Goal: Task Accomplishment & Management: Complete application form

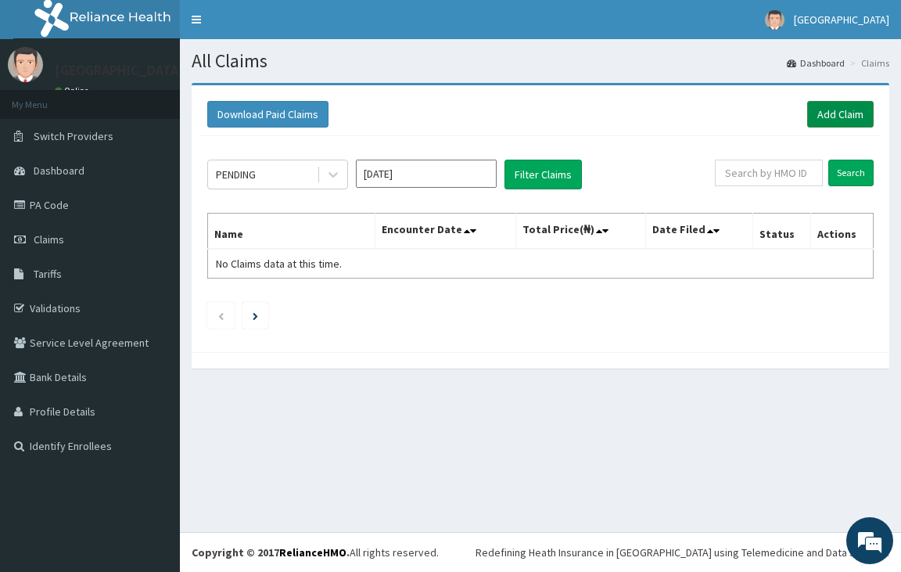
click at [837, 114] on link "Add Claim" at bounding box center [840, 114] width 66 height 27
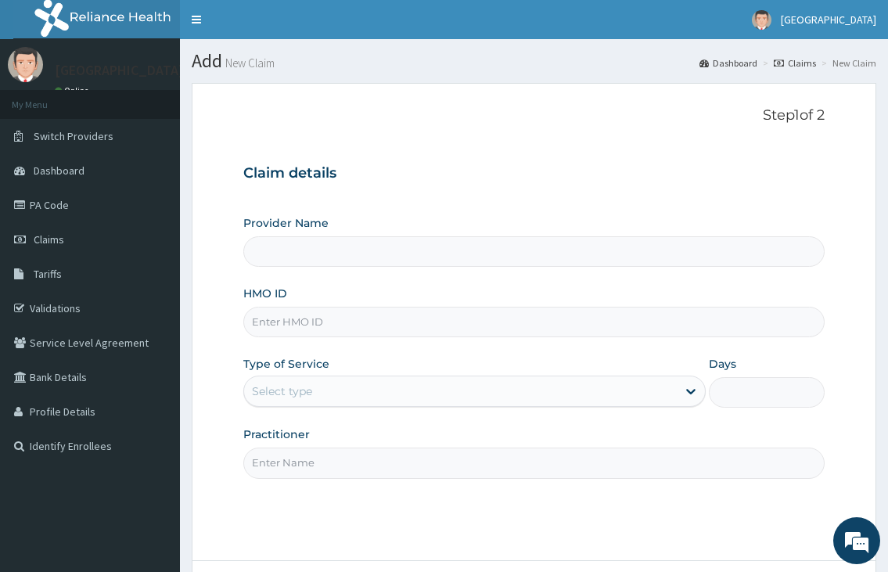
type input "[GEOGRAPHIC_DATA]"
paste input "NBC/10881/B"
type input "NBC/10881/B"
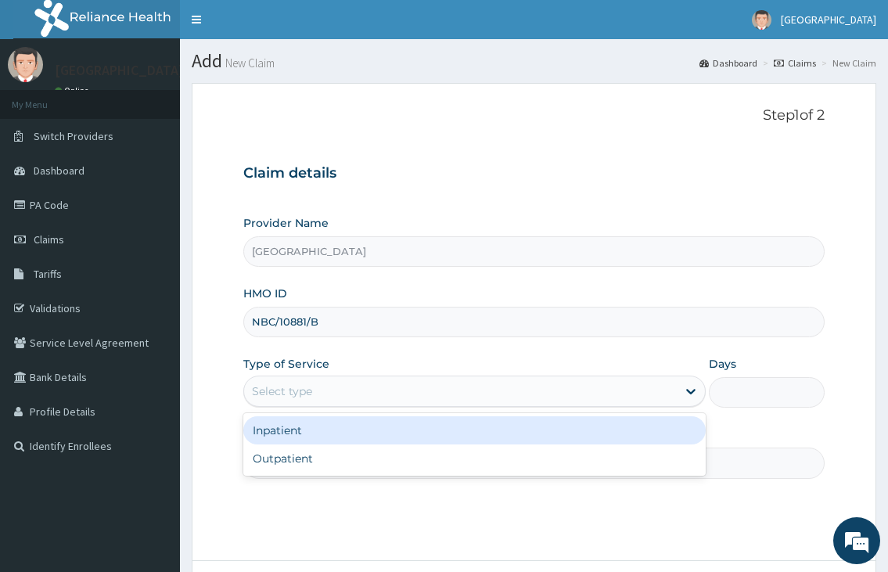
click at [314, 398] on div "Select type" at bounding box center [460, 391] width 432 height 25
click at [296, 422] on div "Inpatient" at bounding box center [473, 430] width 461 height 28
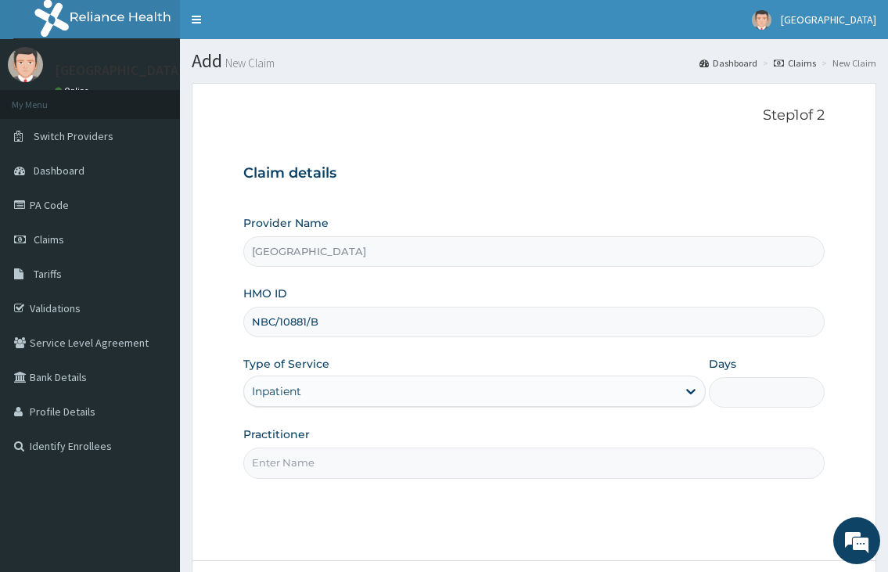
click at [292, 454] on input "Practitioner" at bounding box center [533, 462] width 580 height 31
type input "DR. FAWOLE"
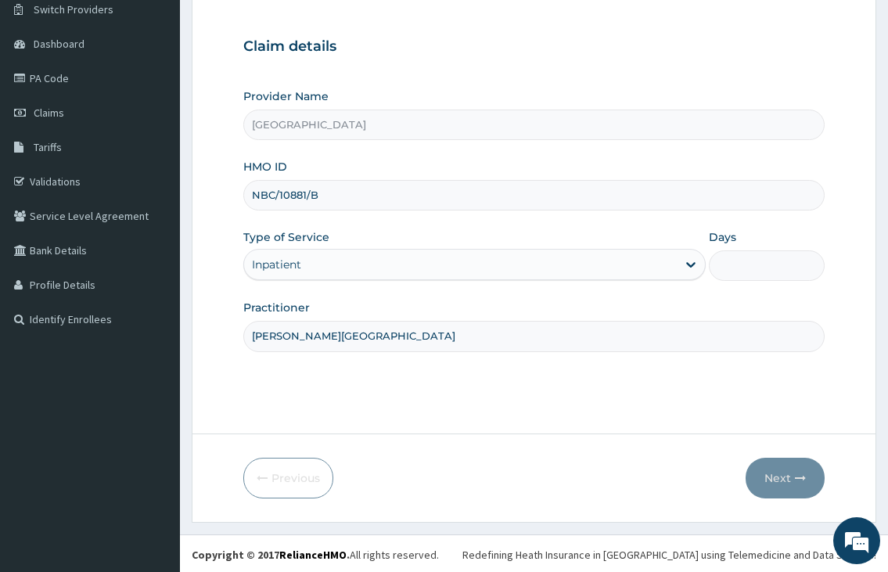
scroll to position [129, 0]
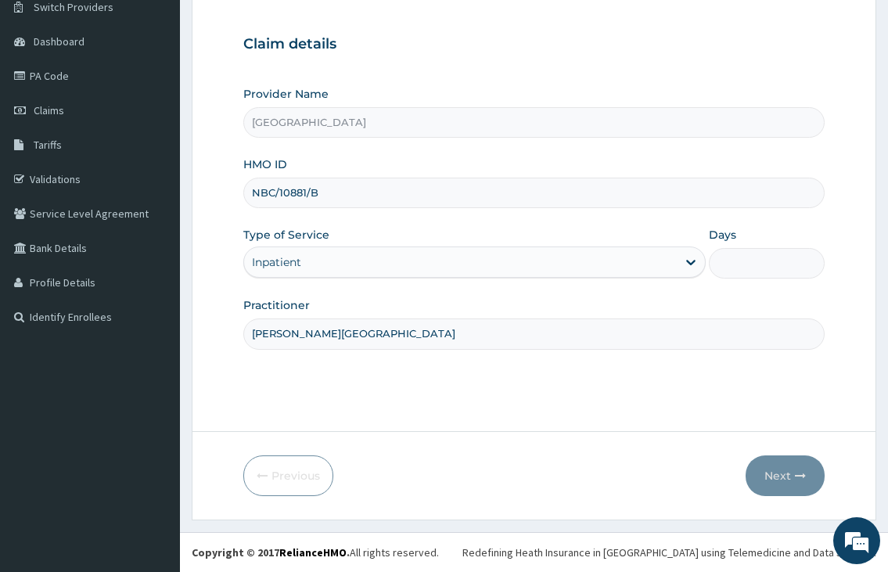
click at [752, 268] on input "Days" at bounding box center [767, 263] width 116 height 31
type input "5"
click at [769, 464] on button "Next" at bounding box center [784, 475] width 79 height 41
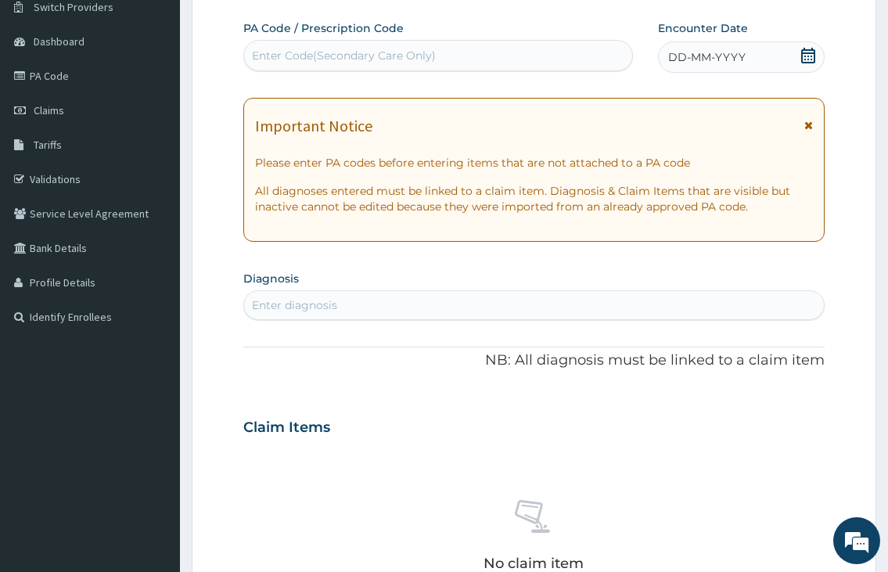
click at [361, 59] on div "Enter Code(Secondary Care Only)" at bounding box center [344, 56] width 184 height 16
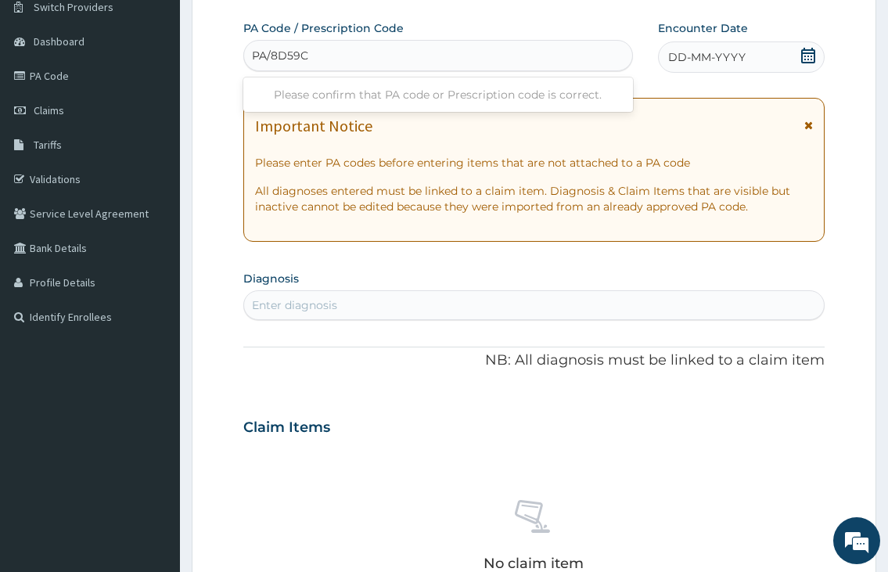
type input "PA/8D59C4"
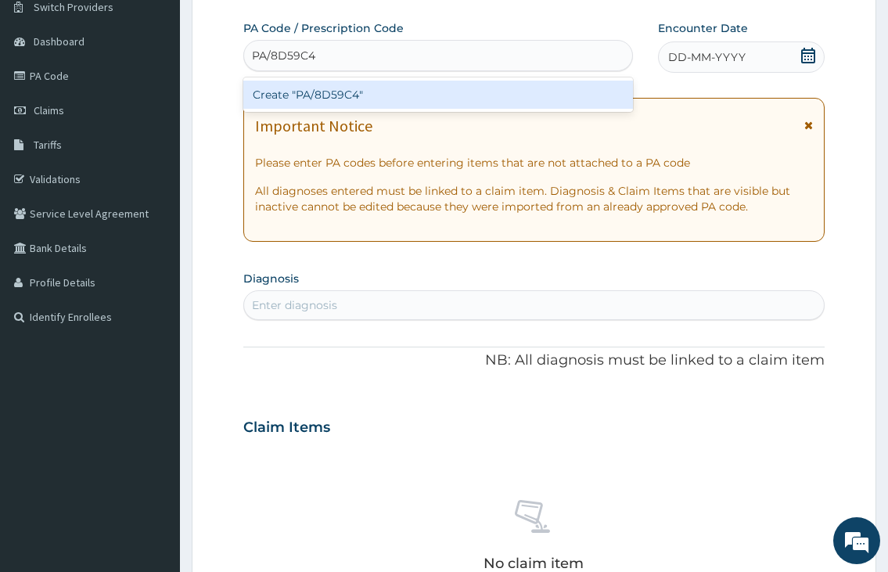
click at [372, 95] on div "Create "PA/8D59C4"" at bounding box center [437, 95] width 389 height 28
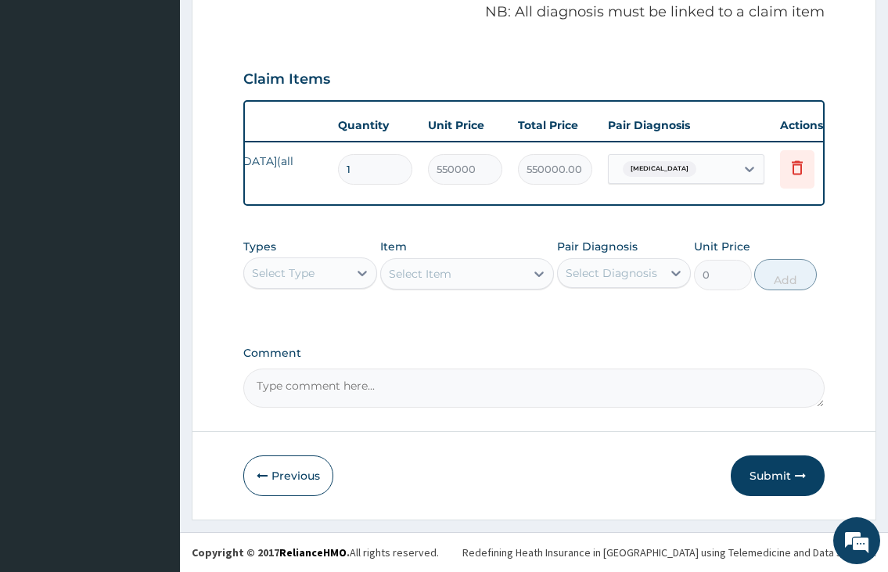
scroll to position [0, 176]
click at [743, 161] on icon at bounding box center [742, 169] width 16 height 16
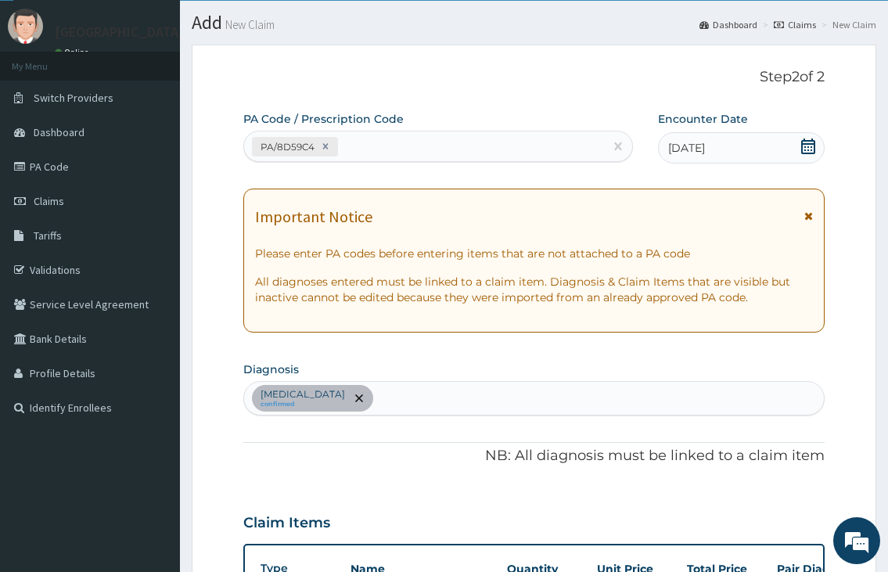
scroll to position [0, 0]
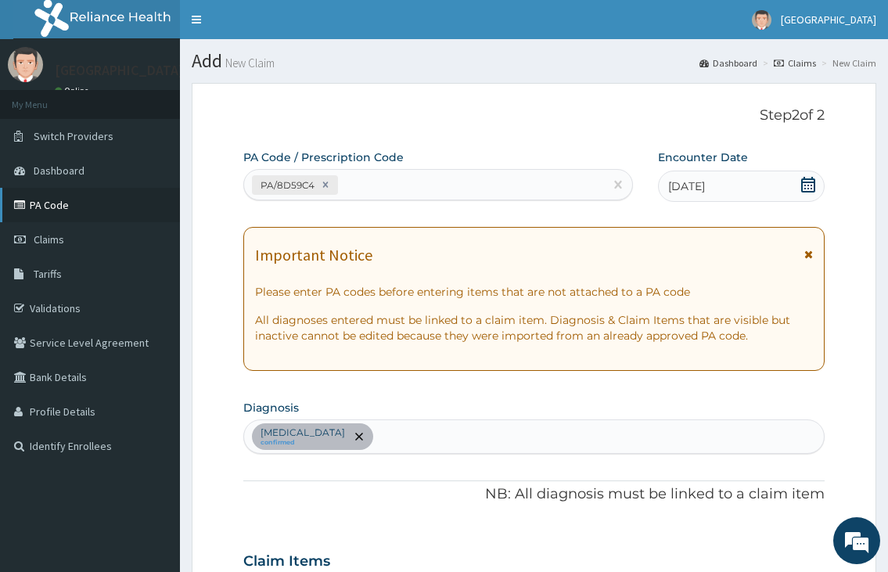
click at [72, 200] on link "PA Code" at bounding box center [90, 205] width 180 height 34
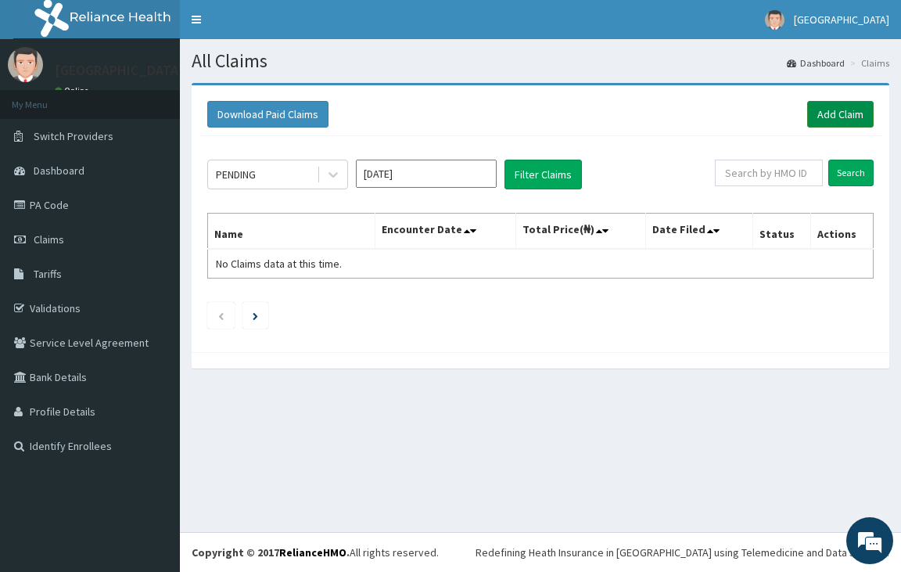
click at [861, 113] on link "Add Claim" at bounding box center [840, 114] width 66 height 27
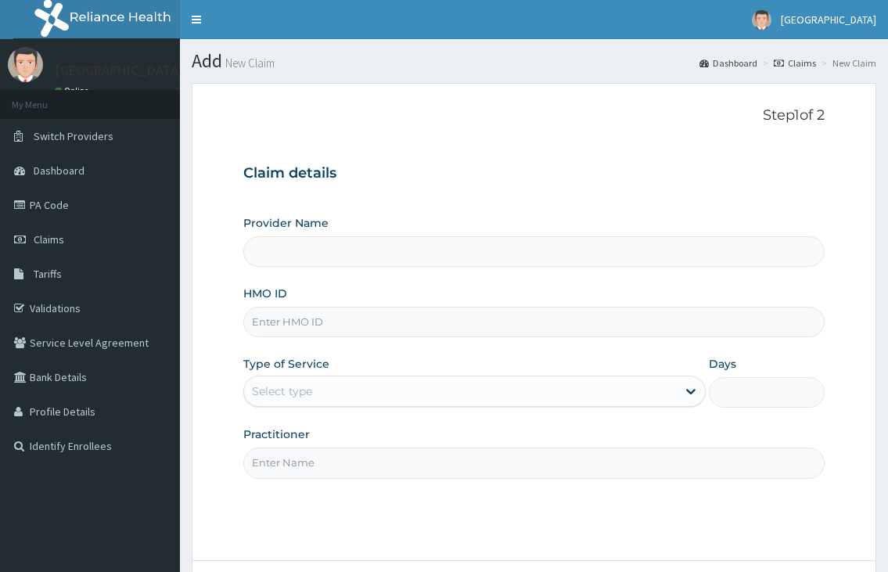
click at [376, 333] on input "HMO ID" at bounding box center [533, 322] width 580 height 31
type input "[GEOGRAPHIC_DATA]"
type input "OLA/10216/C"
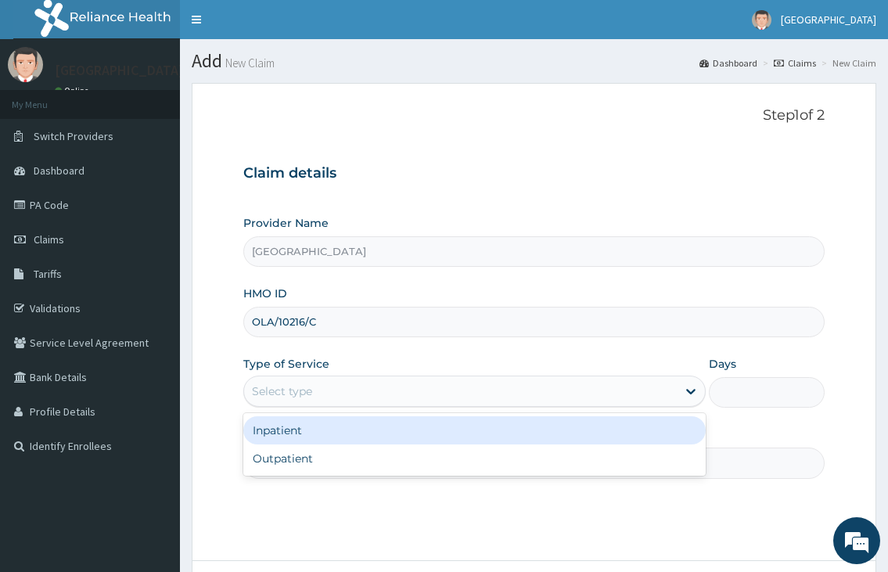
click at [351, 387] on div "Select type" at bounding box center [460, 391] width 432 height 25
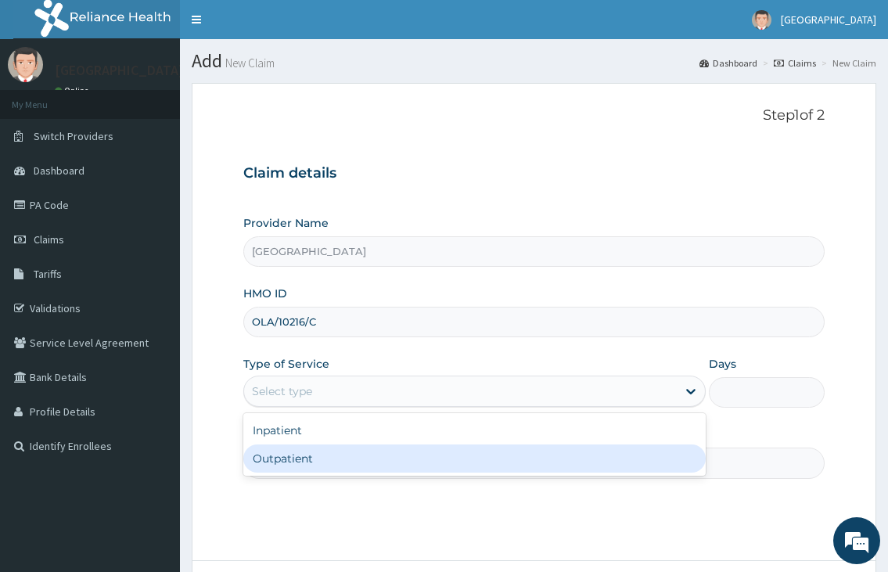
click at [278, 462] on div "Outpatient" at bounding box center [473, 458] width 461 height 28
type input "1"
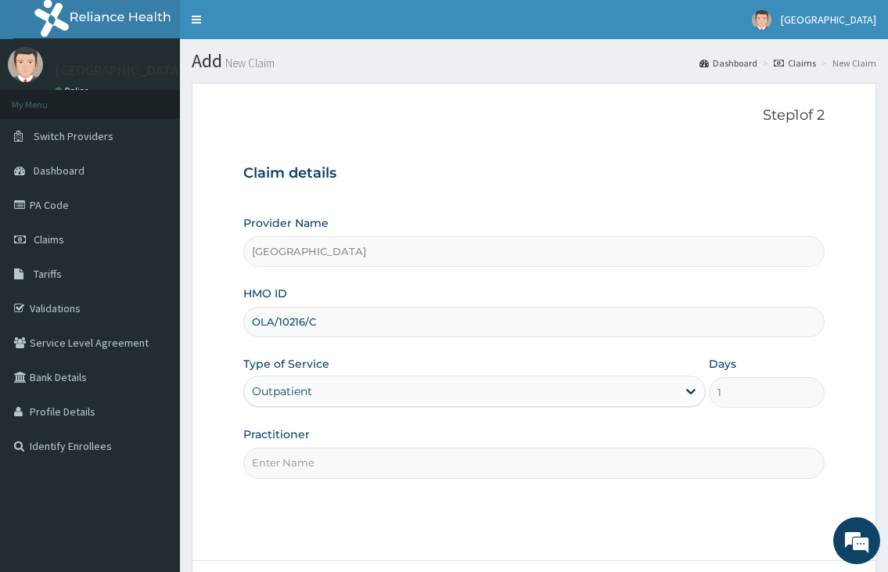
click at [278, 462] on input "Practitioner" at bounding box center [533, 462] width 580 height 31
type input "DR.NKOR"
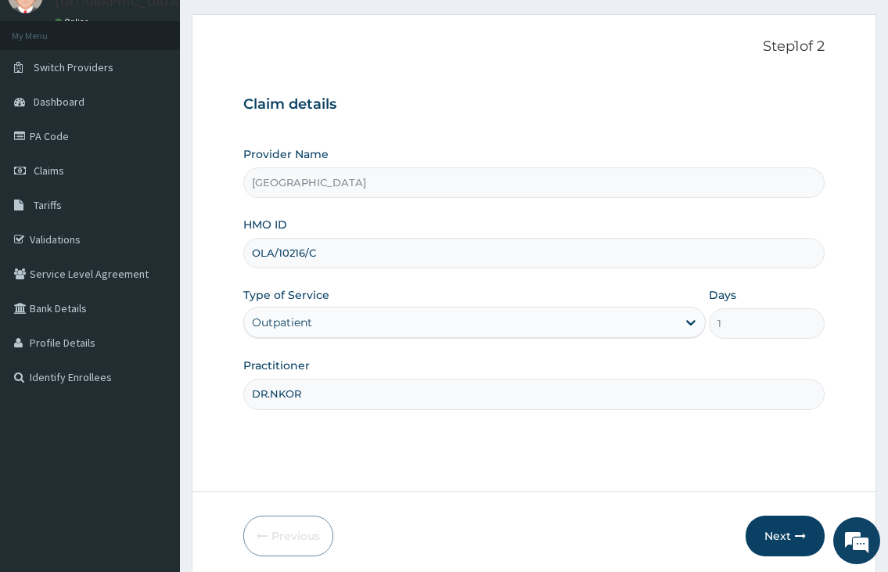
scroll to position [129, 0]
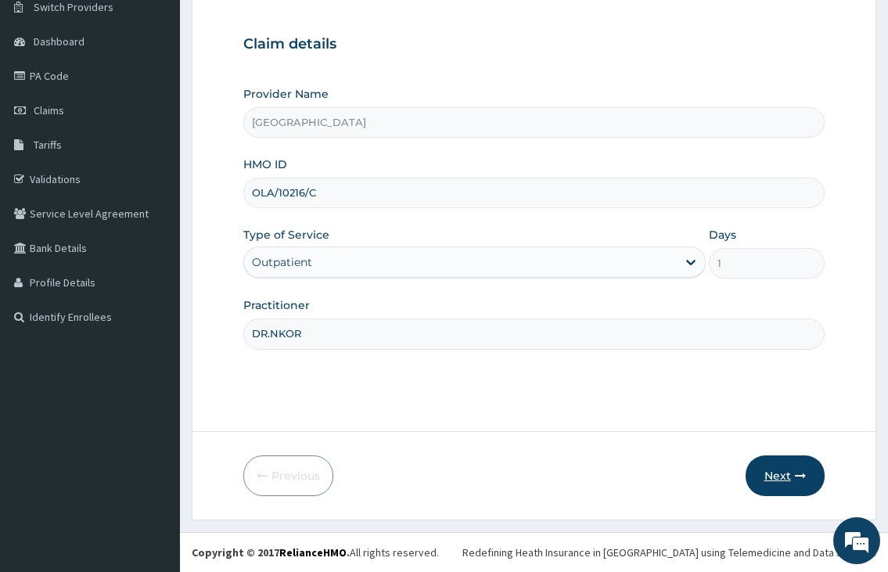
click at [770, 472] on button "Next" at bounding box center [784, 475] width 79 height 41
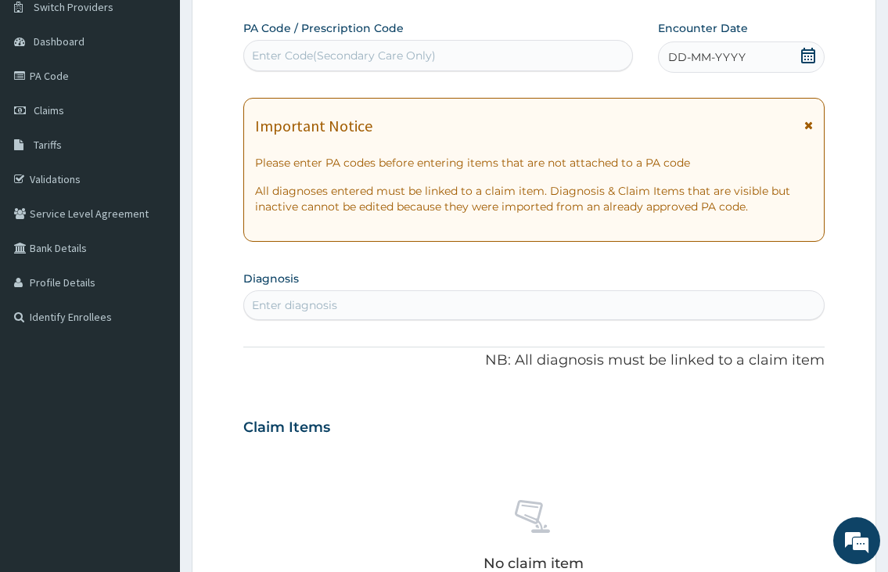
click at [813, 54] on icon at bounding box center [808, 56] width 16 height 16
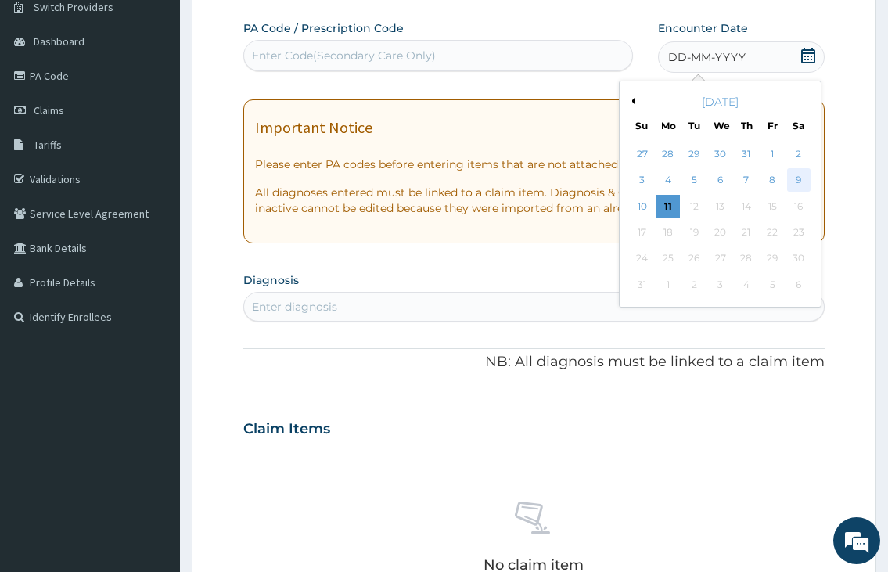
click at [793, 182] on div "9" at bounding box center [797, 180] width 23 height 23
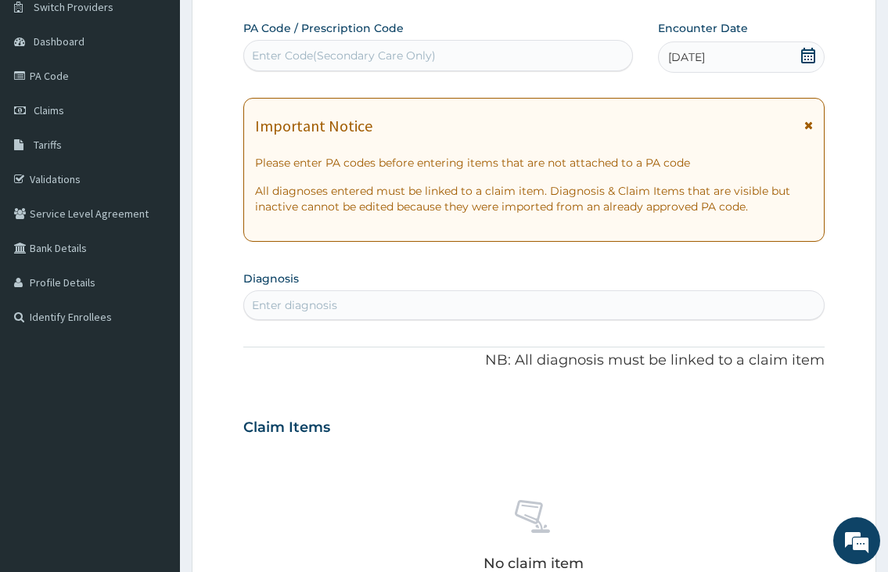
click at [374, 296] on div "Enter diagnosis" at bounding box center [533, 305] width 579 height 25
type input "MALARIA"
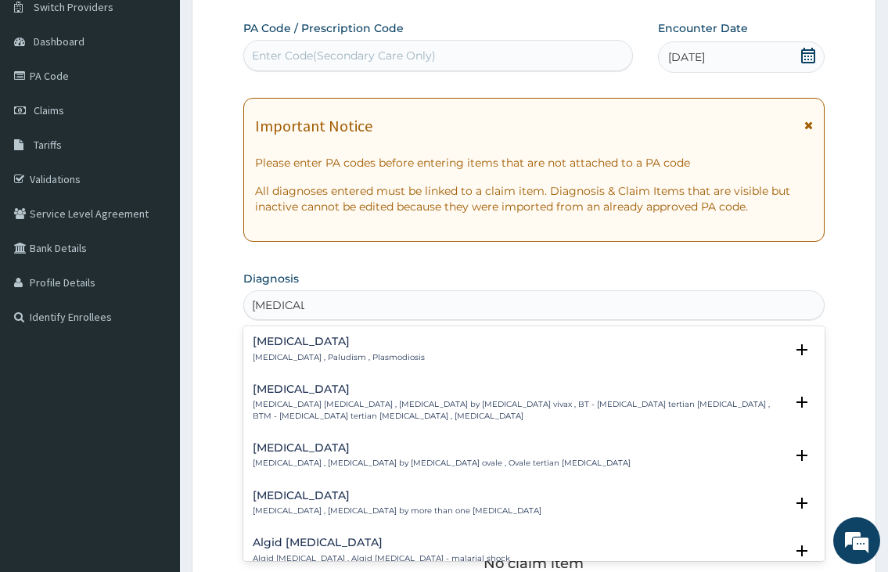
click at [351, 343] on h4 "Malaria" at bounding box center [339, 342] width 172 height 12
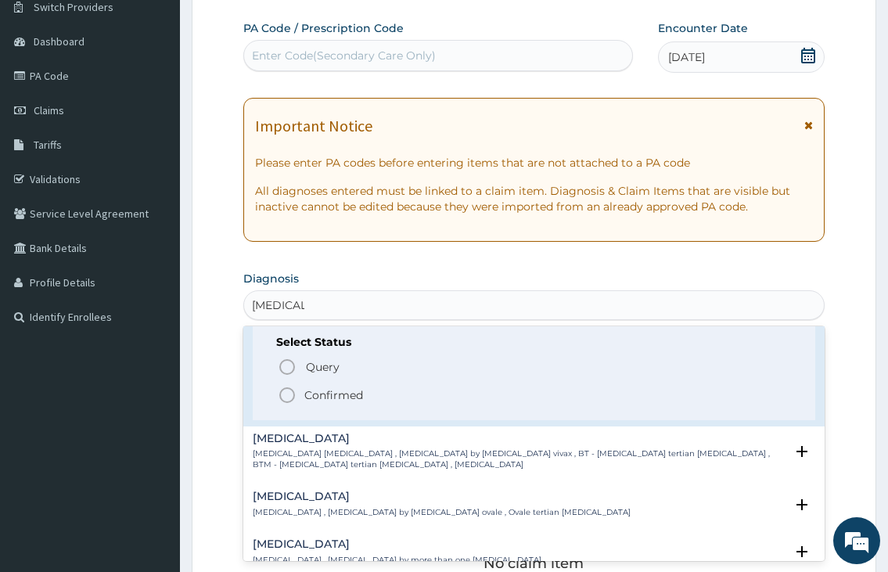
scroll to position [78, 0]
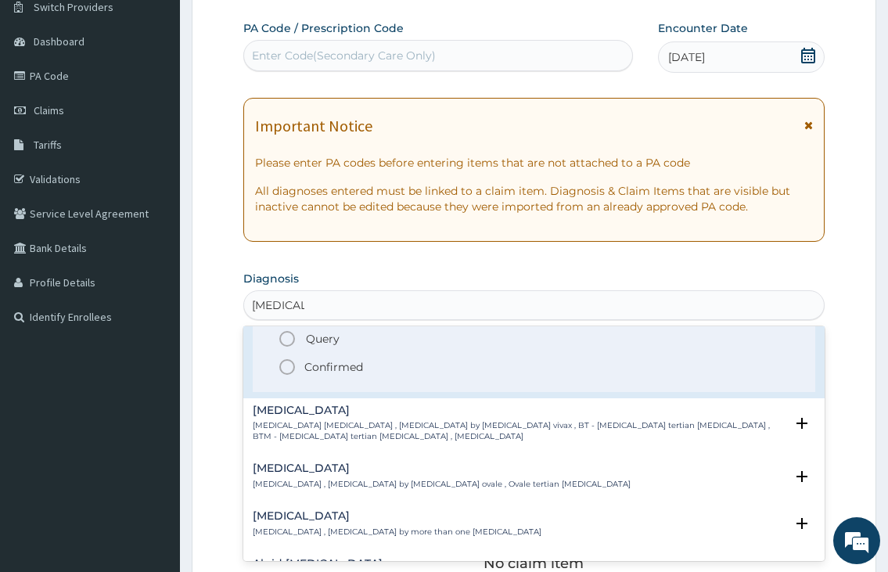
click at [283, 368] on icon "status option filled" at bounding box center [287, 366] width 19 height 19
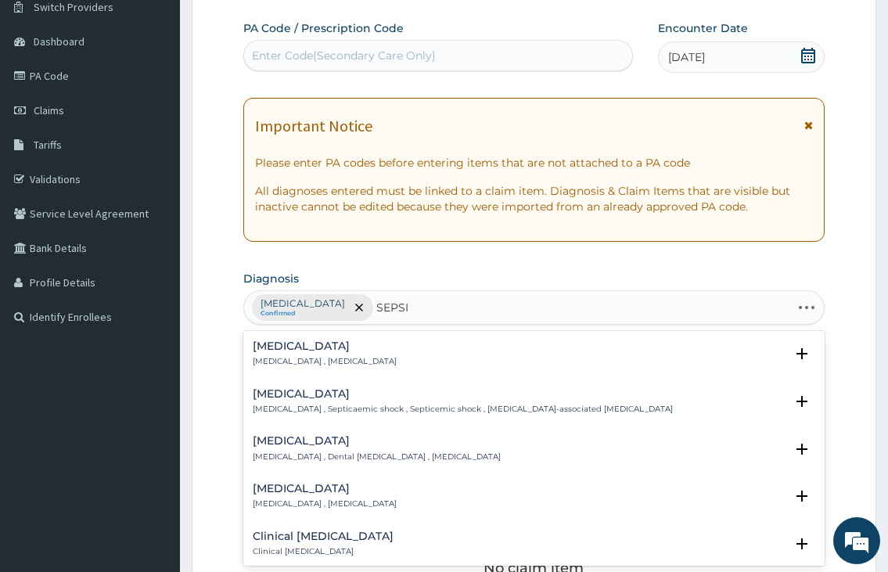
type input "SEPSIS"
click at [310, 354] on div "Sepsis Systemic infection , Sepsis" at bounding box center [325, 353] width 144 height 27
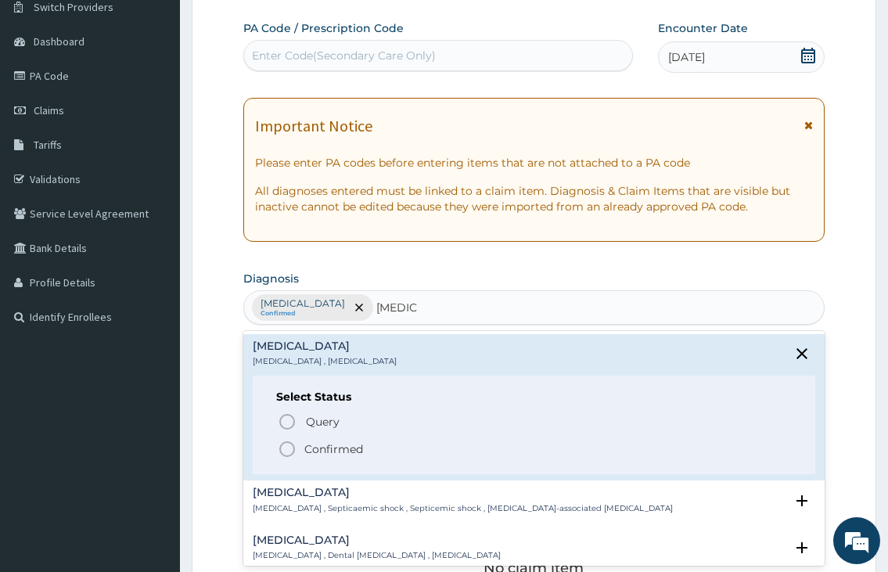
click at [289, 443] on icon "status option filled" at bounding box center [287, 449] width 19 height 19
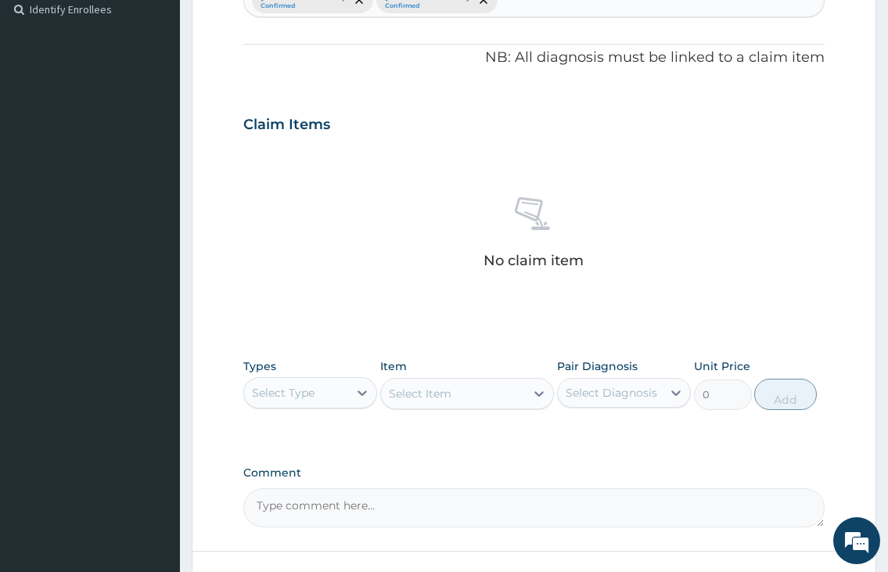
scroll to position [442, 0]
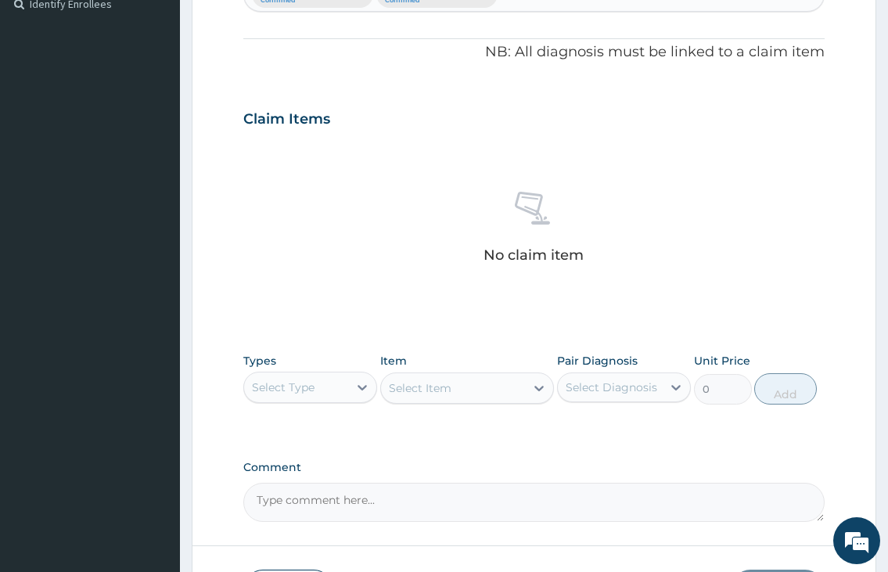
click at [316, 387] on div "Select Type" at bounding box center [296, 387] width 104 height 25
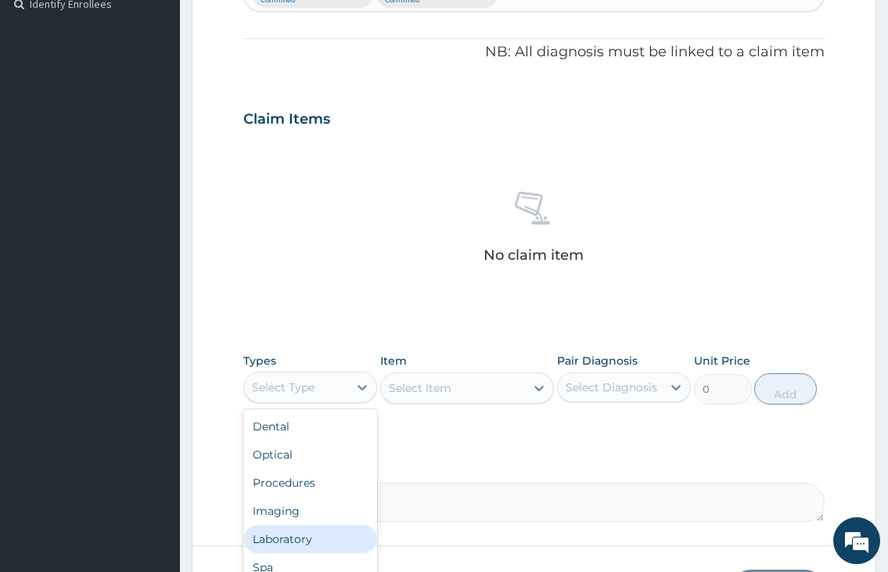
click at [310, 537] on div "Laboratory" at bounding box center [310, 539] width 134 height 28
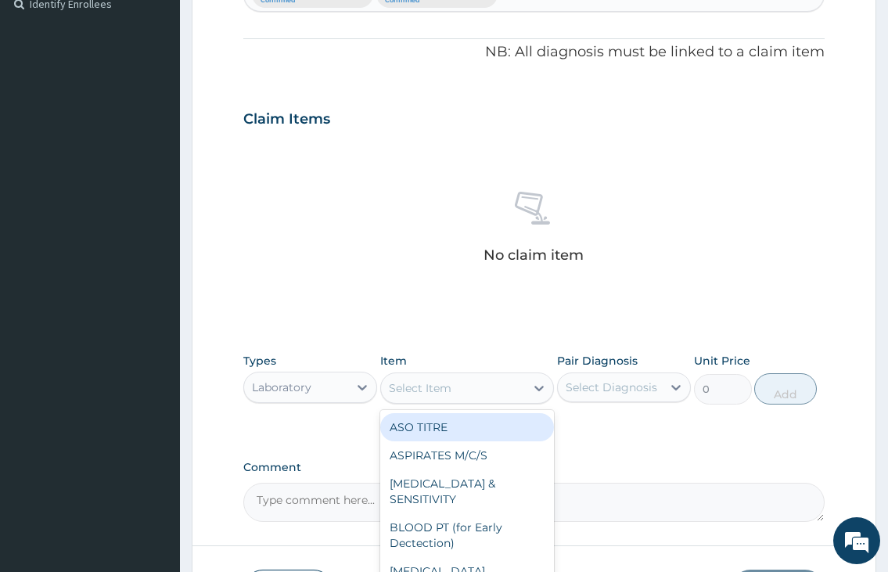
click at [414, 389] on div "Select Item" at bounding box center [420, 388] width 63 height 16
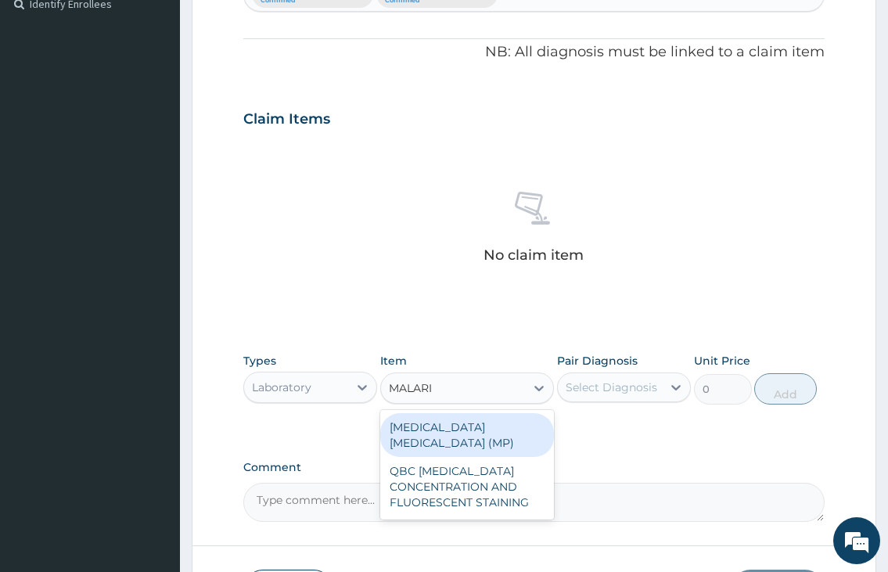
type input "[MEDICAL_DATA]"
click at [429, 419] on div "[MEDICAL_DATA] [MEDICAL_DATA] (MP)" at bounding box center [467, 435] width 174 height 44
type input "1000"
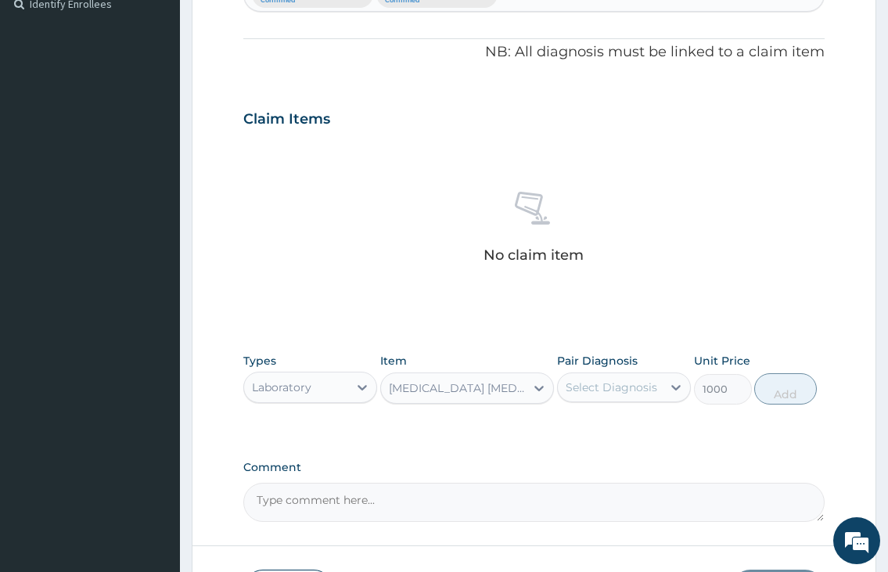
click at [624, 380] on div "Select Diagnosis" at bounding box center [611, 387] width 92 height 16
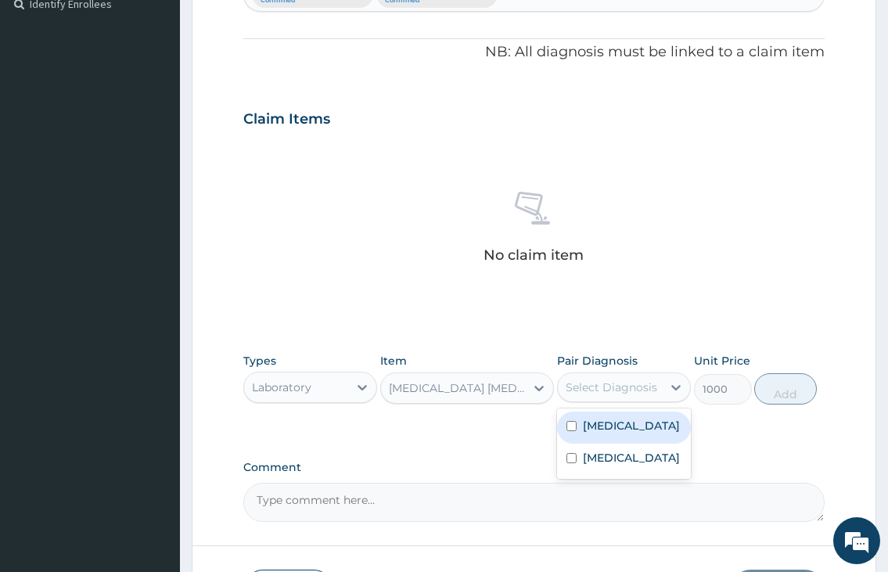
click at [613, 424] on label "[MEDICAL_DATA]" at bounding box center [631, 426] width 97 height 16
checkbox input "true"
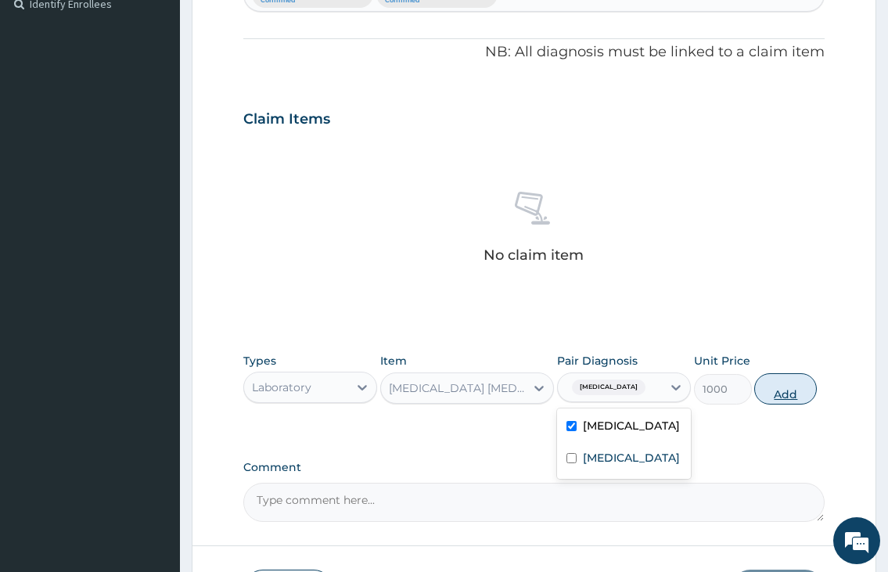
click at [756, 393] on button "Add" at bounding box center [785, 388] width 63 height 31
type input "0"
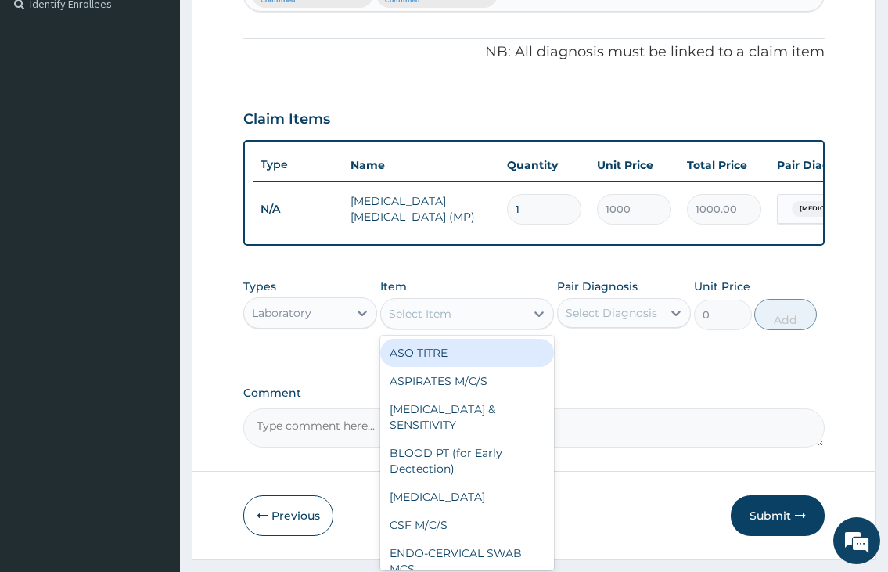
click at [445, 321] on div "Select Item" at bounding box center [420, 314] width 63 height 16
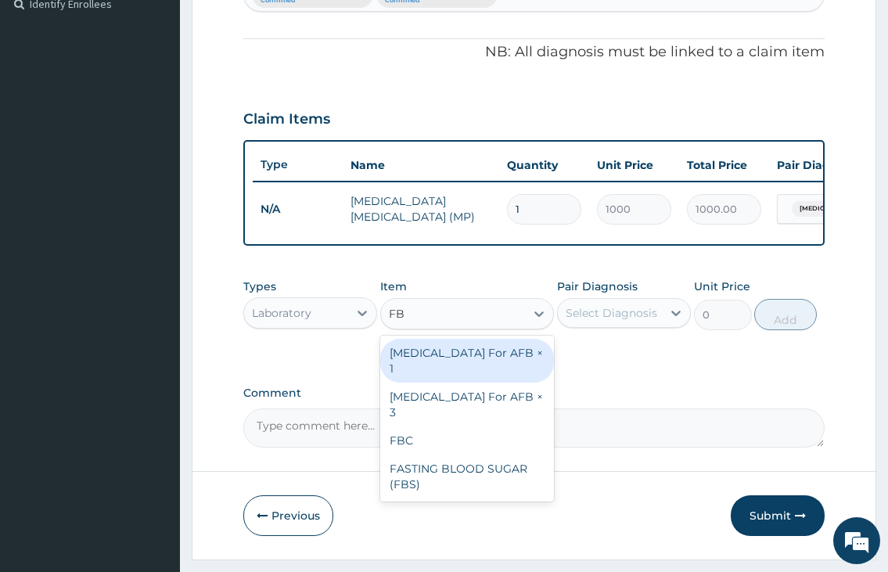
type input "FBC"
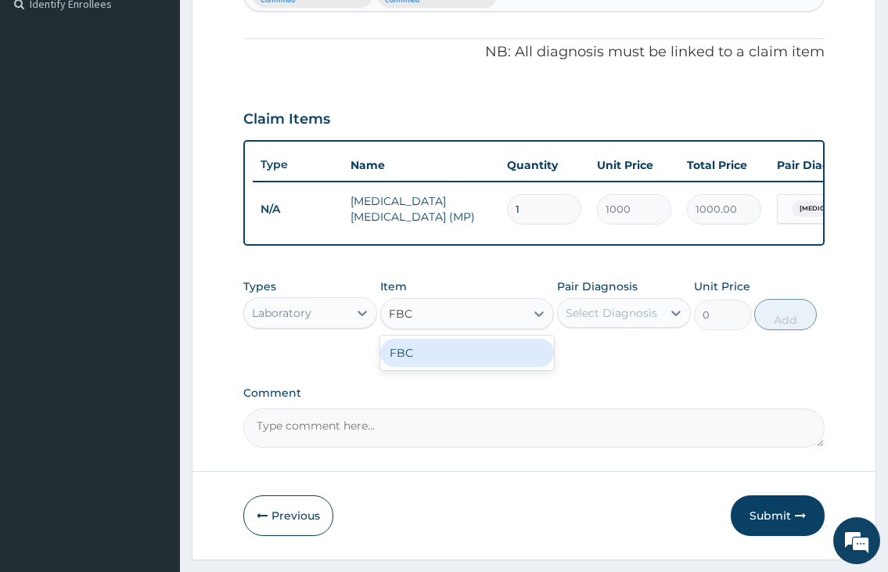
click at [430, 367] on div "FBC" at bounding box center [467, 353] width 174 height 28
type input "2000"
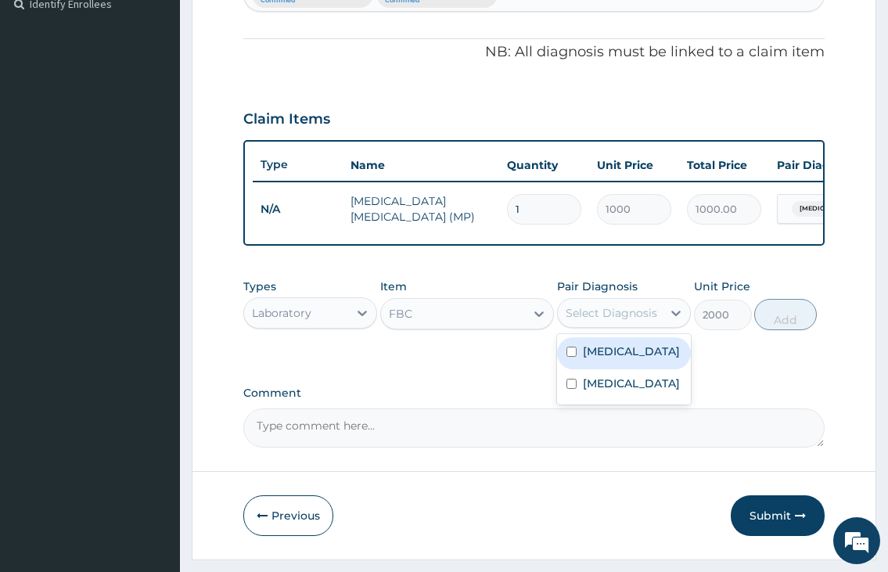
click at [637, 321] on div "Select Diagnosis" at bounding box center [611, 313] width 92 height 16
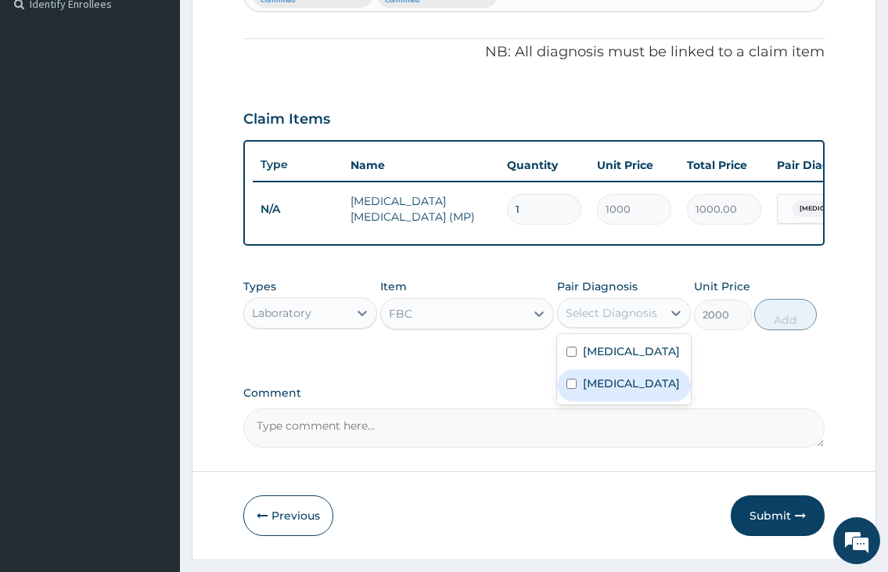
click at [609, 391] on label "Sepsis" at bounding box center [631, 383] width 97 height 16
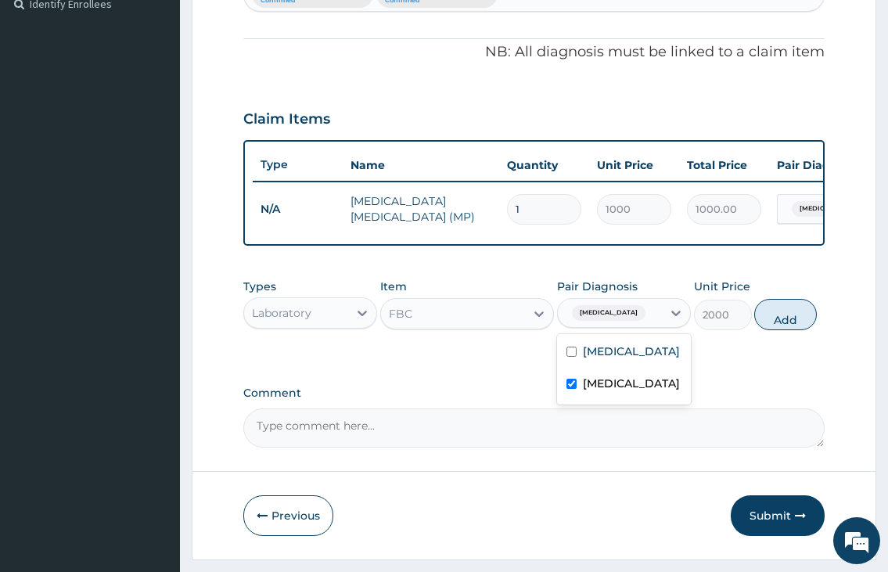
checkbox input "true"
click at [759, 330] on button "Add" at bounding box center [785, 314] width 63 height 31
type input "0"
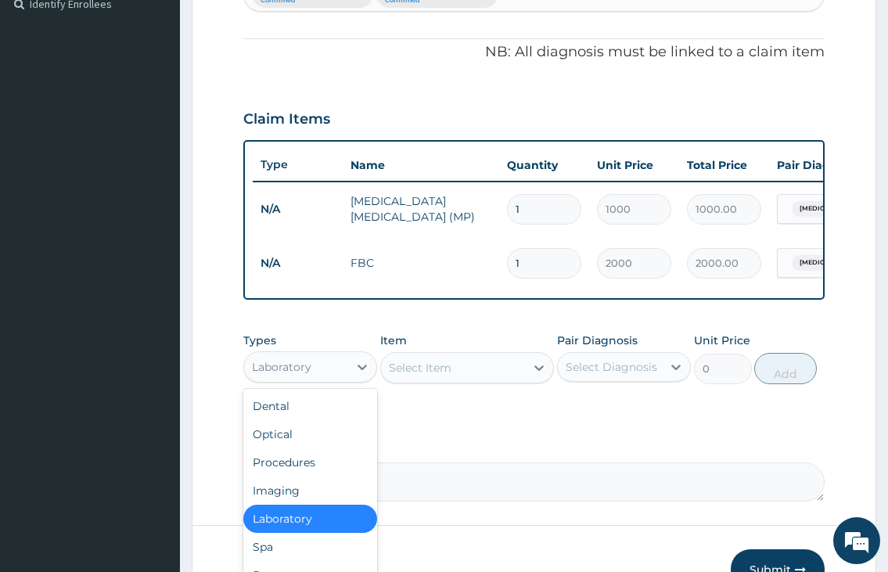
click at [303, 372] on div "Laboratory" at bounding box center [281, 367] width 59 height 16
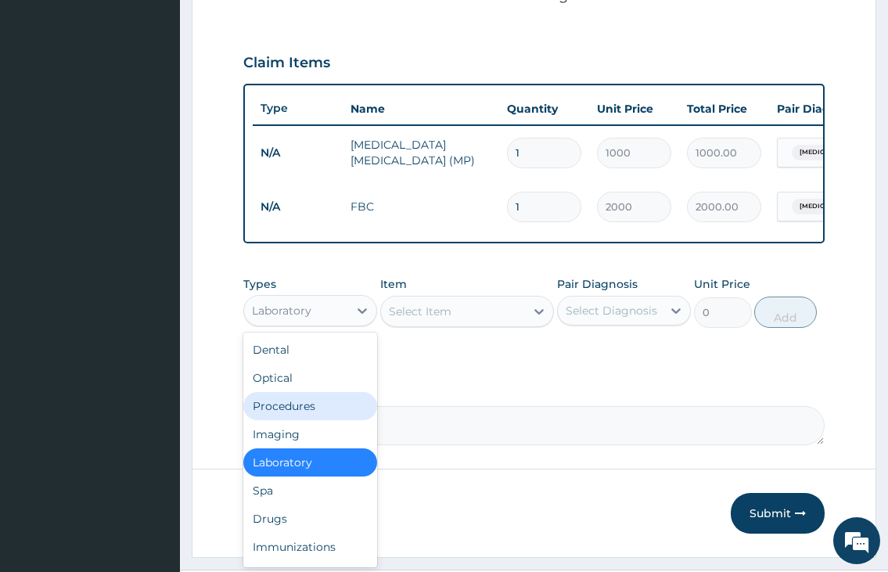
scroll to position [520, 0]
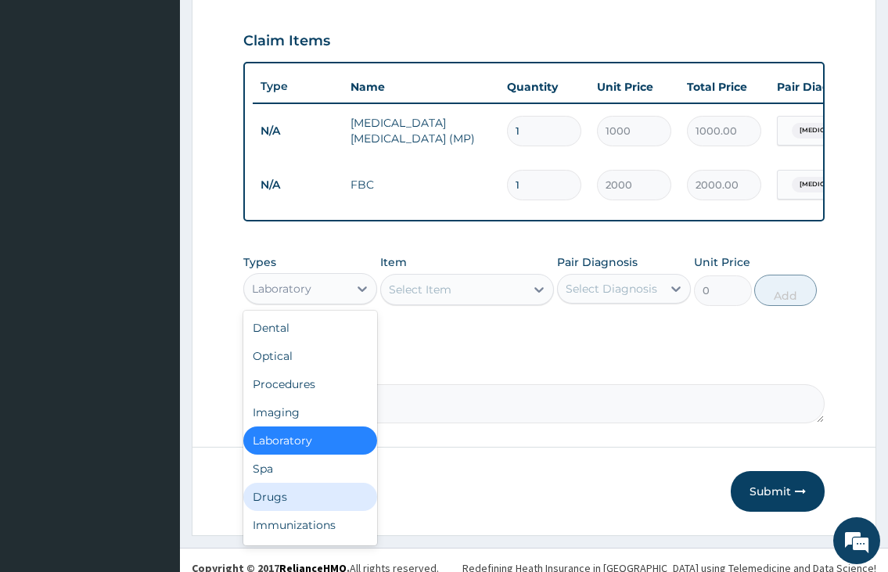
click at [264, 511] on div "Drugs" at bounding box center [310, 497] width 134 height 28
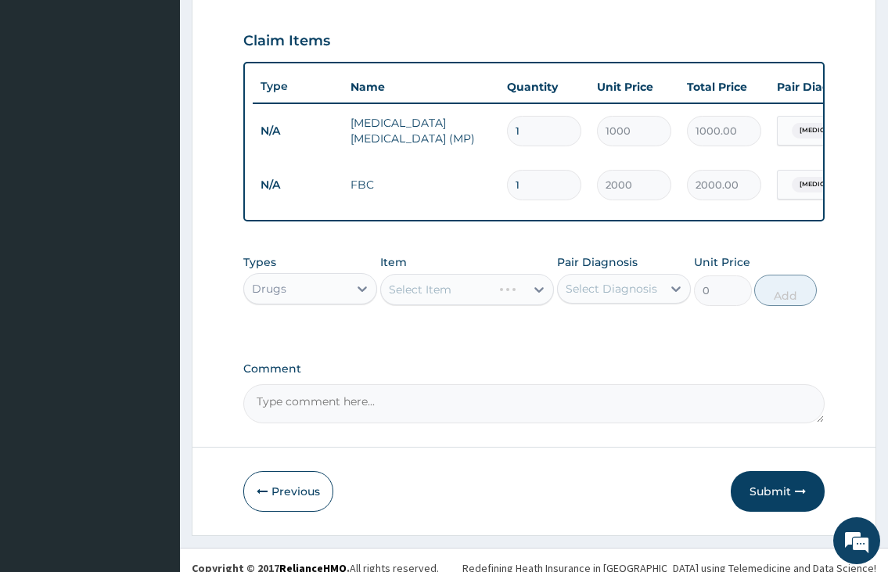
click at [394, 300] on div "Select Item" at bounding box center [467, 289] width 174 height 31
click at [389, 300] on div "Select Item" at bounding box center [453, 289] width 145 height 25
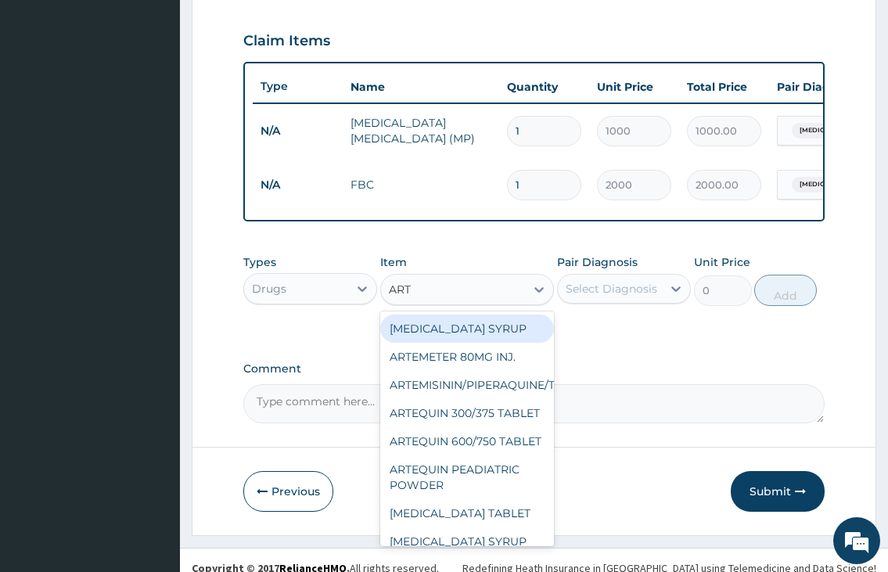
type input "ARTE"
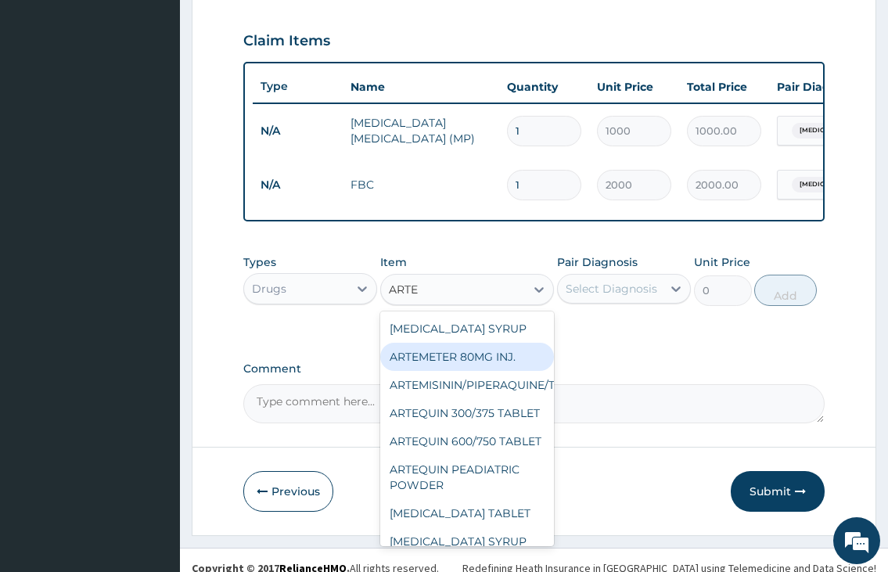
click at [429, 371] on div "ARTEMETER 80MG INJ." at bounding box center [467, 357] width 174 height 28
type input "350"
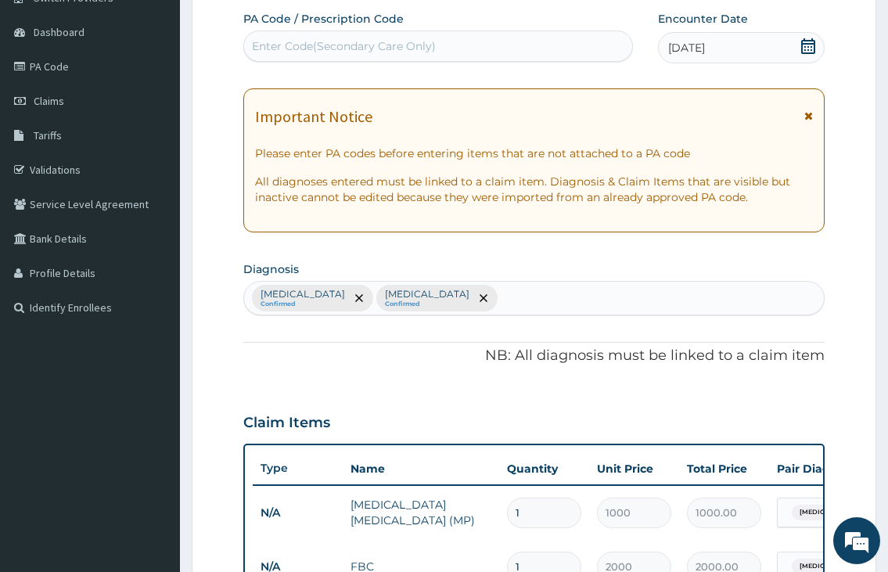
scroll to position [80, 0]
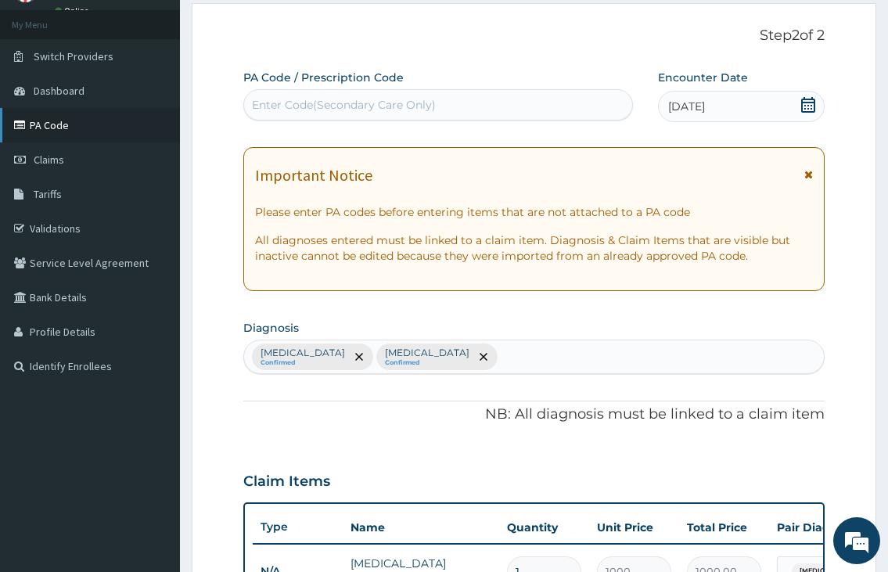
click at [45, 119] on link "PA Code" at bounding box center [90, 125] width 180 height 34
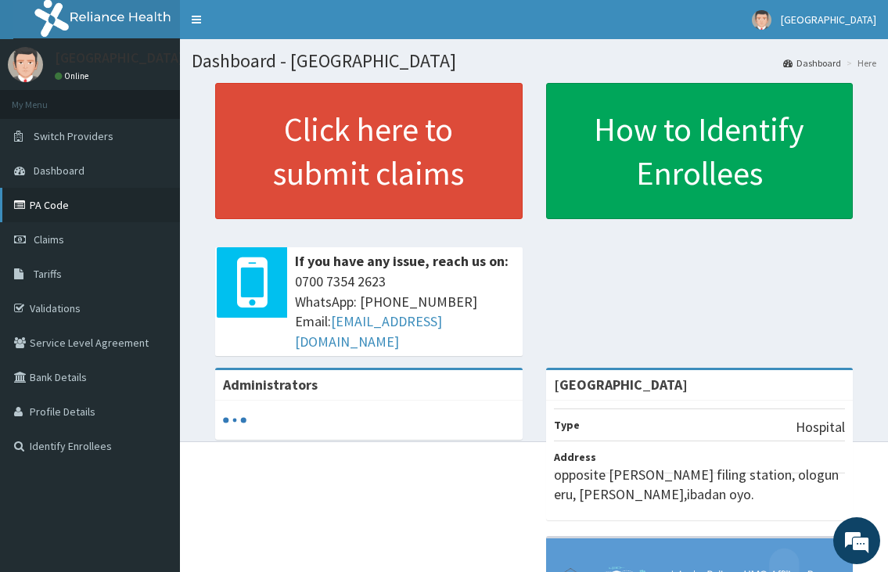
click at [41, 214] on link "PA Code" at bounding box center [90, 205] width 180 height 34
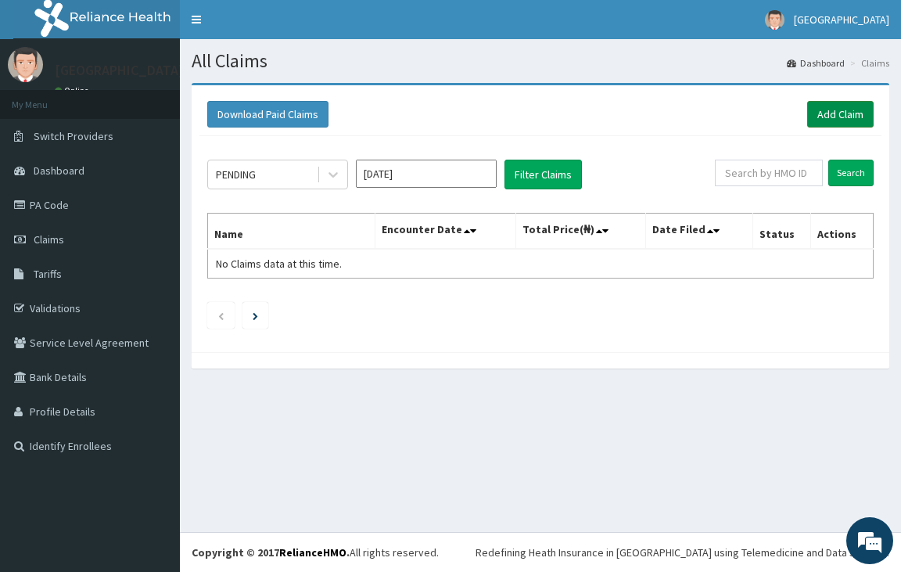
click at [842, 124] on link "Add Claim" at bounding box center [840, 114] width 66 height 27
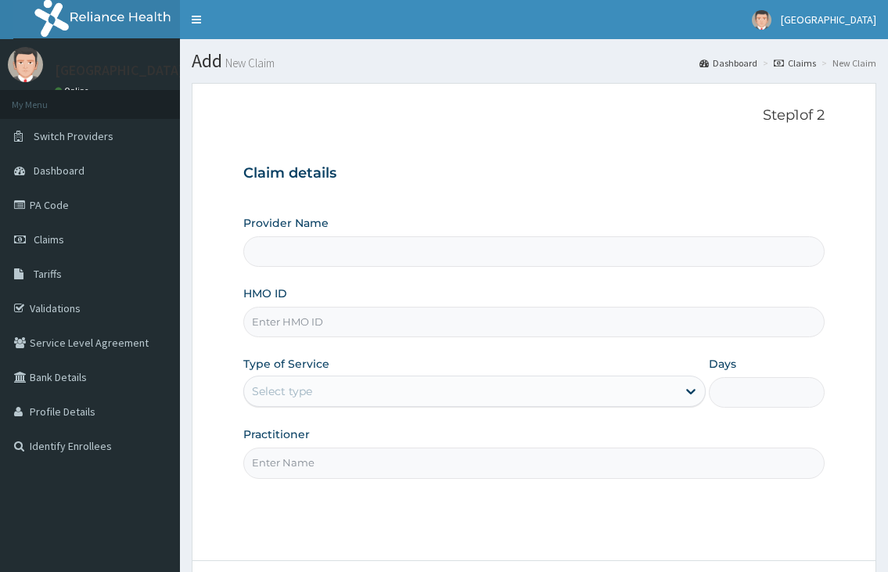
click at [289, 322] on input "HMO ID" at bounding box center [533, 322] width 580 height 31
type input "[GEOGRAPHIC_DATA]"
click at [52, 316] on link "Validations" at bounding box center [90, 308] width 180 height 34
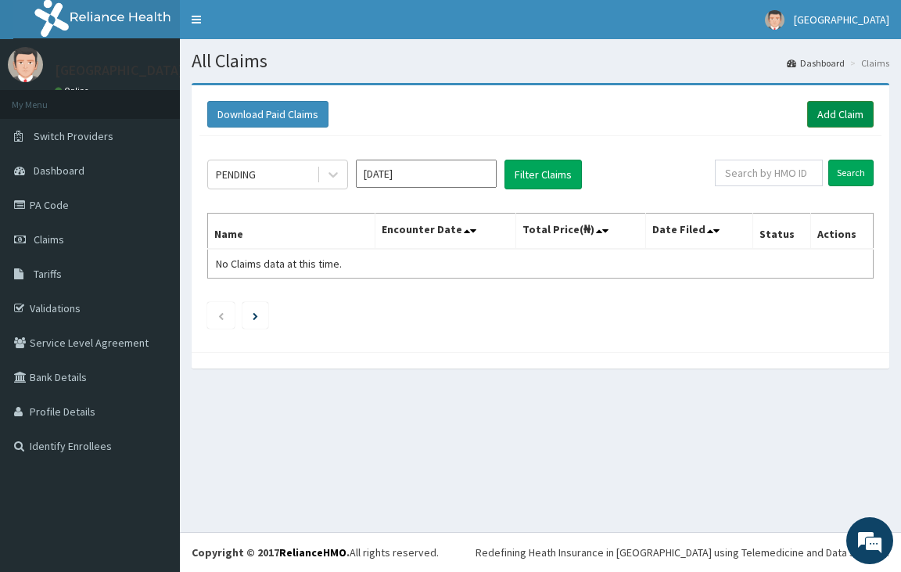
click at [841, 113] on link "Add Claim" at bounding box center [840, 114] width 66 height 27
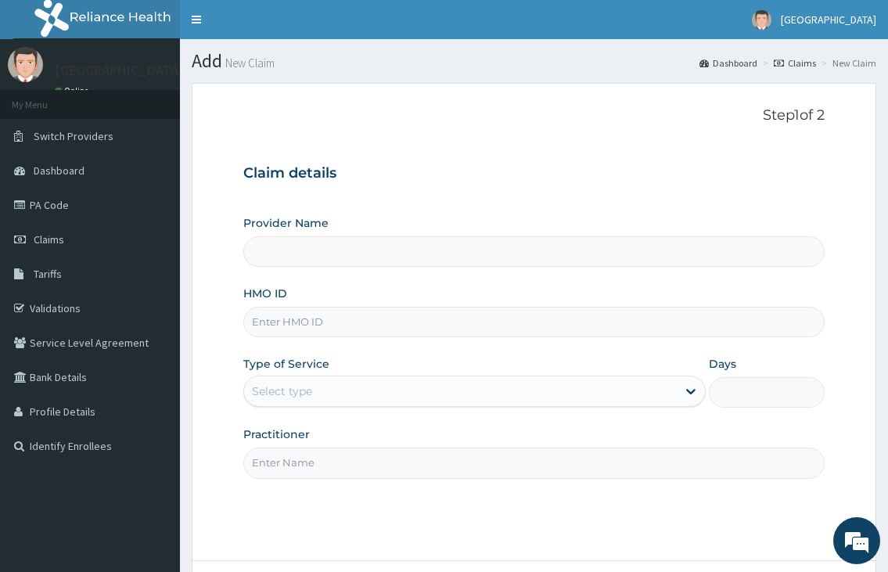
type input "[GEOGRAPHIC_DATA]"
click at [249, 321] on input "HMO ID" at bounding box center [533, 322] width 580 height 31
type input "OLA/10216/B"
click at [298, 386] on div "Select type" at bounding box center [282, 391] width 60 height 16
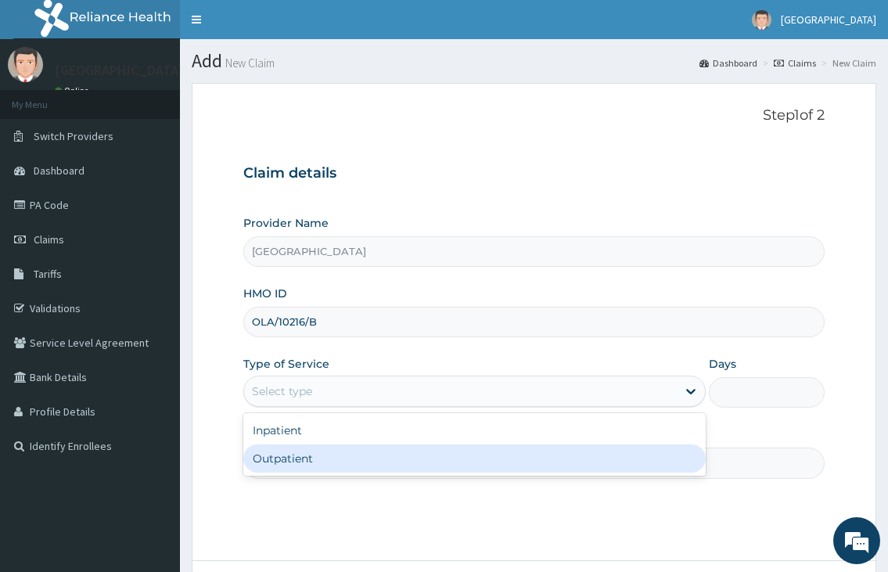
click at [280, 461] on div "Outpatient" at bounding box center [473, 458] width 461 height 28
type input "1"
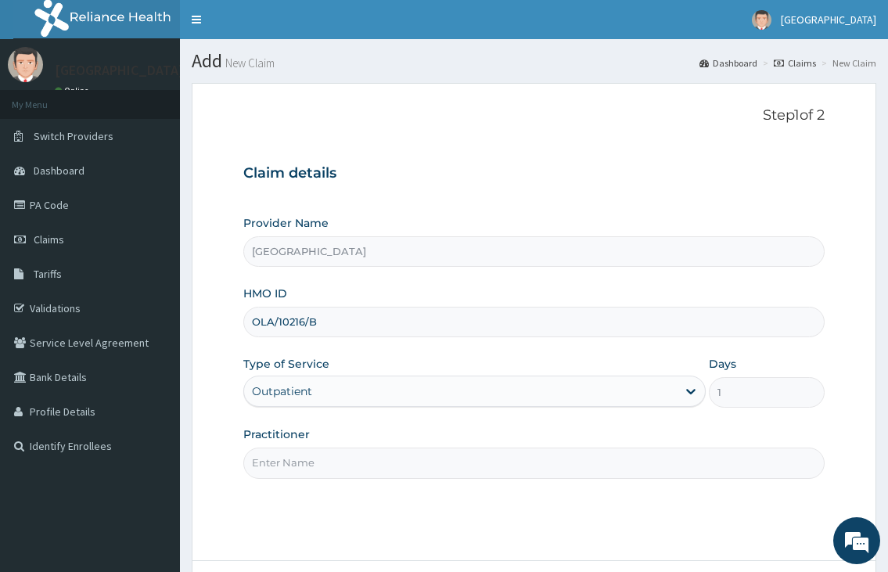
click at [280, 461] on input "Practitioner" at bounding box center [533, 462] width 580 height 31
type input "DR.NKOR"
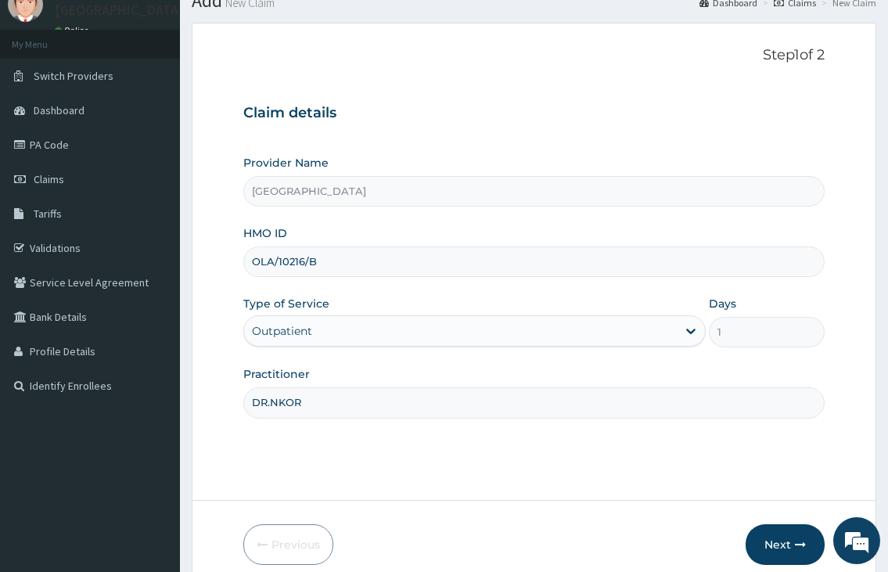
scroll to position [129, 0]
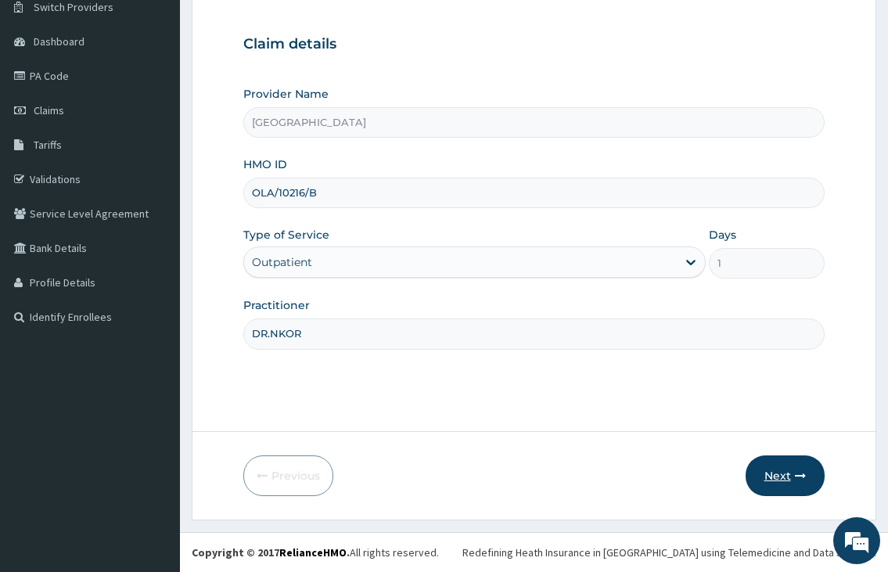
click at [780, 473] on button "Next" at bounding box center [784, 475] width 79 height 41
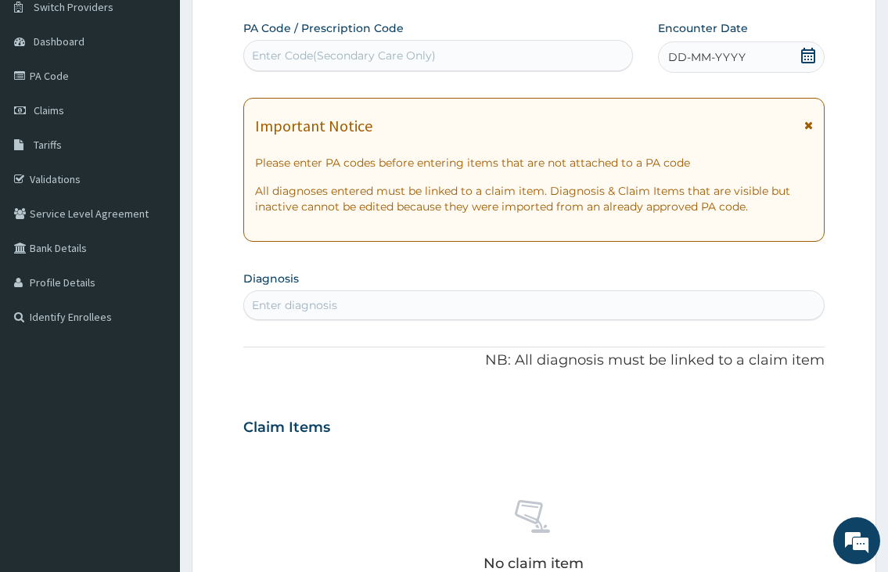
click at [804, 58] on icon at bounding box center [808, 56] width 16 height 16
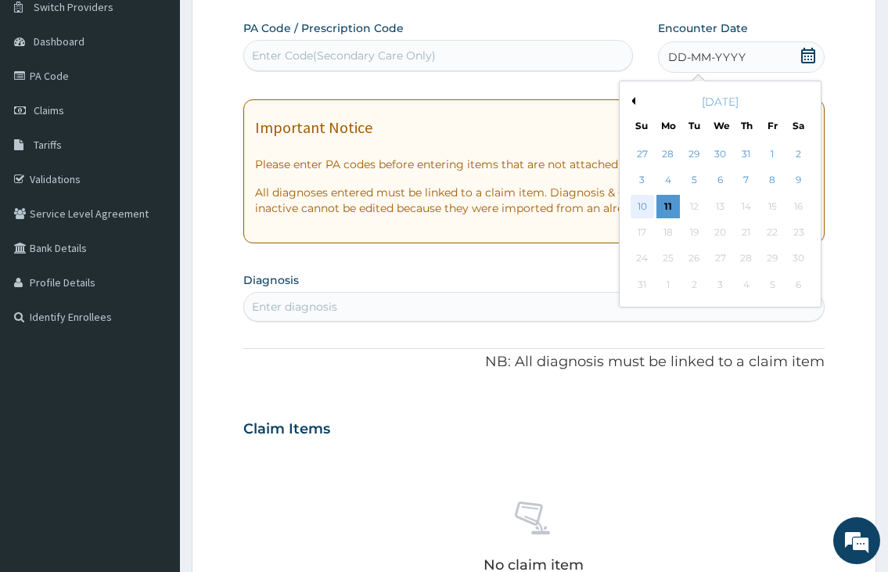
click at [641, 209] on div "10" at bounding box center [641, 206] width 23 height 23
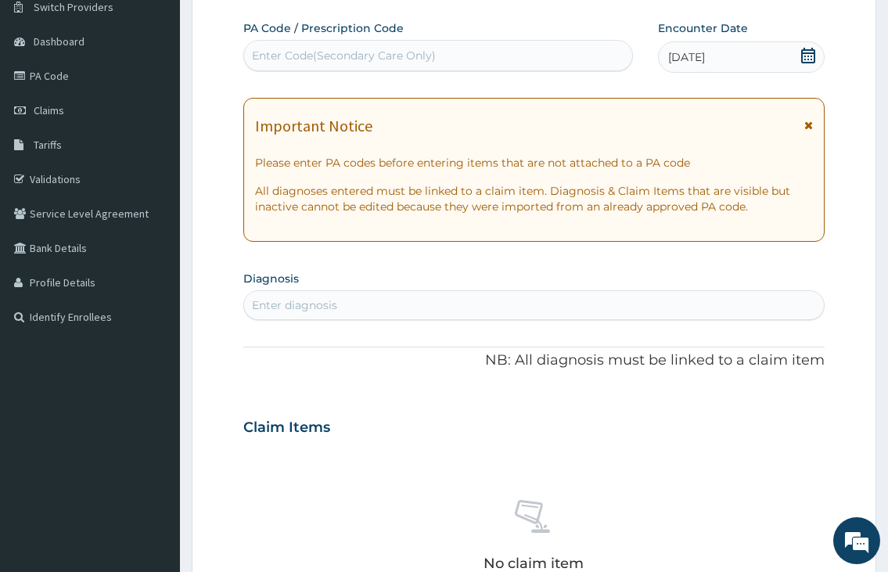
click at [313, 298] on div "Enter diagnosis" at bounding box center [294, 305] width 85 height 16
type input "MALARIA"
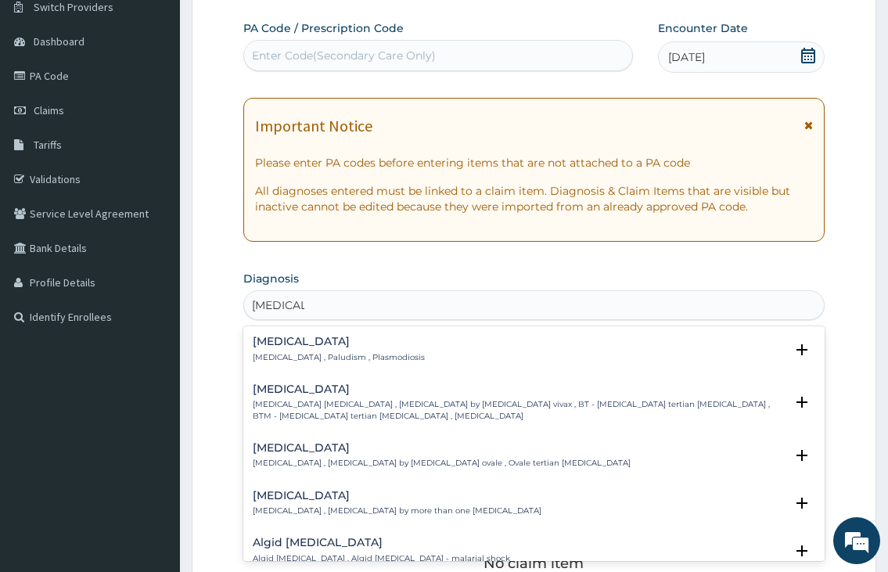
click at [343, 349] on div "Malaria Malaria , Paludism , Plasmodiosis" at bounding box center [339, 349] width 172 height 27
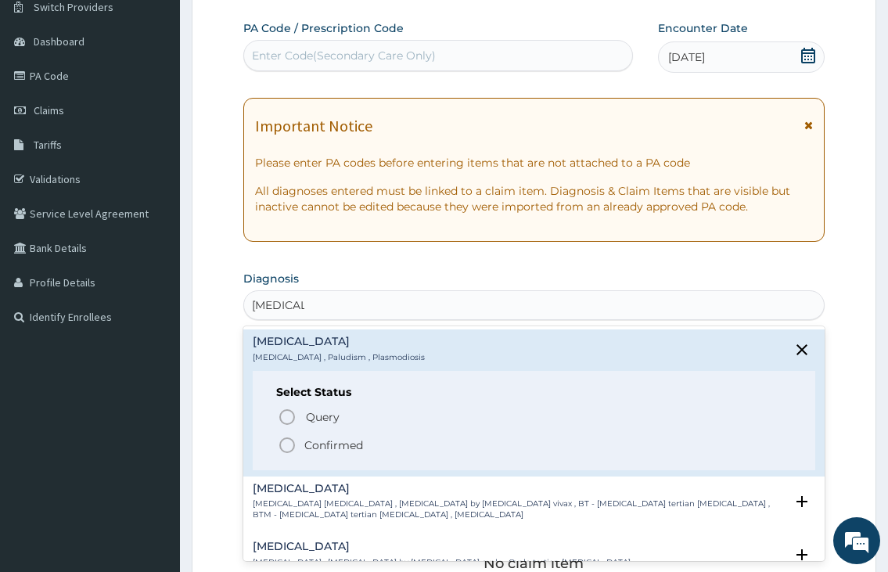
click at [285, 445] on icon "status option filled" at bounding box center [287, 445] width 19 height 19
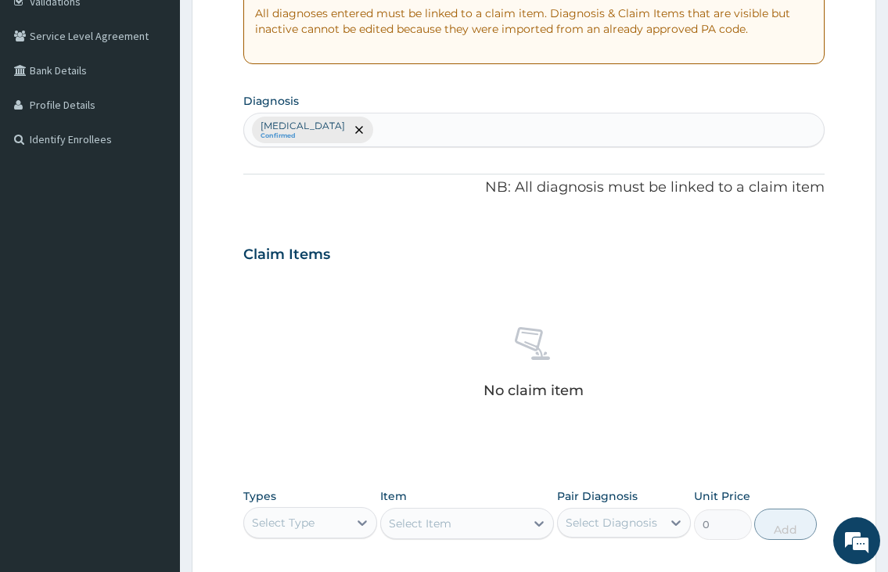
scroll to position [442, 0]
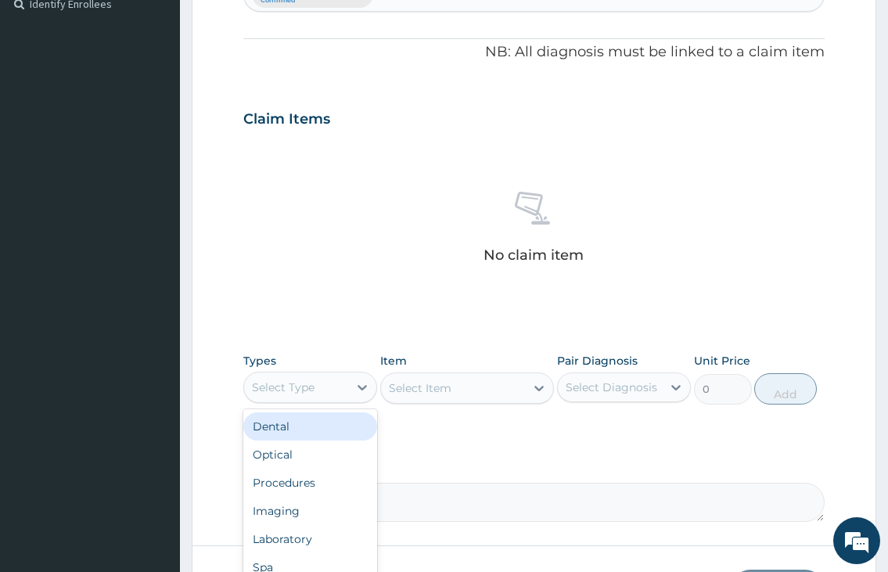
click at [333, 397] on div "Select Type" at bounding box center [296, 387] width 104 height 25
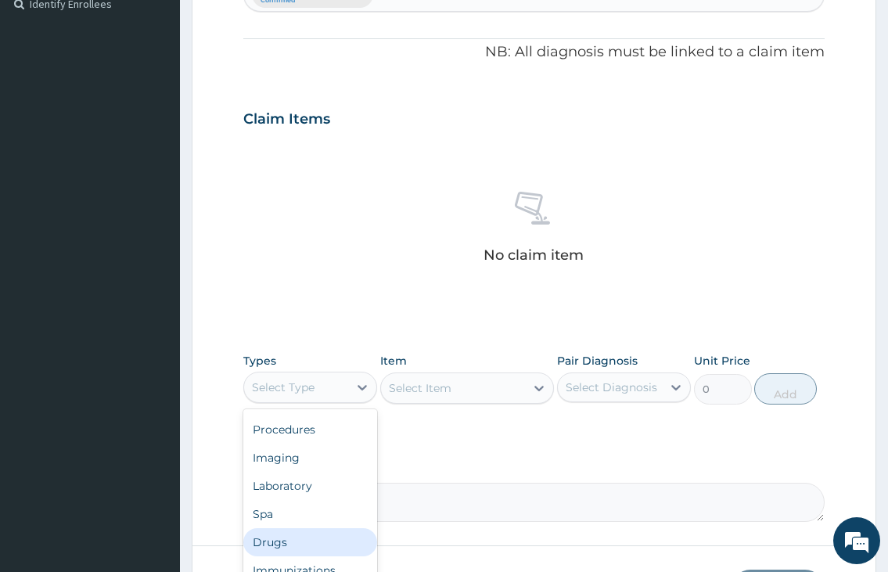
click at [282, 540] on div "Drugs" at bounding box center [310, 542] width 134 height 28
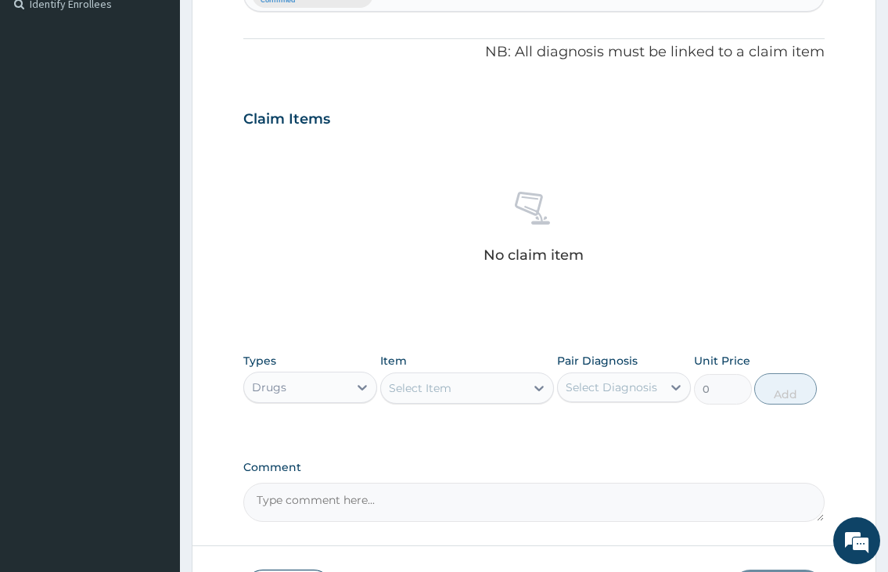
click at [412, 381] on div "Select Item" at bounding box center [420, 388] width 63 height 16
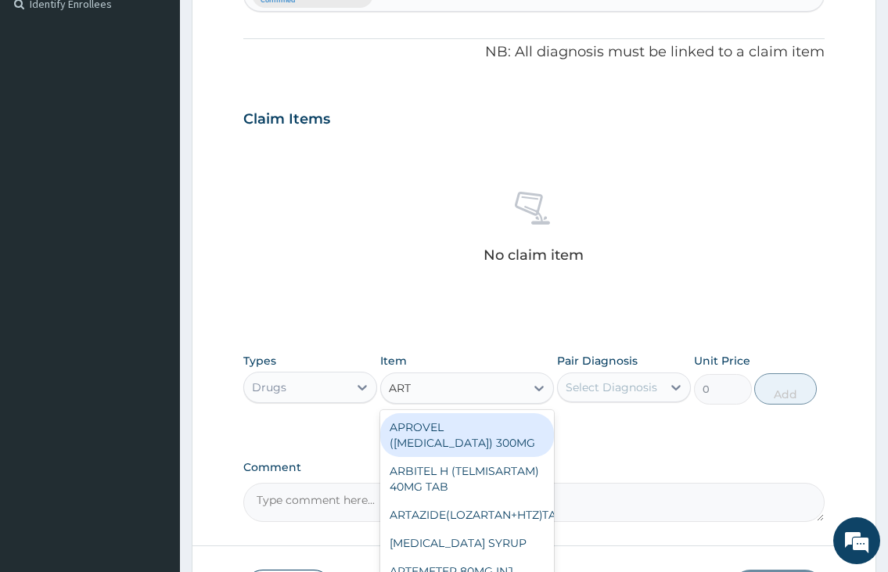
type input "ARTE"
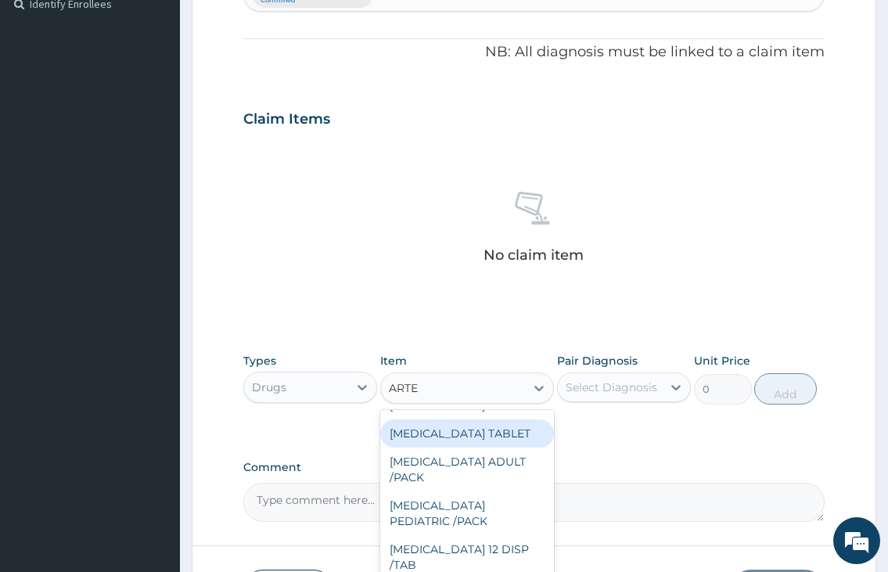
scroll to position [313, 0]
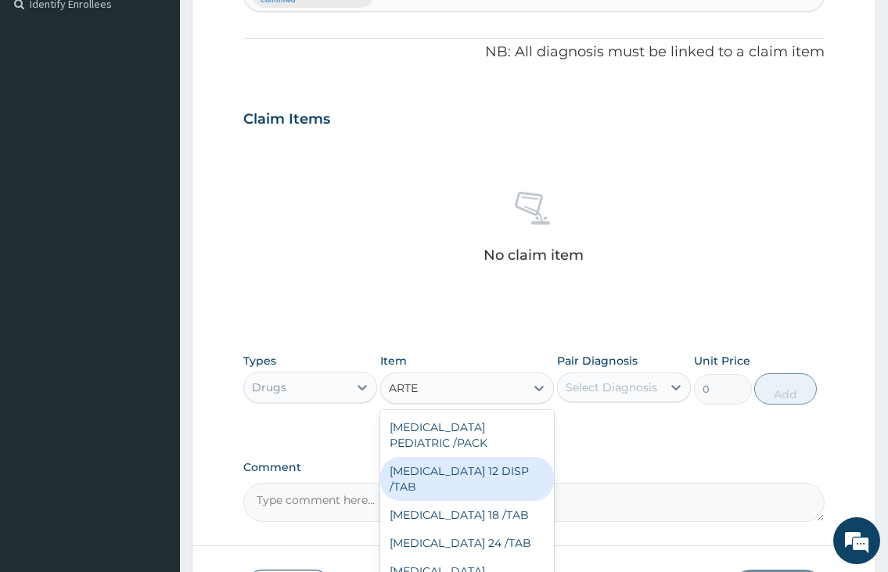
click at [503, 474] on div "COARTEM 12 DISP /TAB" at bounding box center [467, 479] width 174 height 44
type input "90"
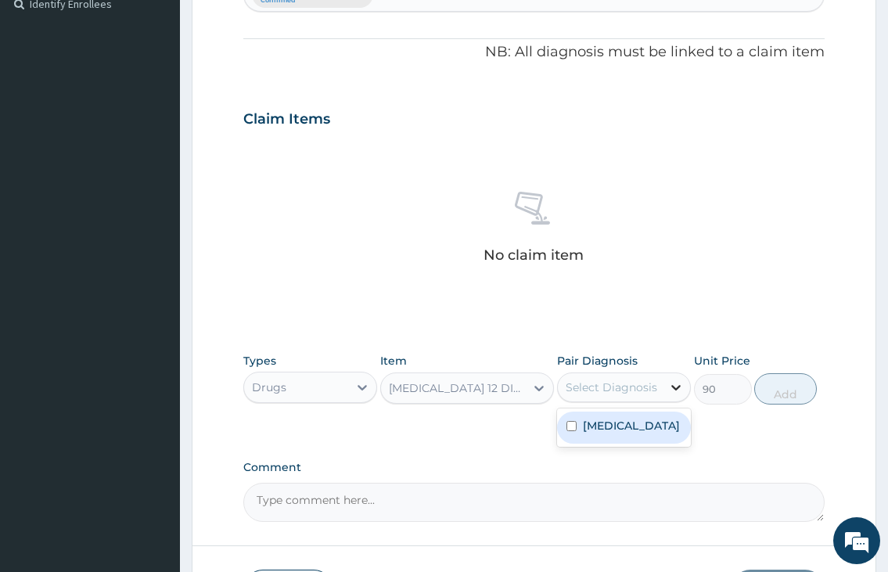
click at [663, 379] on div at bounding box center [676, 387] width 28 height 28
click at [594, 422] on label "Malaria" at bounding box center [631, 426] width 97 height 16
checkbox input "true"
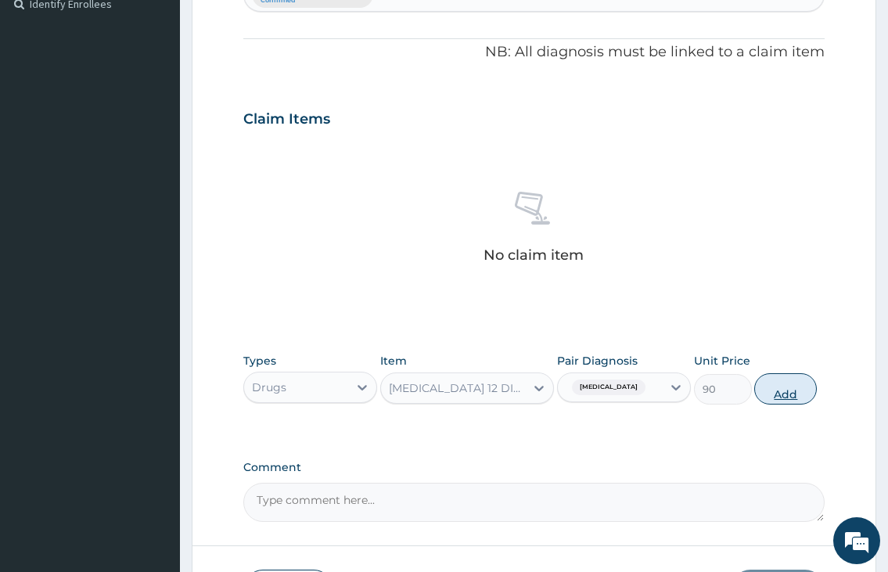
click at [767, 387] on button "Add" at bounding box center [785, 388] width 63 height 31
type input "0"
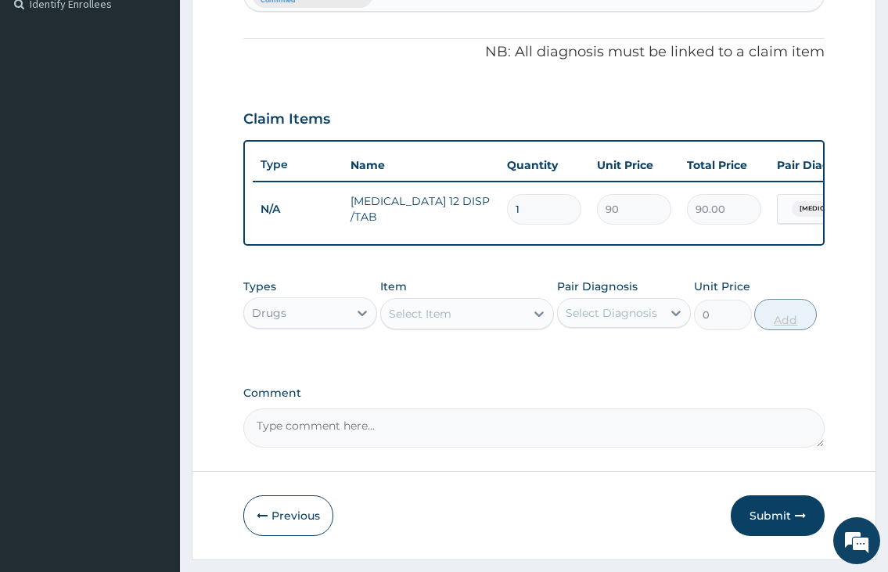
type input "12"
type input "1080.00"
type input "12"
click at [417, 321] on div "Select Item" at bounding box center [420, 314] width 63 height 16
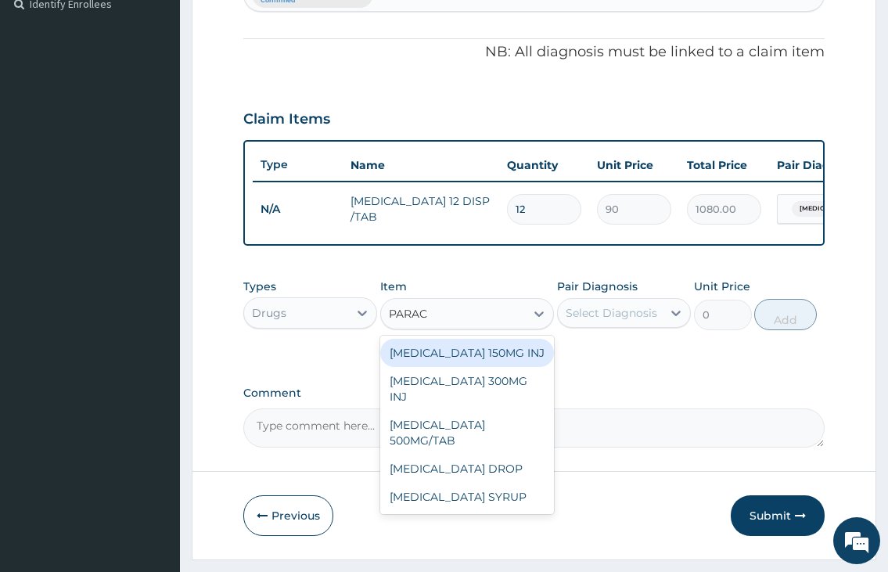
type input "PARACE"
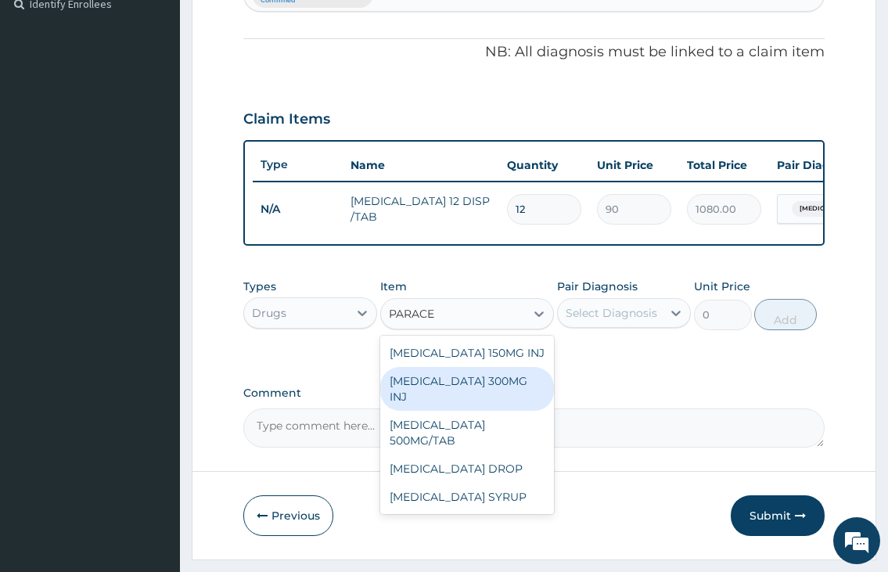
click at [523, 391] on div "PARACETAMOL 300MG INJ" at bounding box center [467, 389] width 174 height 44
type input "500"
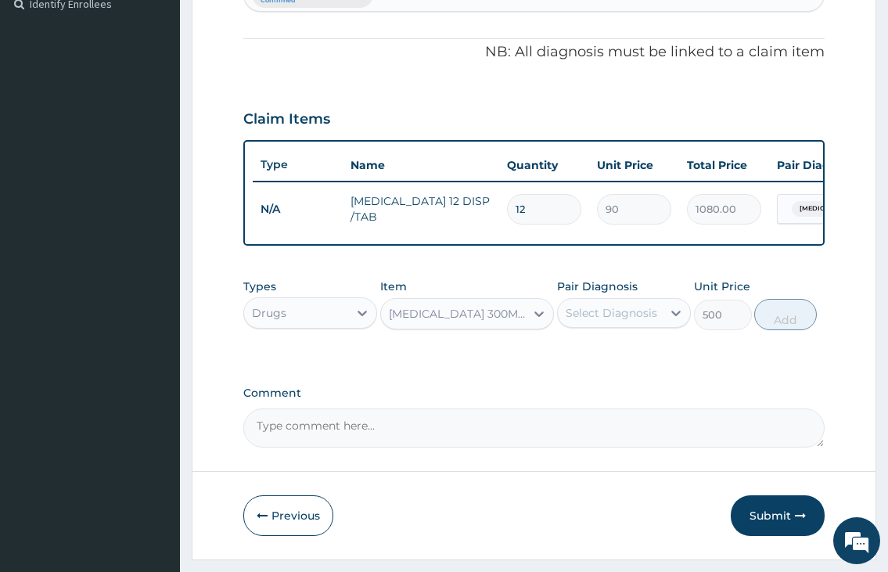
click at [620, 321] on div "Select Diagnosis" at bounding box center [611, 313] width 92 height 16
click at [619, 359] on label "Malaria" at bounding box center [631, 351] width 97 height 16
checkbox input "true"
click at [800, 330] on button "Add" at bounding box center [785, 314] width 63 height 31
type input "0"
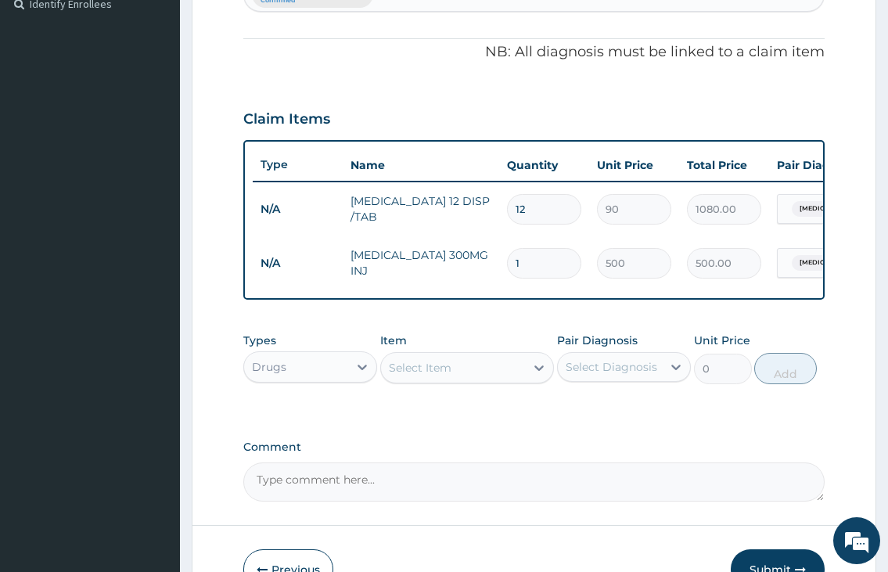
click at [443, 375] on div "Select Item" at bounding box center [420, 368] width 63 height 16
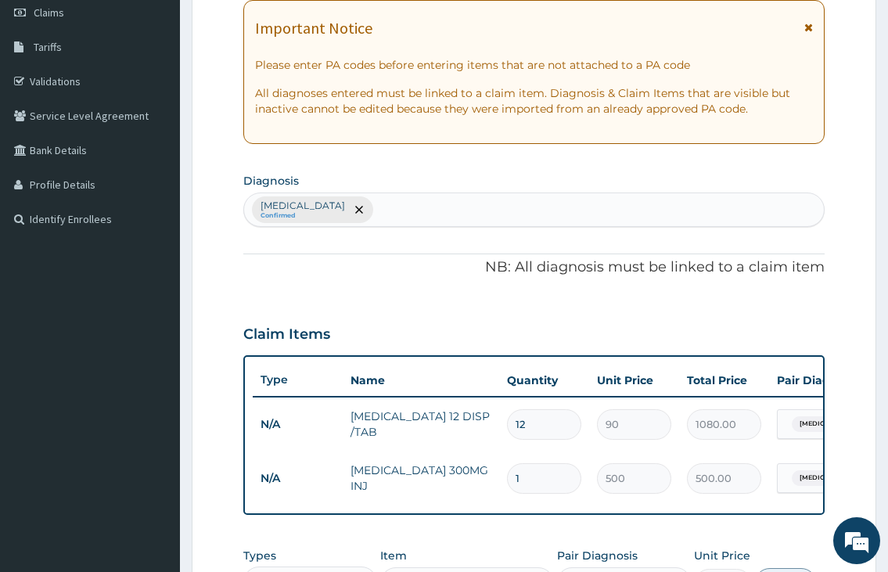
scroll to position [207, 0]
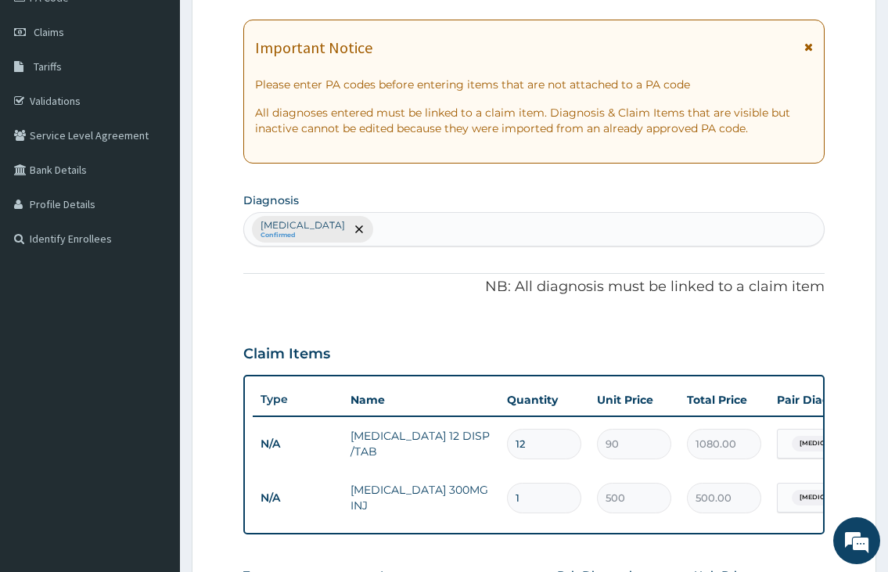
click at [383, 235] on div "Malaria Confirmed" at bounding box center [533, 229] width 579 height 33
type input "SEPSI"
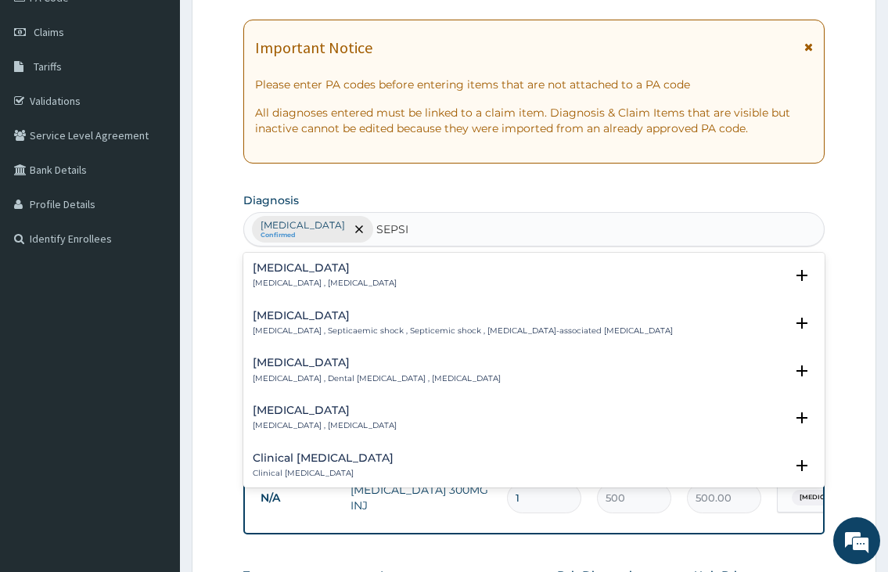
click at [327, 276] on div "Sepsis Systemic infection , Sepsis" at bounding box center [325, 275] width 144 height 27
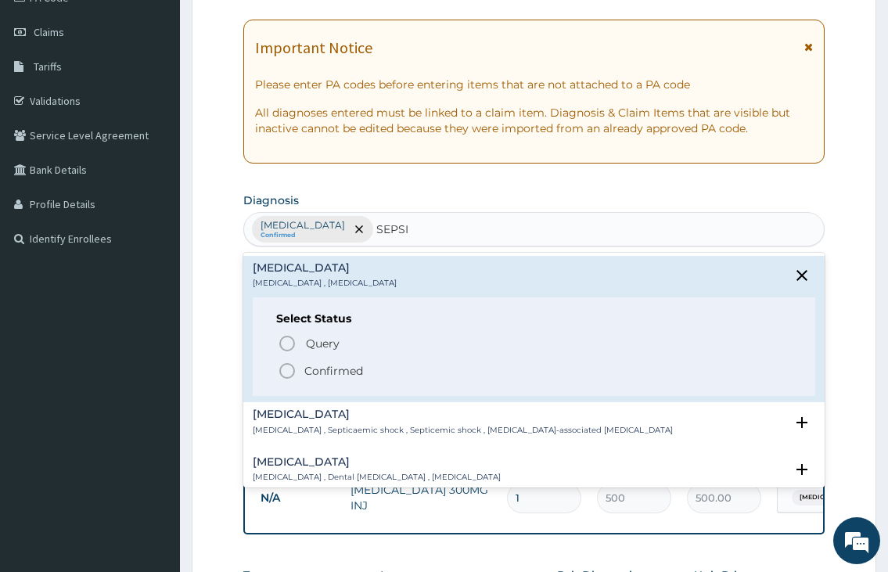
click at [289, 368] on icon "status option filled" at bounding box center [287, 370] width 19 height 19
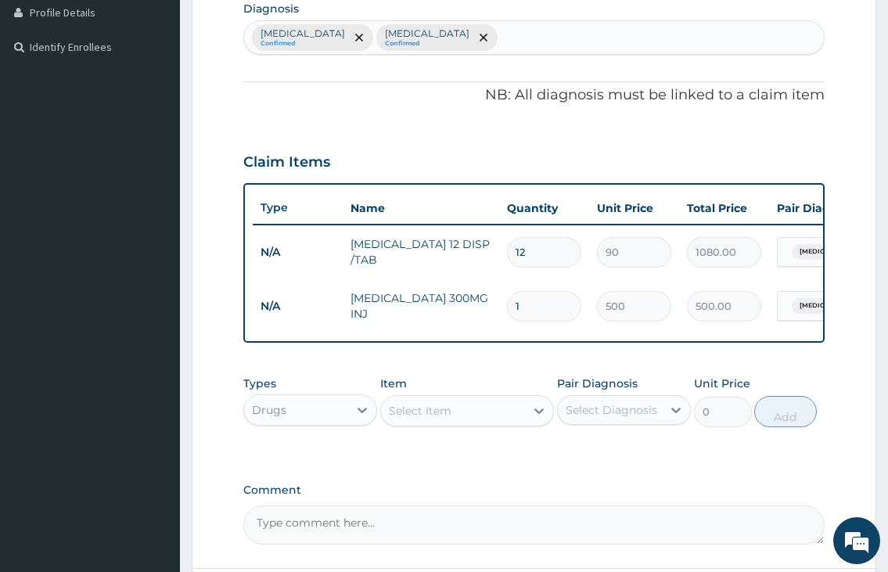
scroll to position [442, 0]
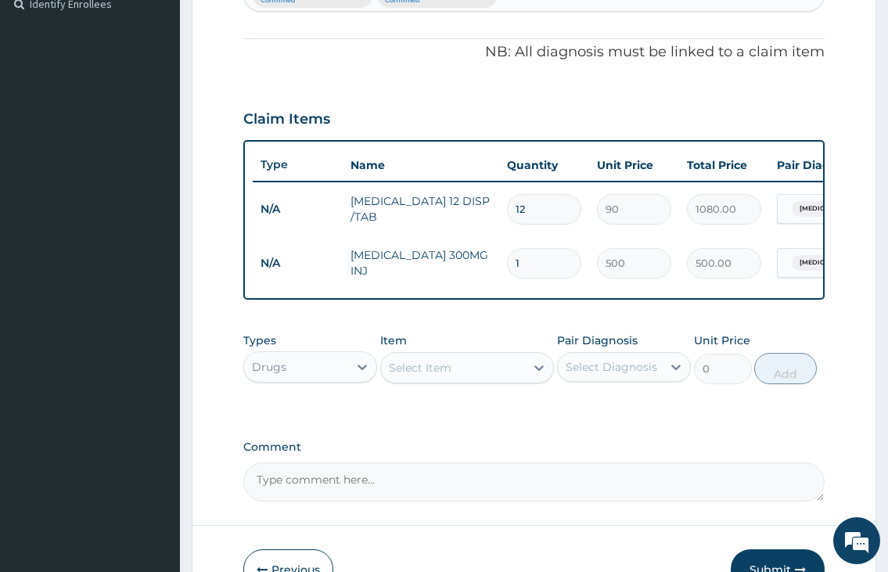
click at [398, 375] on div "Select Item" at bounding box center [420, 368] width 63 height 16
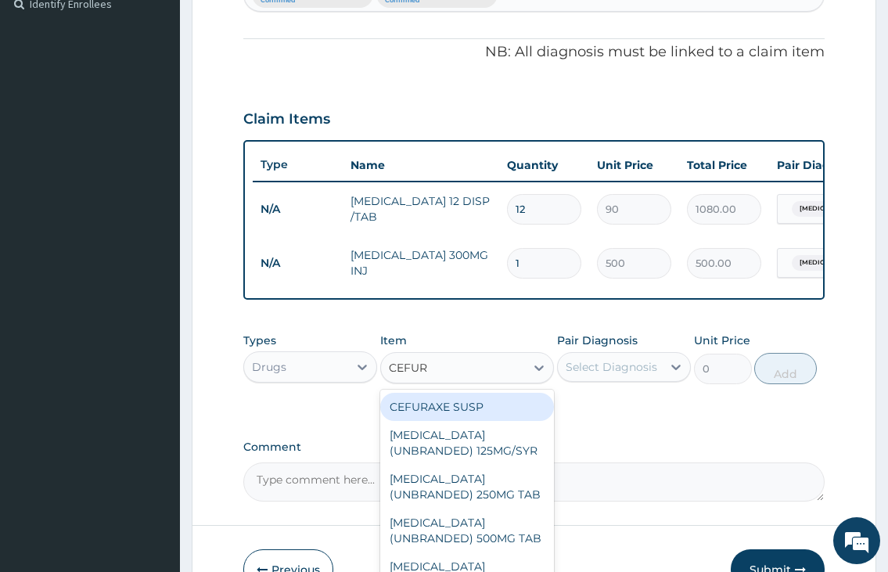
type input "CEFURO"
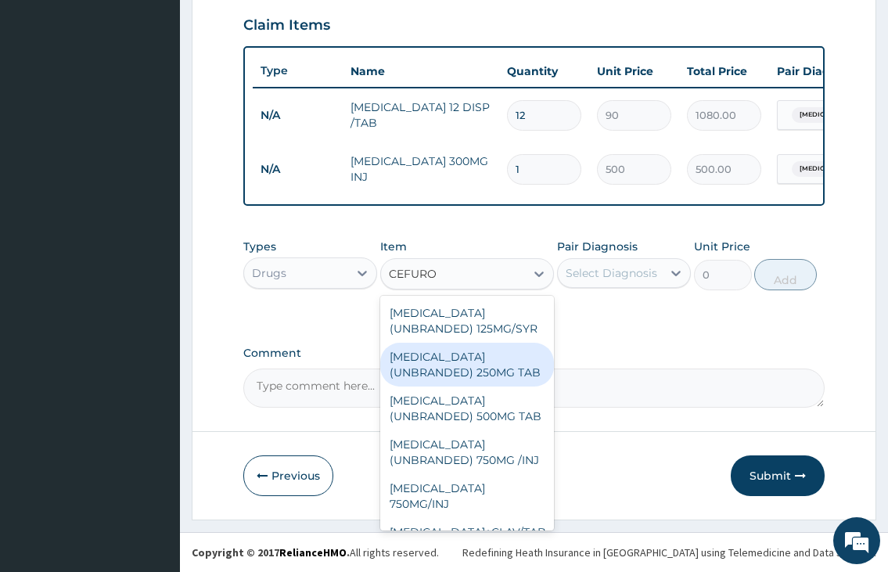
scroll to position [250, 0]
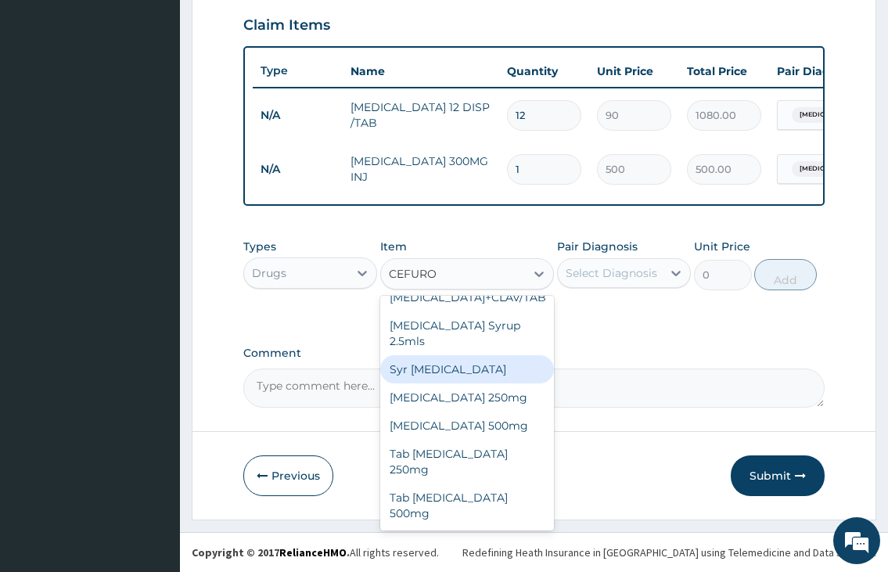
click at [513, 383] on div "Syr Cefuroxime" at bounding box center [467, 369] width 174 height 28
type input "3500"
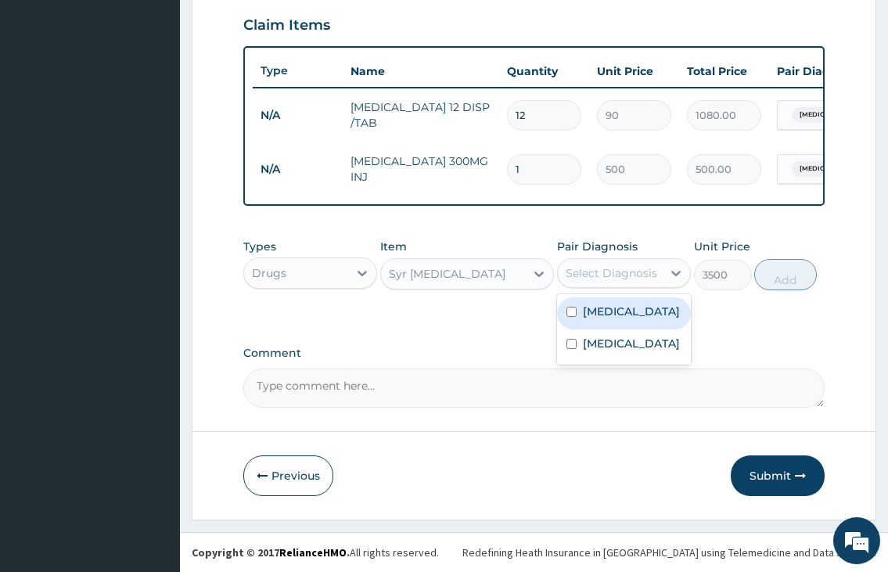
click at [626, 271] on div "Select Diagnosis" at bounding box center [611, 273] width 92 height 16
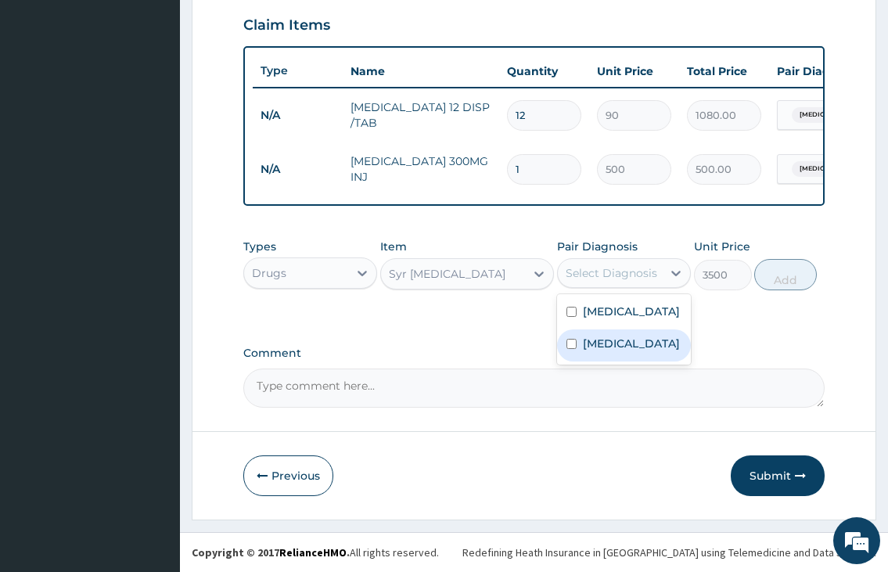
click at [619, 350] on label "Sepsis" at bounding box center [631, 344] width 97 height 16
checkbox input "true"
click at [805, 281] on button "Add" at bounding box center [785, 274] width 63 height 31
type input "0"
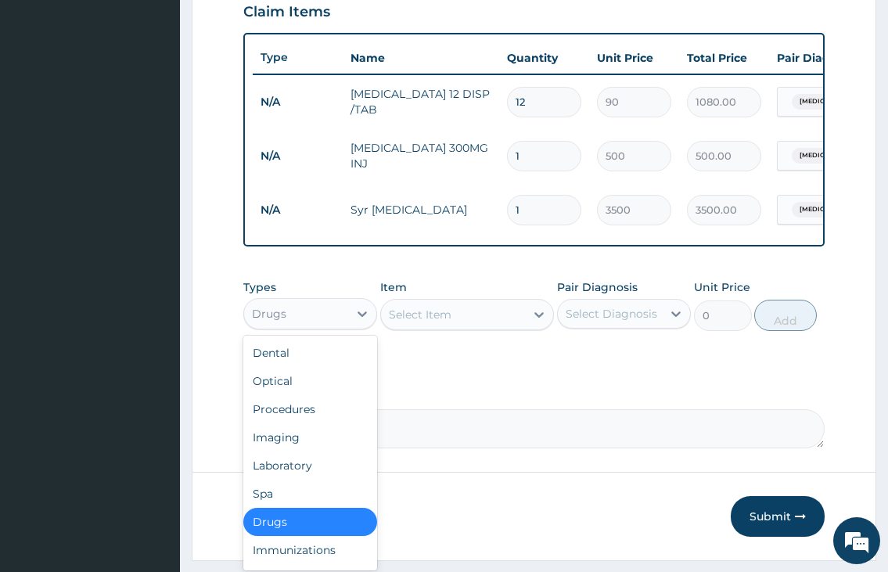
click at [310, 326] on div "Drugs" at bounding box center [296, 313] width 104 height 25
click at [296, 479] on div "Laboratory" at bounding box center [310, 465] width 134 height 28
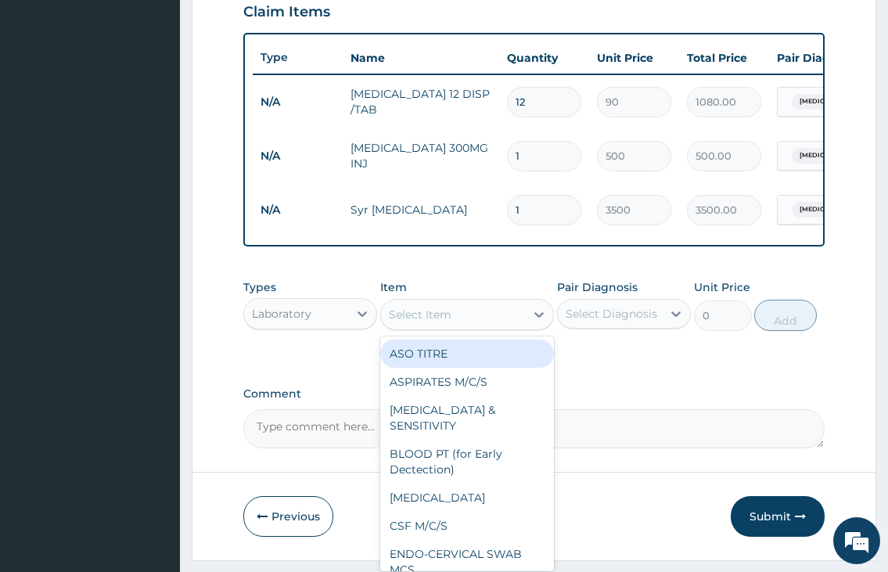
click at [415, 322] on div "Select Item" at bounding box center [420, 315] width 63 height 16
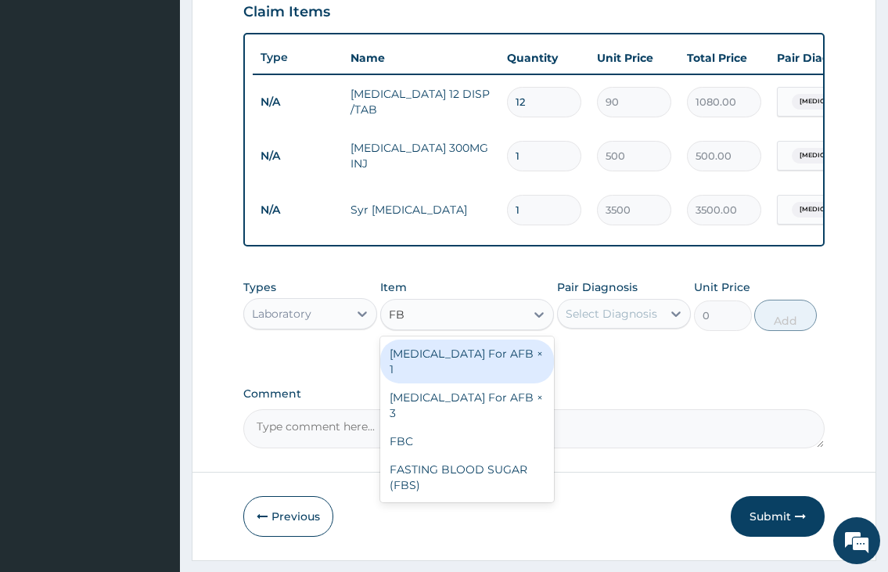
type input "FBC"
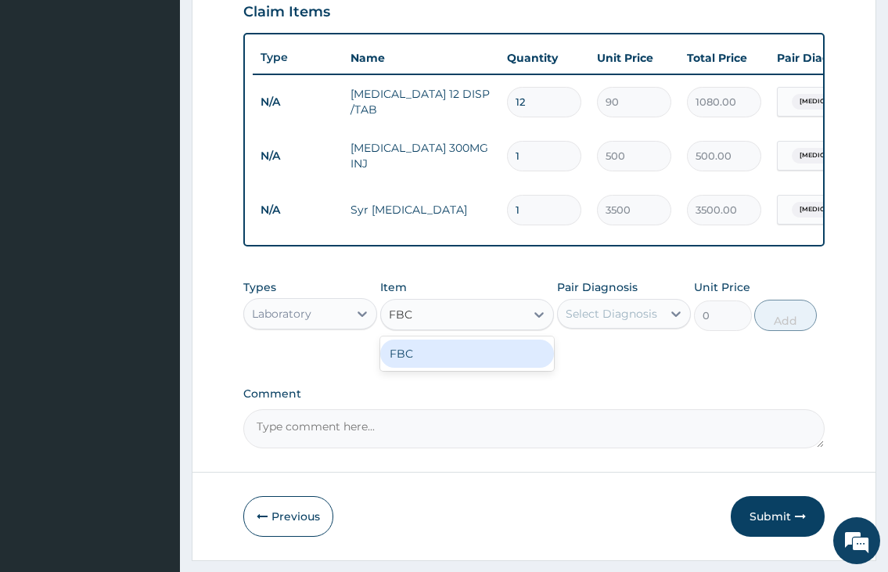
click at [441, 362] on div "FBC" at bounding box center [467, 353] width 174 height 28
type input "2000"
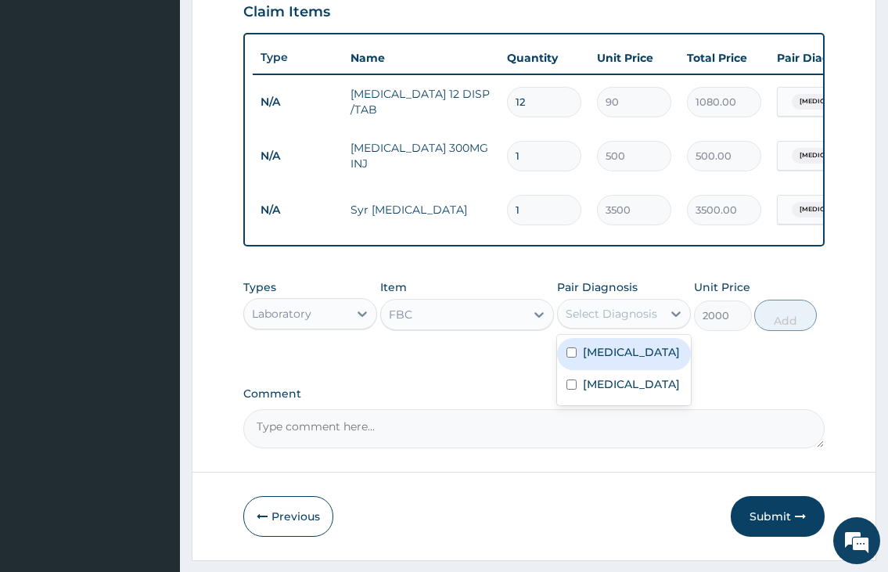
click at [616, 319] on div "Select Diagnosis" at bounding box center [611, 314] width 92 height 16
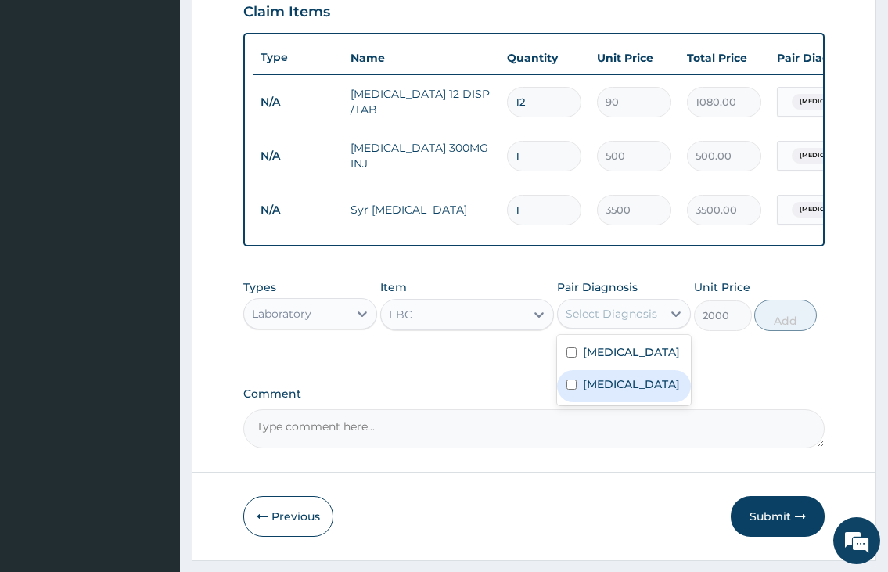
click at [608, 387] on div "Sepsis" at bounding box center [624, 386] width 134 height 32
checkbox input "true"
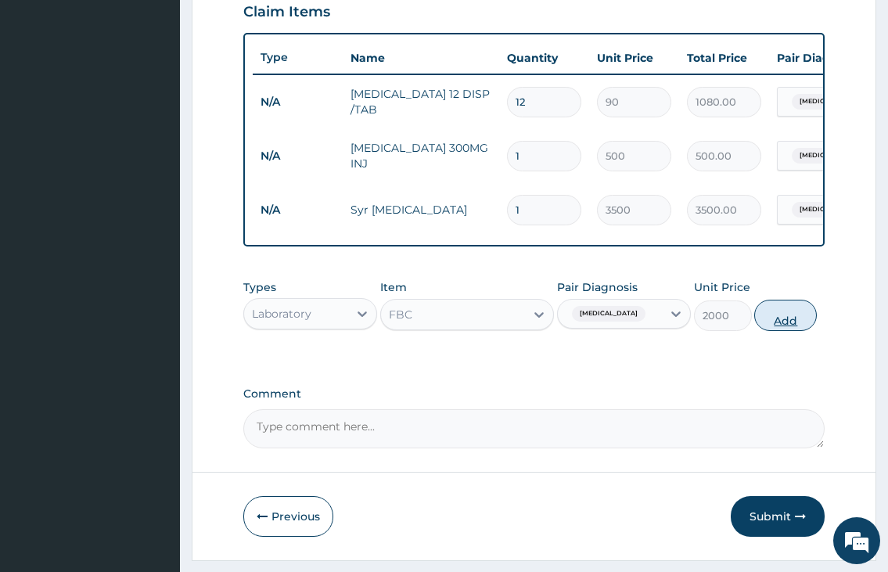
click at [799, 328] on button "Add" at bounding box center [785, 315] width 63 height 31
type input "0"
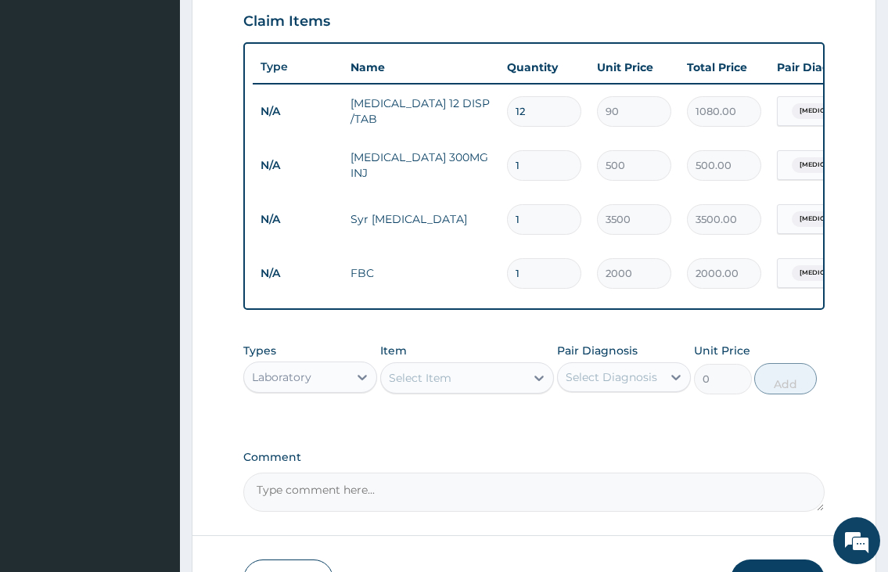
scroll to position [549, 0]
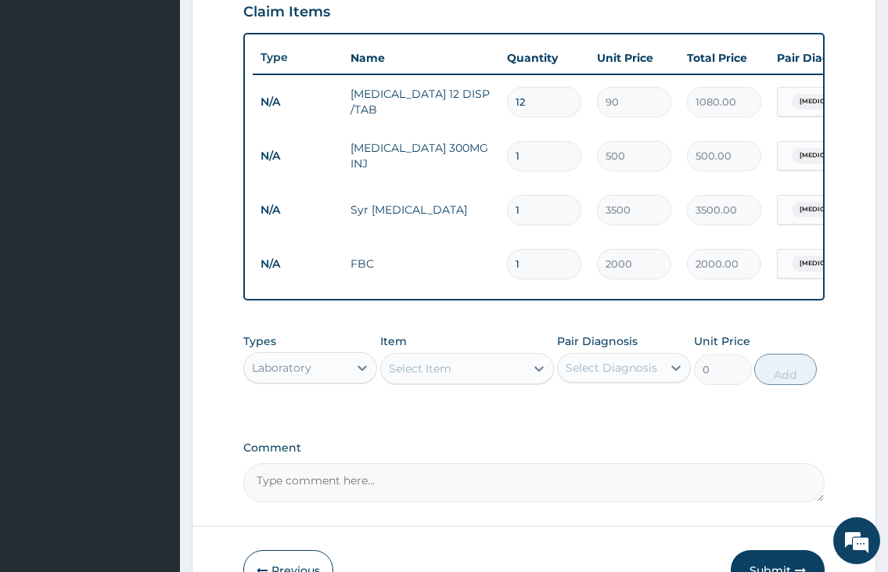
click at [313, 380] on div "Laboratory" at bounding box center [296, 367] width 104 height 25
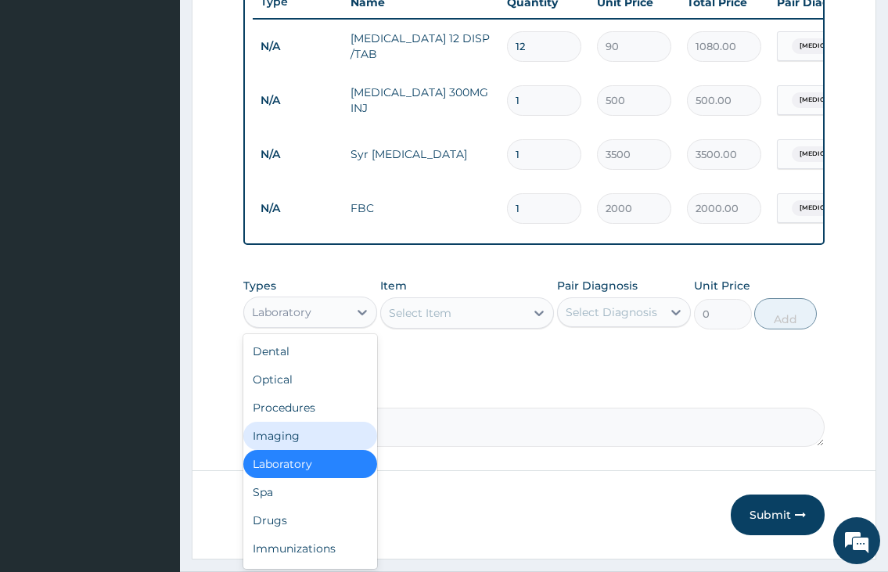
scroll to position [627, 0]
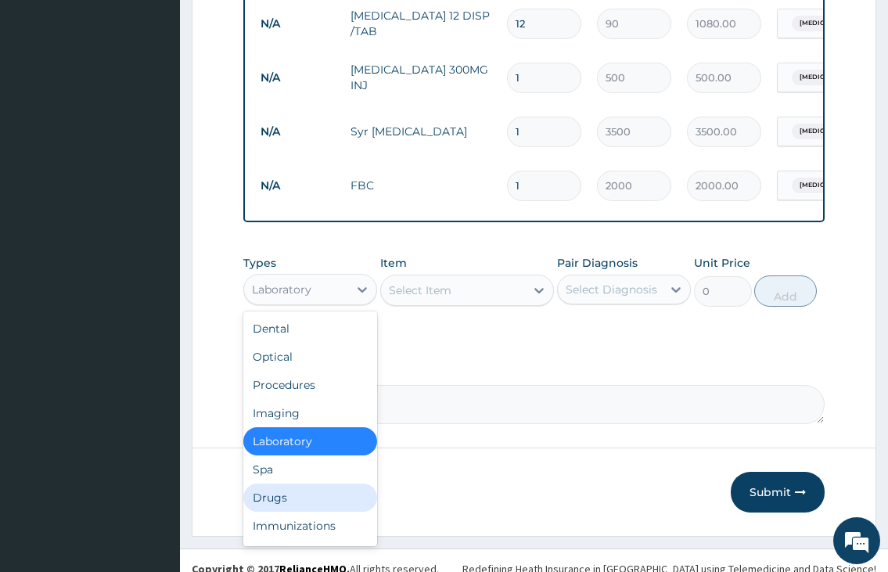
click at [292, 504] on div "Drugs" at bounding box center [310, 497] width 134 height 28
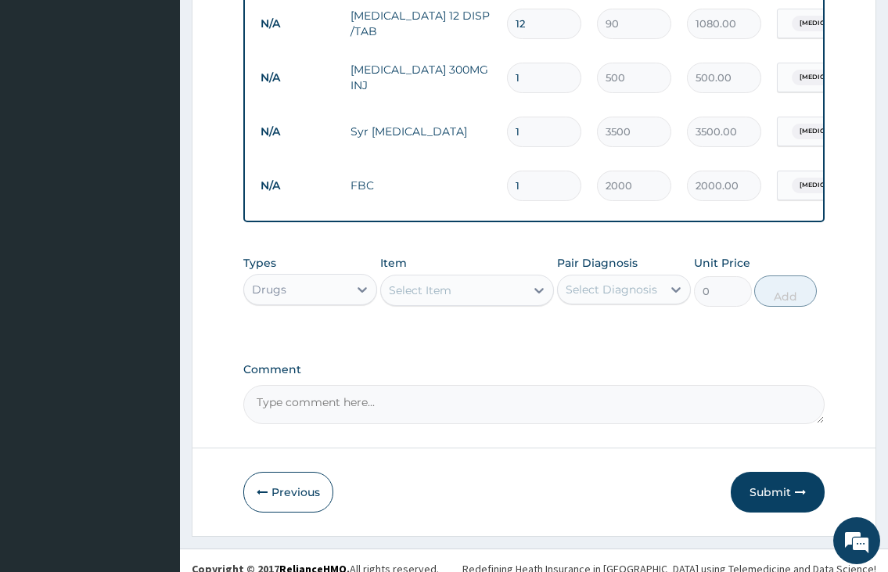
click at [434, 298] on div "Select Item" at bounding box center [420, 290] width 63 height 16
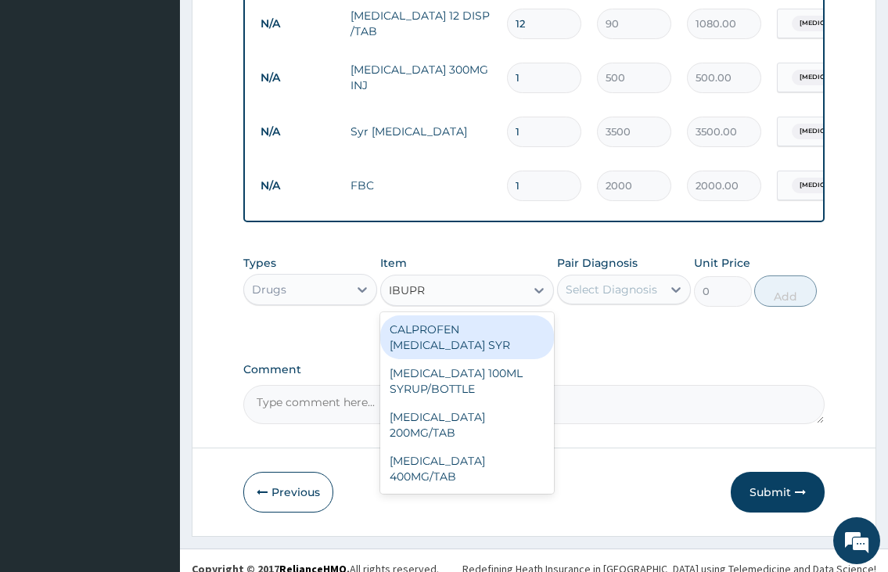
type input "IBUPRO"
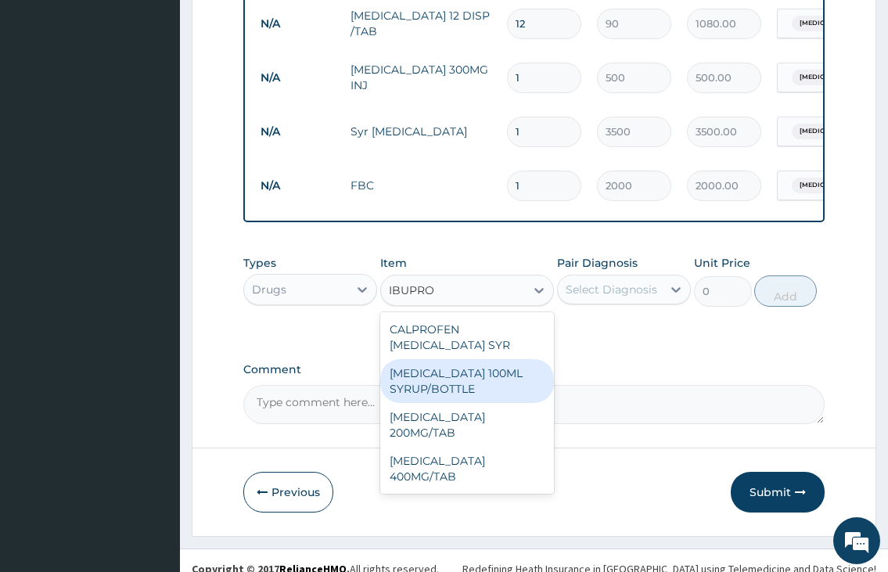
click at [440, 393] on div "IBUPROFEN 100ML SYRUP/BOTTLE" at bounding box center [467, 381] width 174 height 44
type input "650"
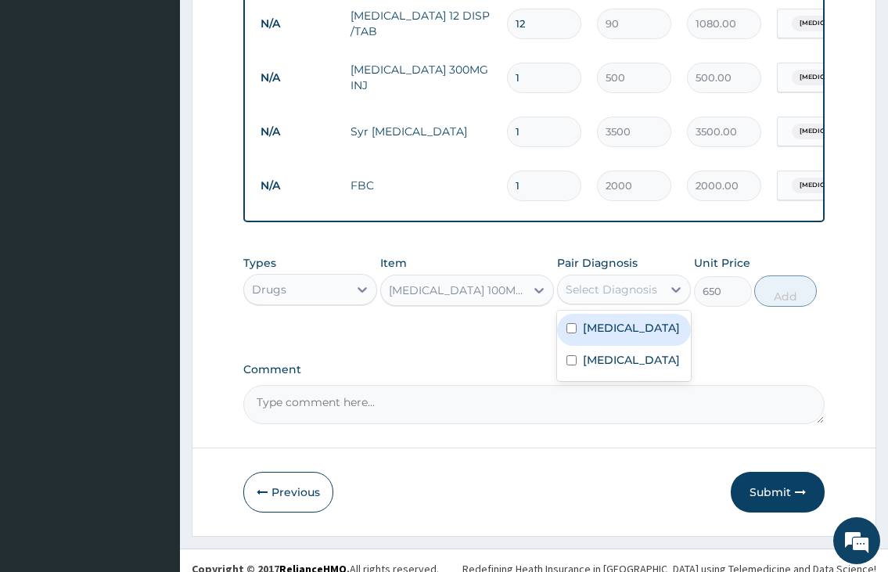
click at [603, 297] on div "Select Diagnosis" at bounding box center [611, 290] width 92 height 16
click at [596, 336] on label "Malaria" at bounding box center [631, 328] width 97 height 16
checkbox input "true"
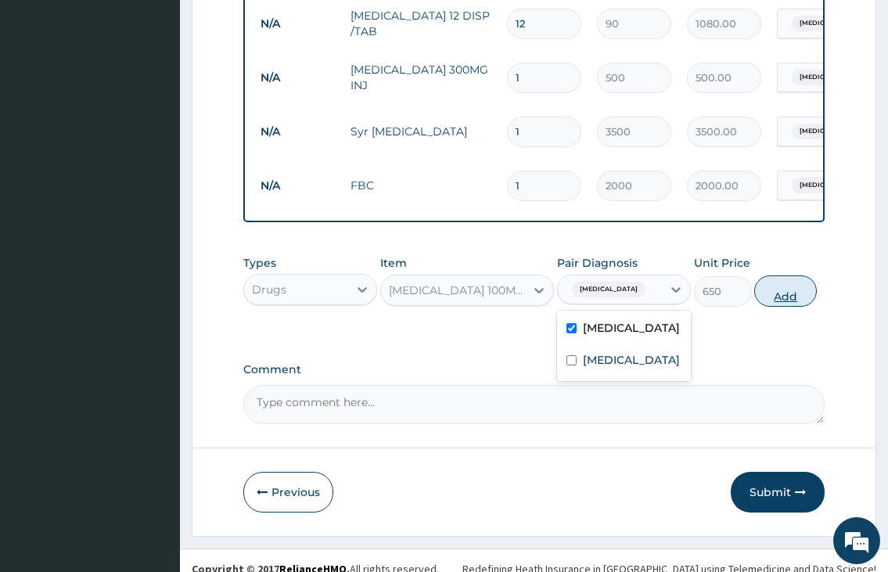
click at [778, 307] on button "Add" at bounding box center [785, 290] width 63 height 31
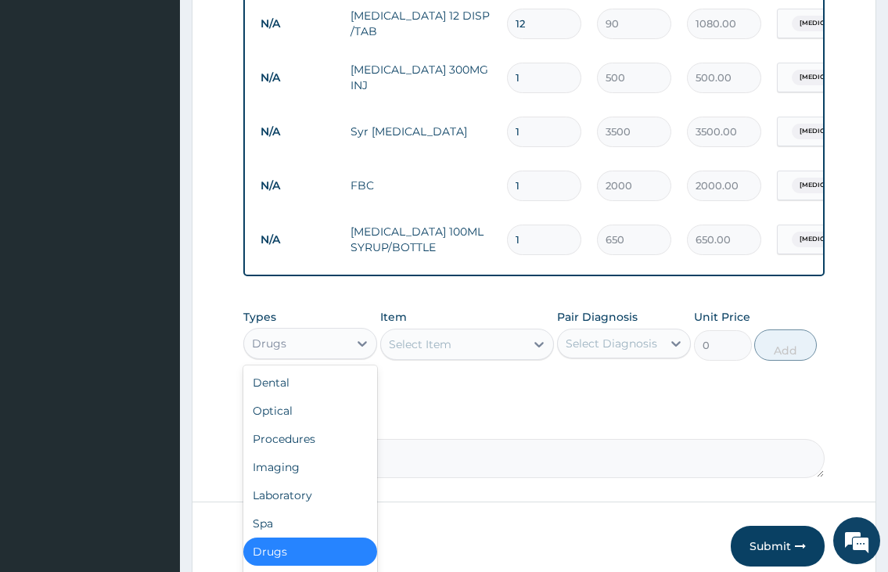
click at [336, 356] on div "Drugs" at bounding box center [296, 343] width 104 height 25
click at [339, 450] on div "Procedures" at bounding box center [310, 439] width 134 height 28
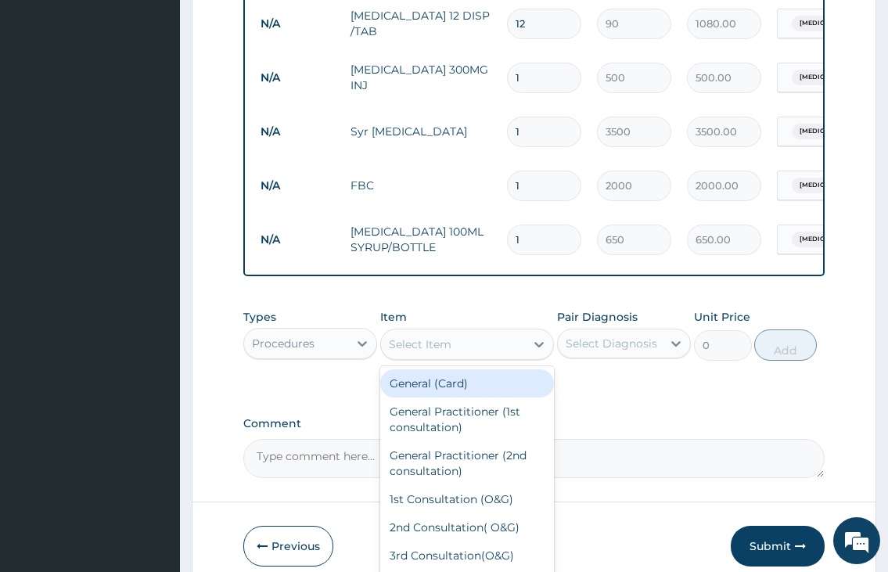
click at [415, 350] on div "Select Item" at bounding box center [420, 344] width 63 height 16
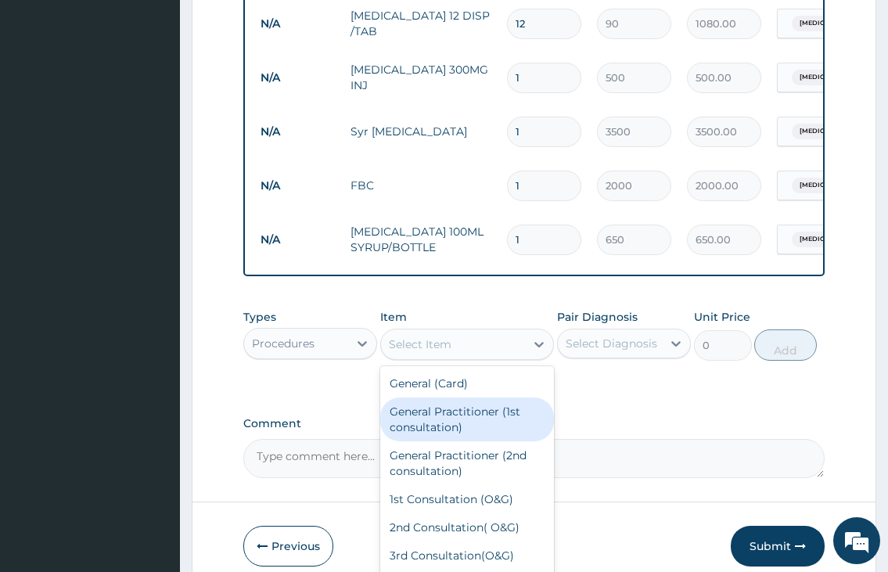
click at [432, 441] on div "General Practitioner (1st consultation)" at bounding box center [467, 419] width 174 height 44
type input "2000"
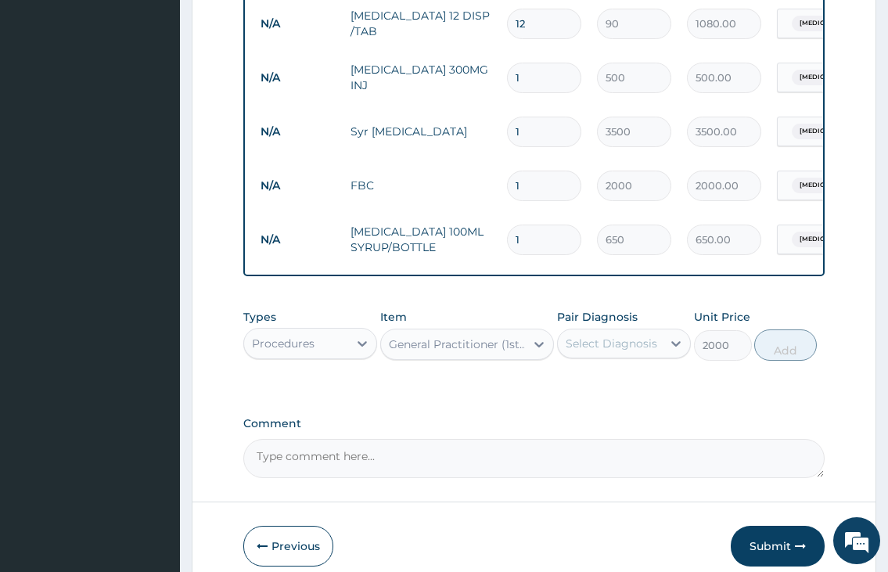
click at [626, 351] on div "Select Diagnosis" at bounding box center [611, 344] width 92 height 16
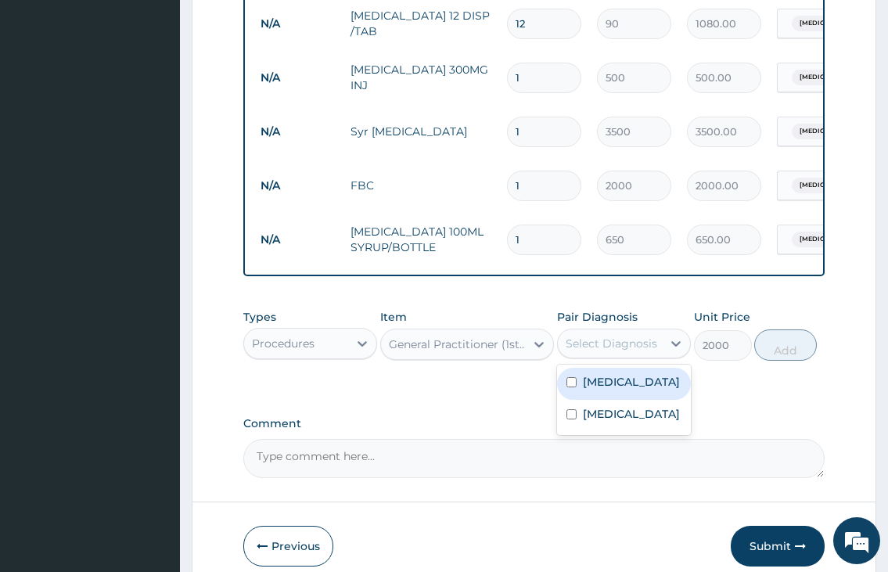
click at [617, 386] on div "Malaria" at bounding box center [624, 384] width 134 height 32
checkbox input "true"
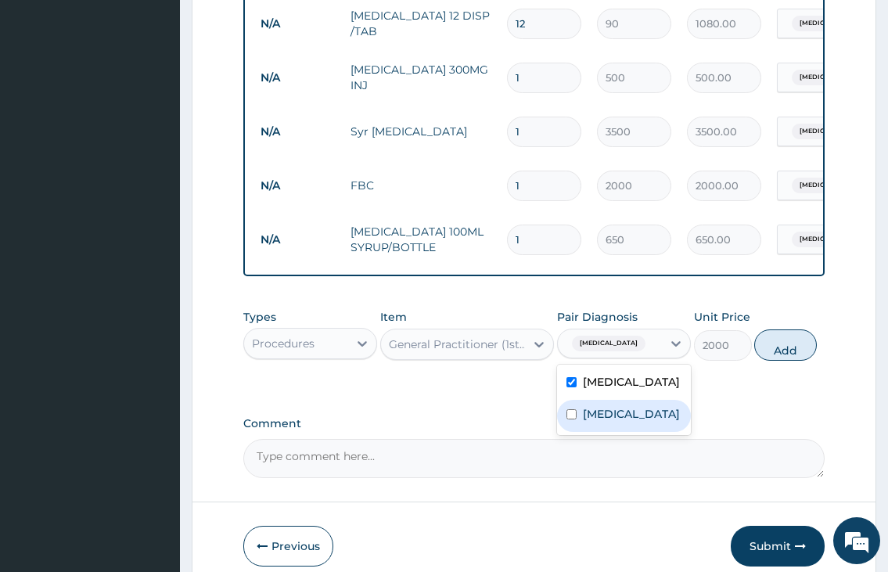
click at [605, 422] on label "Sepsis" at bounding box center [631, 414] width 97 height 16
checkbox input "true"
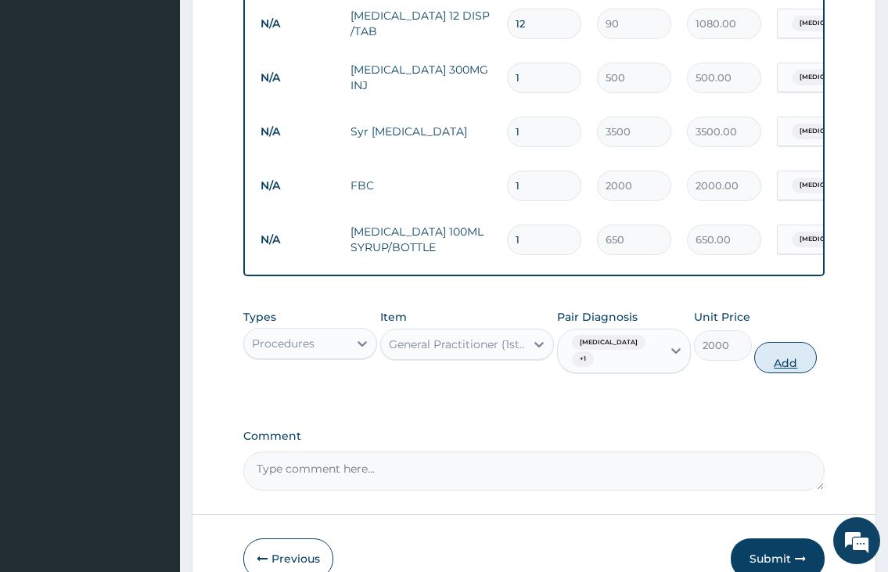
click at [795, 367] on button "Add" at bounding box center [785, 357] width 63 height 31
type input "0"
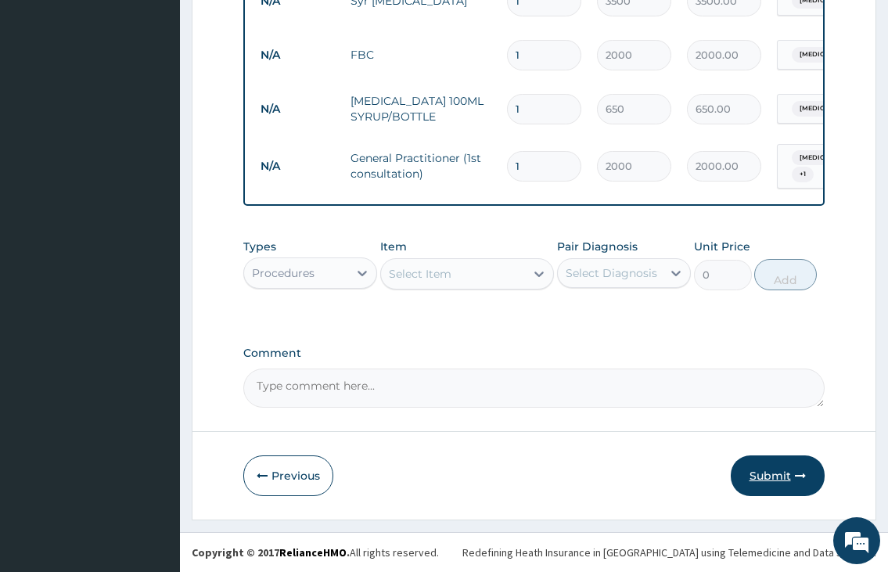
click at [758, 480] on button "Submit" at bounding box center [777, 475] width 94 height 41
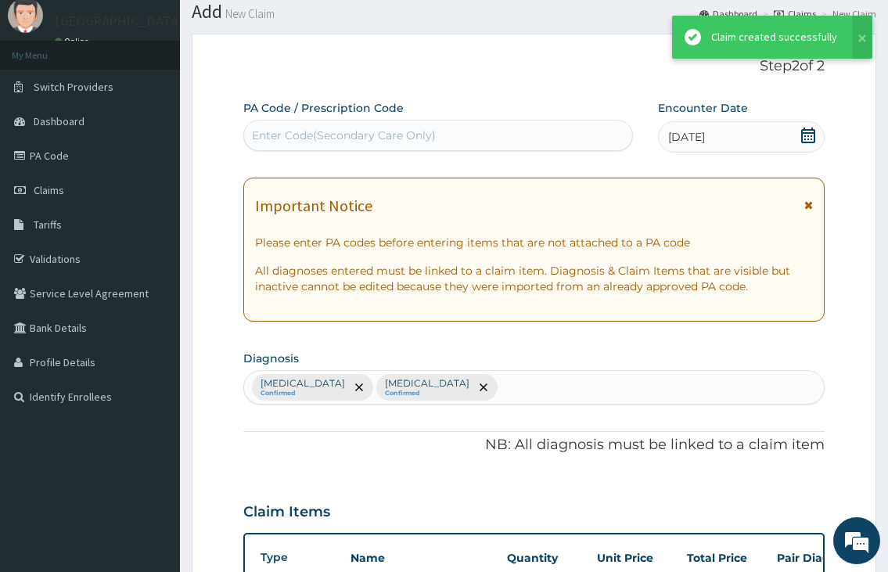
scroll to position [765, 0]
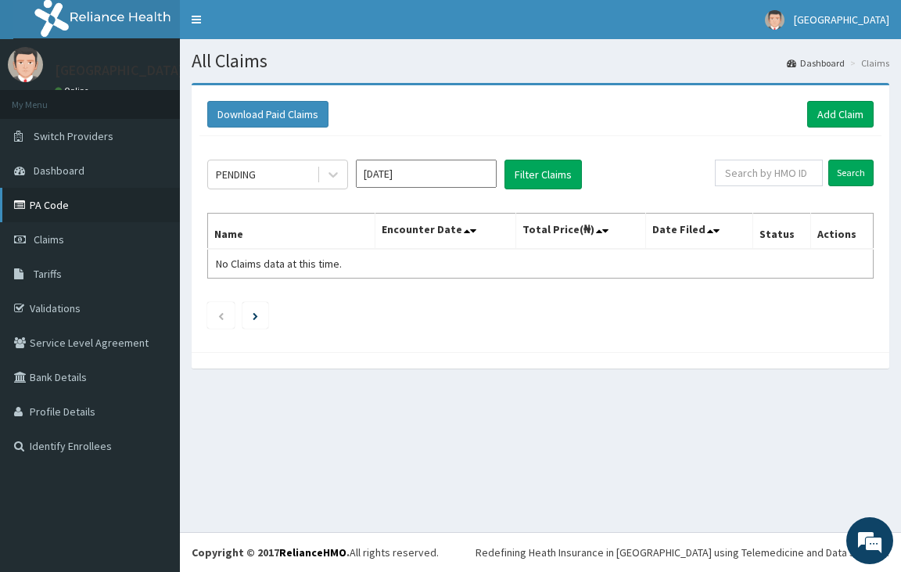
click at [52, 203] on link "PA Code" at bounding box center [90, 205] width 180 height 34
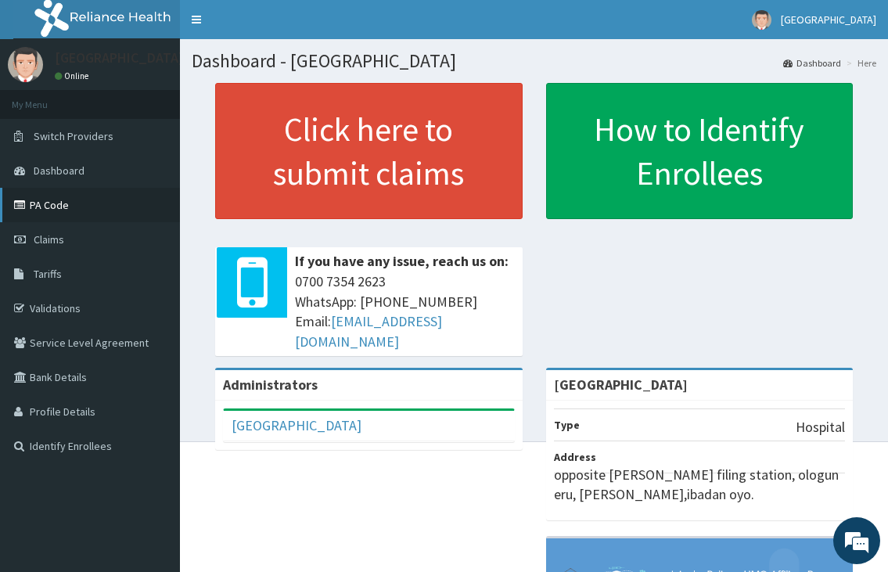
click at [75, 200] on link "PA Code" at bounding box center [90, 205] width 180 height 34
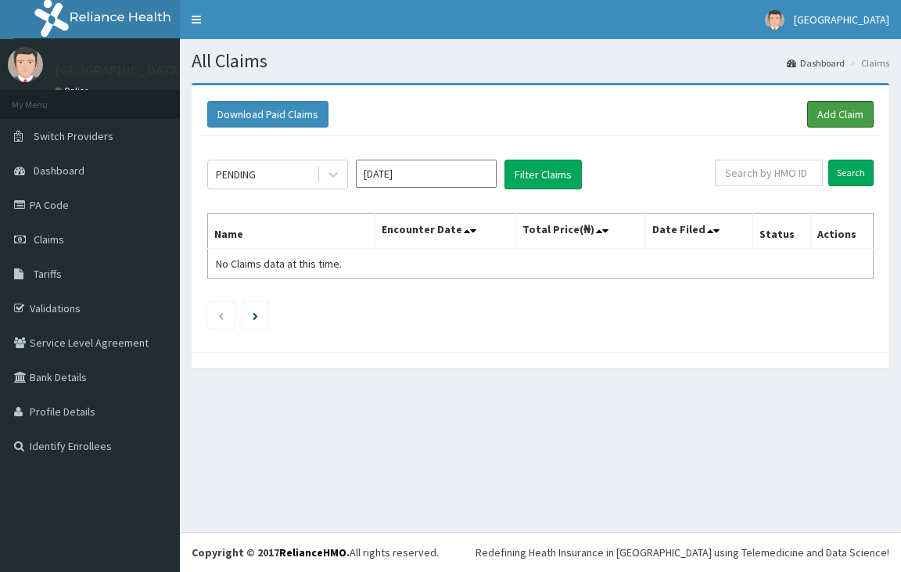
click at [846, 115] on link "Add Claim" at bounding box center [840, 114] width 66 height 27
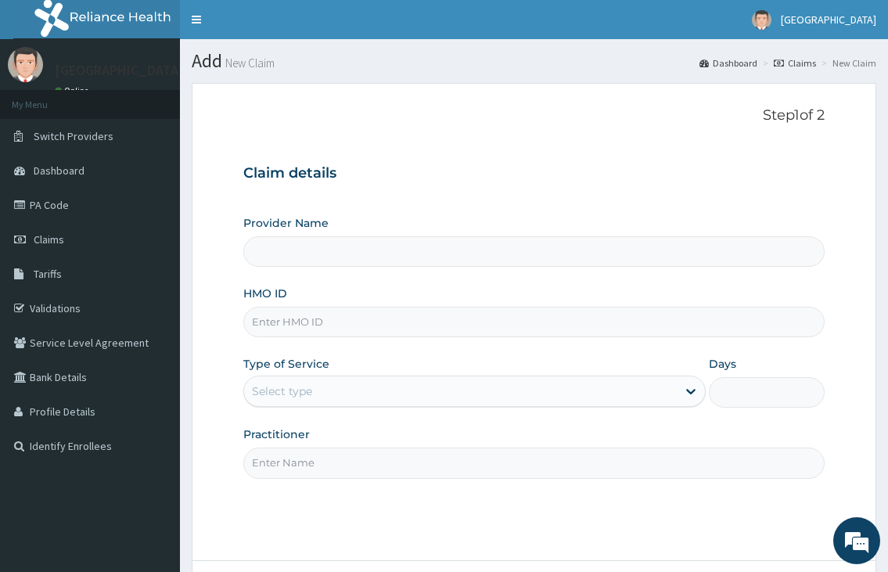
click at [284, 324] on input "HMO ID" at bounding box center [533, 322] width 580 height 31
type input "[GEOGRAPHIC_DATA]"
type input "FMP/10319/C"
click at [293, 395] on div "Select type" at bounding box center [282, 391] width 60 height 16
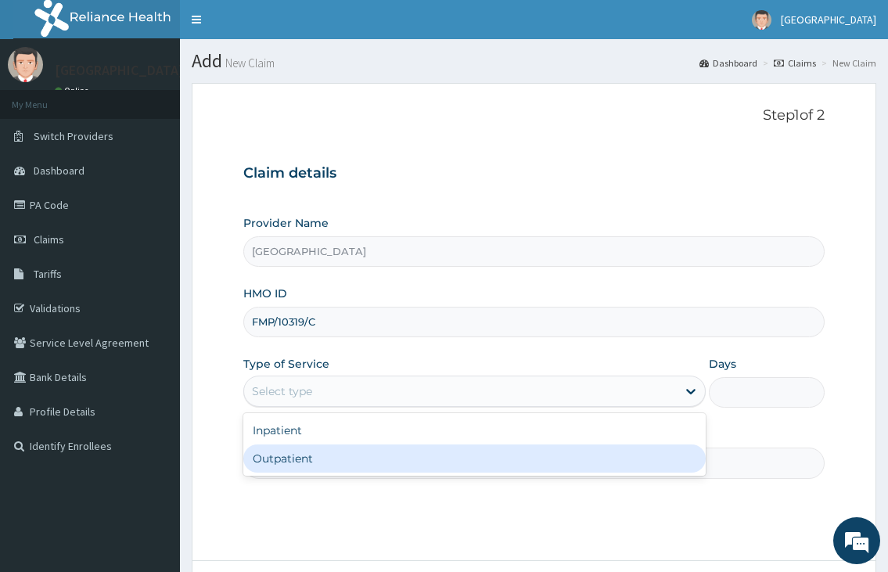
click at [284, 461] on div "Outpatient" at bounding box center [473, 458] width 461 height 28
type input "1"
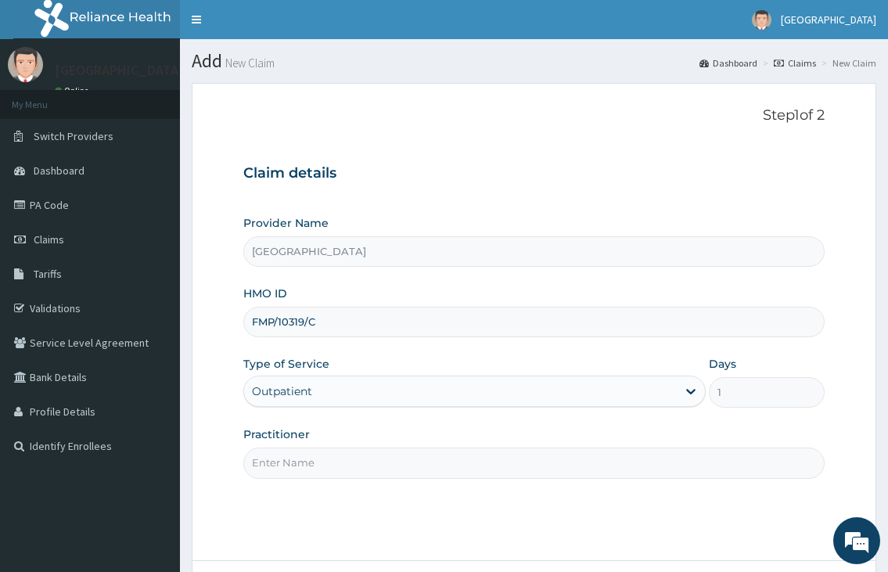
click at [279, 460] on input "Practitioner" at bounding box center [533, 462] width 580 height 31
click at [275, 472] on input "Practitioner" at bounding box center [533, 462] width 580 height 31
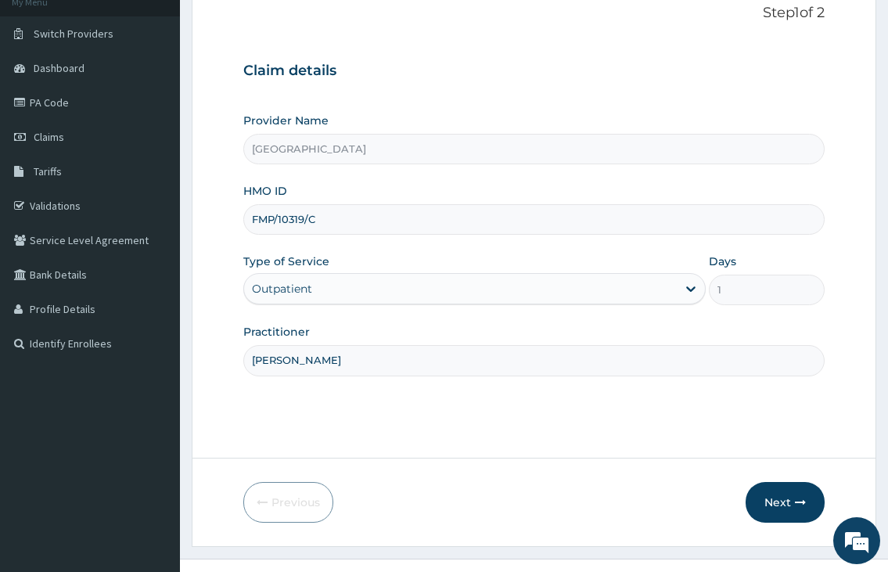
scroll to position [129, 0]
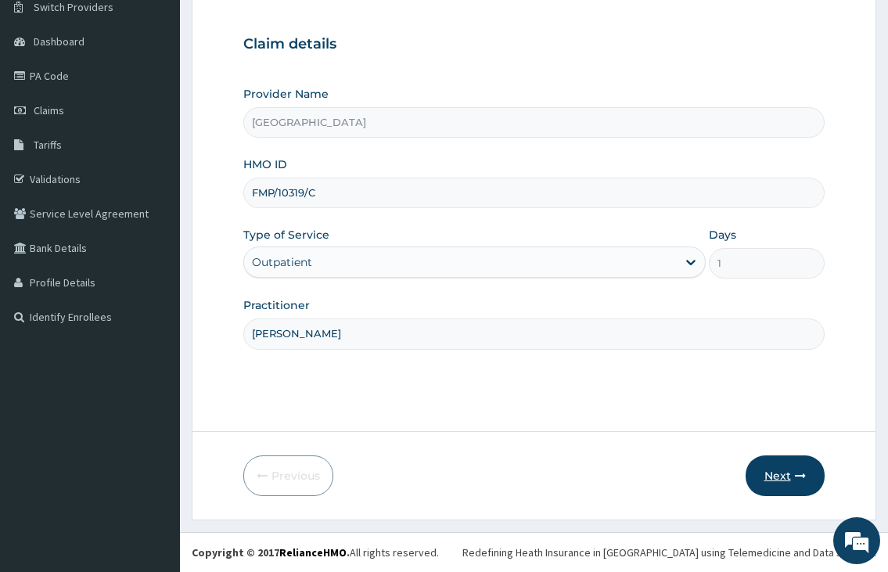
type input "DR ADEYANJU"
click at [767, 480] on button "Next" at bounding box center [784, 475] width 79 height 41
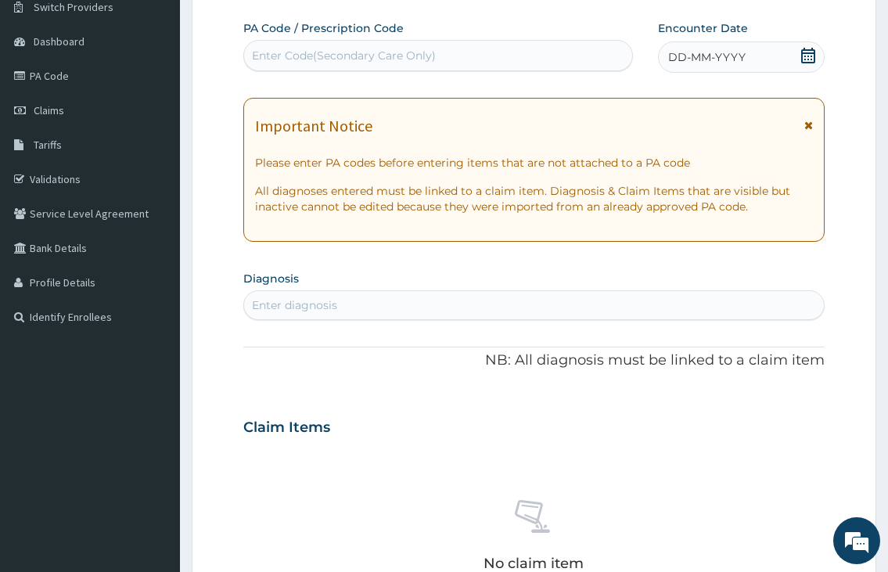
click at [810, 54] on icon at bounding box center [808, 56] width 16 height 16
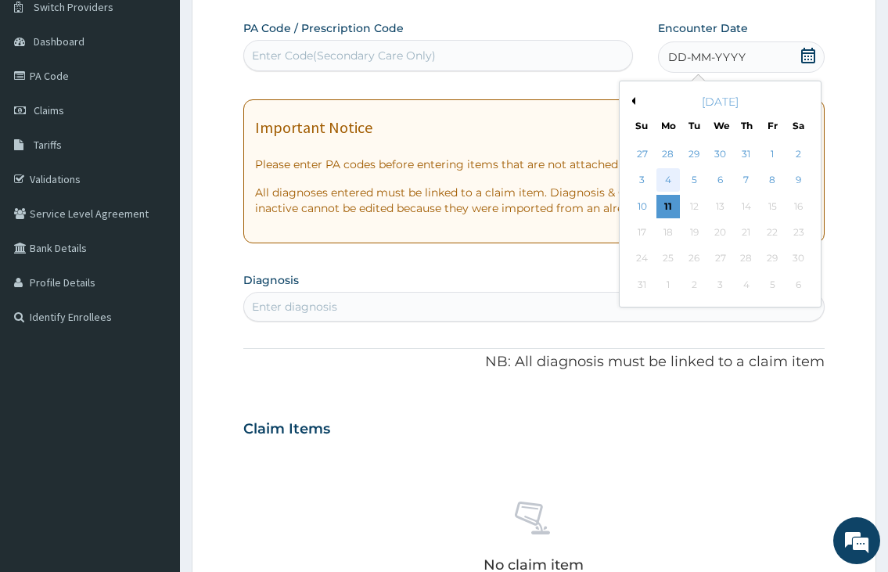
click at [666, 185] on div "4" at bounding box center [666, 180] width 23 height 23
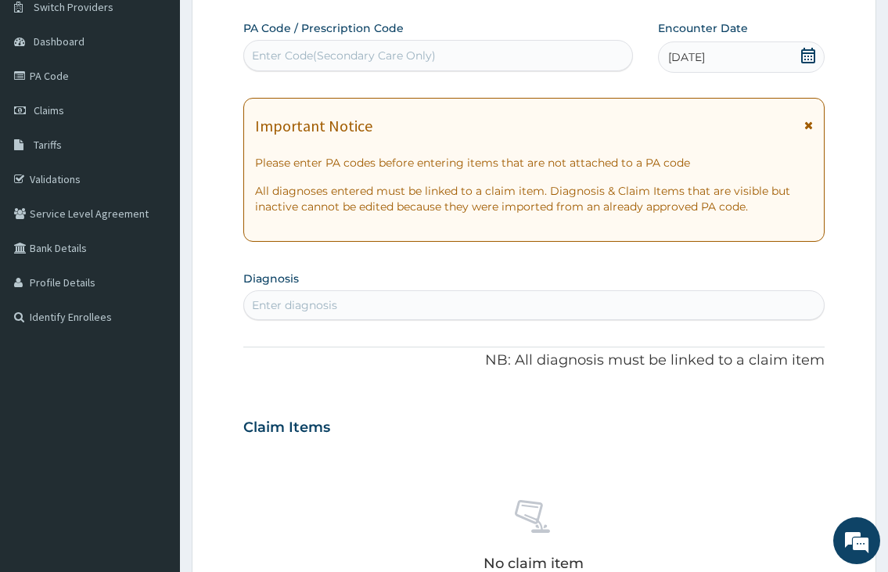
click at [450, 302] on div "Enter diagnosis" at bounding box center [533, 305] width 579 height 25
type input "MALARIA"
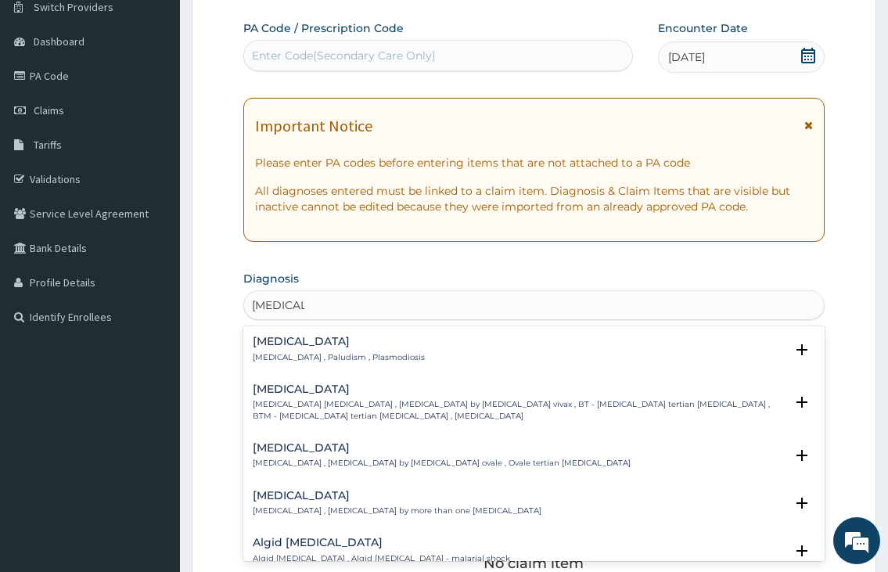
click at [355, 355] on p "Malaria , Paludism , Plasmodiosis" at bounding box center [339, 357] width 172 height 11
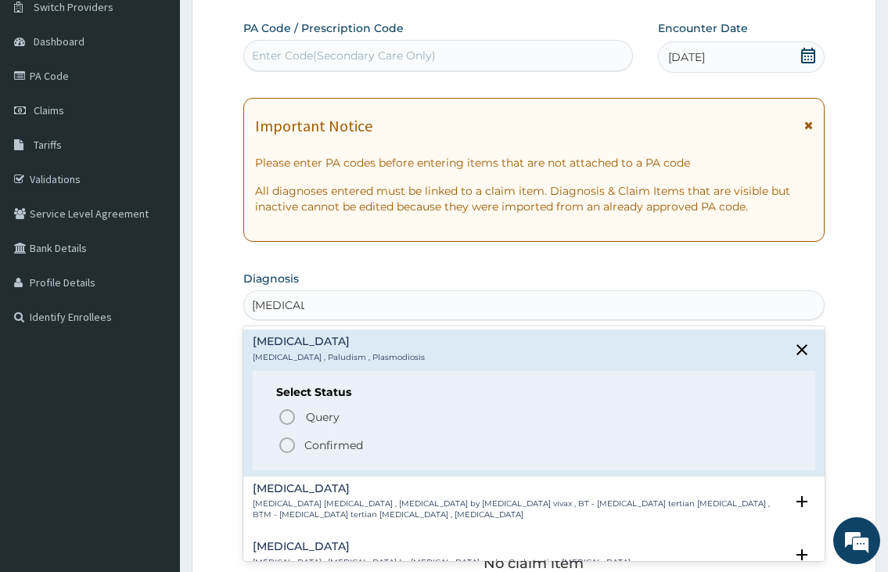
click at [276, 444] on div "Query Query covers suspected (?), Keep in view (kiv), Ruled out (r/o) Confirmed" at bounding box center [533, 430] width 515 height 48
click at [292, 450] on circle "status option filled" at bounding box center [287, 445] width 14 height 14
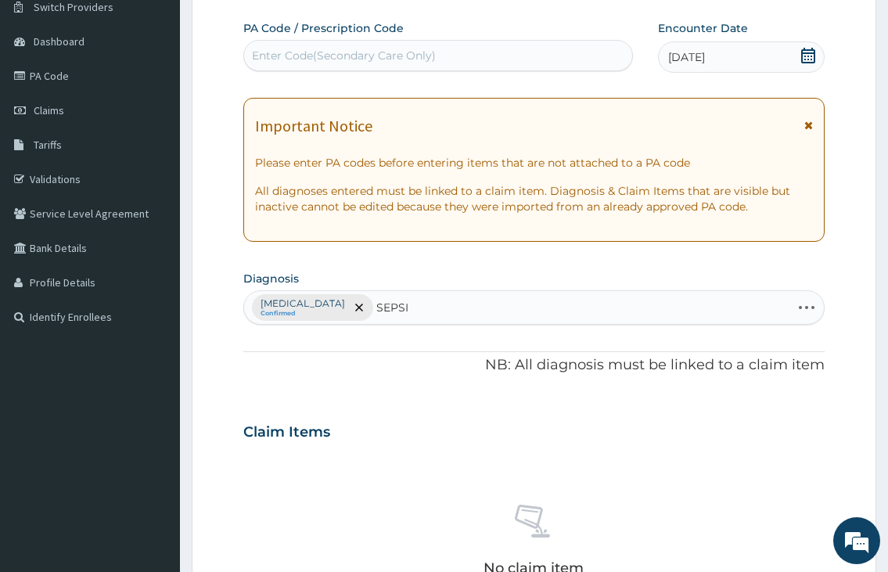
type input "SEPSIS"
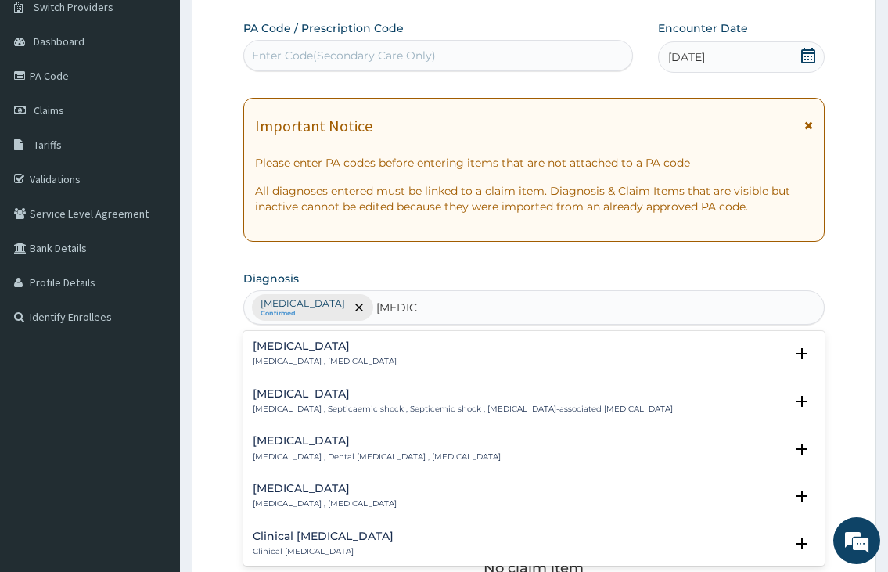
click at [334, 354] on div "Sepsis Systemic infection , Sepsis" at bounding box center [325, 353] width 144 height 27
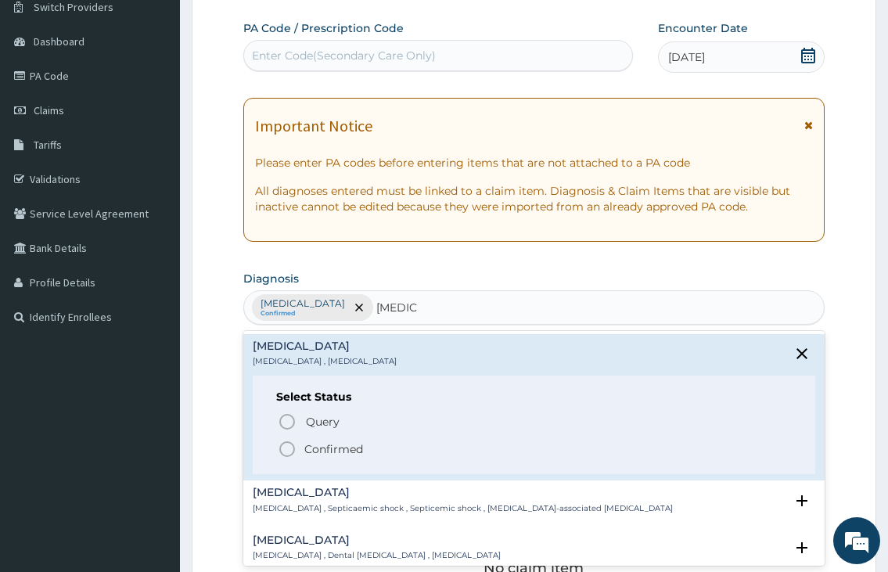
click at [284, 453] on icon "status option filled" at bounding box center [287, 449] width 19 height 19
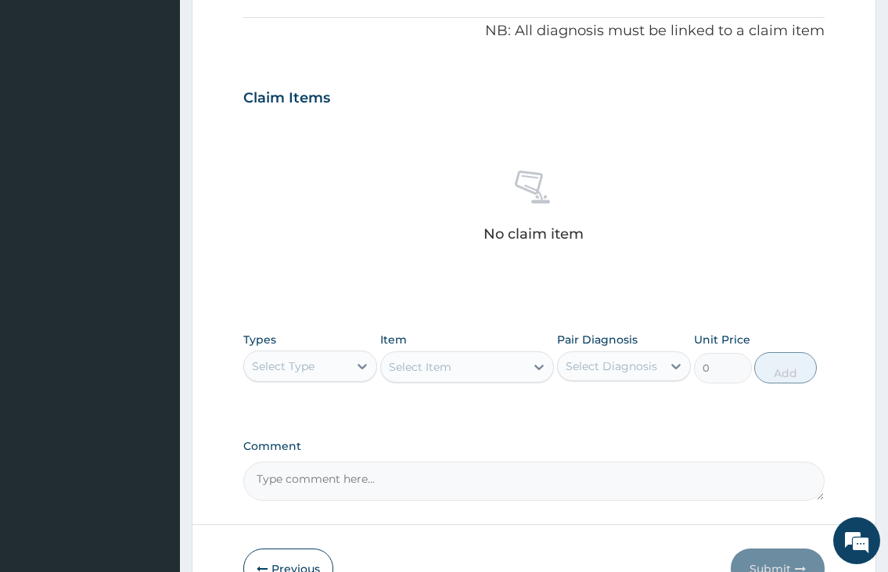
scroll to position [520, 0]
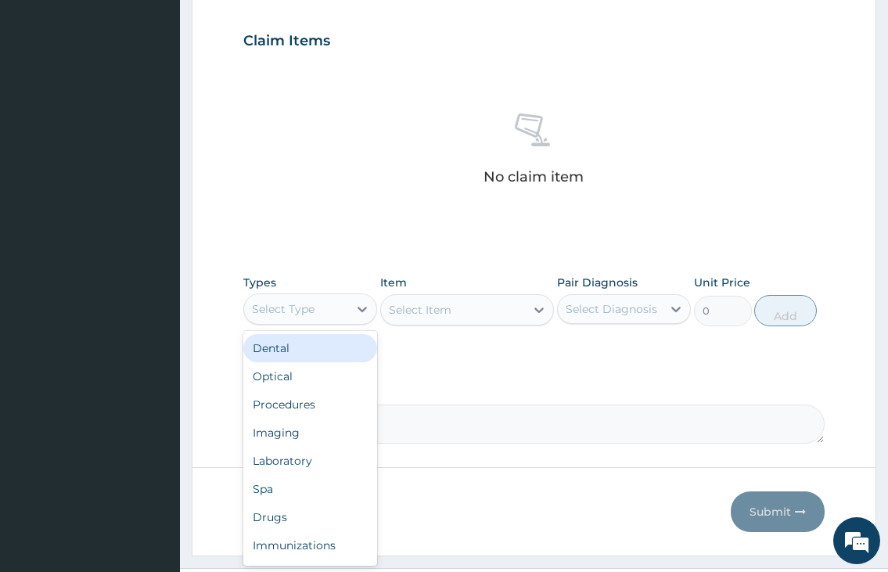
click at [337, 307] on div "Select Type" at bounding box center [296, 308] width 104 height 25
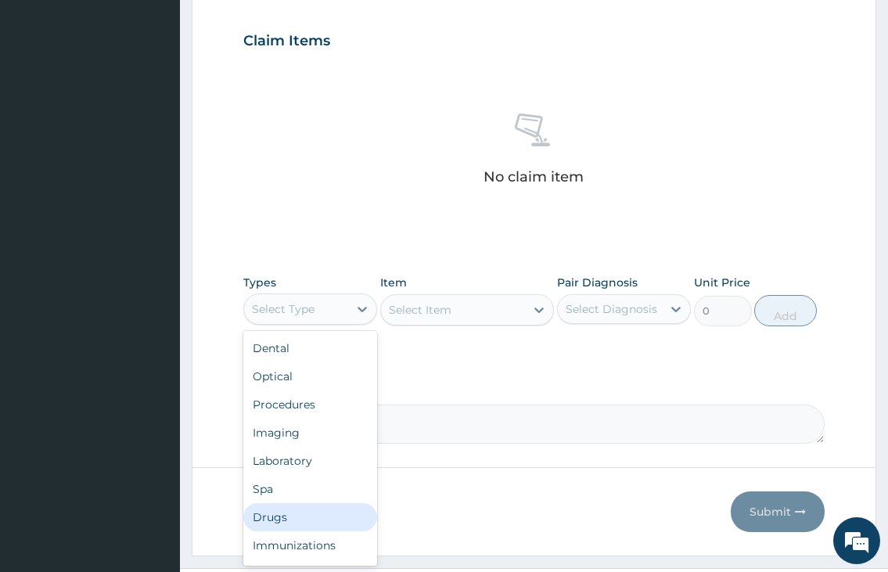
click at [264, 517] on div "Drugs" at bounding box center [310, 517] width 134 height 28
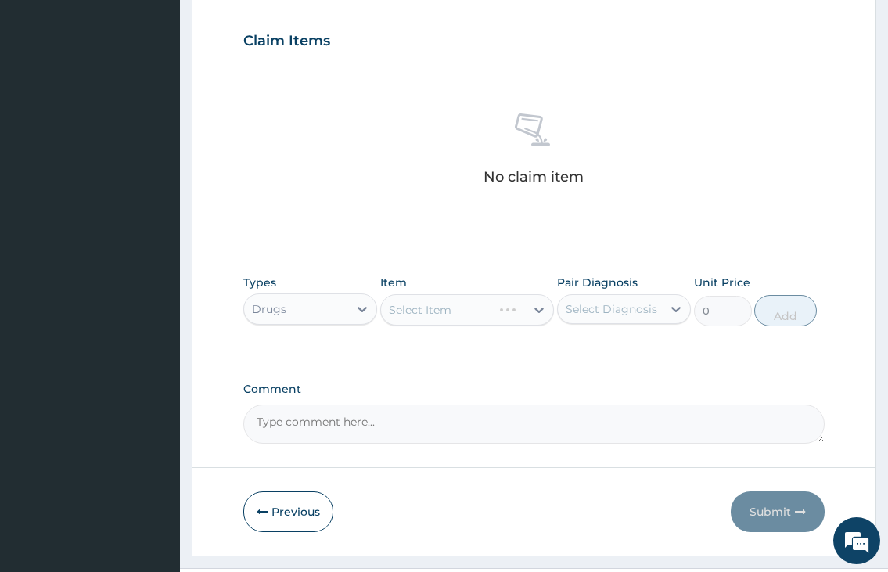
click at [424, 310] on div "Select Item" at bounding box center [467, 309] width 174 height 31
click at [424, 310] on div "Select Item" at bounding box center [420, 310] width 63 height 16
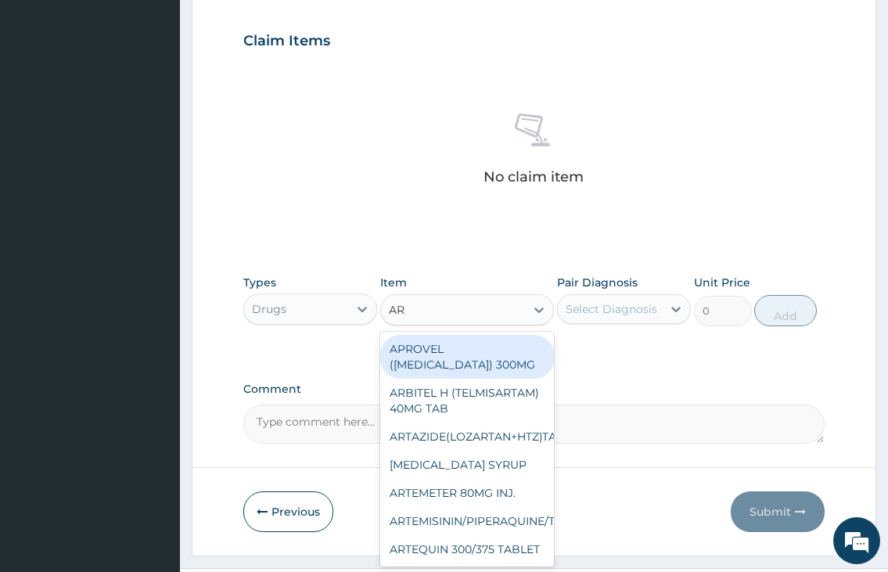
type input "A"
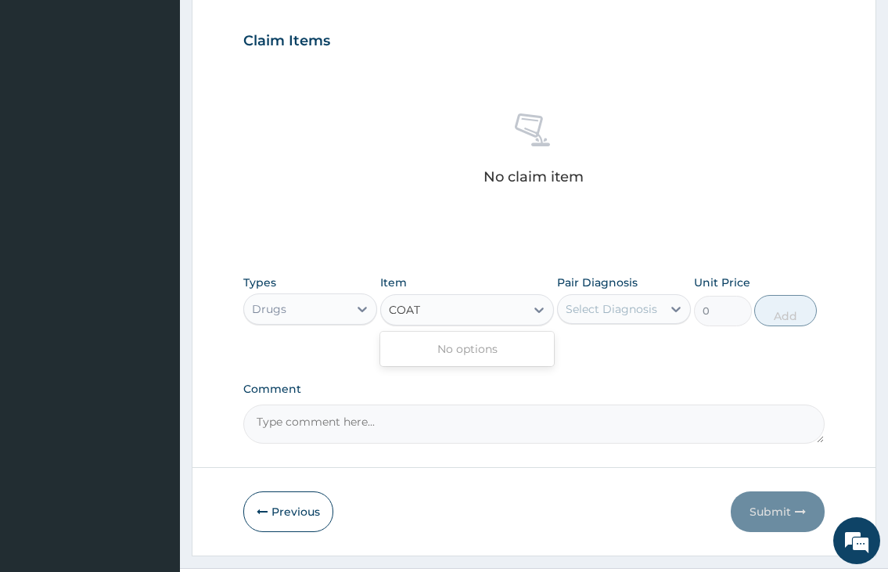
type input "COA"
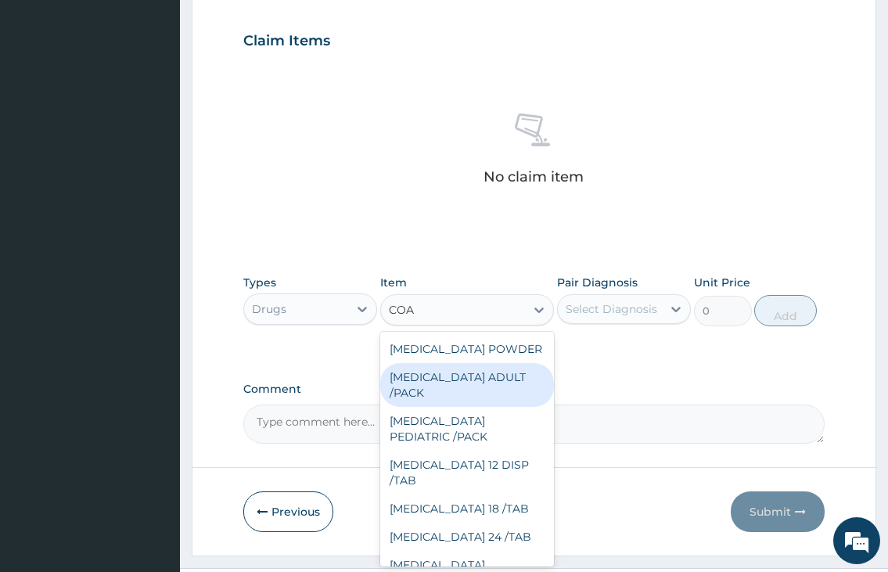
click at [490, 391] on div "COARTEM ADULT /PACK" at bounding box center [467, 385] width 174 height 44
type input "2160"
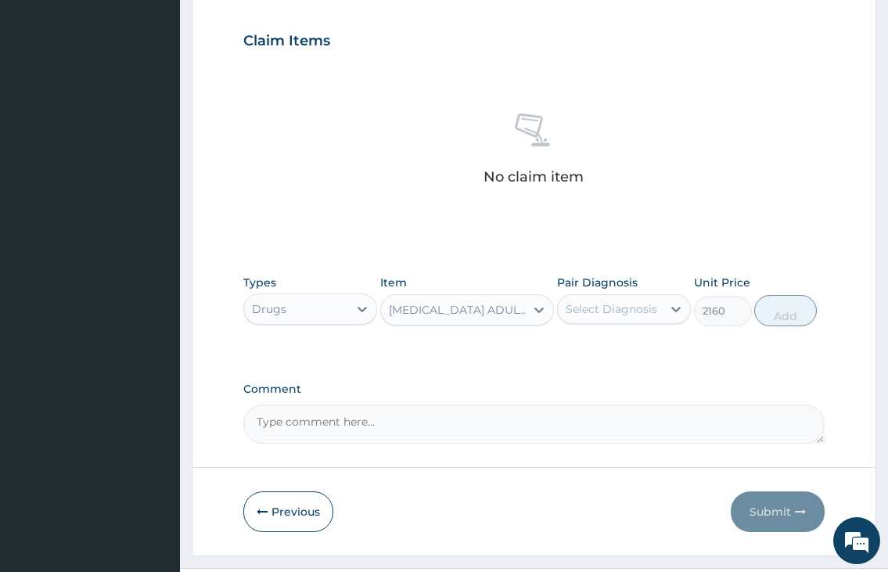
click at [596, 319] on div "Select Diagnosis" at bounding box center [610, 308] width 104 height 25
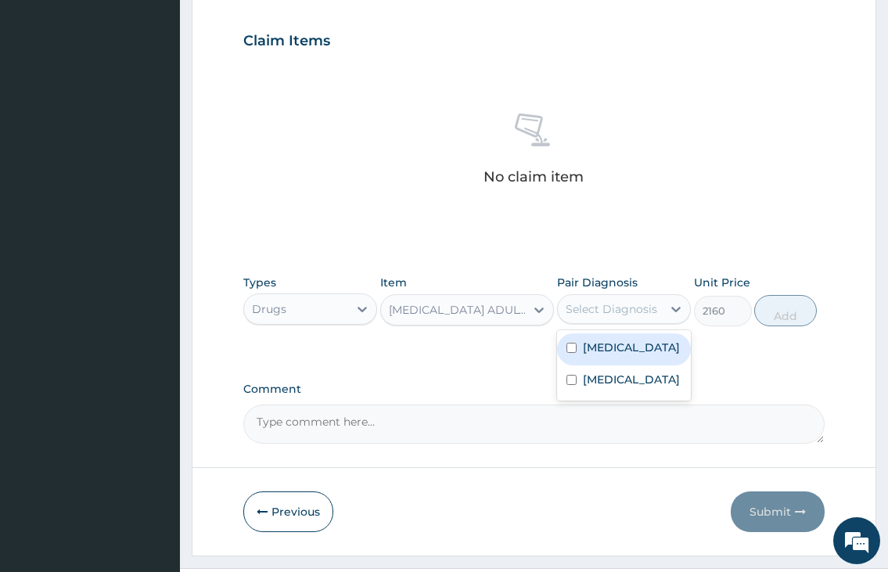
click at [597, 342] on label "Malaria" at bounding box center [631, 347] width 97 height 16
checkbox input "true"
drag, startPoint x: 791, startPoint y: 312, endPoint x: 583, endPoint y: 314, distance: 208.8
click at [791, 311] on button "Add" at bounding box center [785, 310] width 63 height 31
type input "0"
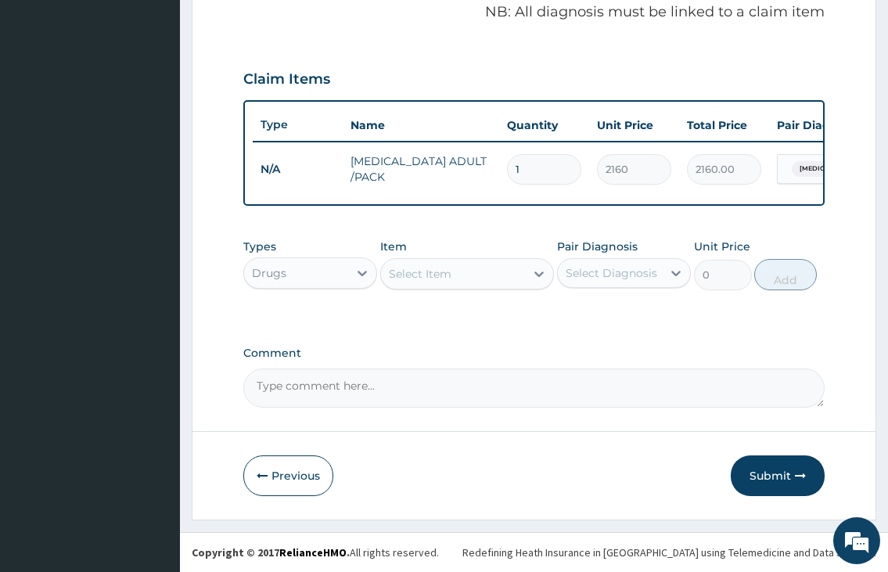
scroll to position [495, 0]
click at [424, 270] on div "Select Item" at bounding box center [420, 274] width 63 height 16
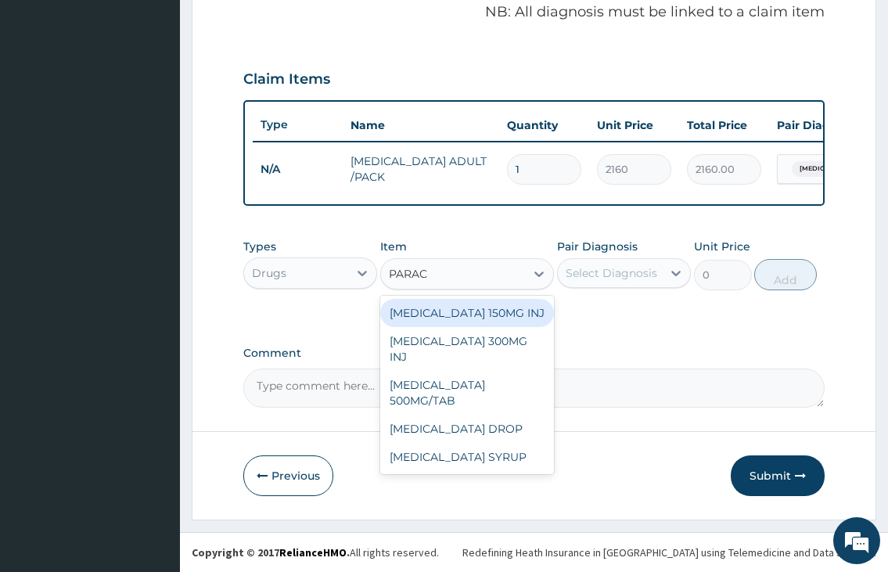
type input "PARACE"
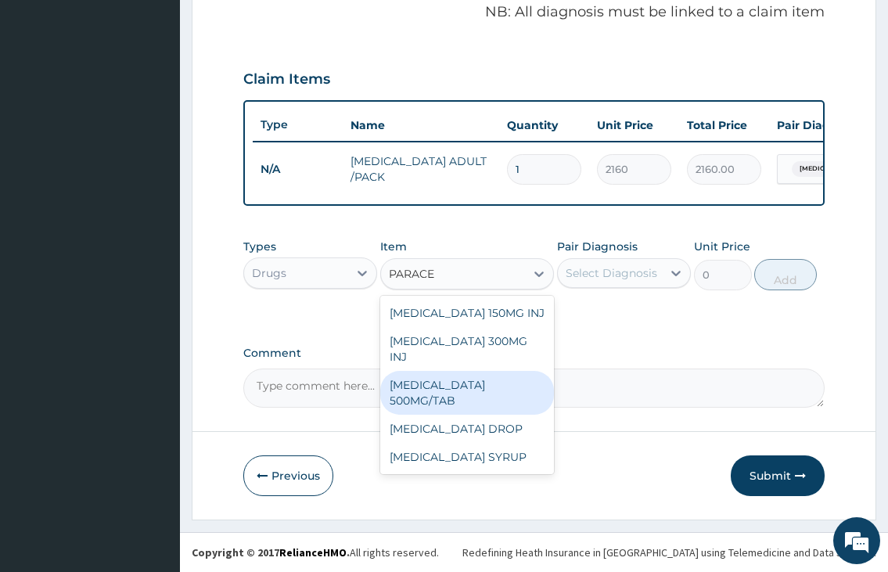
click at [422, 371] on div "PARACETAMOL 500MG/TAB" at bounding box center [467, 393] width 174 height 44
type input "50"
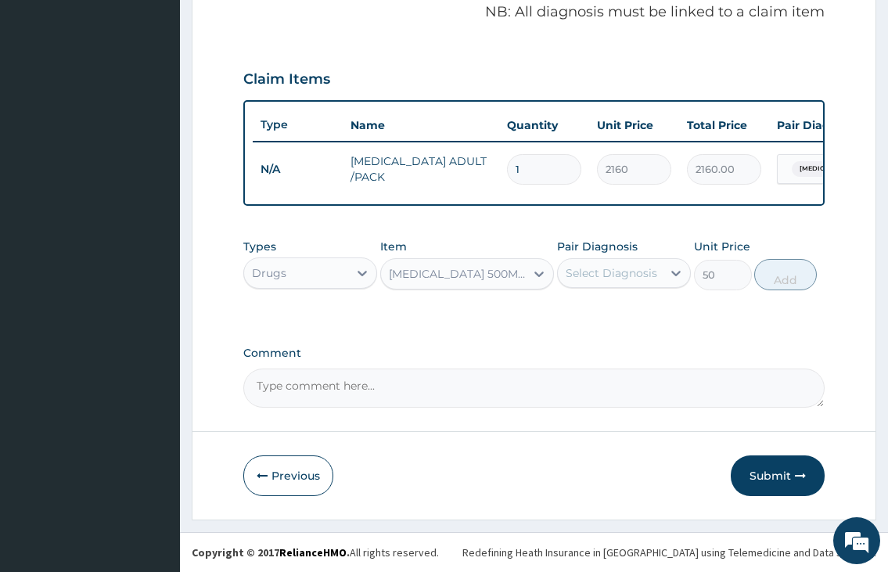
click at [605, 275] on div "Select Diagnosis" at bounding box center [611, 273] width 92 height 16
click at [602, 322] on div "Malaria" at bounding box center [624, 313] width 134 height 32
checkbox input "true"
click at [778, 285] on button "Add" at bounding box center [785, 274] width 63 height 31
type input "0"
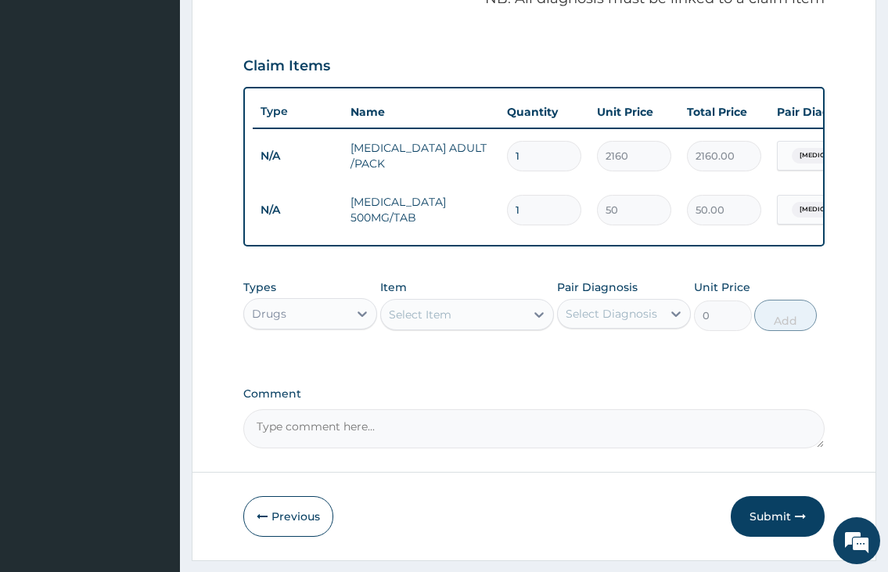
type input "18"
type input "900.00"
type input "18"
click at [461, 321] on div "Select Item" at bounding box center [453, 314] width 145 height 25
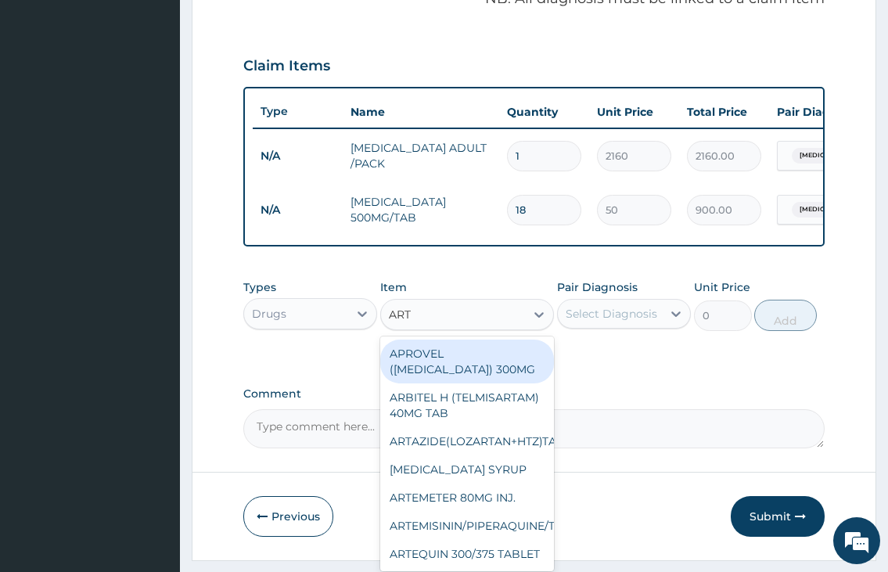
type input "ARTE"
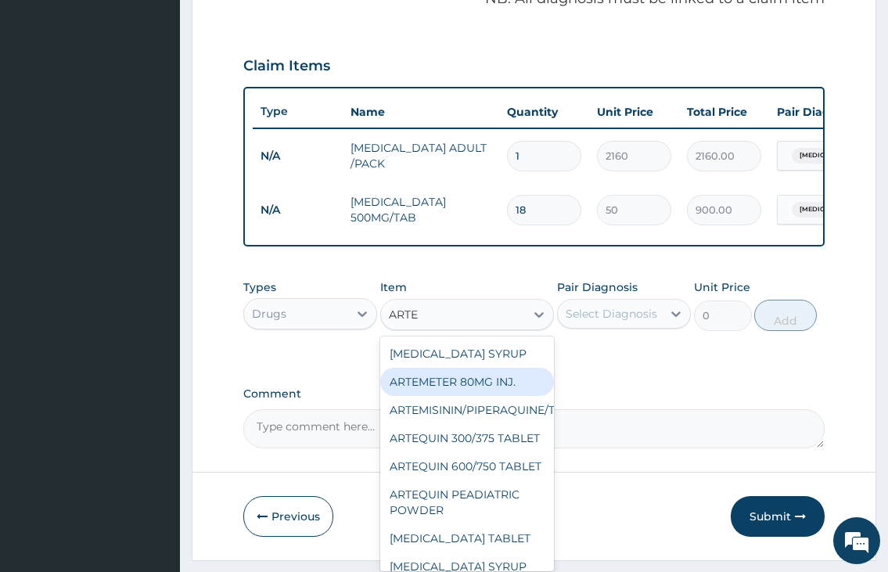
click at [467, 396] on div "ARTEMETER 80MG INJ." at bounding box center [467, 382] width 174 height 28
type input "350"
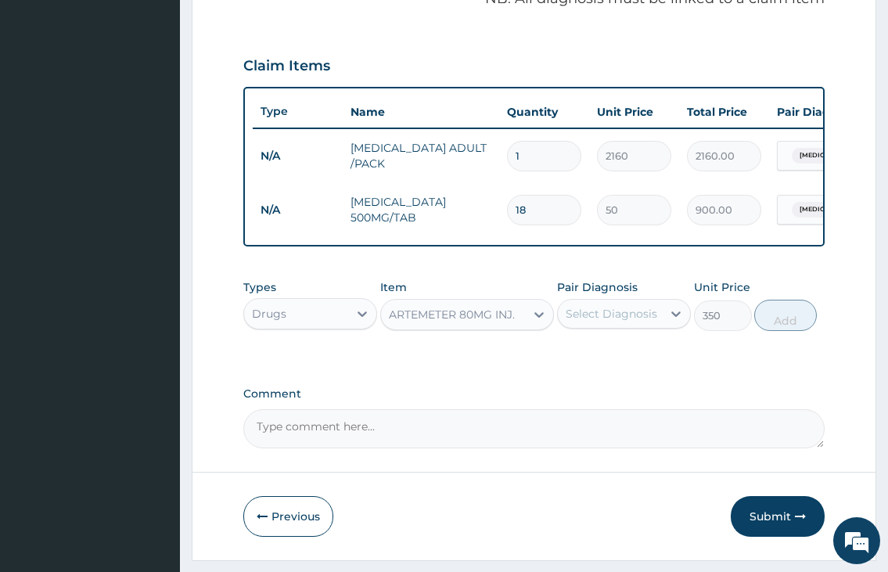
click at [588, 321] on div "Select Diagnosis" at bounding box center [611, 314] width 92 height 16
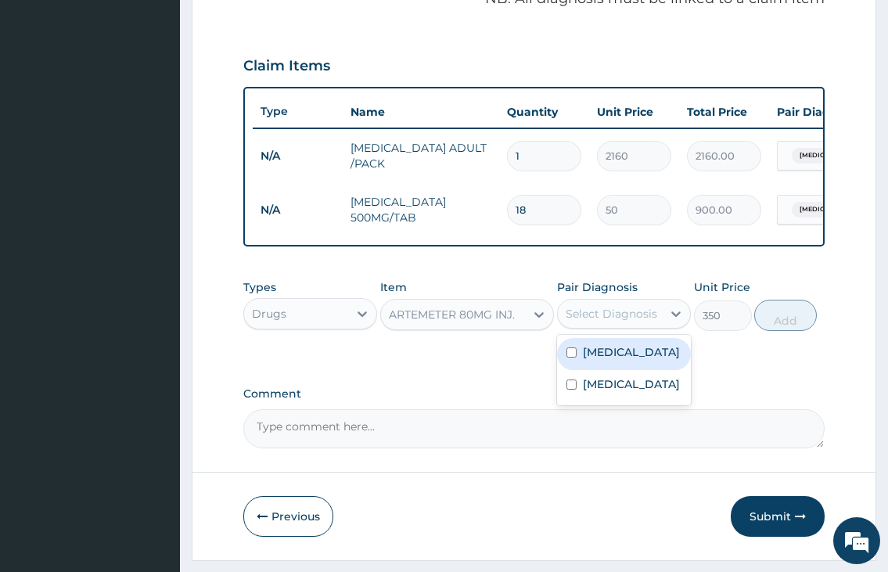
click at [589, 360] on label "Malaria" at bounding box center [631, 352] width 97 height 16
checkbox input "true"
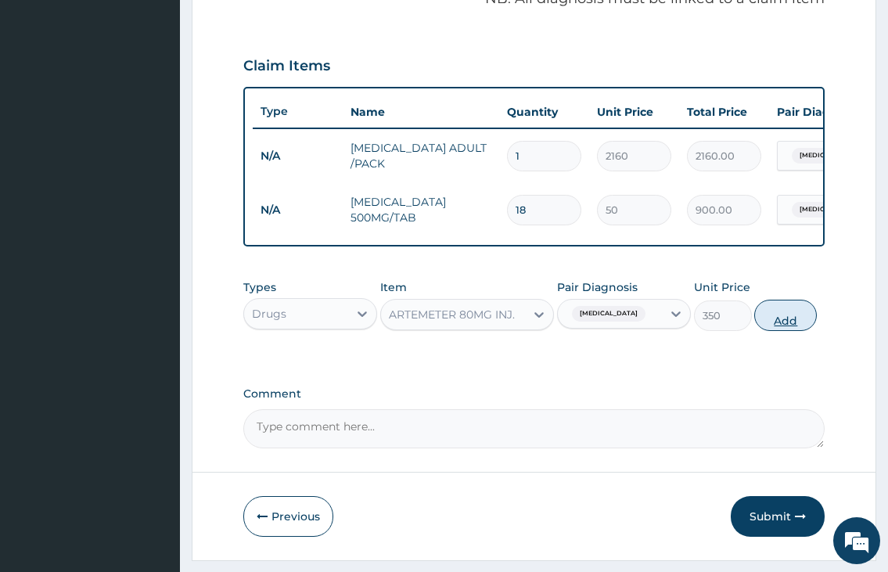
click at [802, 331] on button "Add" at bounding box center [785, 315] width 63 height 31
type input "0"
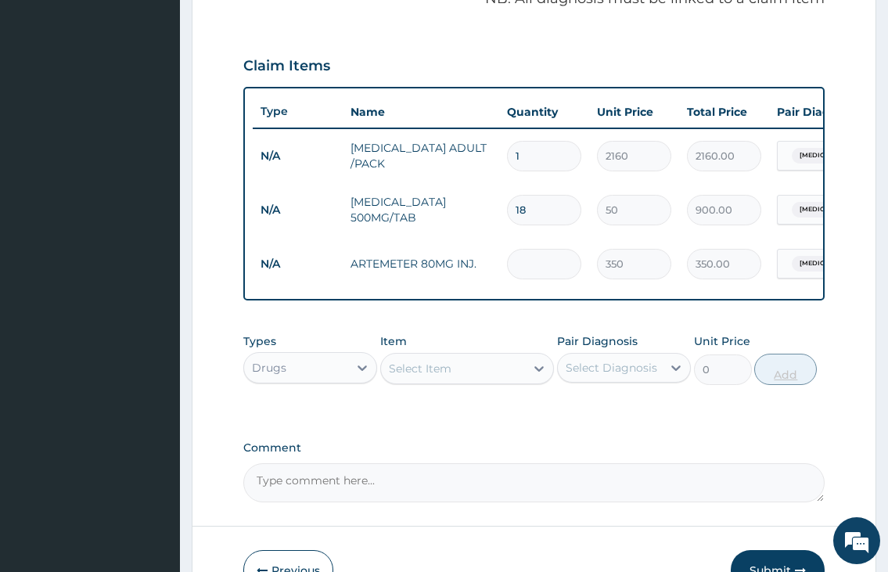
type input "0.00"
type input "6"
type input "2100.00"
type input "6"
click at [424, 381] on div "Select Item" at bounding box center [453, 368] width 145 height 25
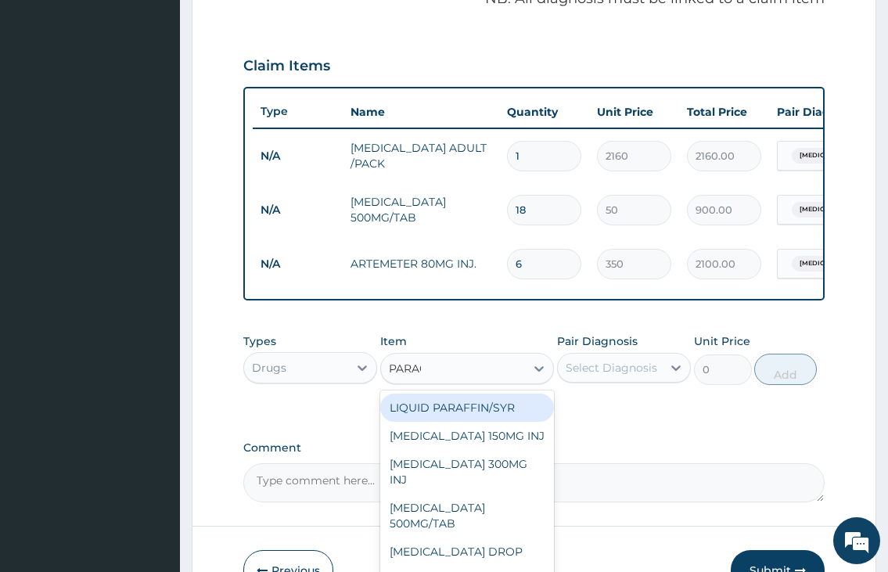
type input "PARACE"
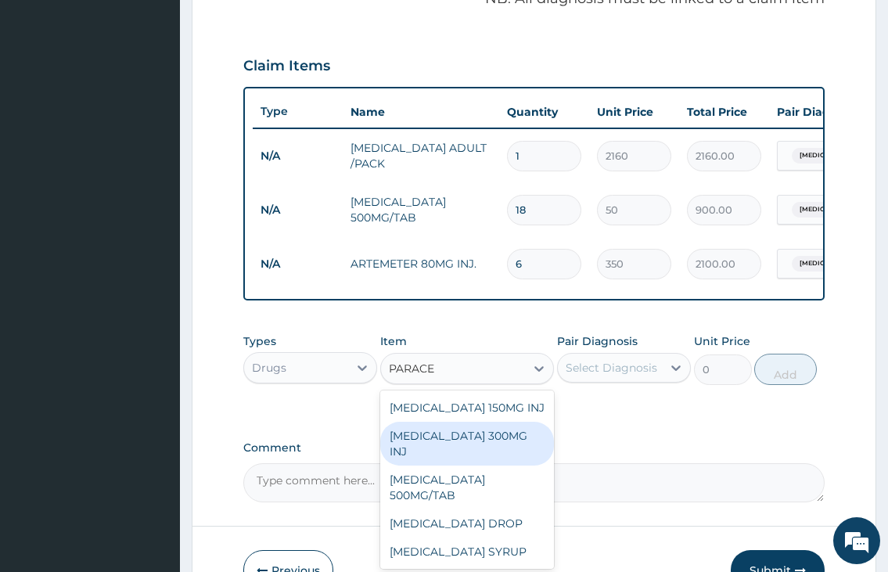
click at [438, 453] on div "PARACETAMOL 300MG INJ" at bounding box center [467, 444] width 174 height 44
type input "500"
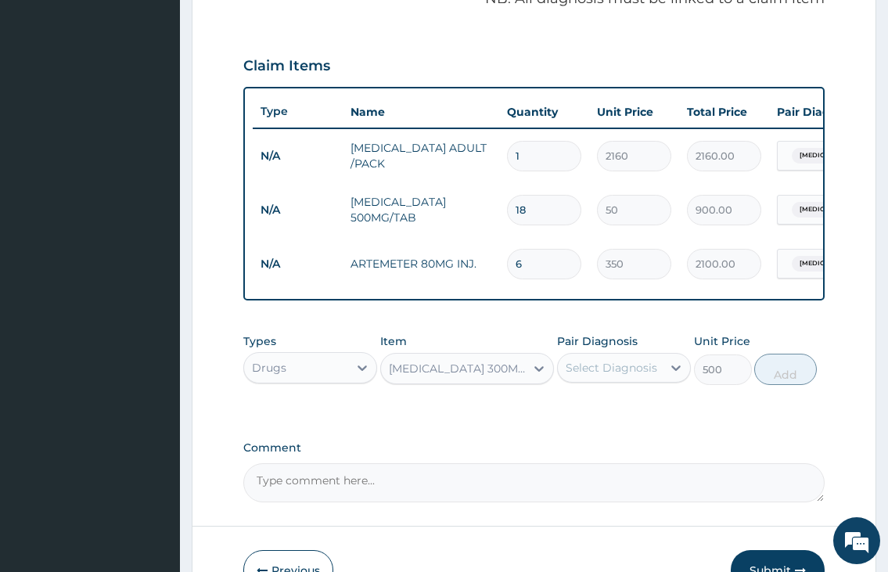
click at [601, 375] on div "Select Diagnosis" at bounding box center [611, 368] width 92 height 16
click at [592, 414] on label "Malaria" at bounding box center [631, 406] width 97 height 16
checkbox input "true"
click at [780, 385] on button "Add" at bounding box center [785, 369] width 63 height 31
type input "0"
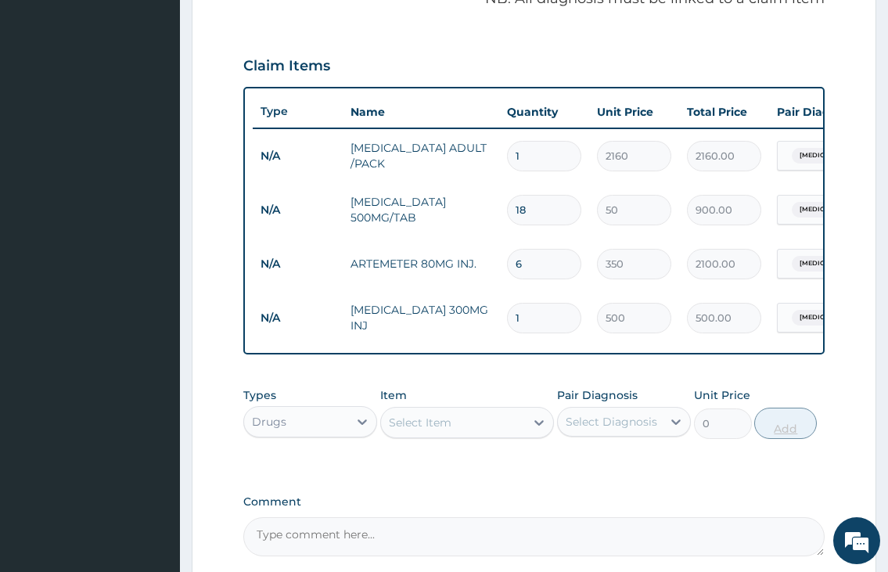
type input "0.00"
type input "2"
type input "1000.00"
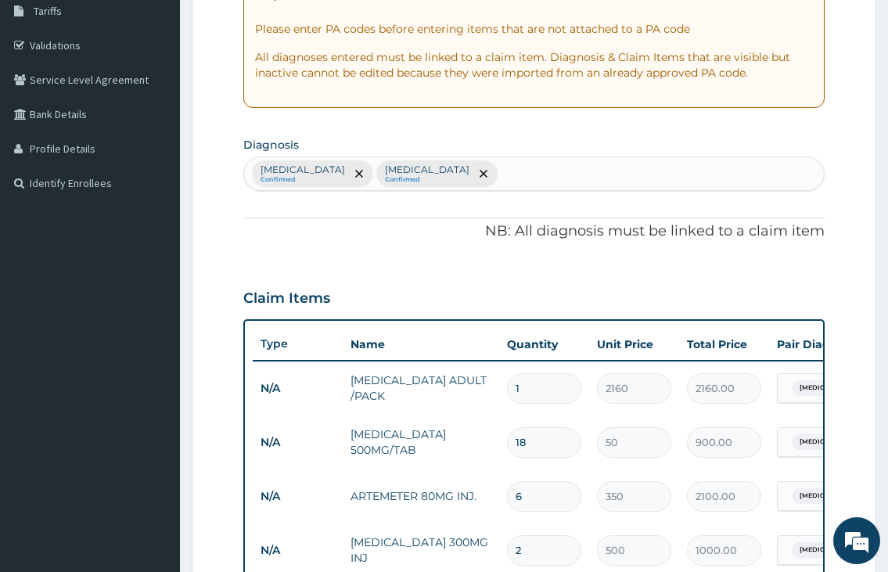
scroll to position [260, 0]
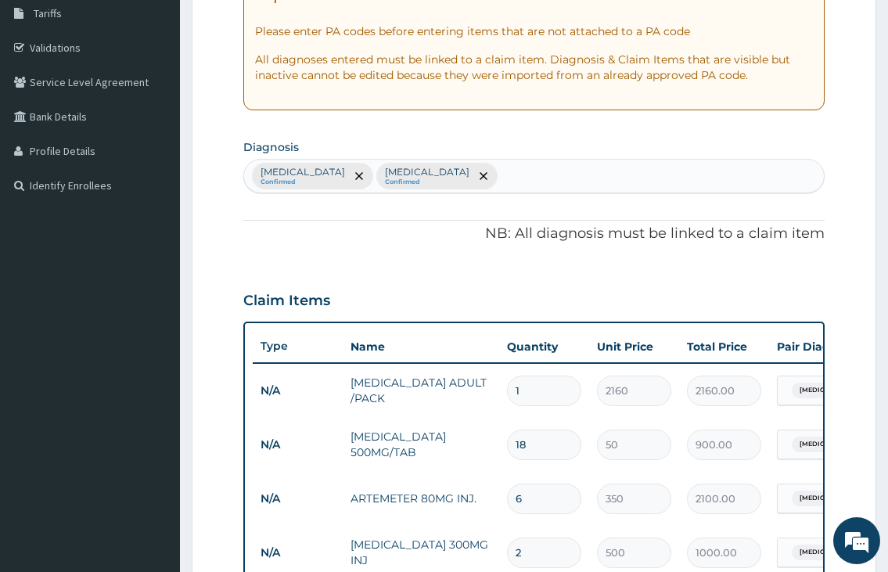
type input "2"
click at [419, 174] on div "Malaria Confirmed Sepsis Confirmed" at bounding box center [533, 176] width 579 height 33
type input "COLD"
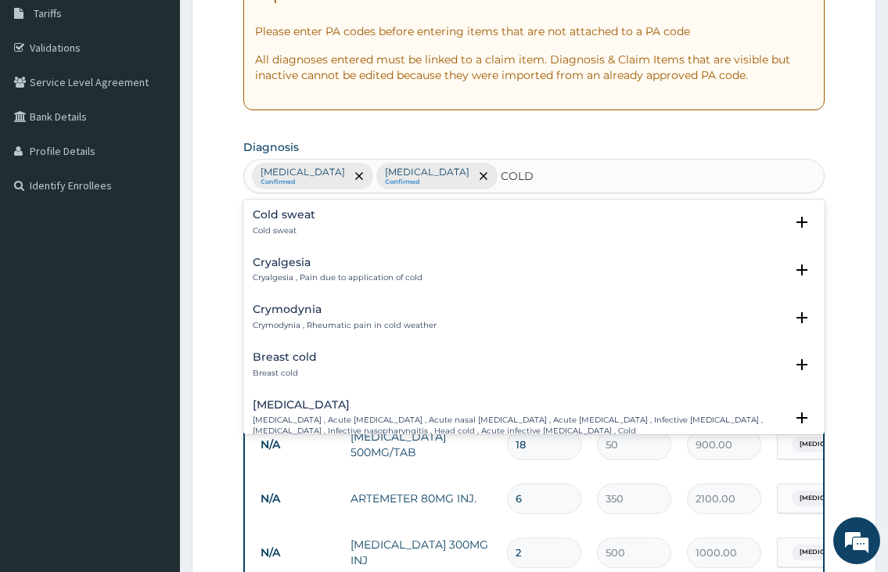
scroll to position [313, 0]
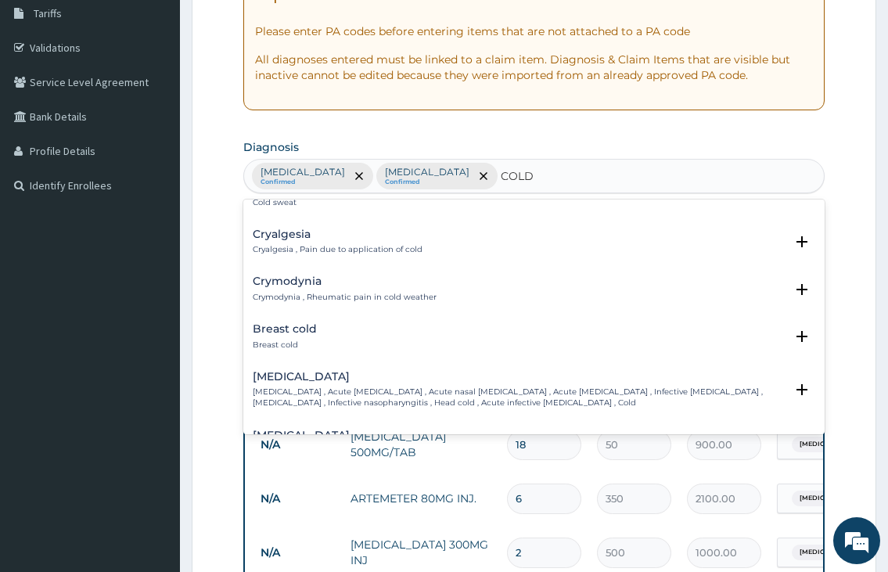
click at [300, 379] on h4 "Common cold" at bounding box center [518, 377] width 531 height 12
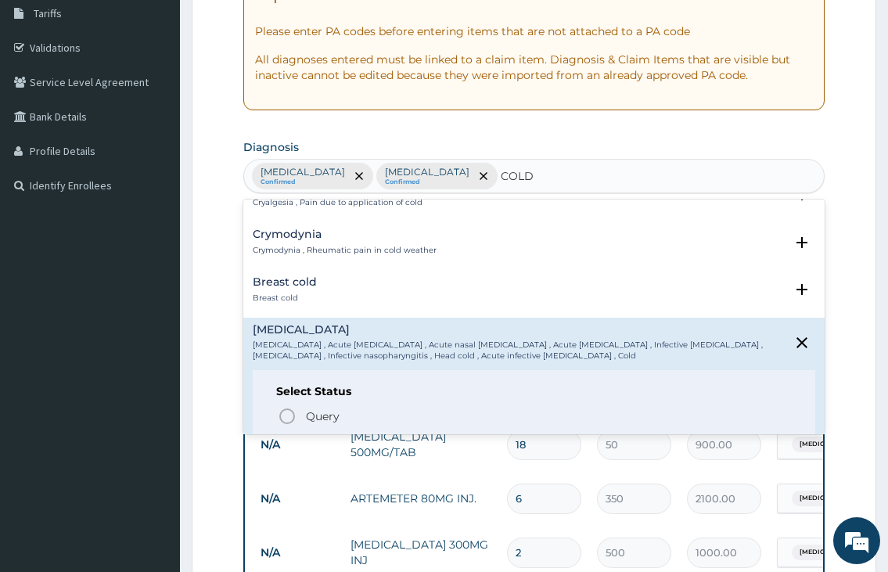
scroll to position [391, 0]
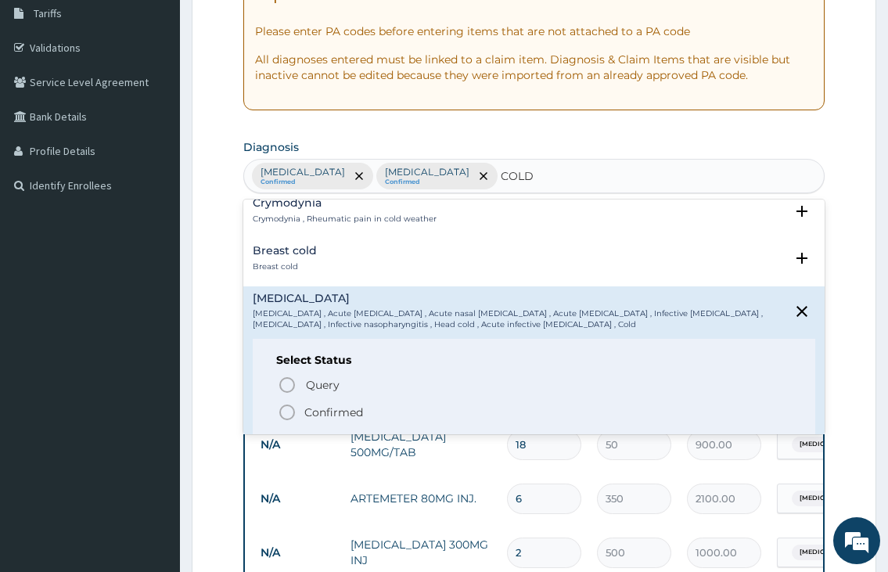
click at [293, 405] on icon "status option filled" at bounding box center [287, 412] width 19 height 19
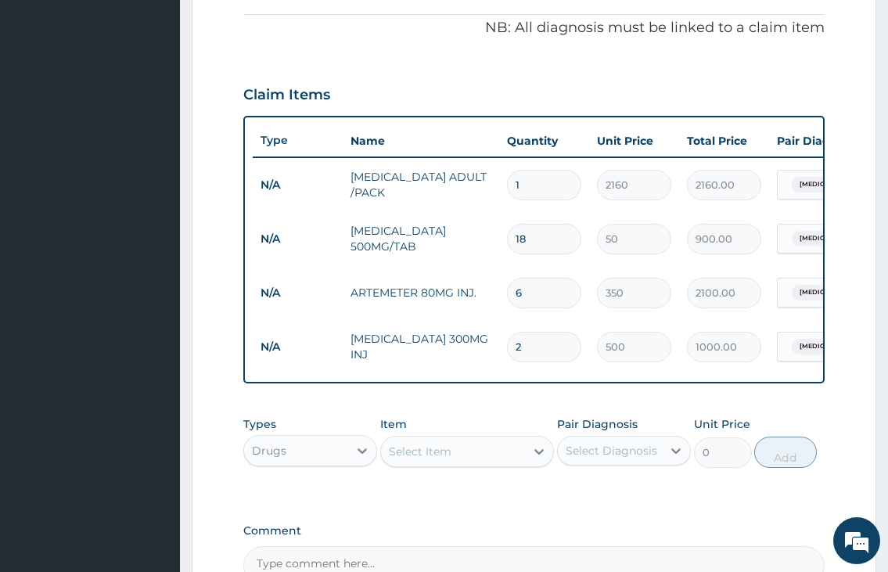
scroll to position [495, 0]
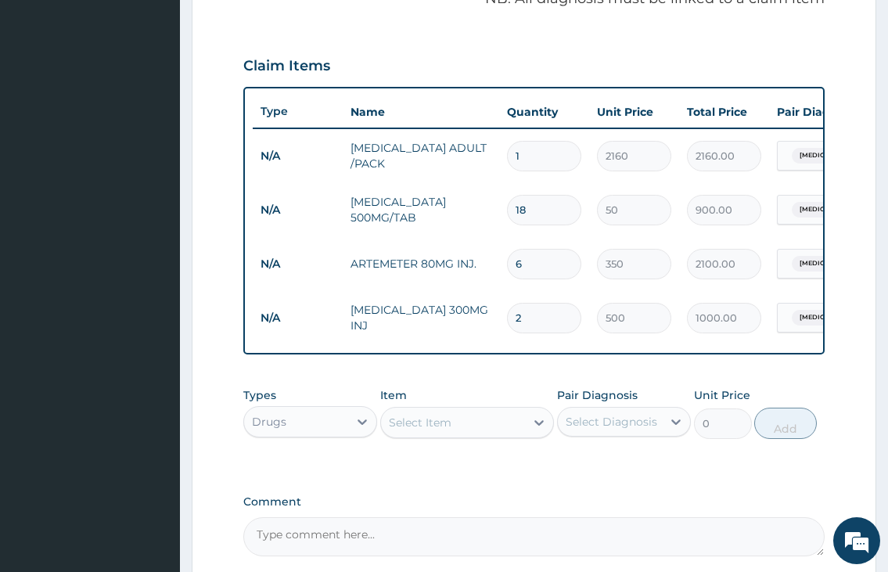
click at [464, 433] on div "Select Item" at bounding box center [453, 422] width 145 height 25
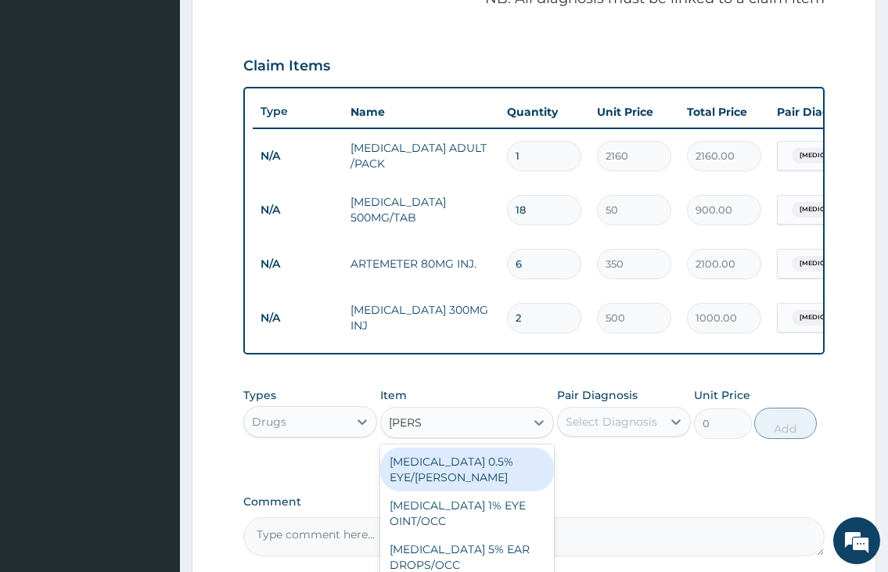
type input "LORAT"
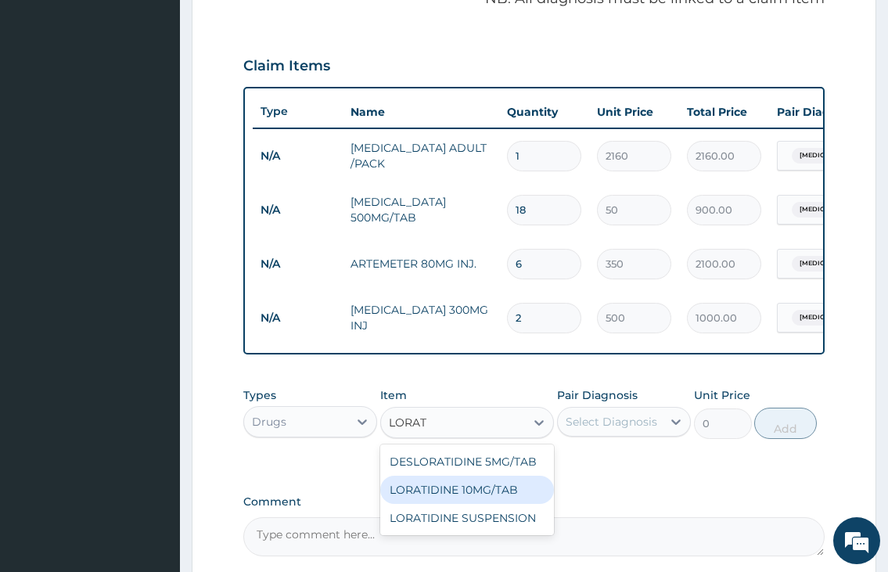
click at [491, 494] on div "LORATIDINE 10MG/TAB" at bounding box center [467, 490] width 174 height 28
type input "60"
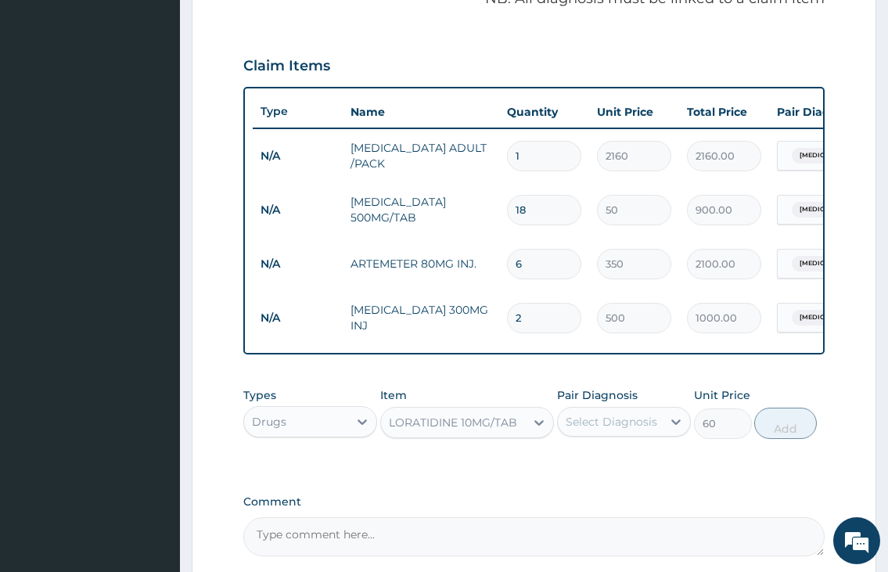
click at [581, 429] on div "Select Diagnosis" at bounding box center [611, 422] width 92 height 16
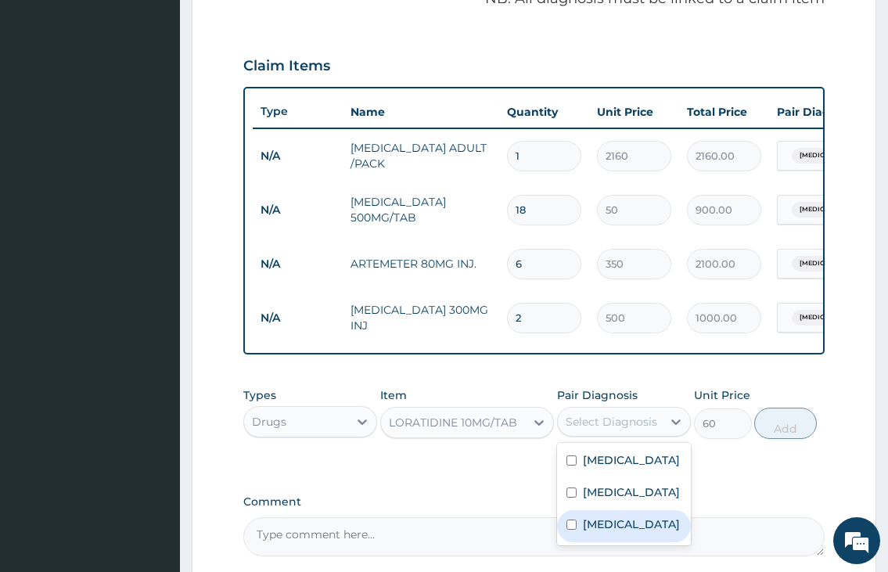
click at [593, 532] on label "Common cold" at bounding box center [631, 524] width 97 height 16
checkbox input "true"
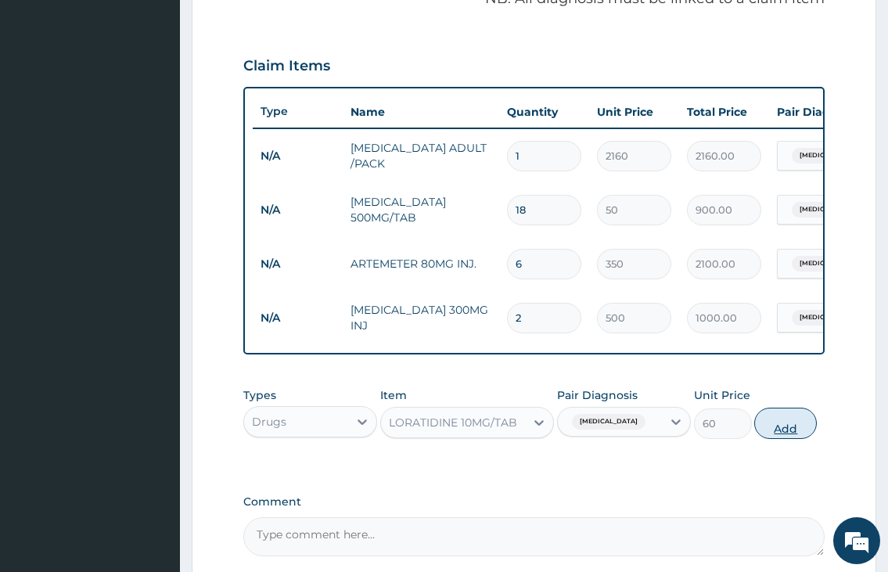
click at [777, 427] on button "Add" at bounding box center [785, 422] width 63 height 31
type input "0"
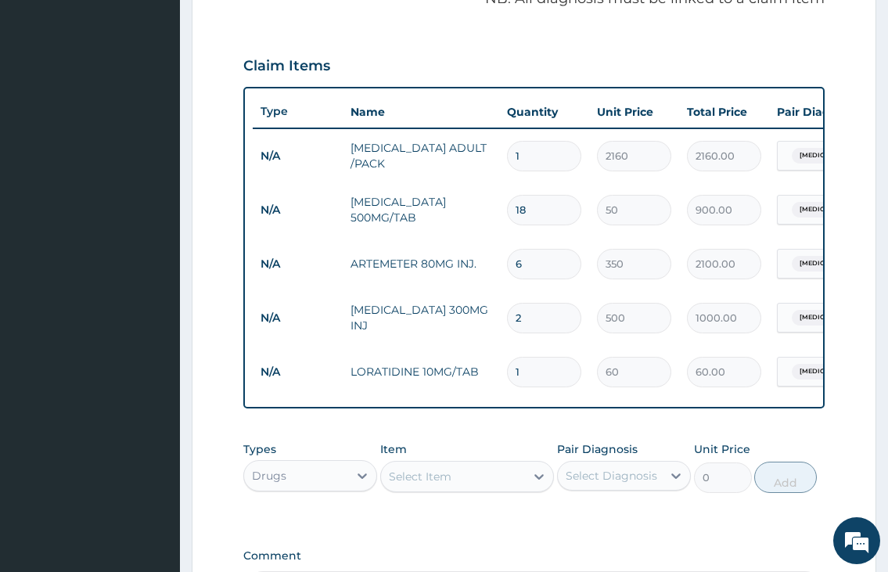
type input "10"
type input "600.00"
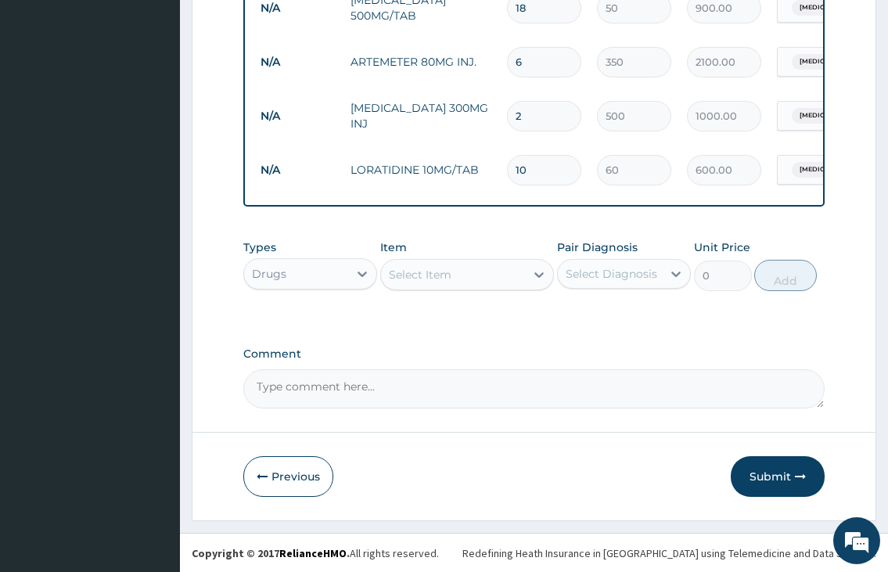
scroll to position [711, 0]
type input "10"
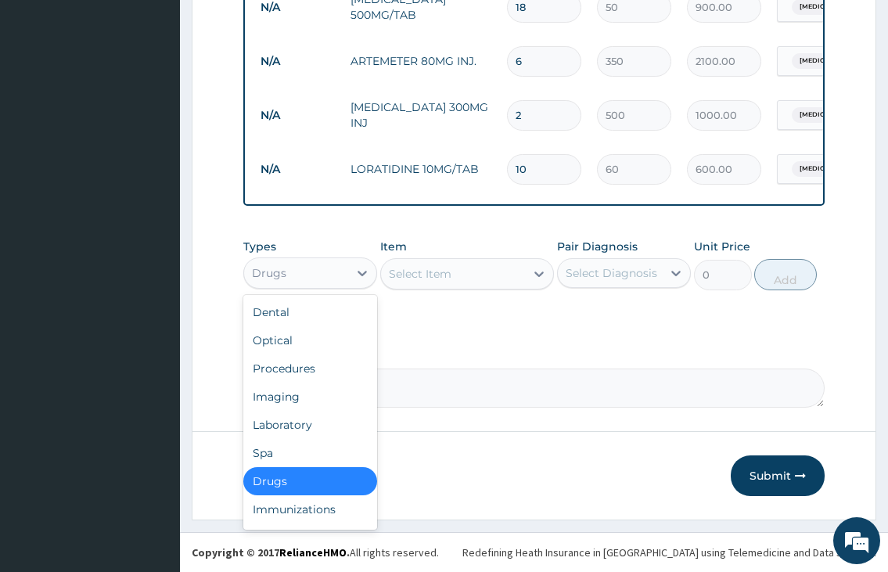
click at [329, 261] on div "Drugs" at bounding box center [296, 272] width 104 height 25
click at [306, 425] on div "Laboratory" at bounding box center [310, 425] width 134 height 28
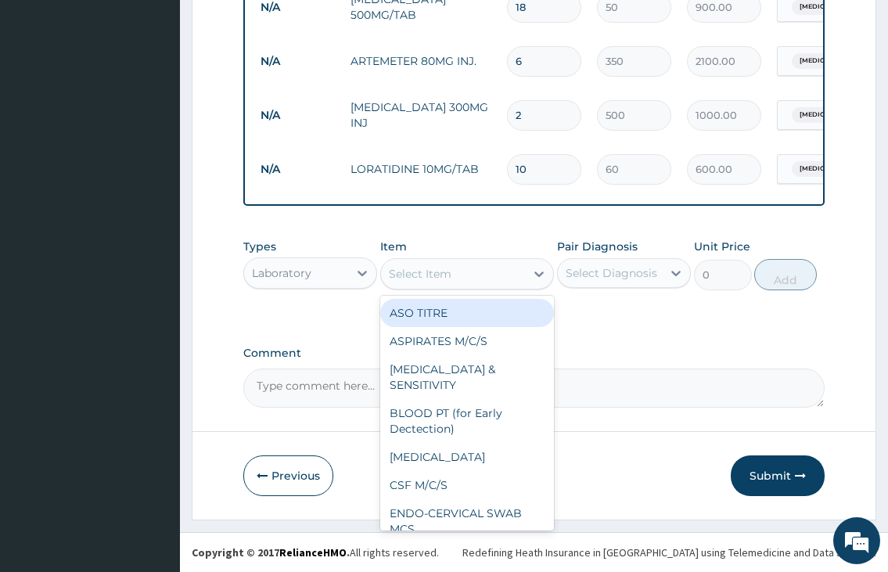
click at [404, 272] on div "Select Item" at bounding box center [420, 274] width 63 height 16
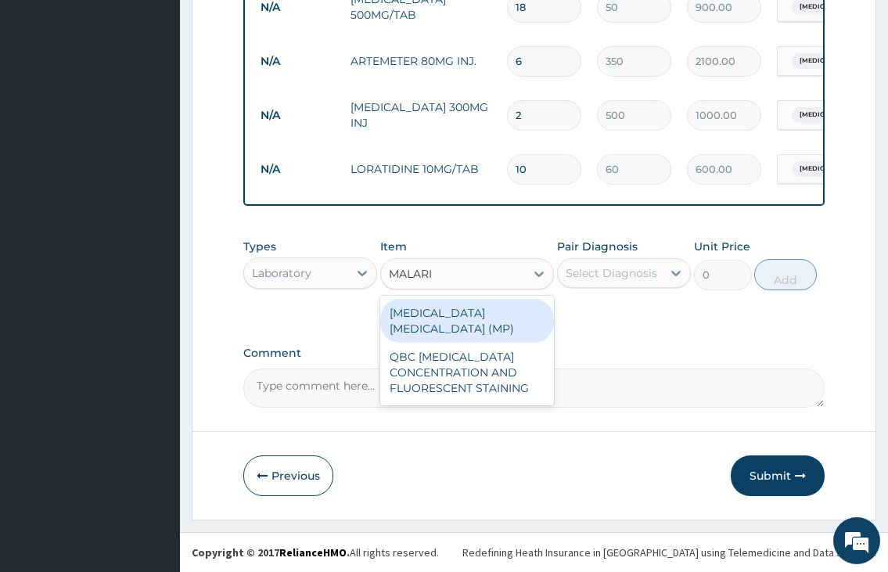
type input "MALARIA"
click at [415, 309] on div "MALARIA PARASITE (MP)" at bounding box center [467, 321] width 174 height 44
type input "1000"
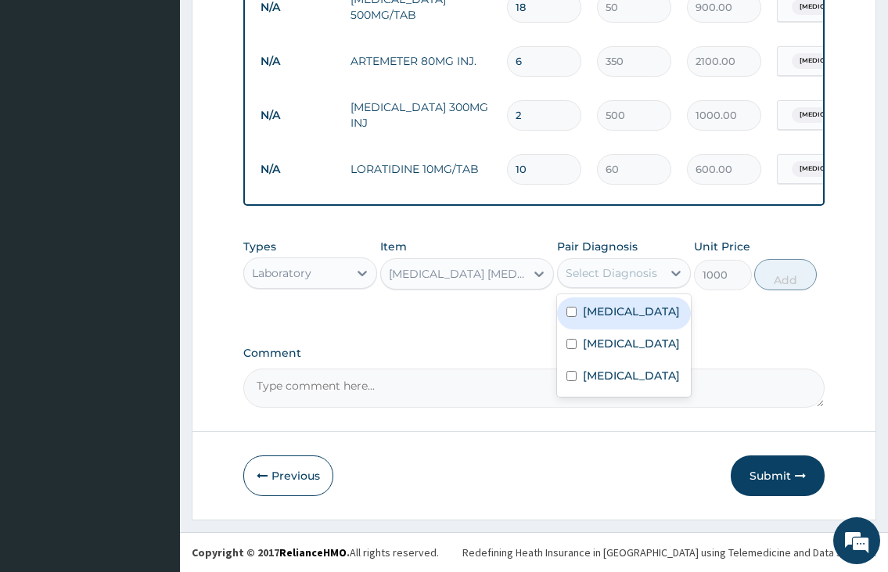
click at [565, 277] on div "Select Diagnosis" at bounding box center [610, 272] width 104 height 25
click at [587, 305] on label "Malaria" at bounding box center [631, 311] width 97 height 16
checkbox input "true"
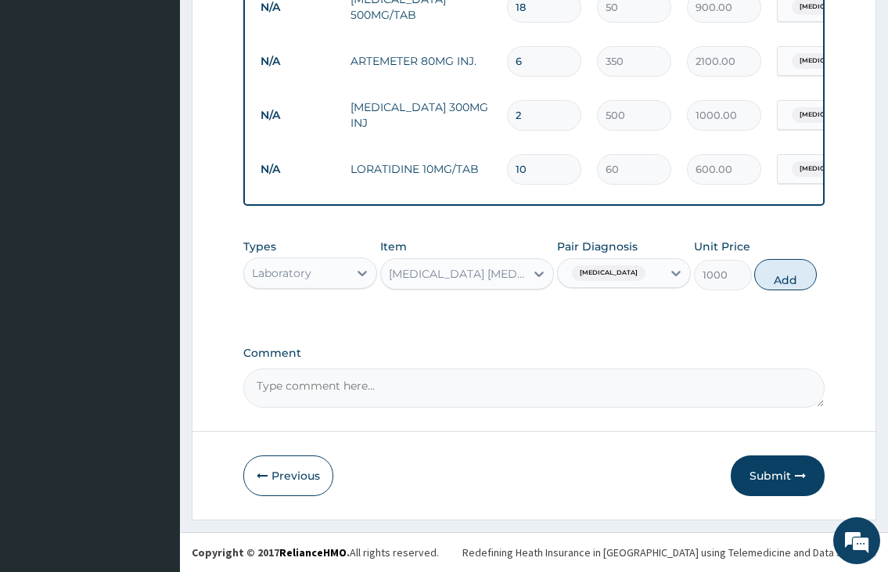
click at [782, 273] on button "Add" at bounding box center [785, 274] width 63 height 31
type input "0"
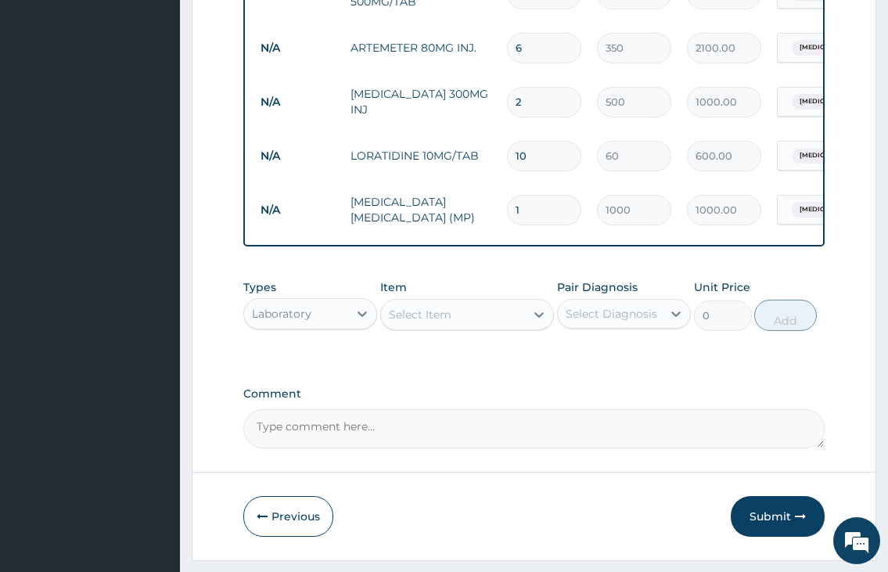
click at [434, 321] on div "Select Item" at bounding box center [420, 315] width 63 height 16
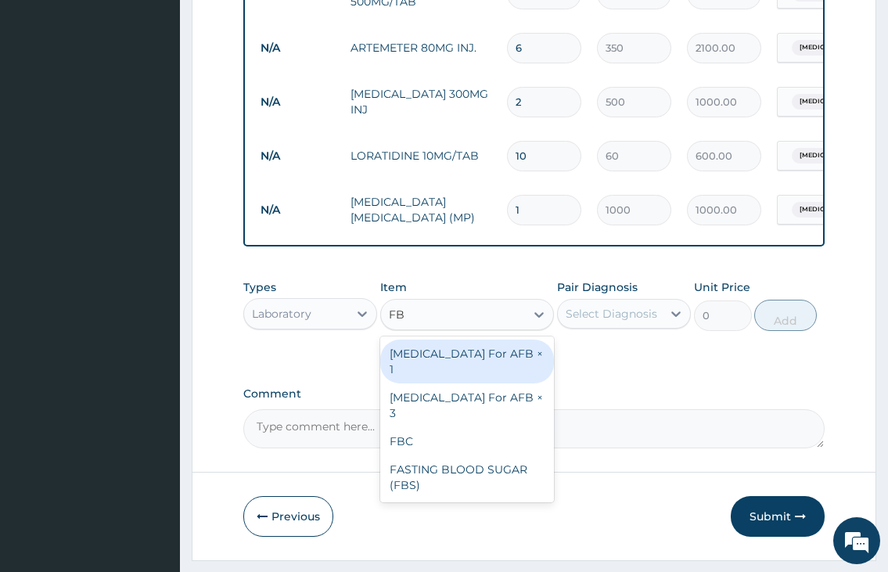
type input "FBC"
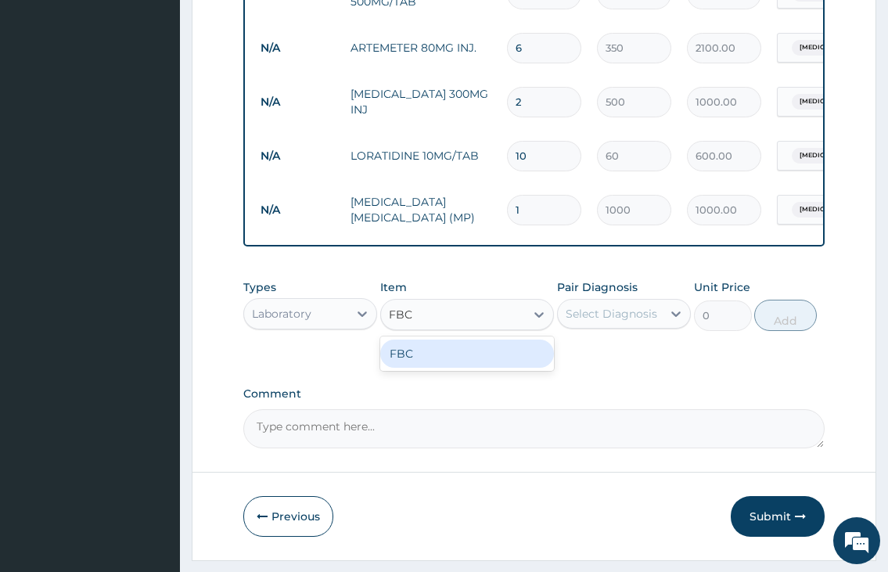
click at [436, 368] on div "FBC" at bounding box center [467, 353] width 174 height 28
type input "2000"
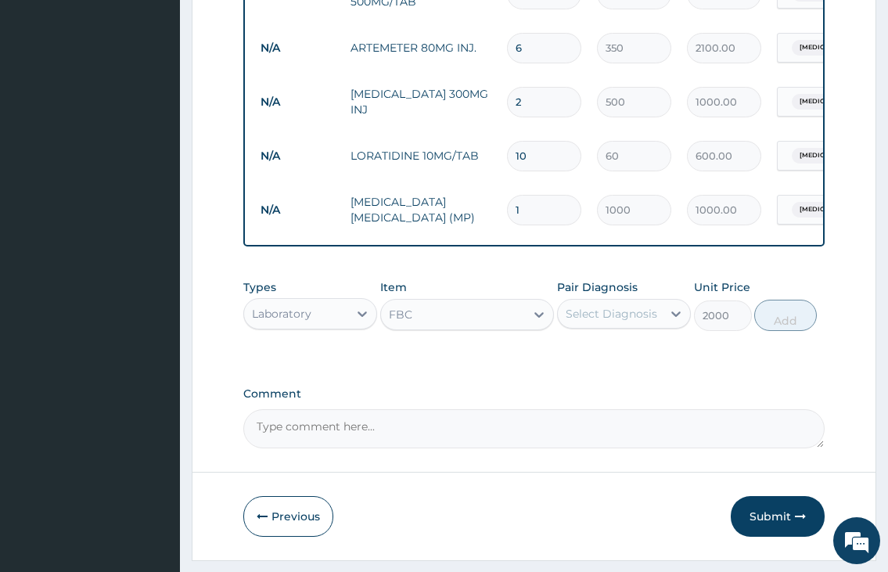
click at [620, 321] on div "Select Diagnosis" at bounding box center [611, 314] width 92 height 16
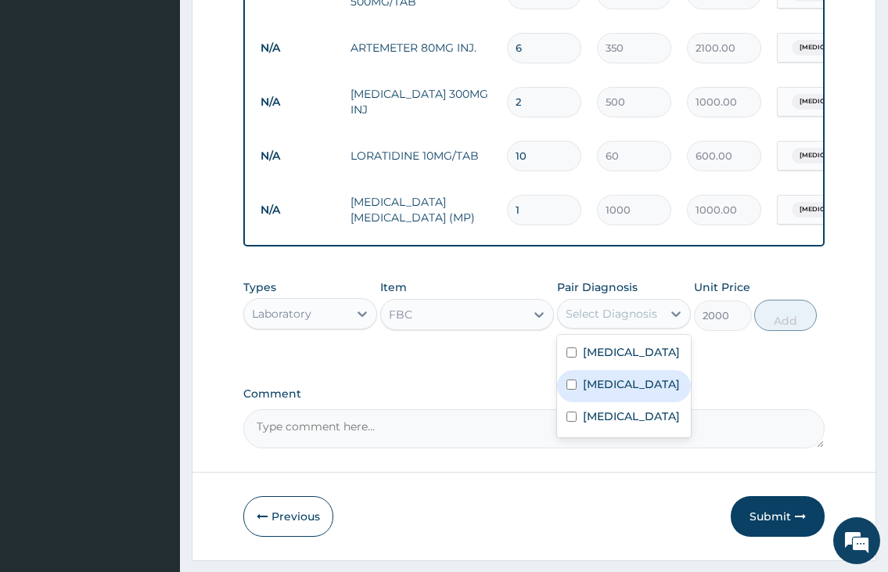
click at [606, 402] on div "Sepsis" at bounding box center [624, 386] width 134 height 32
checkbox input "true"
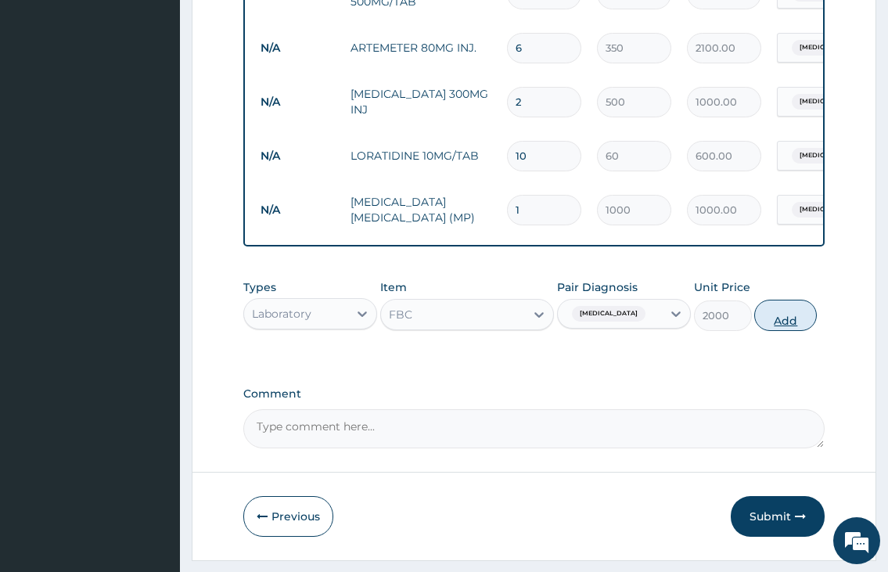
click at [773, 331] on button "Add" at bounding box center [785, 315] width 63 height 31
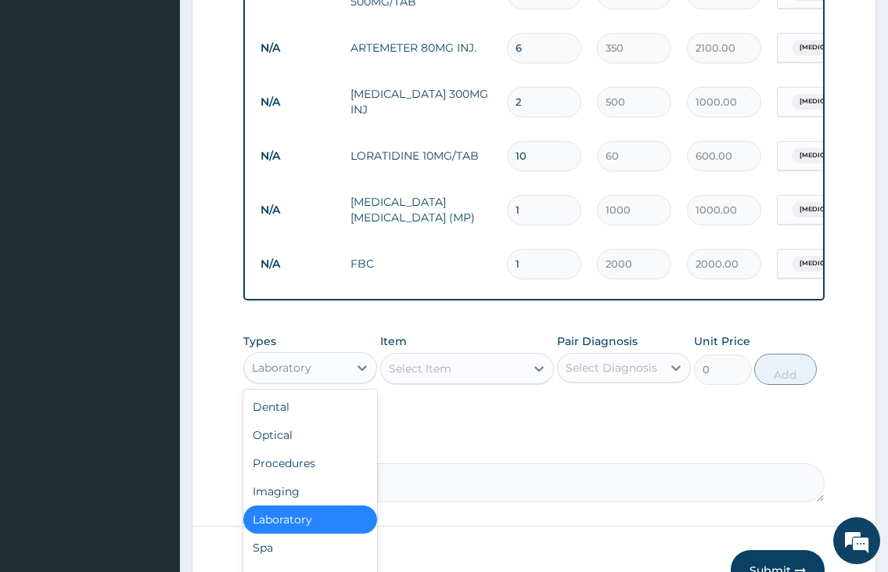
click at [339, 380] on div "Laboratory" at bounding box center [296, 367] width 104 height 25
click at [285, 477] on div "Procedures" at bounding box center [310, 463] width 134 height 28
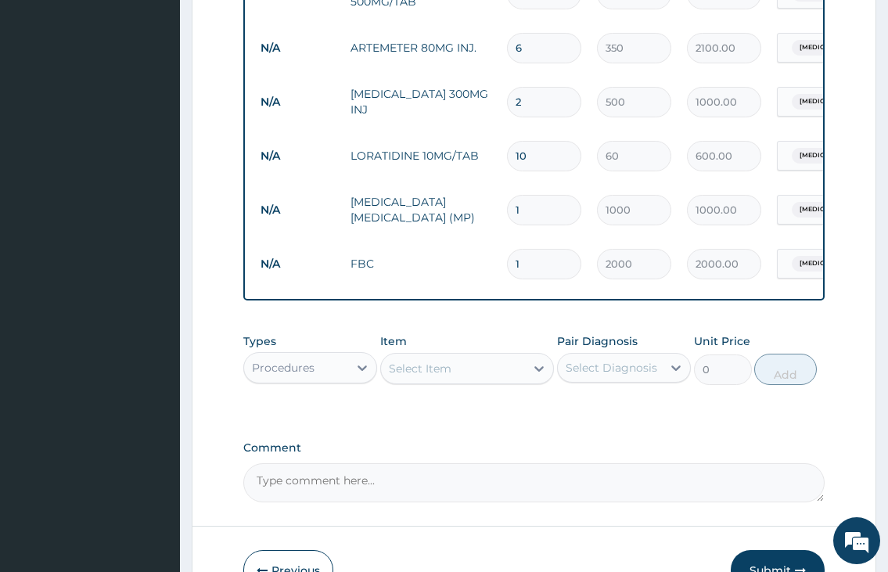
click at [436, 376] on div "Select Item" at bounding box center [420, 369] width 63 height 16
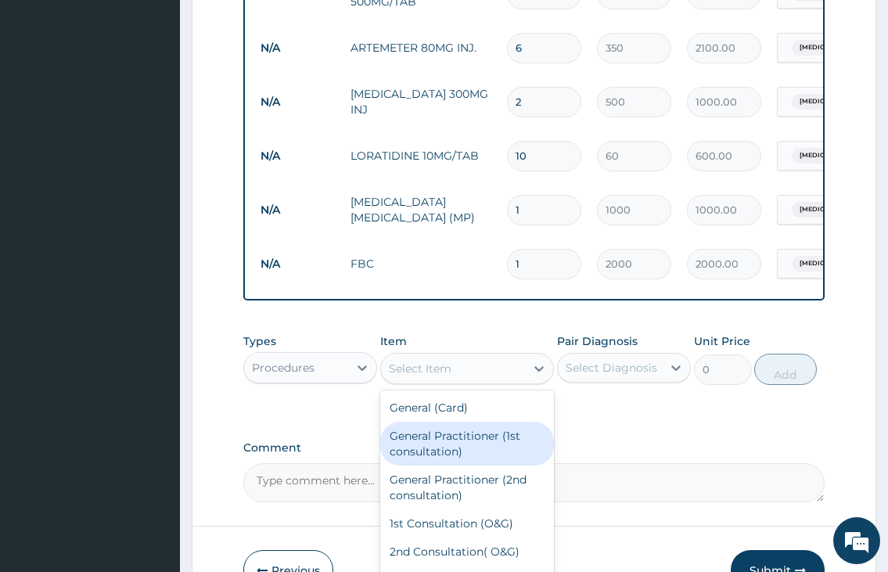
click at [451, 450] on div "General Practitioner (1st consultation)" at bounding box center [467, 444] width 174 height 44
type input "2000"
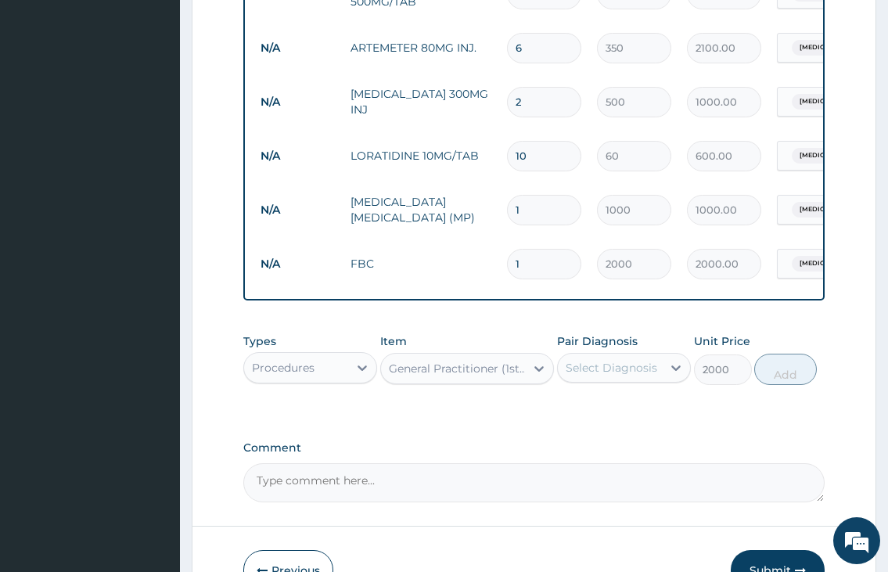
click at [630, 380] on div "Select Diagnosis" at bounding box center [610, 367] width 104 height 25
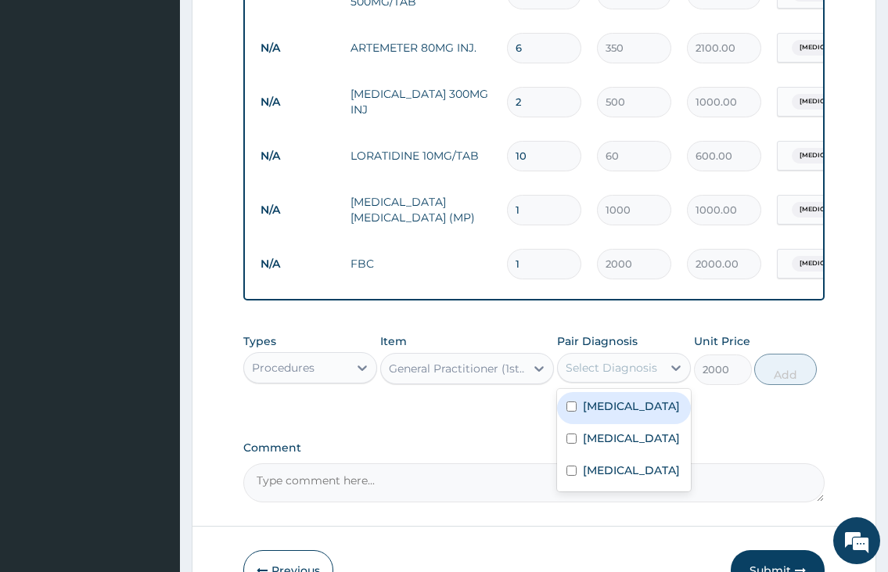
click at [630, 418] on div "Malaria" at bounding box center [624, 408] width 134 height 32
checkbox input "true"
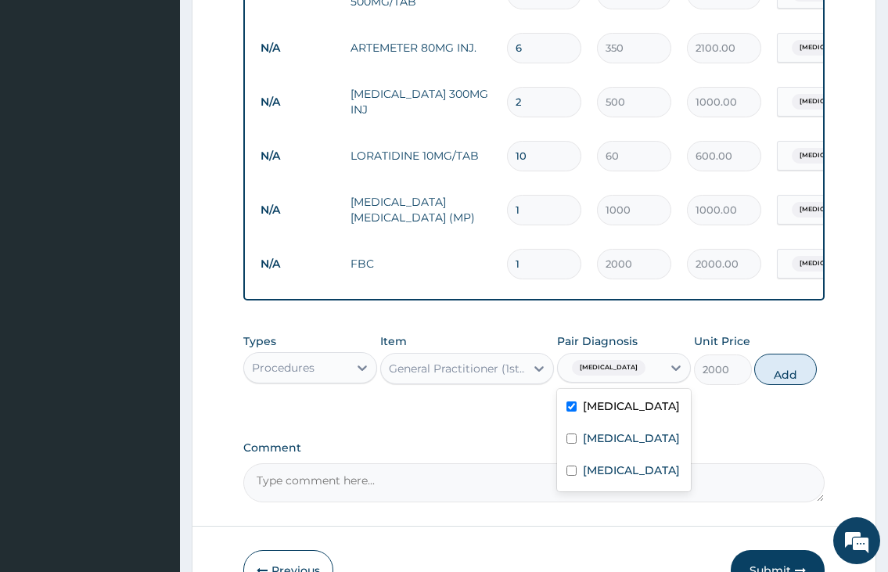
drag, startPoint x: 630, startPoint y: 436, endPoint x: 629, endPoint y: 473, distance: 37.5
click at [630, 436] on div "Malaria Sepsis Common cold" at bounding box center [624, 440] width 134 height 102
click at [629, 478] on label "Common cold" at bounding box center [631, 470] width 97 height 16
checkbox input "true"
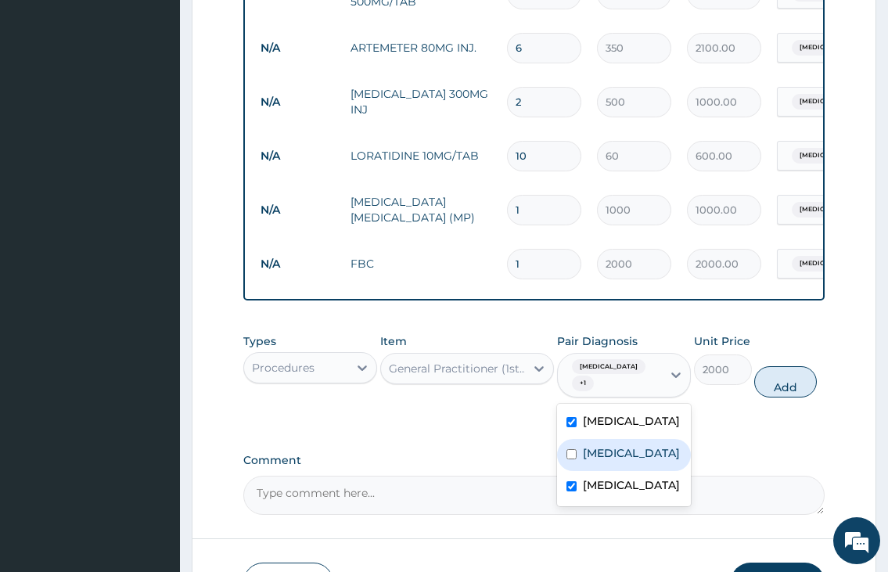
click at [624, 459] on div "Sepsis" at bounding box center [624, 455] width 134 height 32
checkbox input "true"
click at [784, 376] on button "Add" at bounding box center [785, 381] width 63 height 31
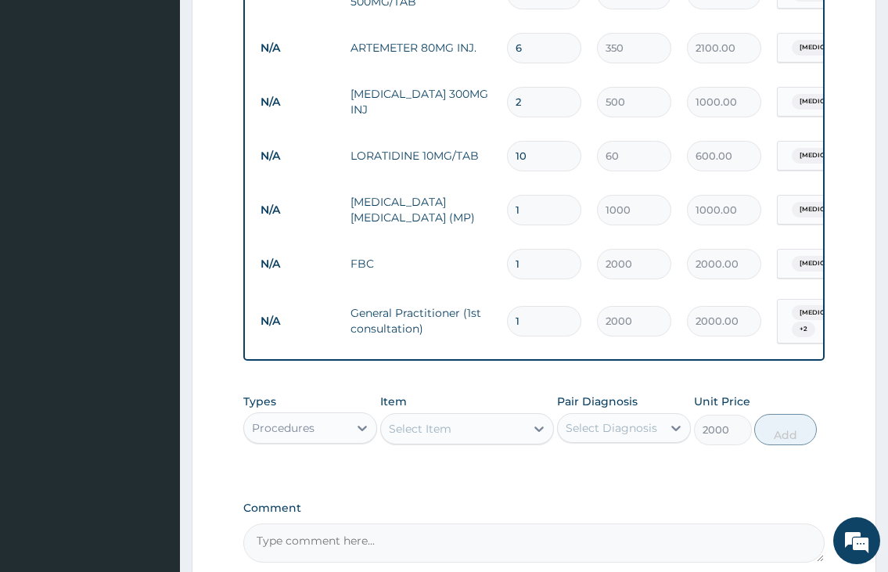
type input "0"
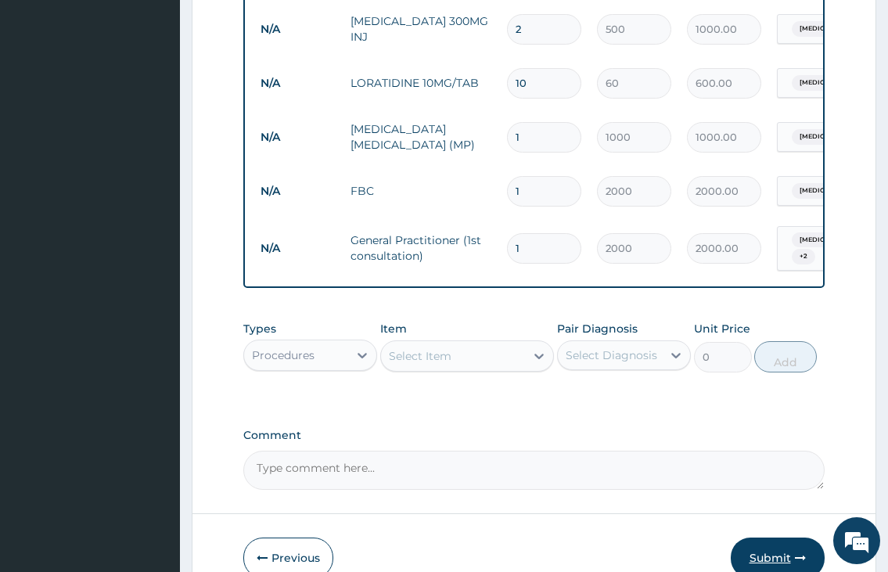
scroll to position [873, 0]
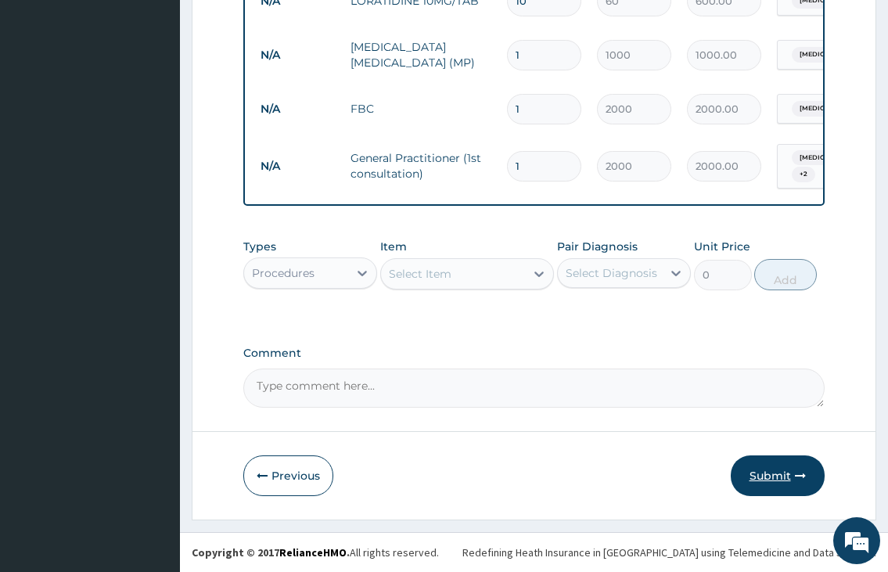
click at [752, 479] on button "Submit" at bounding box center [777, 475] width 94 height 41
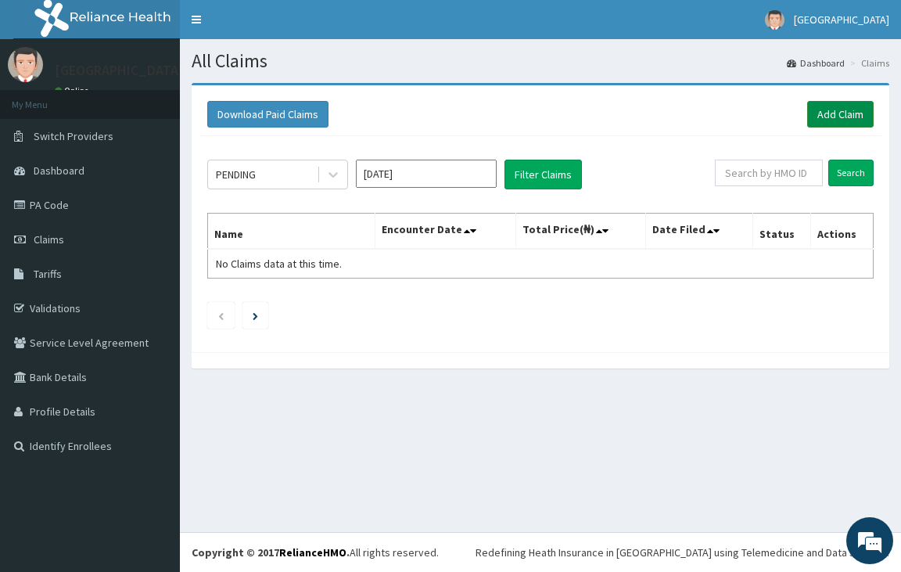
click at [844, 113] on link "Add Claim" at bounding box center [840, 114] width 66 height 27
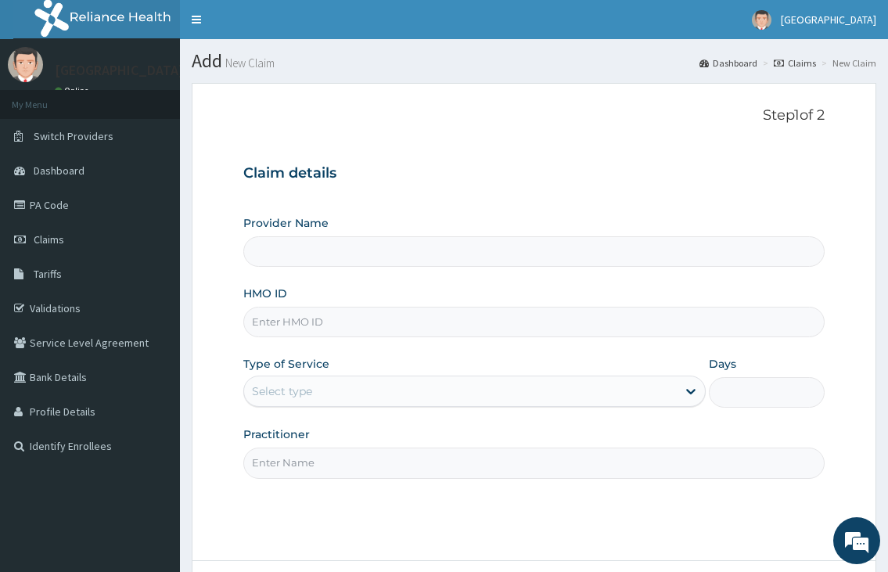
click at [253, 327] on input "HMO ID" at bounding box center [533, 322] width 580 height 31
type input "[GEOGRAPHIC_DATA]"
type input "FMP/10319/C"
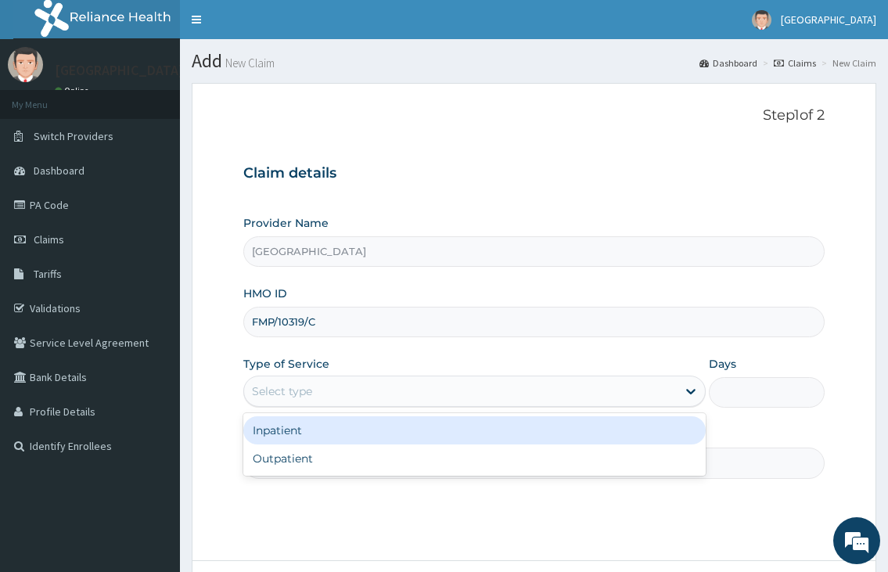
click at [294, 397] on div "Select type" at bounding box center [282, 391] width 60 height 16
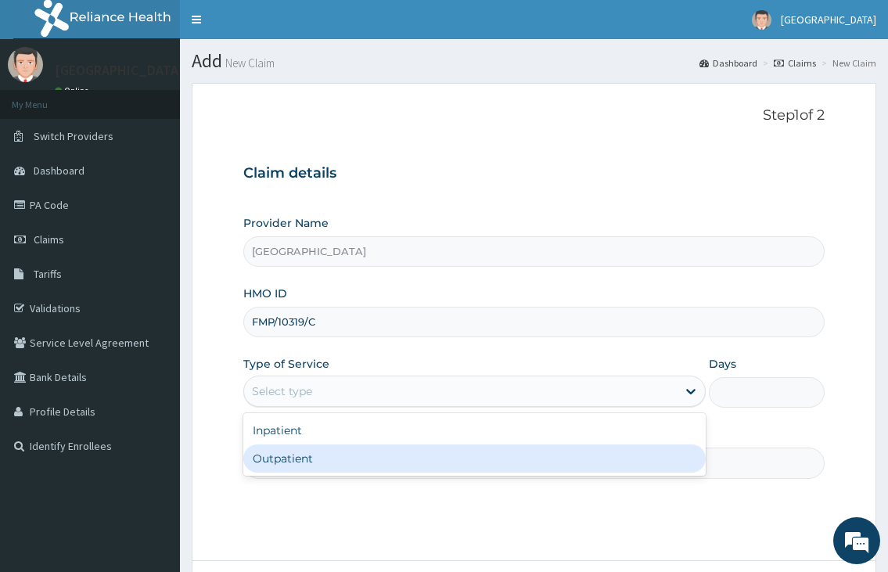
click at [257, 462] on div "Outpatient" at bounding box center [473, 458] width 461 height 28
type input "1"
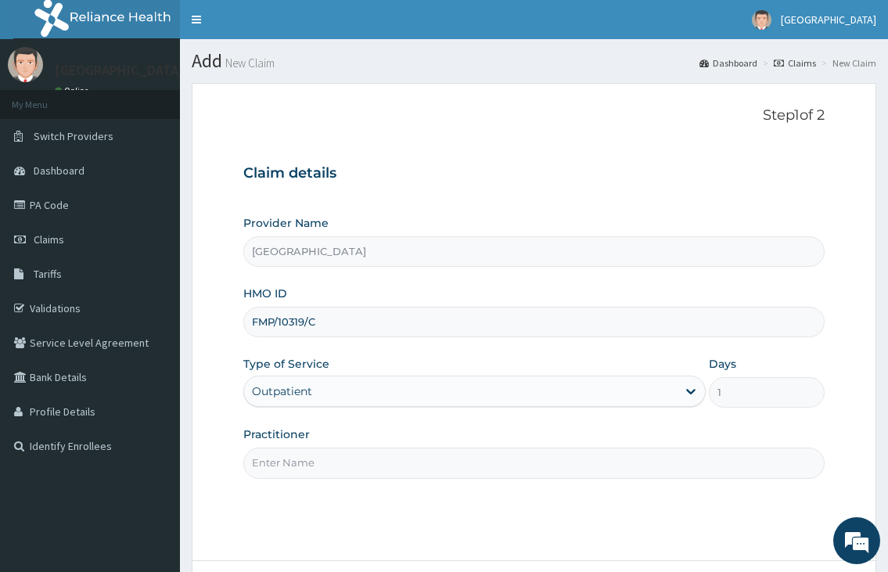
click at [258, 465] on input "Practitioner" at bounding box center [533, 462] width 580 height 31
type input "DR. FAWOLE"
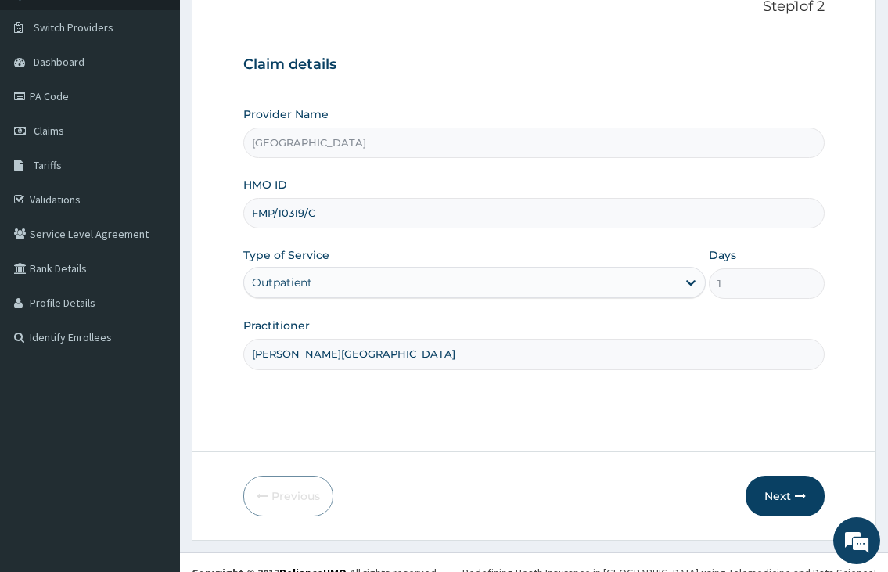
scroll to position [129, 0]
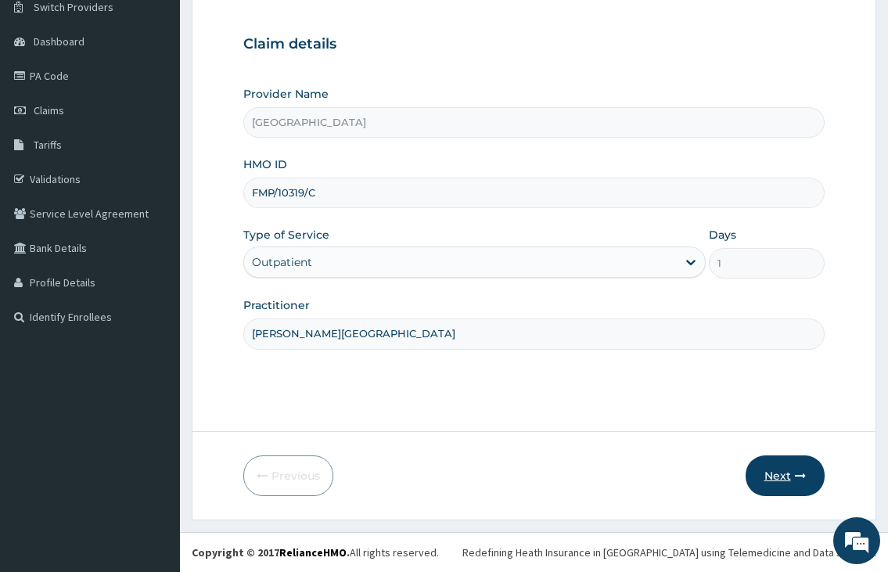
click at [785, 471] on button "Next" at bounding box center [784, 475] width 79 height 41
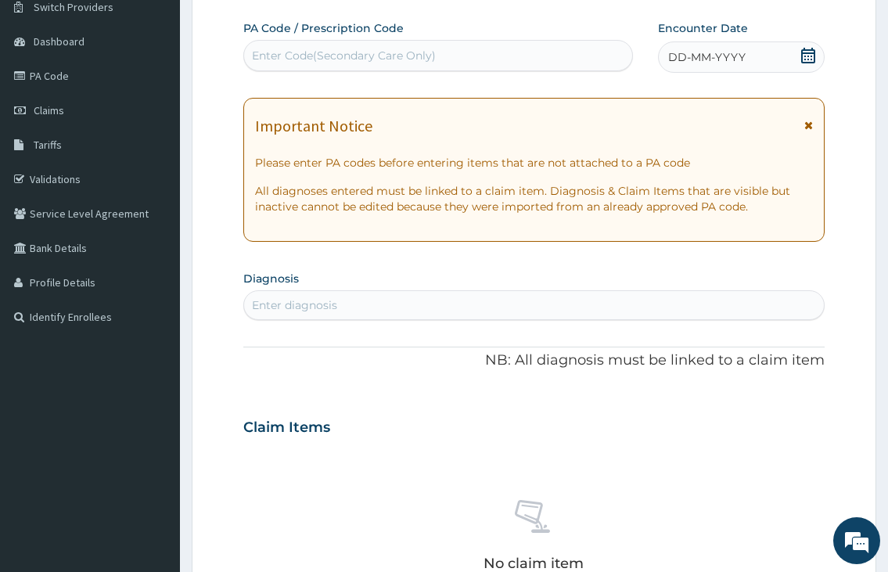
click at [803, 52] on icon at bounding box center [808, 56] width 14 height 16
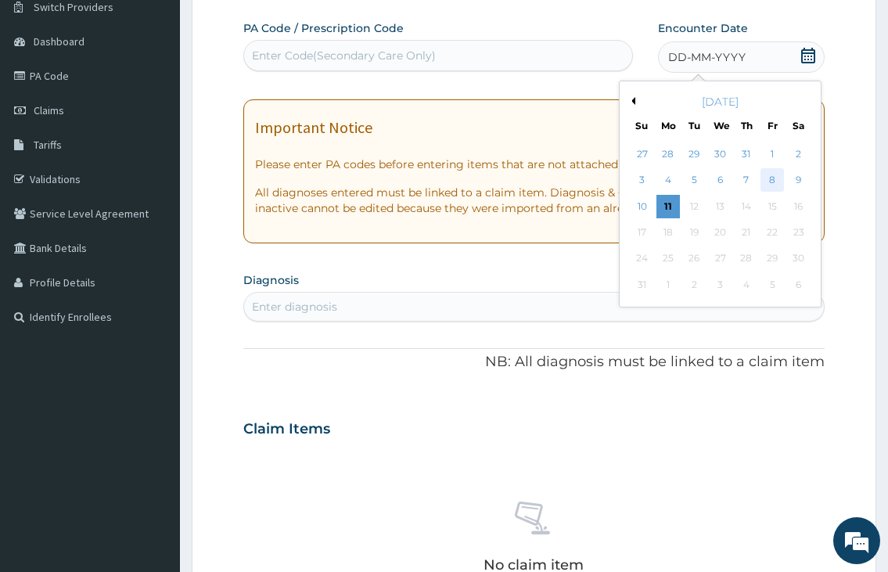
click at [768, 184] on div "8" at bounding box center [771, 180] width 23 height 23
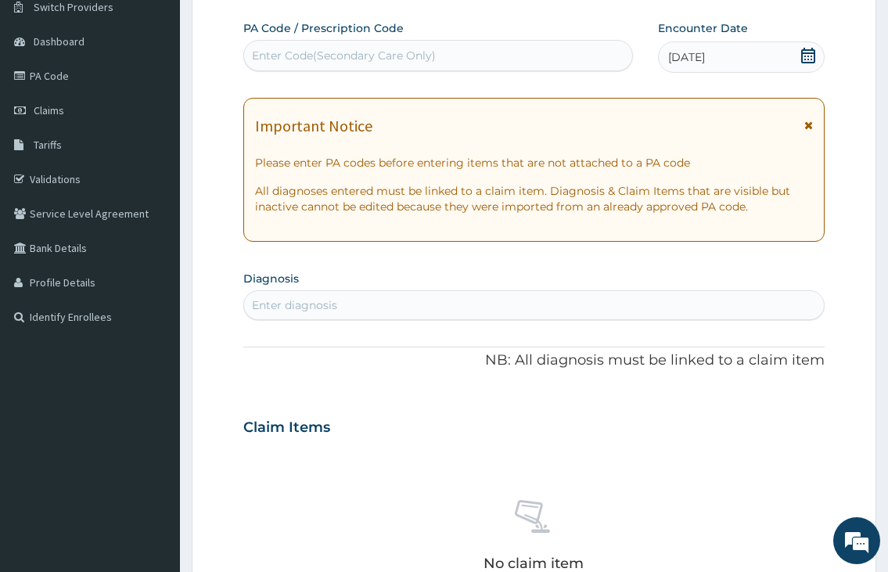
click at [346, 304] on div "Enter diagnosis" at bounding box center [533, 305] width 579 height 25
type input "MALARIA"
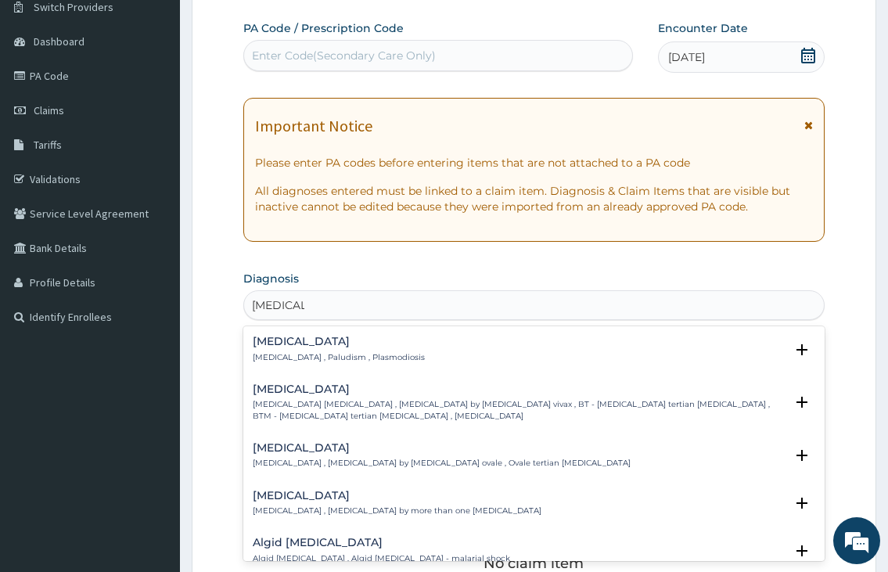
click at [313, 359] on p "Malaria , Paludism , Plasmodiosis" at bounding box center [339, 357] width 172 height 11
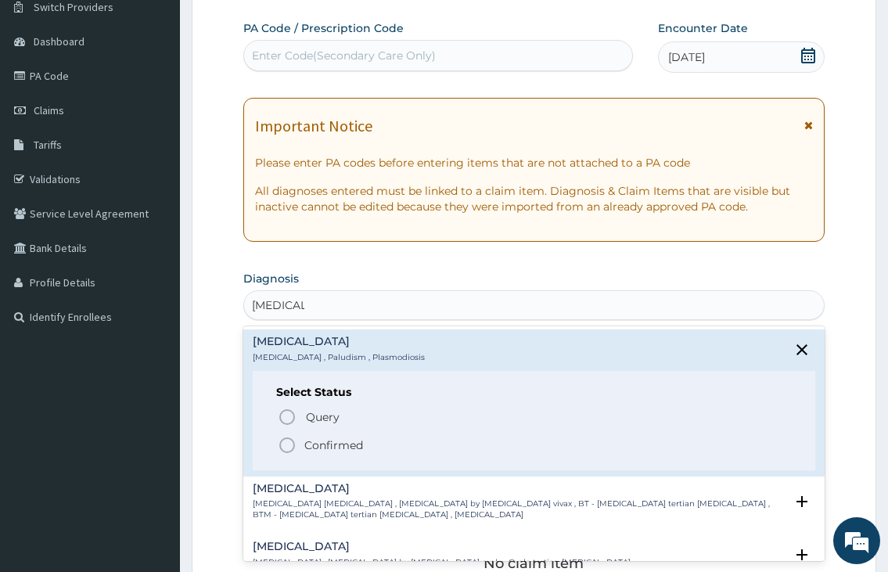
click at [289, 443] on icon "status option filled" at bounding box center [287, 445] width 19 height 19
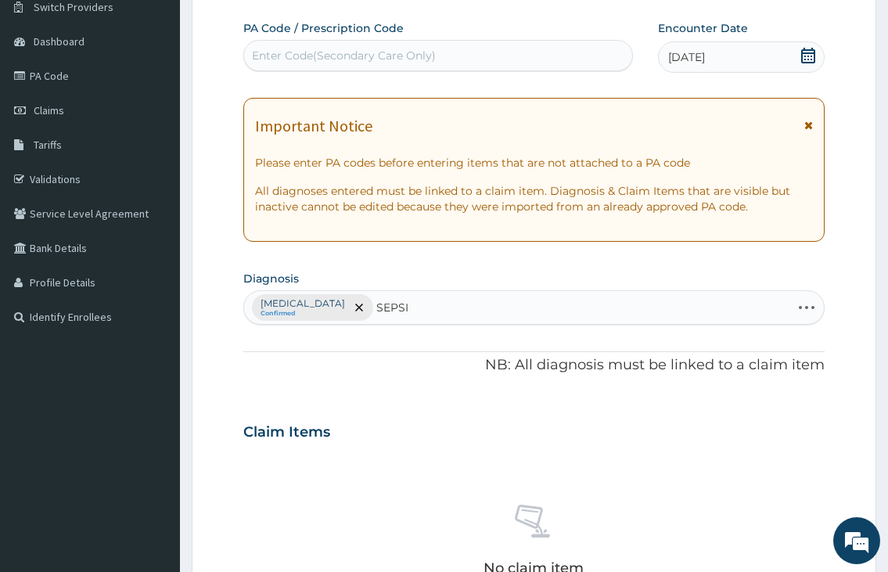
type input "SEPSIS"
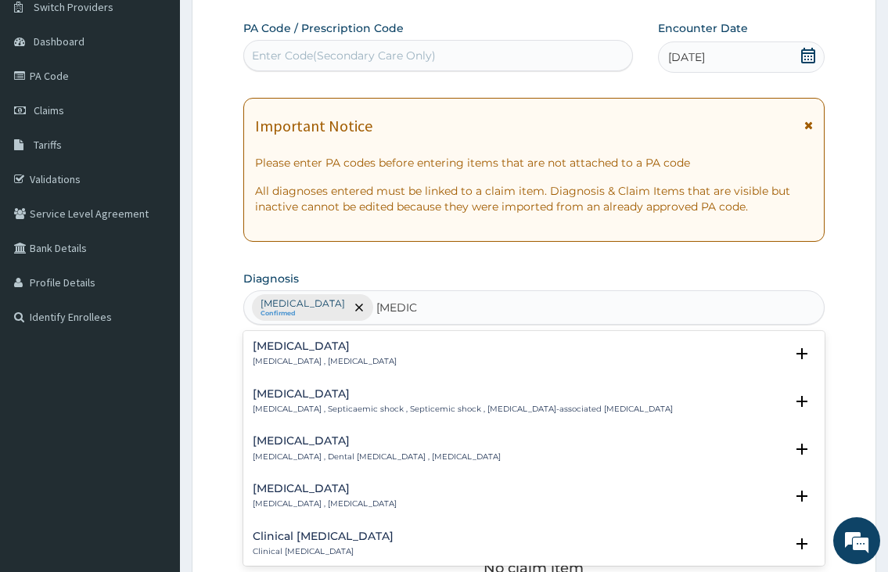
click at [318, 363] on p "Systemic infection , Sepsis" at bounding box center [325, 361] width 144 height 11
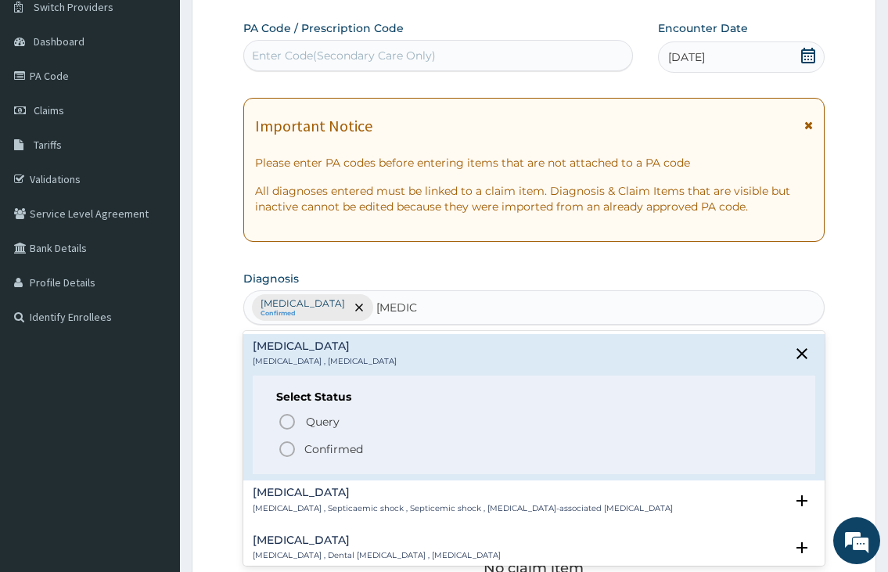
drag, startPoint x: 288, startPoint y: 446, endPoint x: 310, endPoint y: 442, distance: 22.2
click at [288, 447] on icon "status option filled" at bounding box center [287, 449] width 19 height 19
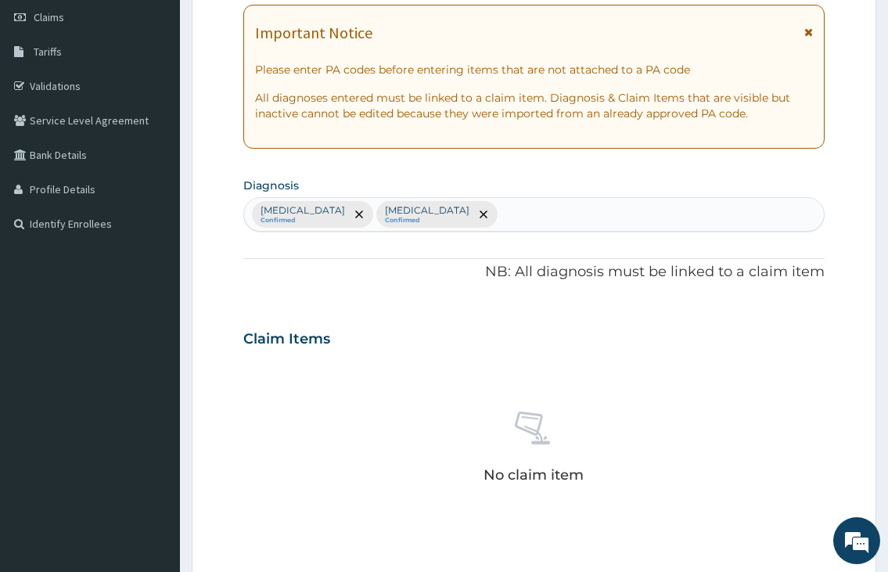
scroll to position [442, 0]
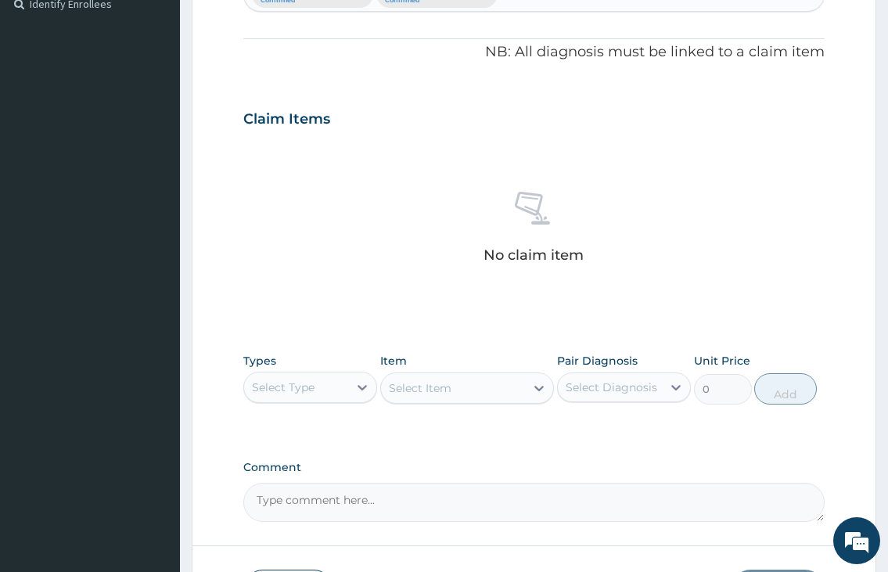
click at [312, 382] on div "Select Type" at bounding box center [283, 387] width 63 height 16
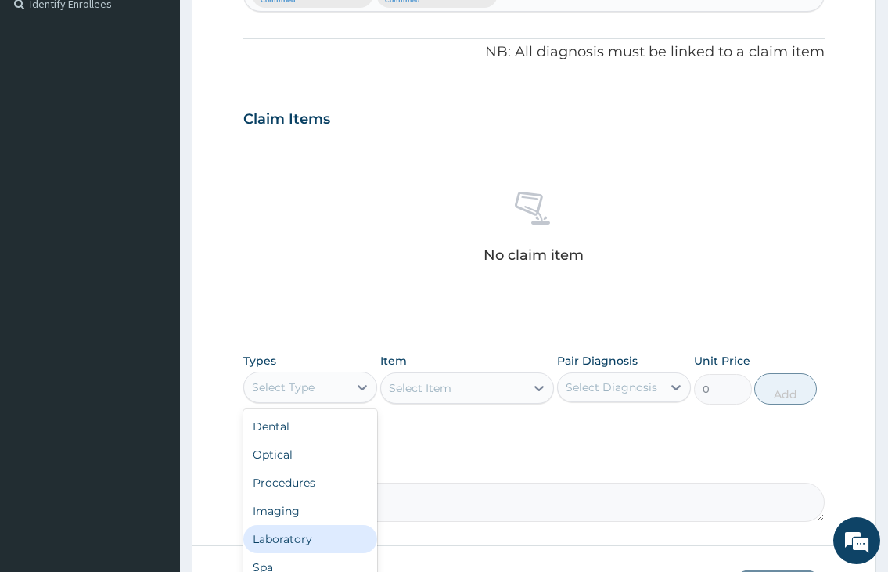
click at [301, 541] on div "Laboratory" at bounding box center [310, 539] width 134 height 28
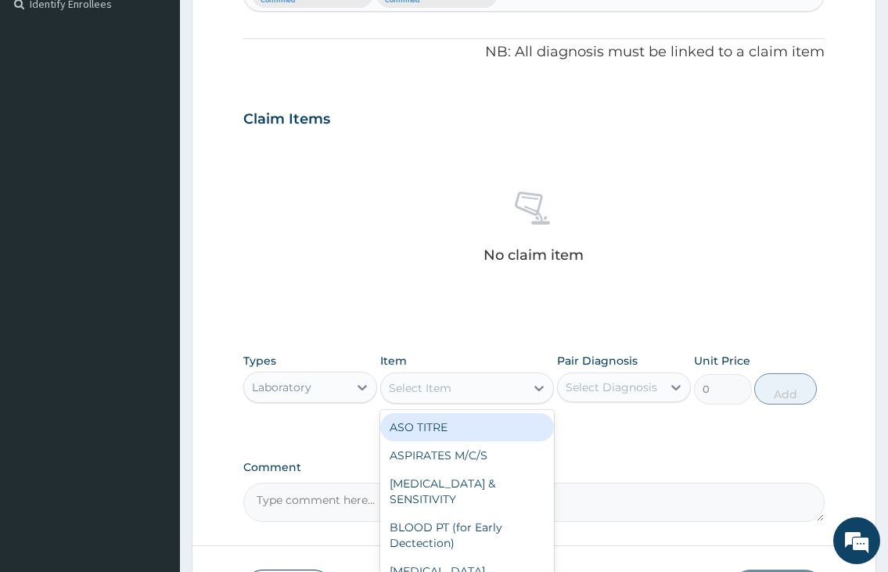
click at [432, 382] on div "Select Item" at bounding box center [420, 388] width 63 height 16
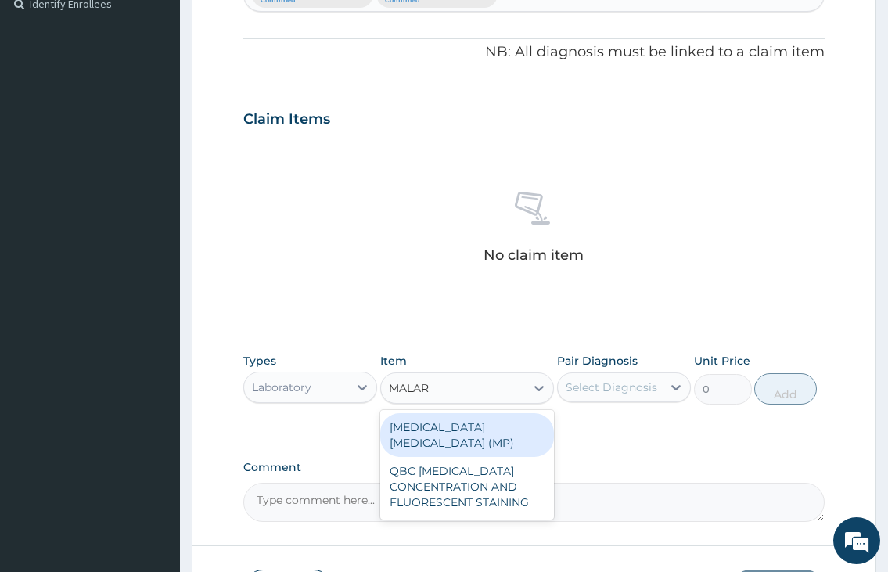
type input "MALARI"
click at [459, 427] on div "MALARIA PARASITE (MP)" at bounding box center [467, 435] width 174 height 44
type input "1000"
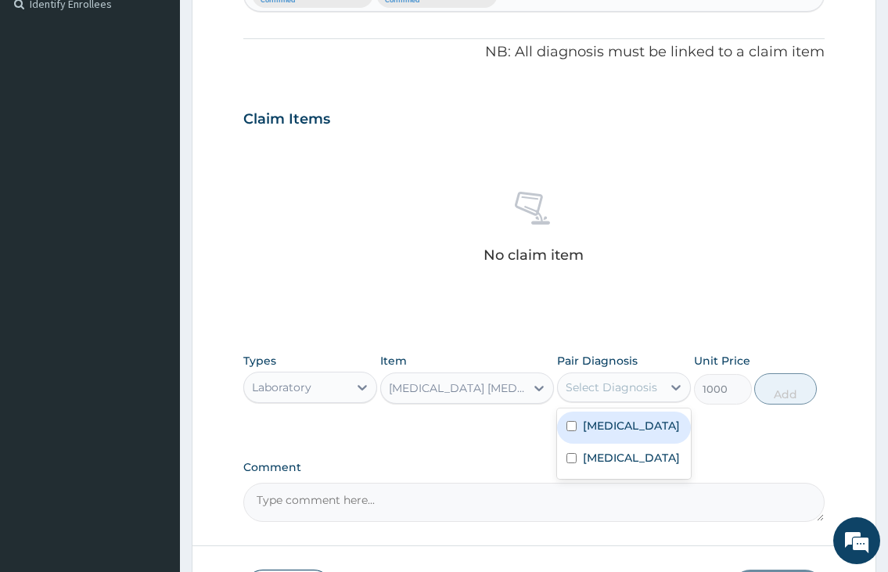
click at [632, 390] on div "Select Diagnosis" at bounding box center [611, 387] width 92 height 16
click at [595, 430] on label "Malaria" at bounding box center [631, 426] width 97 height 16
checkbox input "true"
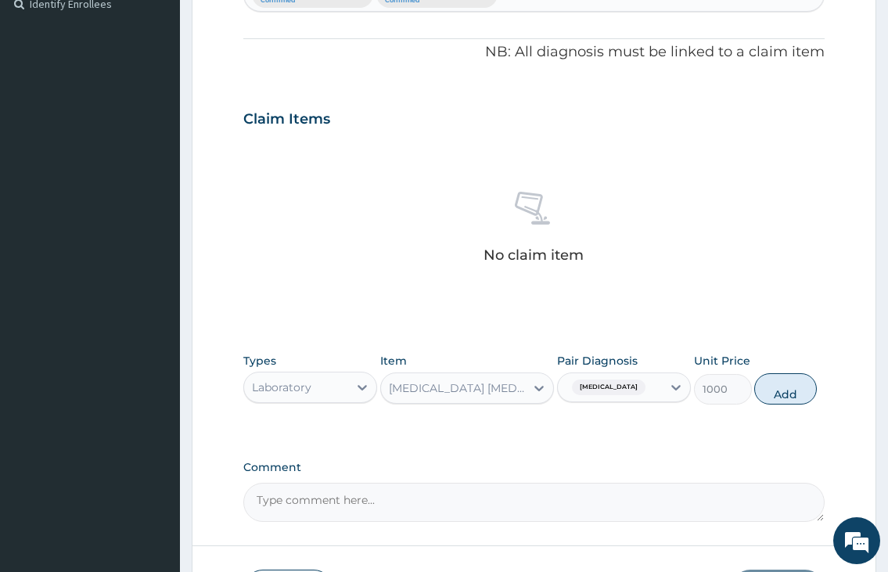
drag, startPoint x: 777, startPoint y: 400, endPoint x: 726, endPoint y: 410, distance: 52.5
click at [777, 400] on button "Add" at bounding box center [785, 388] width 63 height 31
type input "0"
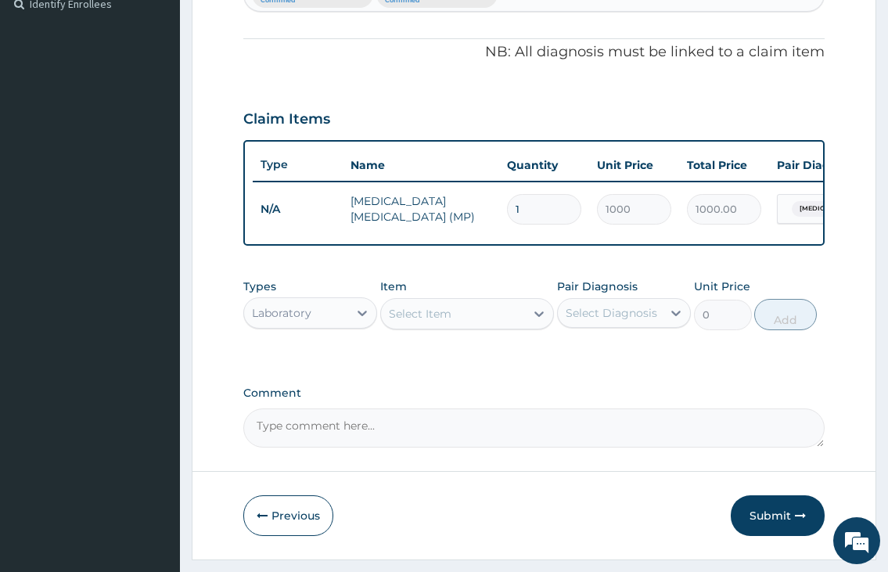
click at [429, 321] on div "Select Item" at bounding box center [420, 314] width 63 height 16
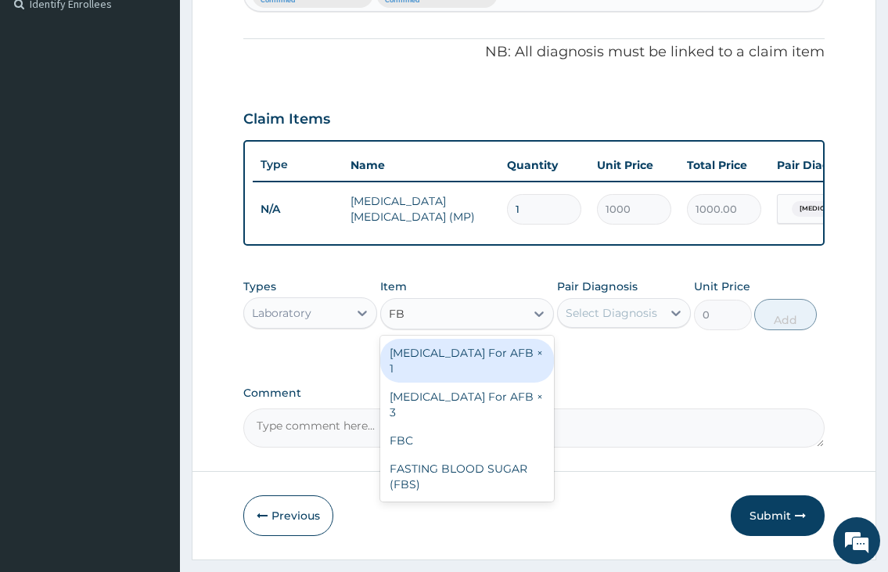
type input "FBC"
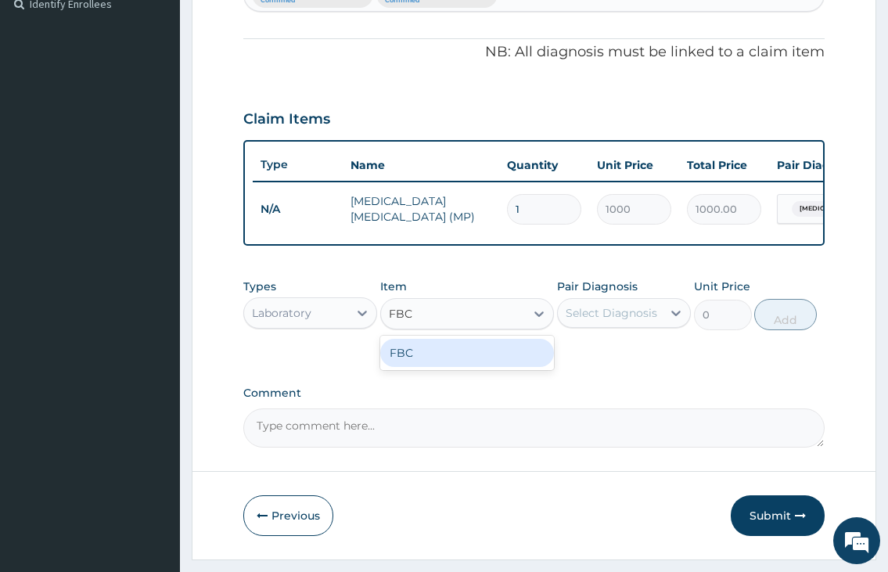
click at [446, 367] on div "FBC" at bounding box center [467, 353] width 174 height 28
type input "2000"
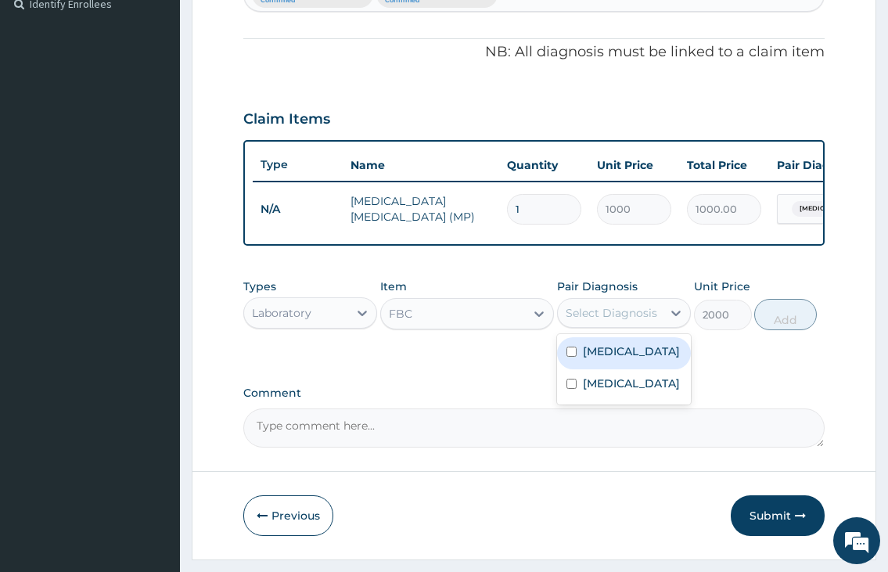
click at [652, 325] on div "Select Diagnosis" at bounding box center [610, 312] width 104 height 25
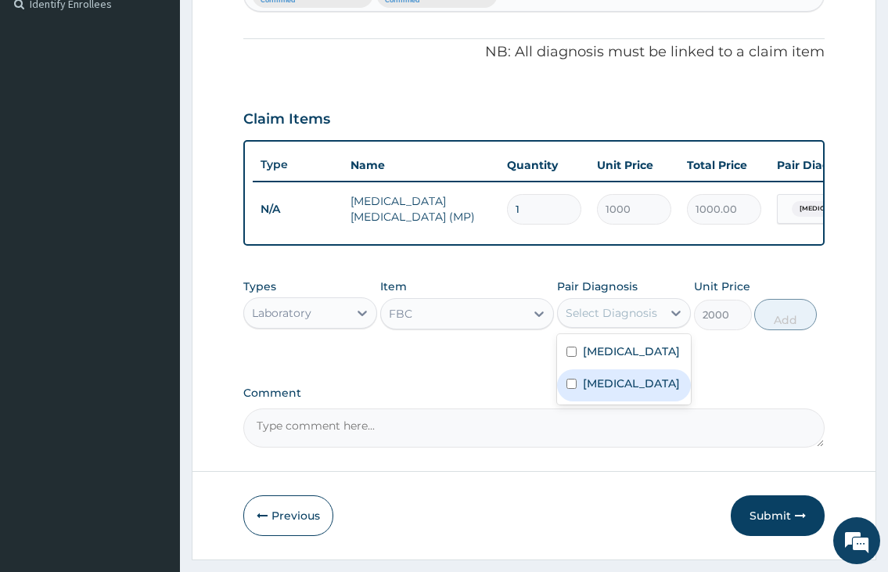
click at [628, 392] on div "Sepsis" at bounding box center [624, 385] width 134 height 32
checkbox input "true"
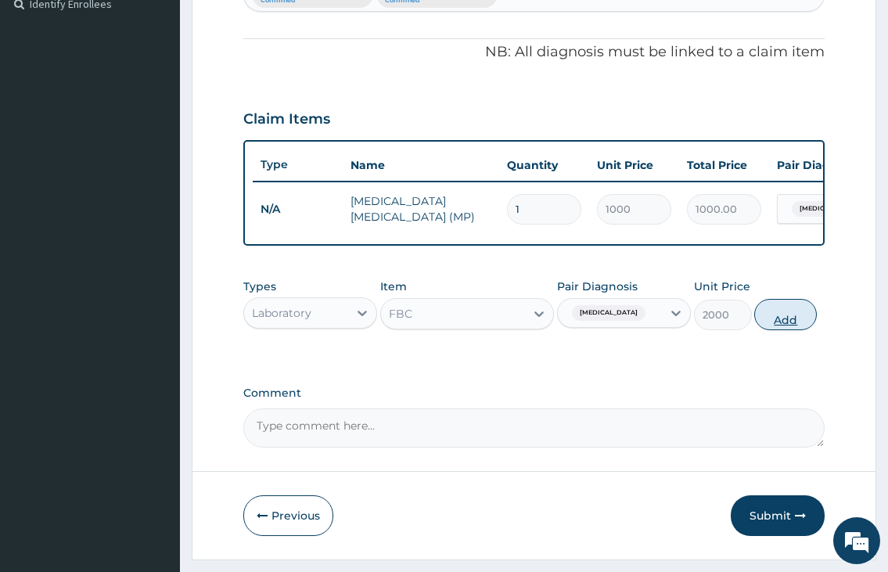
click at [804, 328] on button "Add" at bounding box center [785, 314] width 63 height 31
type input "0"
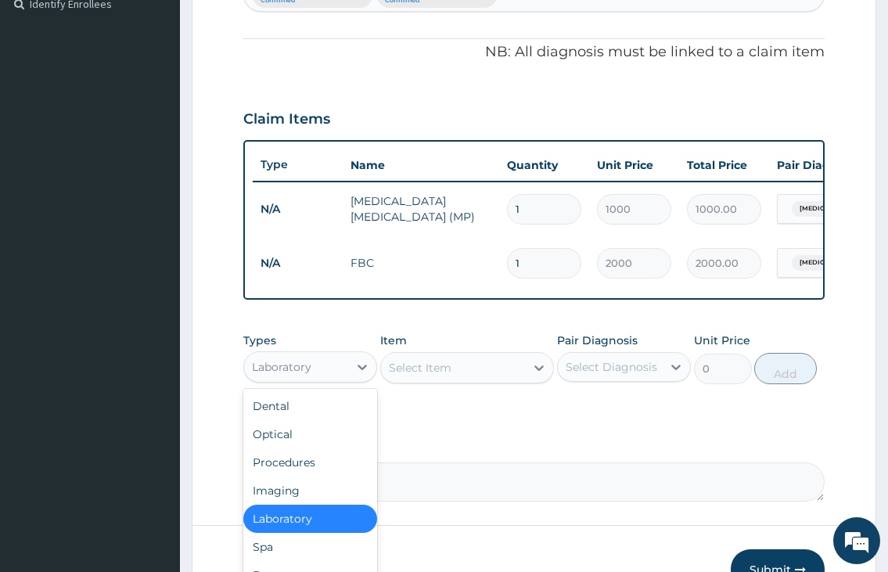
click at [305, 375] on div "Laboratory" at bounding box center [281, 367] width 59 height 16
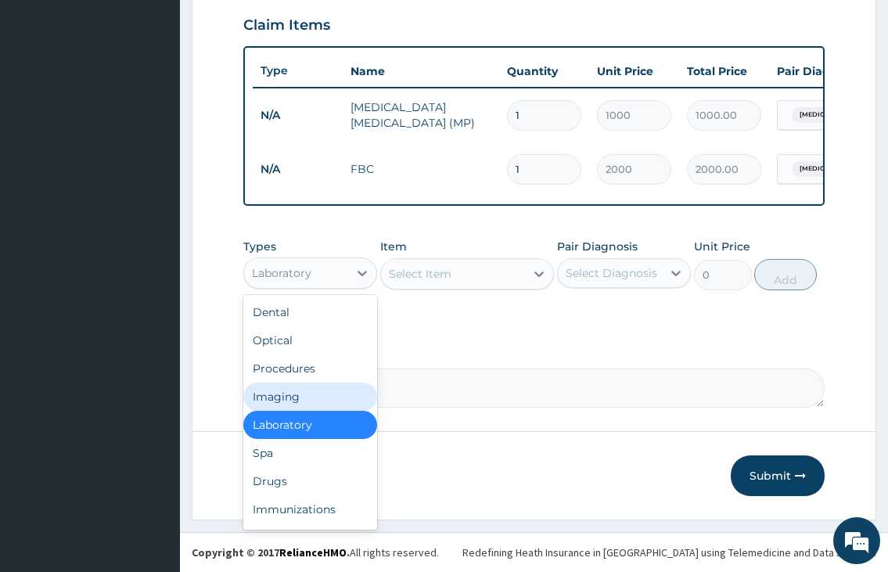
scroll to position [549, 0]
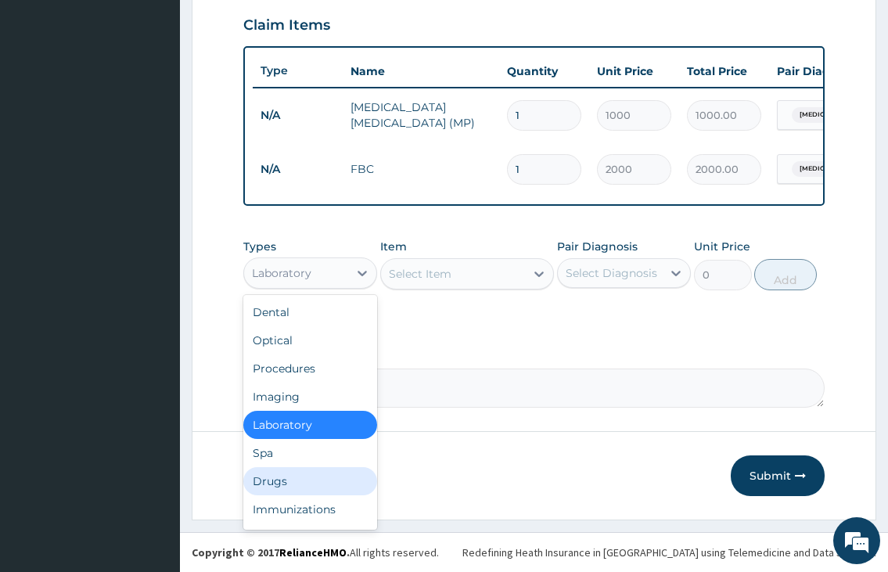
click at [288, 480] on div "Drugs" at bounding box center [310, 481] width 134 height 28
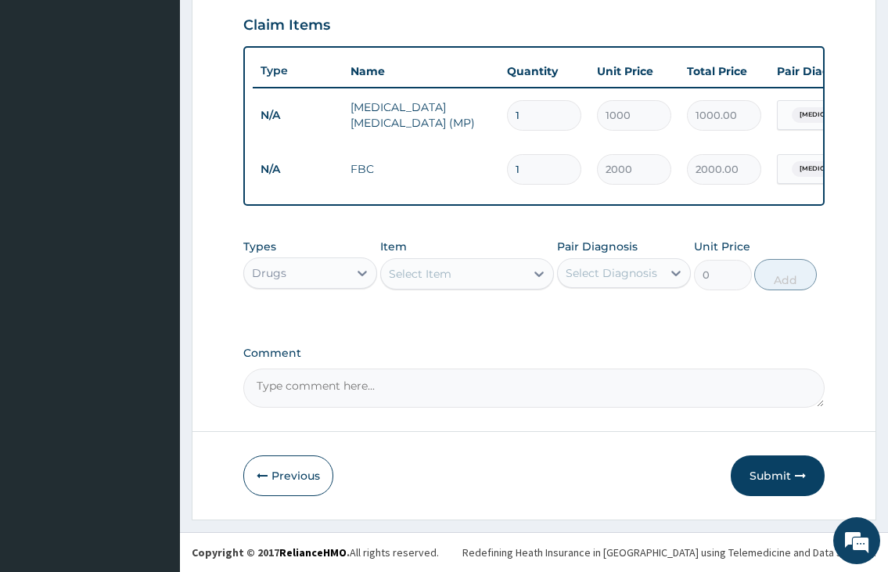
click at [411, 278] on div "Select Item" at bounding box center [420, 274] width 63 height 16
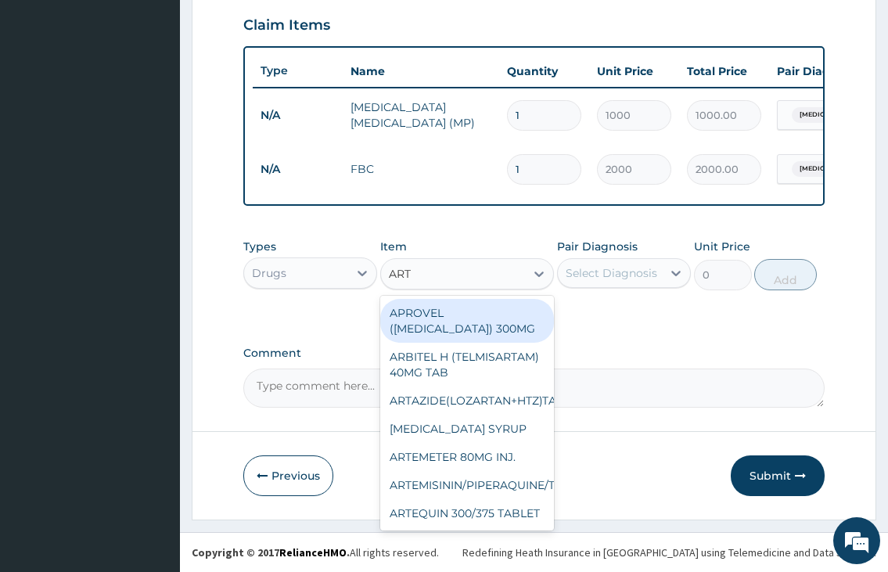
type input "ARTE"
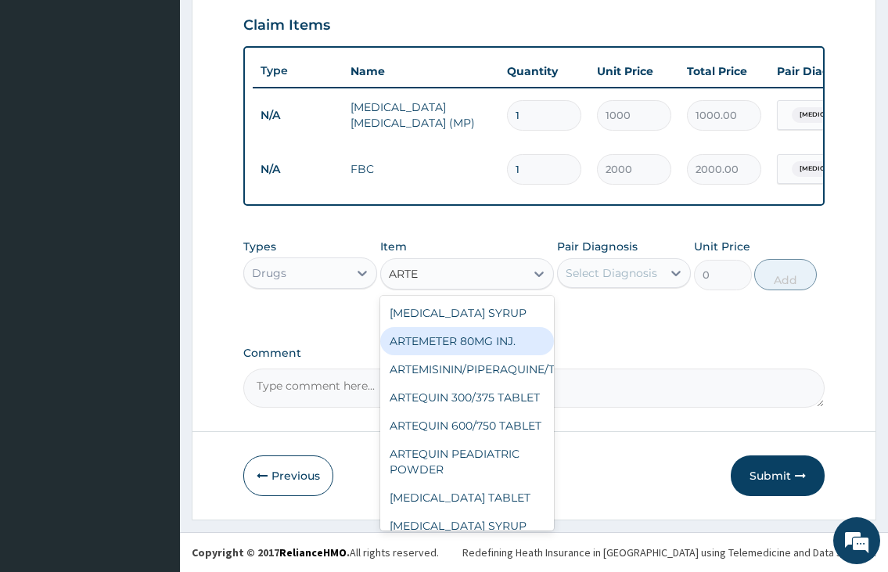
click at [432, 337] on div "ARTEMETER 80MG INJ." at bounding box center [467, 341] width 174 height 28
type input "350"
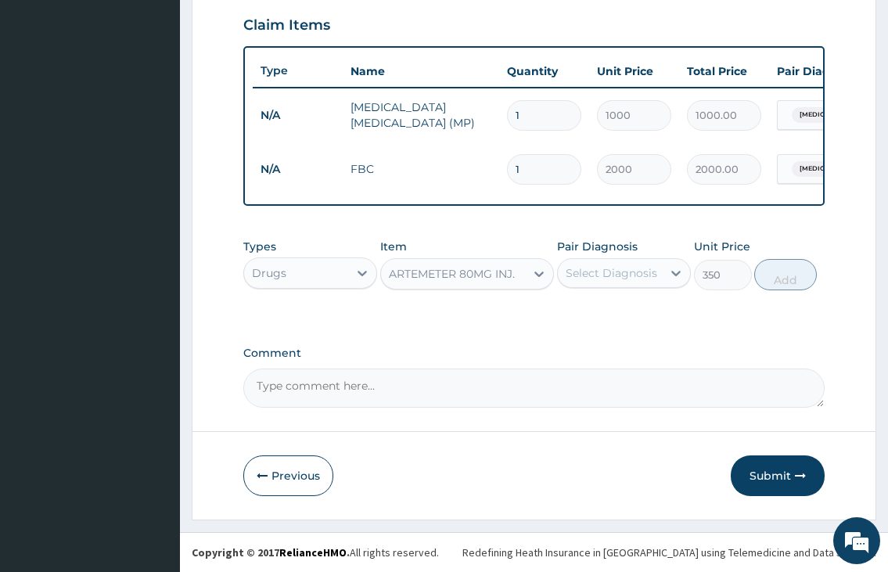
click at [606, 272] on div "Select Diagnosis" at bounding box center [611, 273] width 92 height 16
click at [606, 308] on label "Malaria" at bounding box center [631, 311] width 97 height 16
checkbox input "true"
click at [788, 278] on button "Add" at bounding box center [785, 274] width 63 height 31
type input "0"
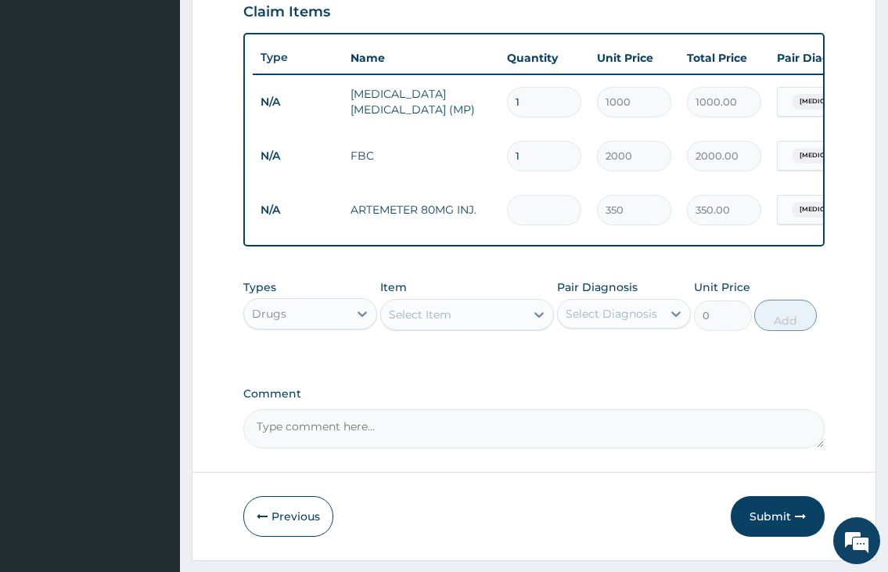
type input "0.00"
type input "6"
type input "2100.00"
type input "6"
click at [410, 322] on div "Select Item" at bounding box center [420, 315] width 63 height 16
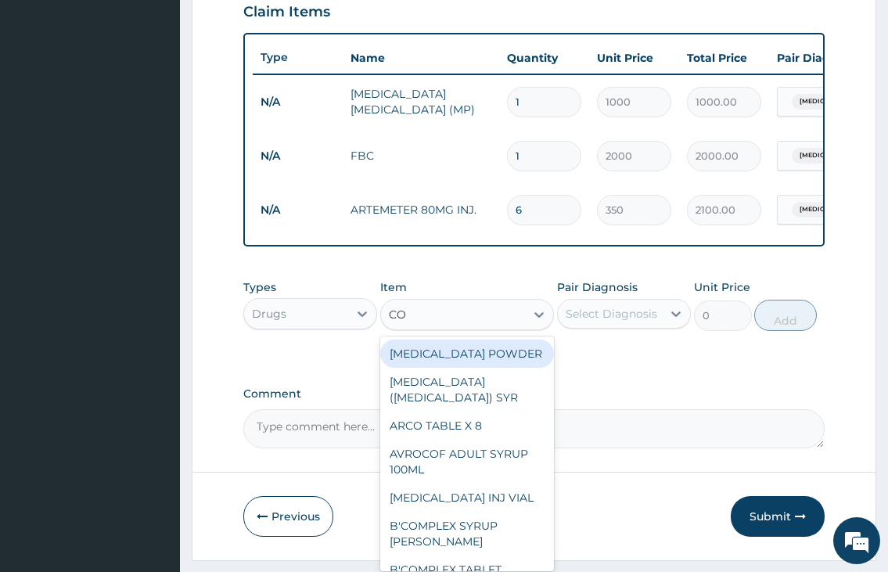
type input "COA"
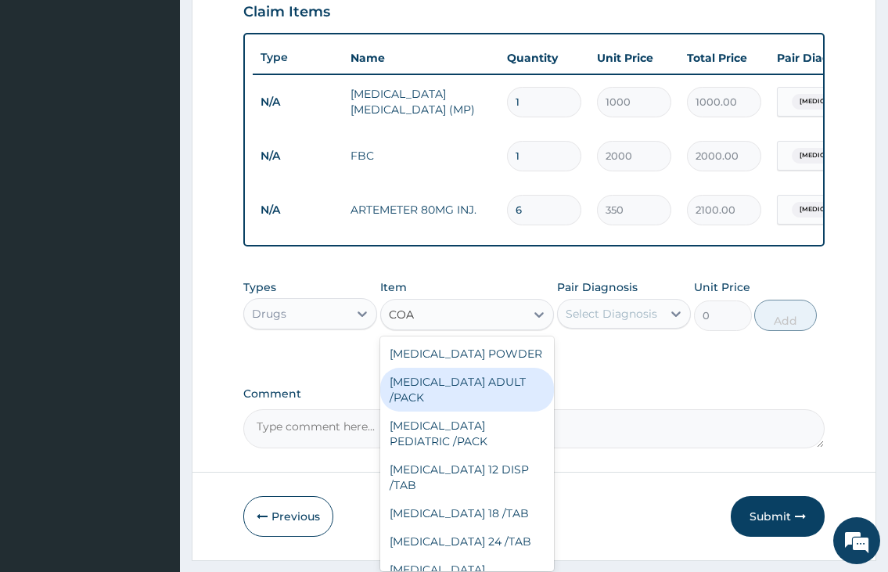
click at [451, 411] on div "COARTEM ADULT /PACK" at bounding box center [467, 390] width 174 height 44
type input "2160"
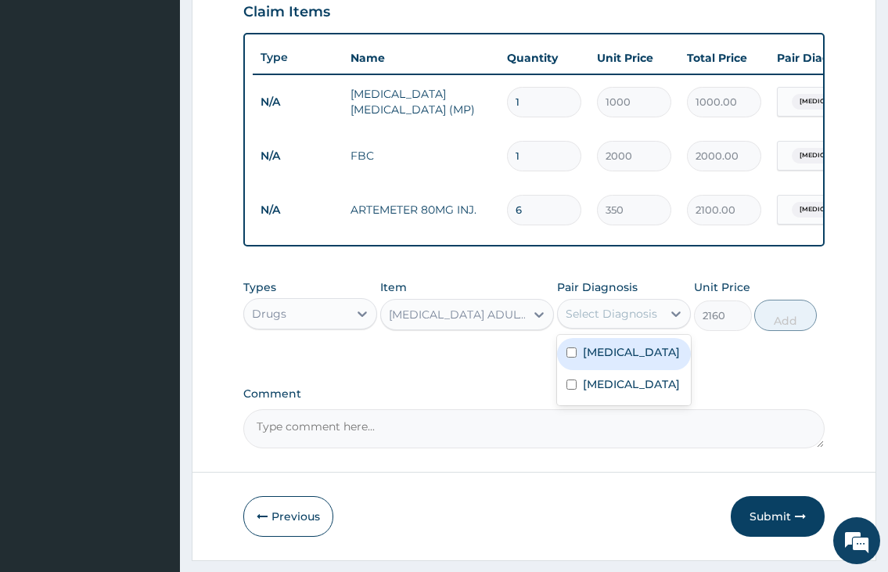
click at [601, 321] on div "Select Diagnosis" at bounding box center [611, 314] width 92 height 16
click at [600, 360] on label "Malaria" at bounding box center [631, 352] width 97 height 16
checkbox input "true"
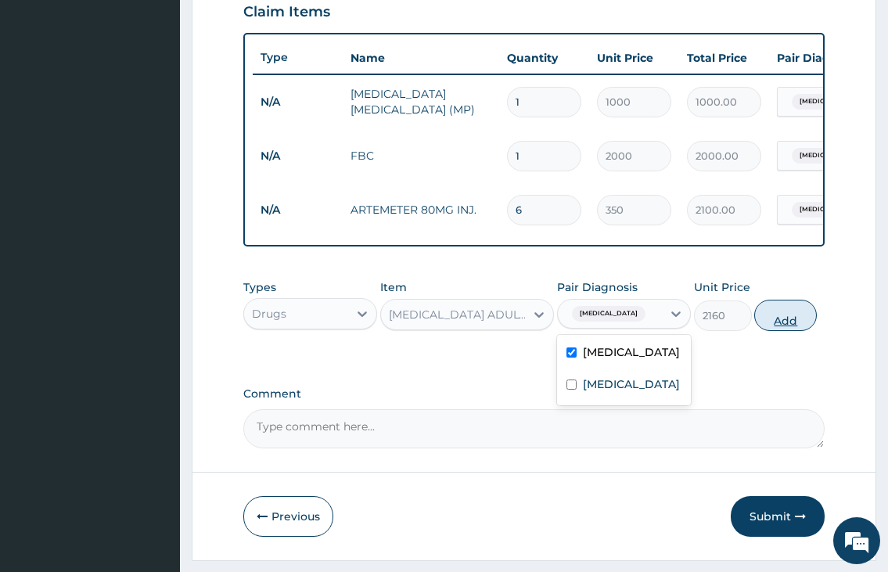
click at [762, 331] on button "Add" at bounding box center [785, 315] width 63 height 31
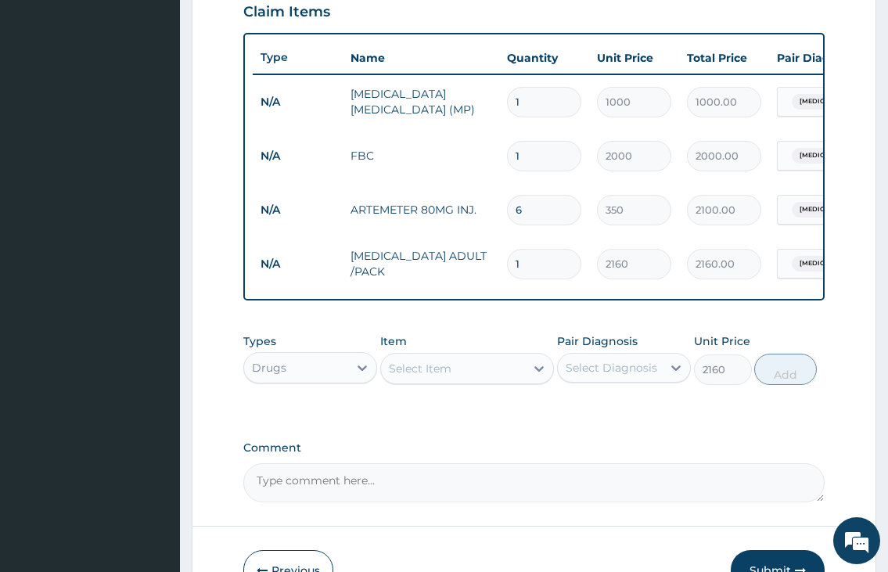
type input "0"
click at [450, 376] on div "Select Item" at bounding box center [420, 369] width 63 height 16
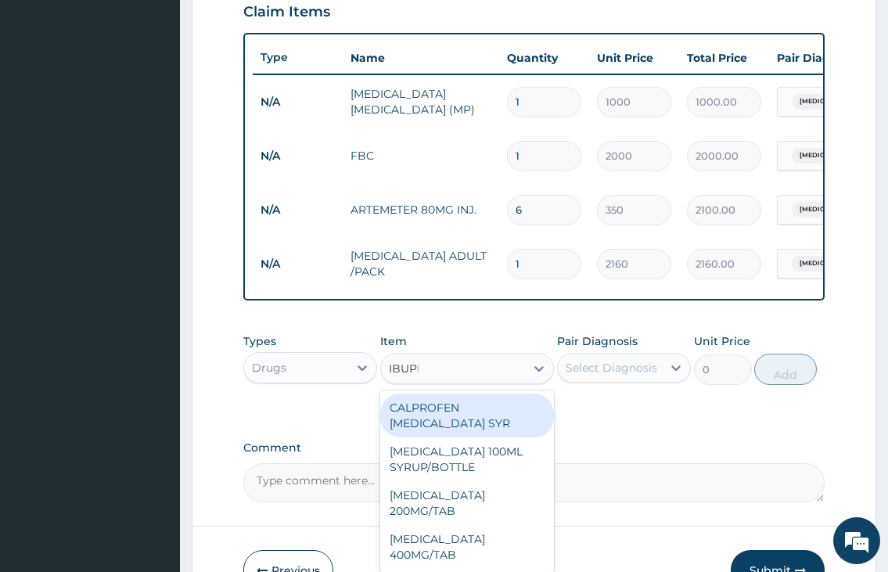
type input "IBUPRO"
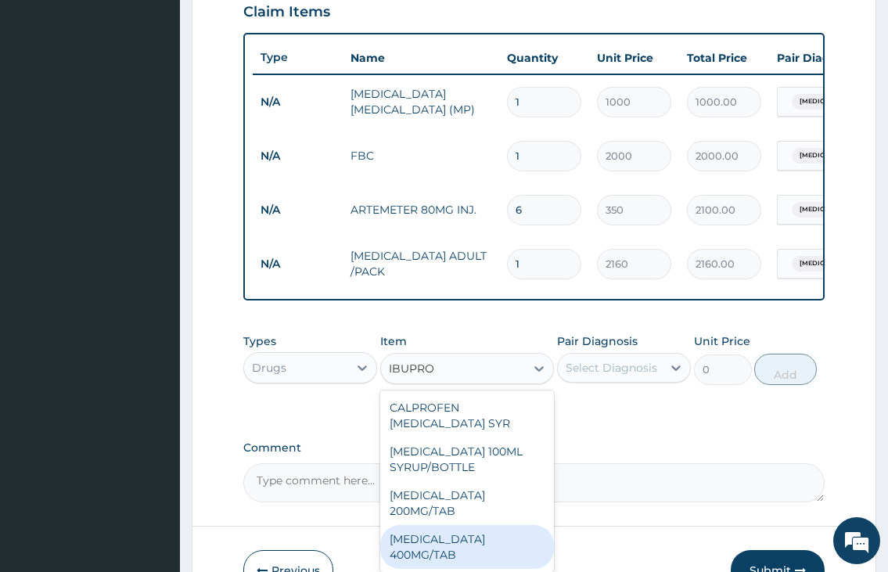
click at [481, 533] on div "IBUPROFEN 400MG/TAB" at bounding box center [467, 547] width 174 height 44
type input "80"
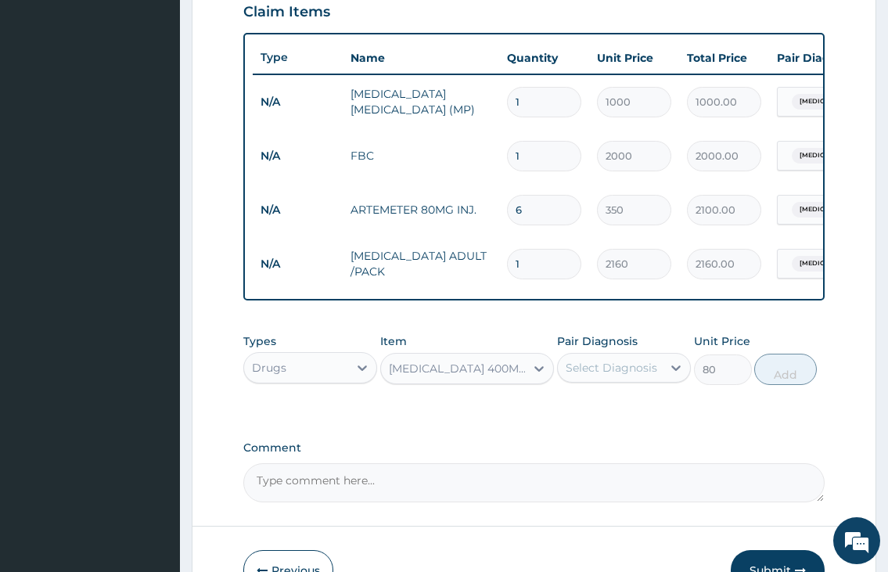
click at [629, 375] on div "Select Diagnosis" at bounding box center [611, 368] width 92 height 16
click at [617, 414] on label "Malaria" at bounding box center [631, 406] width 97 height 16
checkbox input "true"
click at [804, 378] on button "Add" at bounding box center [785, 369] width 63 height 31
type input "0"
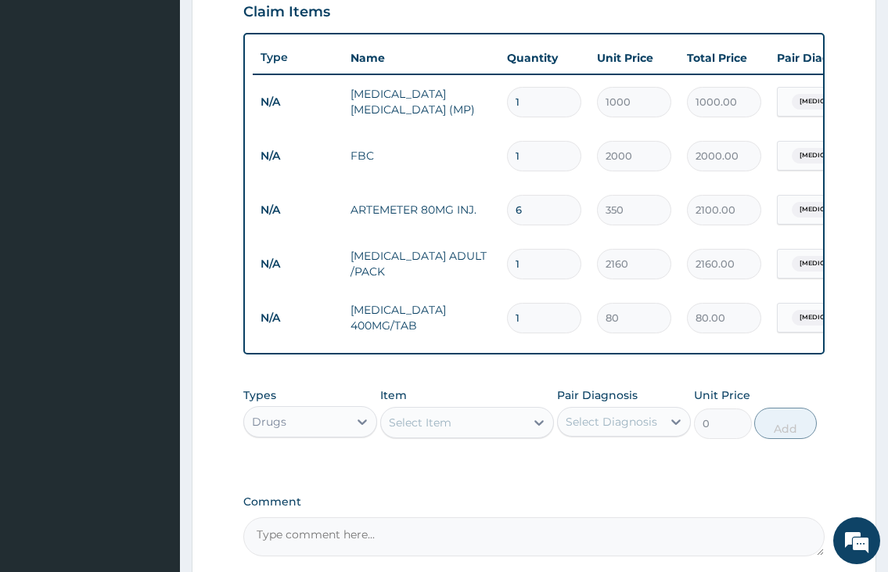
type input "10"
type input "800.00"
type input "10"
click at [468, 435] on div "Select Item" at bounding box center [453, 422] width 145 height 25
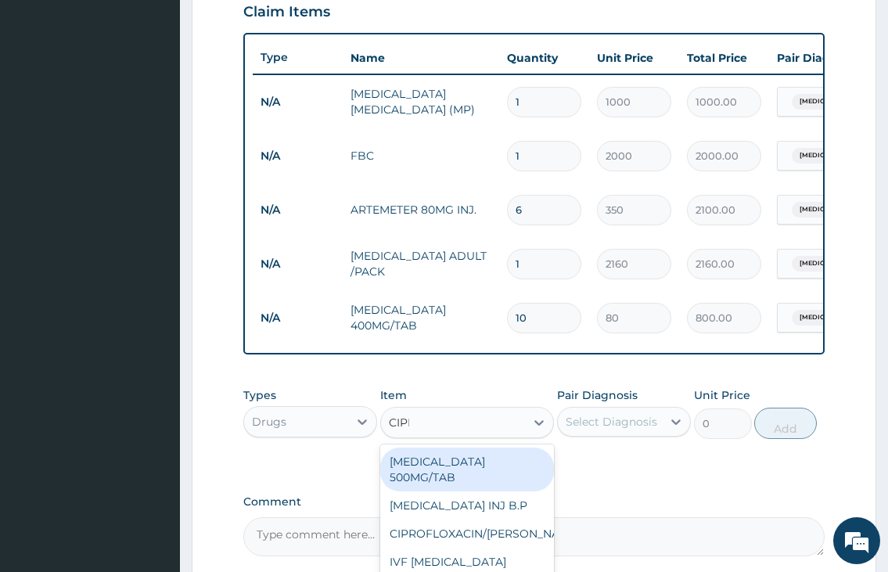
type input "CIPRO"
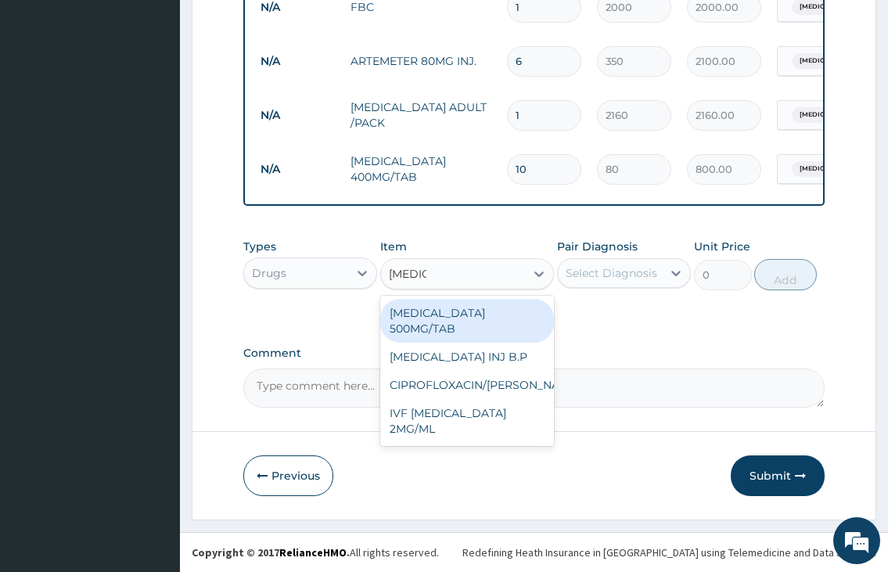
scroll to position [711, 0]
drag, startPoint x: 479, startPoint y: 322, endPoint x: 558, endPoint y: 290, distance: 84.5
click at [479, 321] on div "CIPROFLOXACIN 500MG/TAB" at bounding box center [467, 321] width 174 height 44
type input "100"
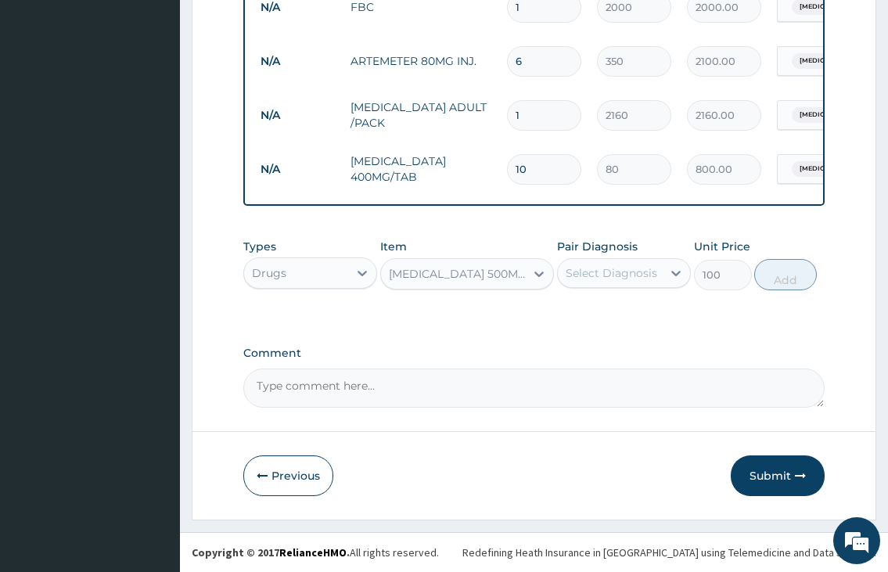
click at [598, 275] on div "Select Diagnosis" at bounding box center [611, 273] width 92 height 16
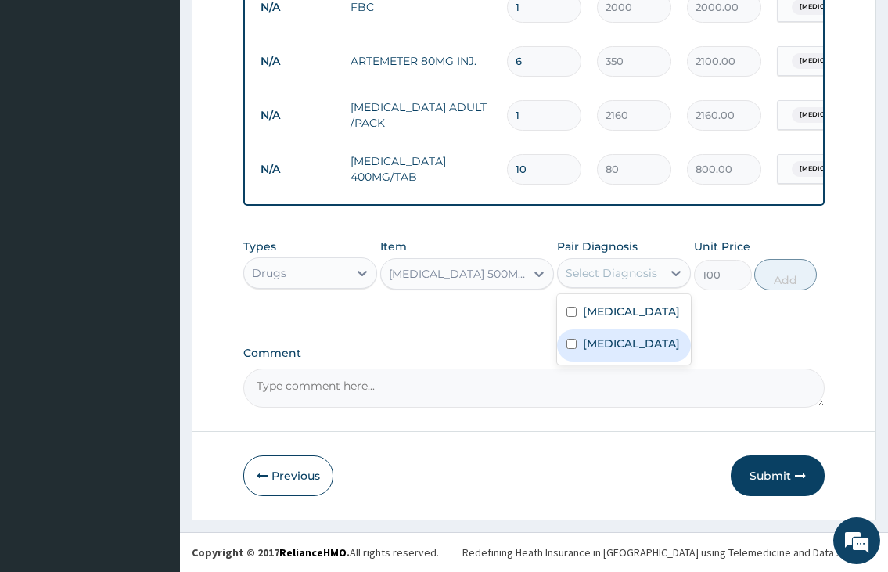
click at [598, 338] on label "Sepsis" at bounding box center [631, 344] width 97 height 16
checkbox input "true"
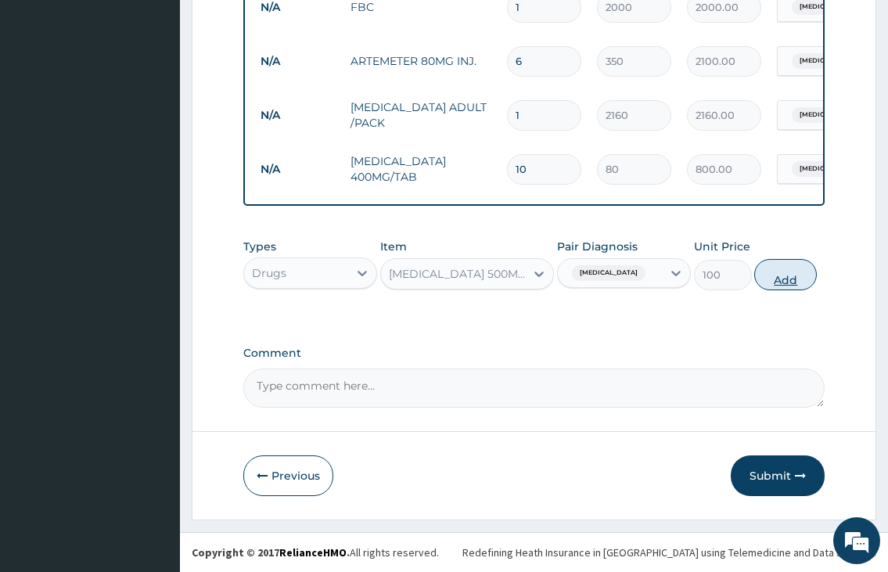
click at [777, 270] on button "Add" at bounding box center [785, 274] width 63 height 31
type input "0"
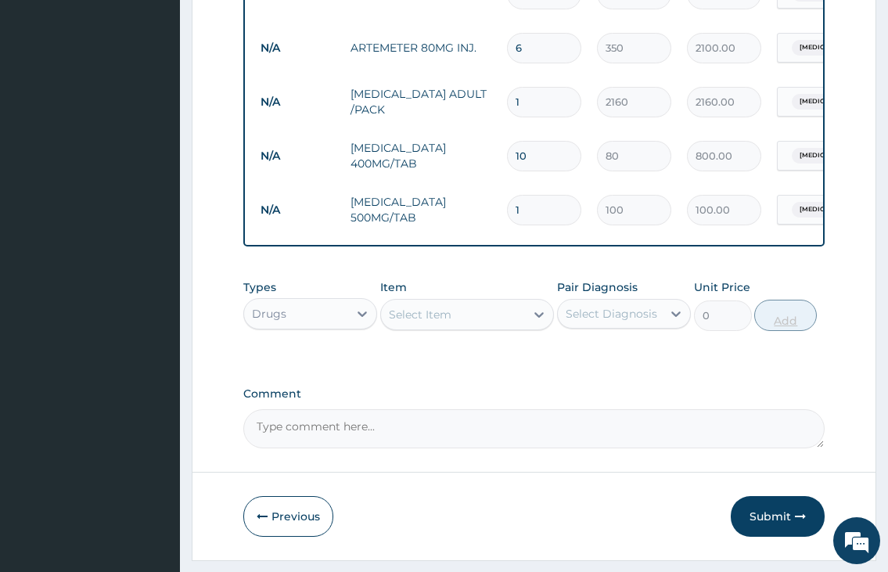
type input "10"
type input "1000.00"
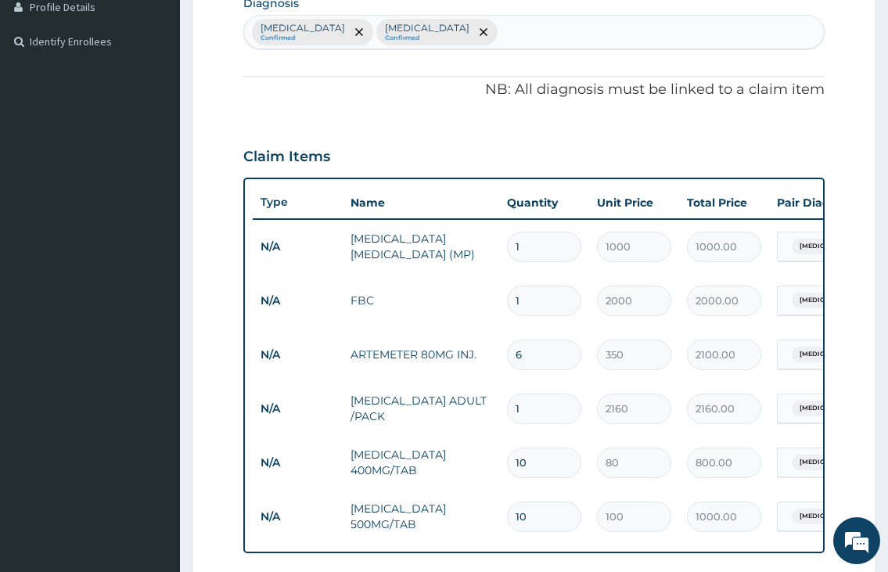
scroll to position [320, 0]
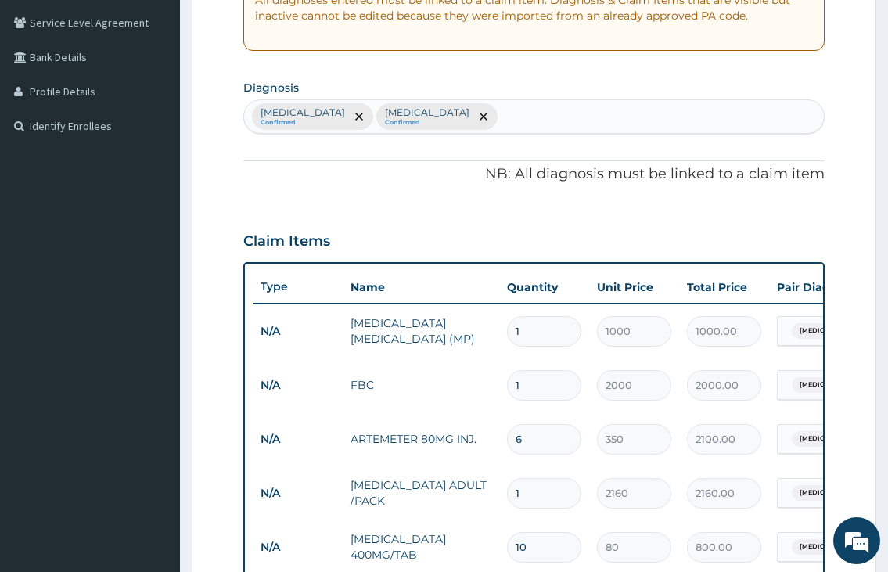
type input "10"
click at [453, 119] on div "Malaria Confirmed Sepsis Confirmed" at bounding box center [533, 116] width 579 height 33
type input "COLD"
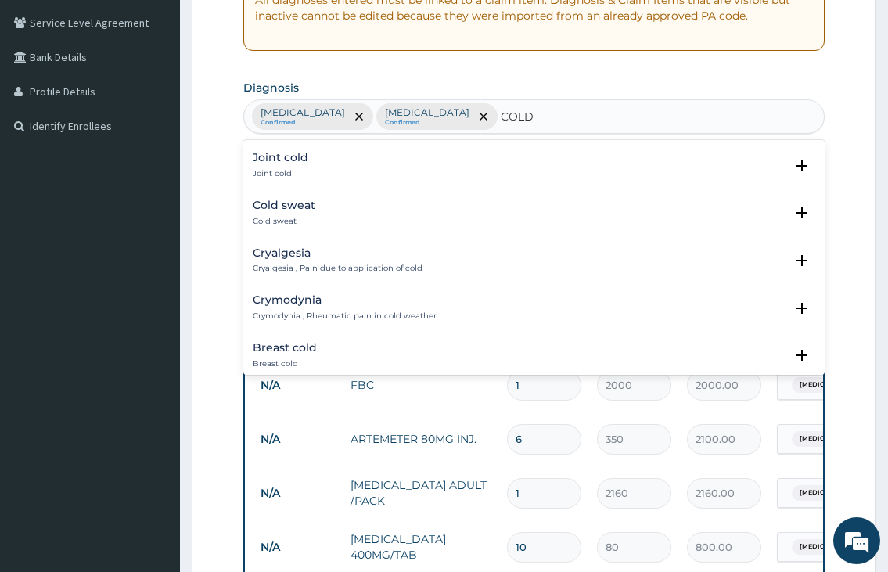
scroll to position [313, 0]
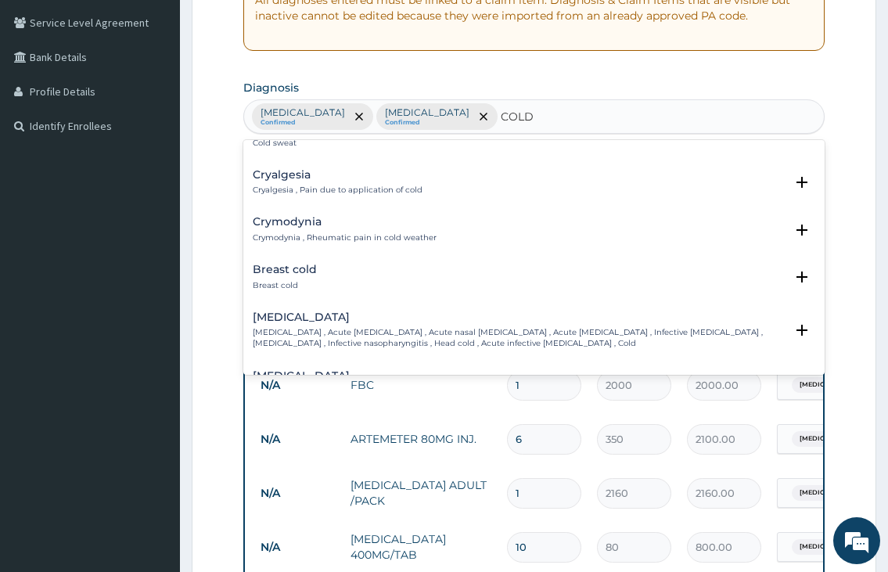
click at [330, 317] on h4 "Common cold" at bounding box center [518, 317] width 531 height 12
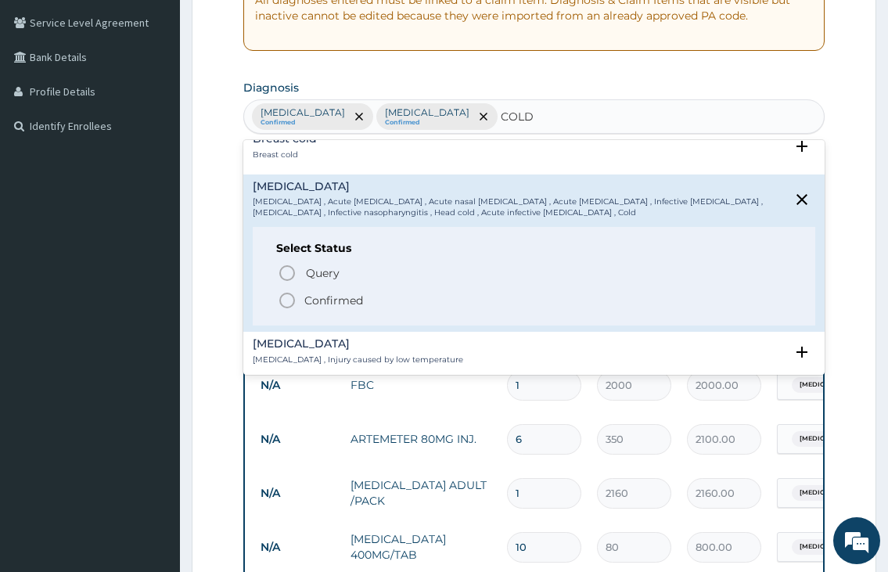
scroll to position [469, 0]
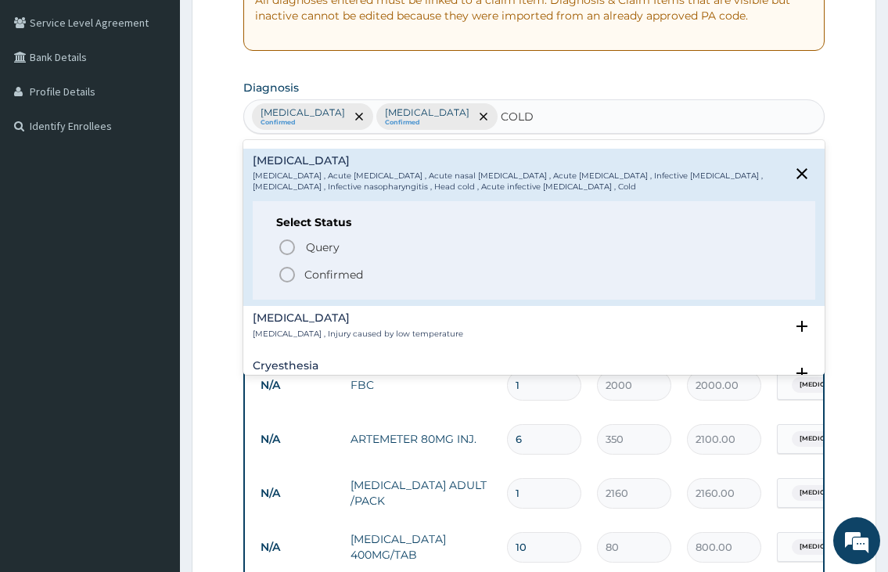
click at [283, 269] on circle "status option filled" at bounding box center [287, 274] width 14 height 14
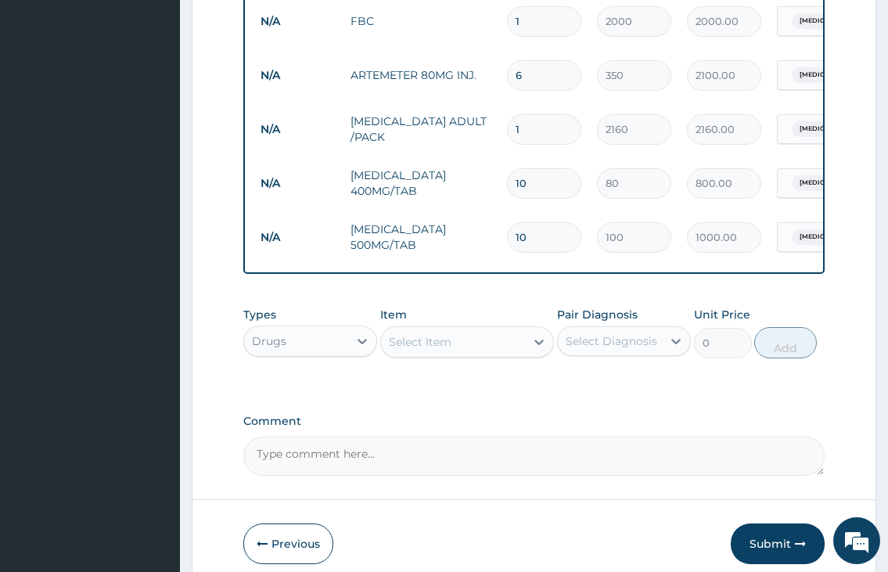
scroll to position [711, 0]
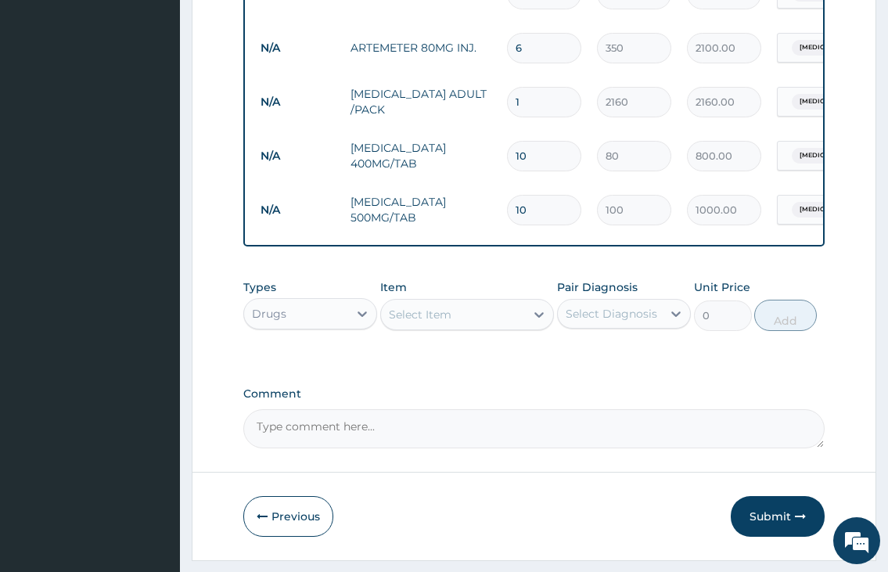
click at [432, 322] on div "Select Item" at bounding box center [420, 315] width 63 height 16
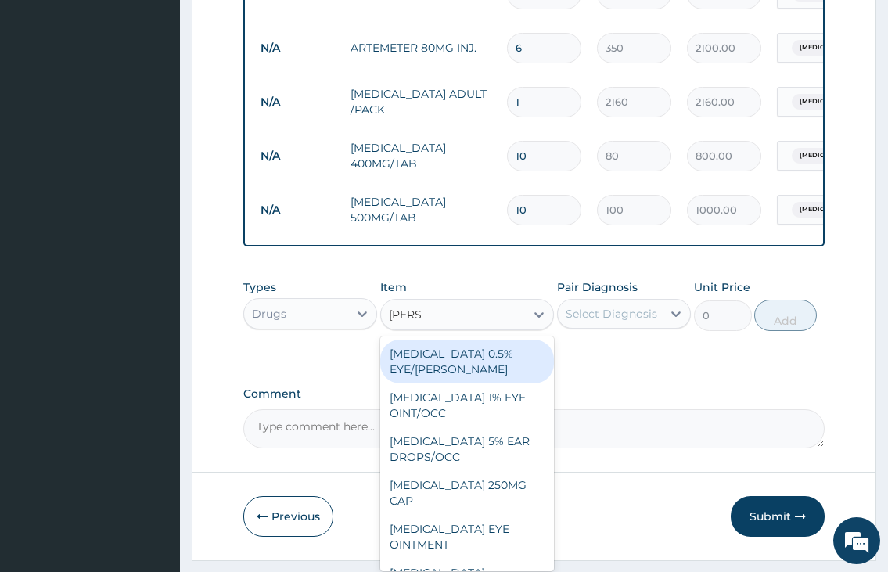
type input "LORAT"
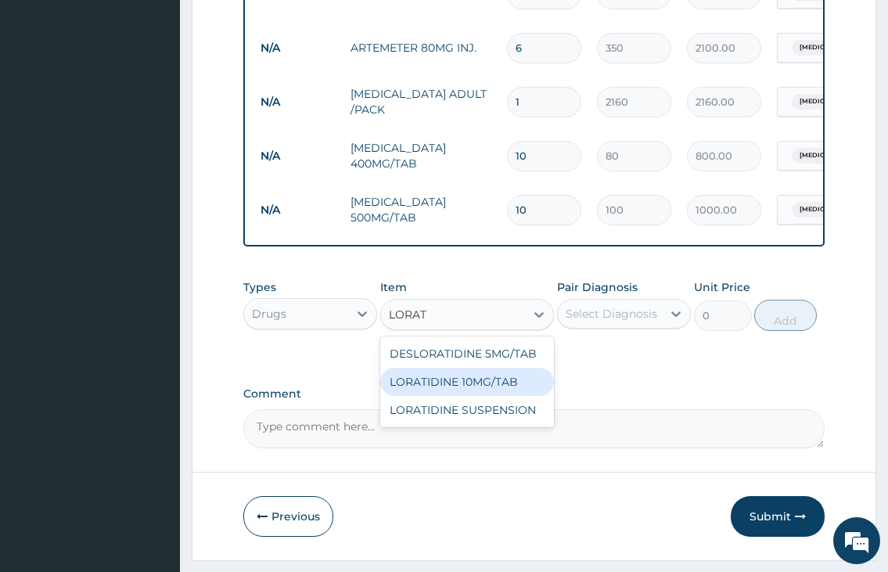
click at [461, 395] on div "LORATIDINE 10MG/TAB" at bounding box center [467, 382] width 174 height 28
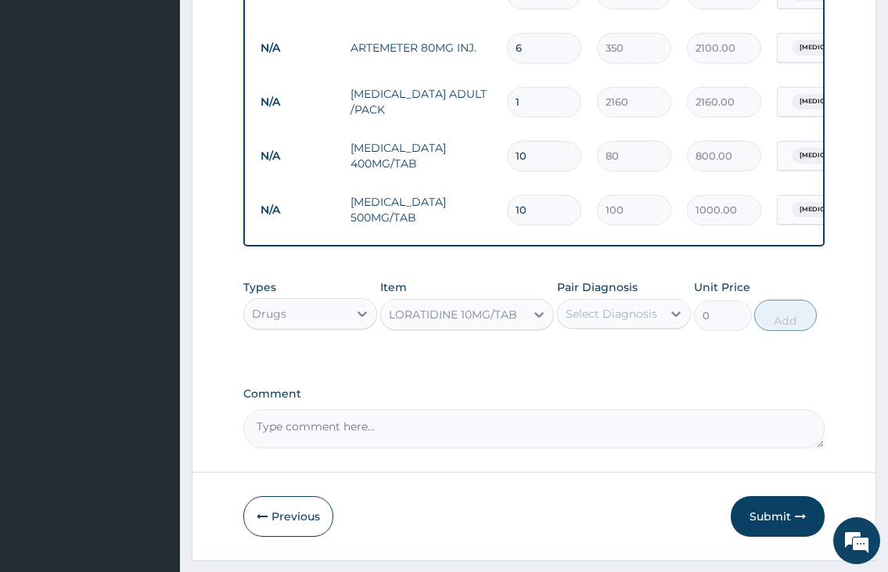
type input "60"
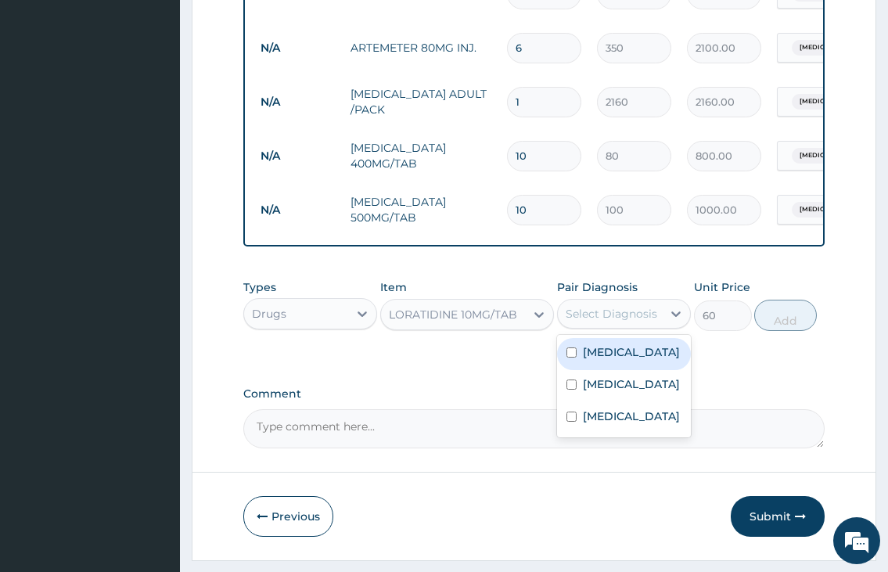
click at [620, 321] on div "Select Diagnosis" at bounding box center [611, 314] width 92 height 16
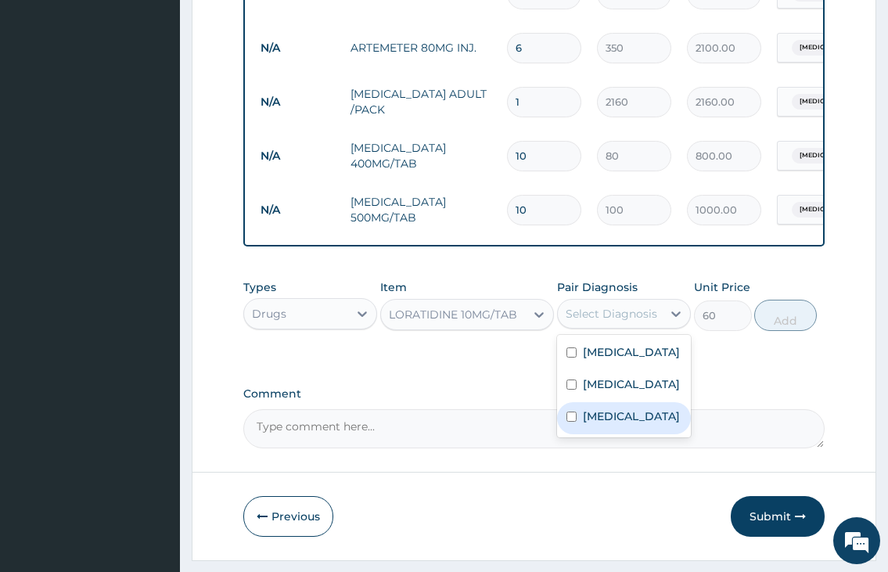
click at [603, 424] on label "Common cold" at bounding box center [631, 416] width 97 height 16
checkbox input "true"
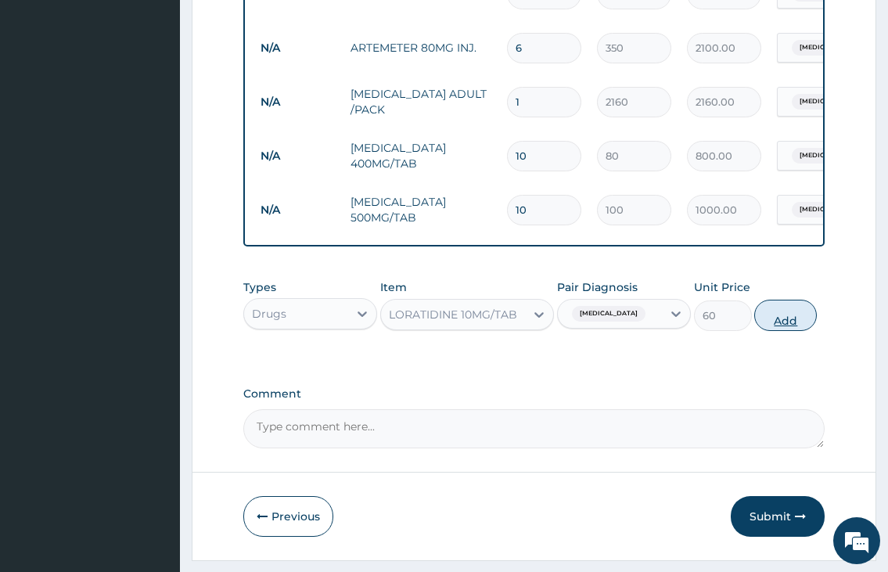
click at [792, 330] on button "Add" at bounding box center [785, 315] width 63 height 31
type input "0"
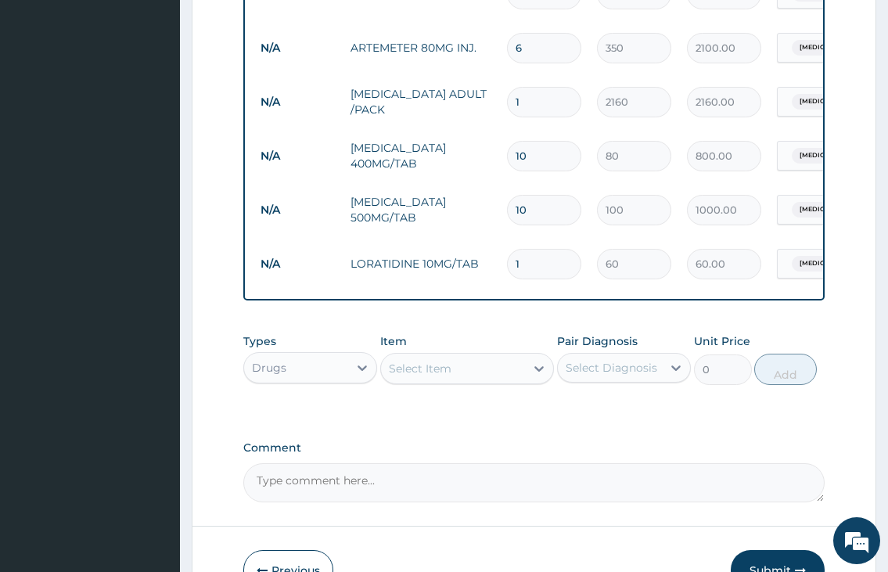
type input "10"
type input "600.00"
type input "1"
type input "60.00"
type input "0.00"
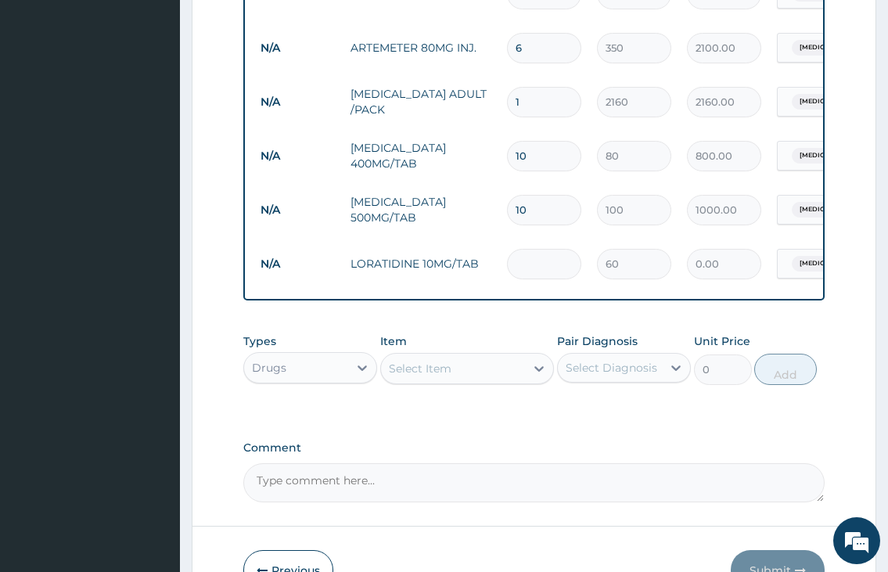
type input "5"
type input "300.00"
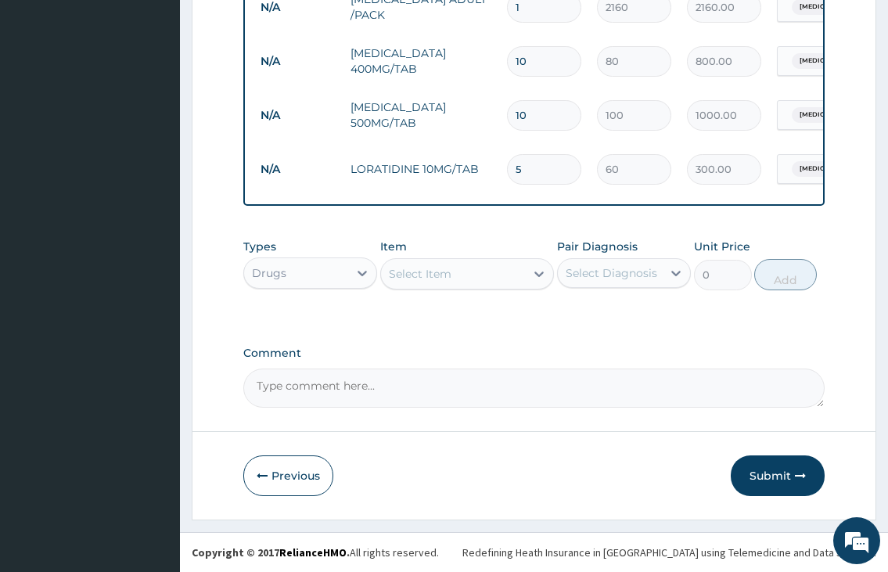
scroll to position [819, 0]
type input "5"
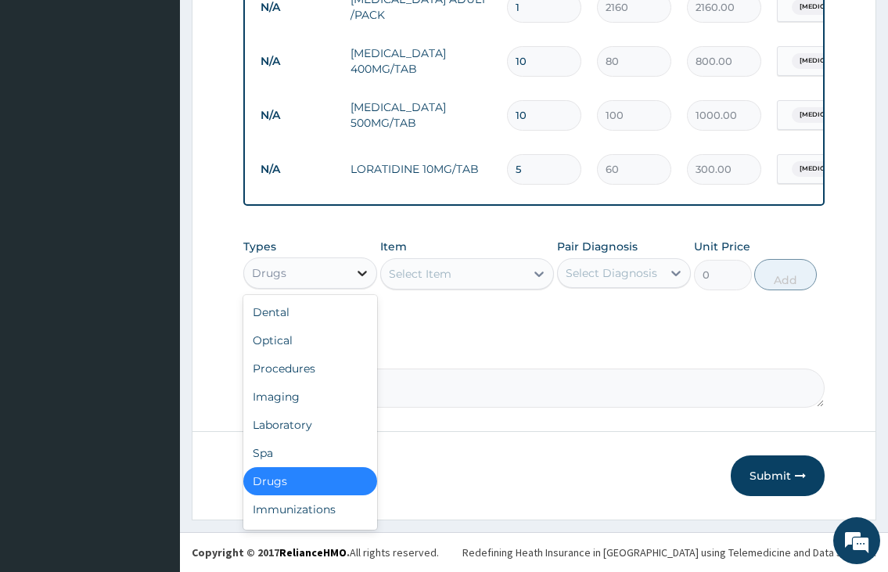
click at [350, 275] on div at bounding box center [362, 273] width 28 height 28
click at [328, 373] on div "Procedures" at bounding box center [310, 368] width 134 height 28
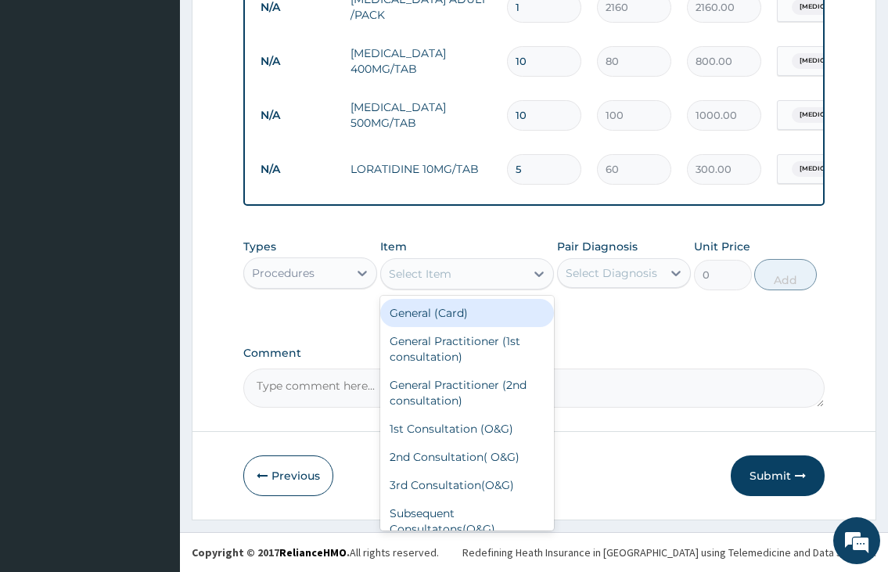
click at [408, 276] on div "Select Item" at bounding box center [420, 274] width 63 height 16
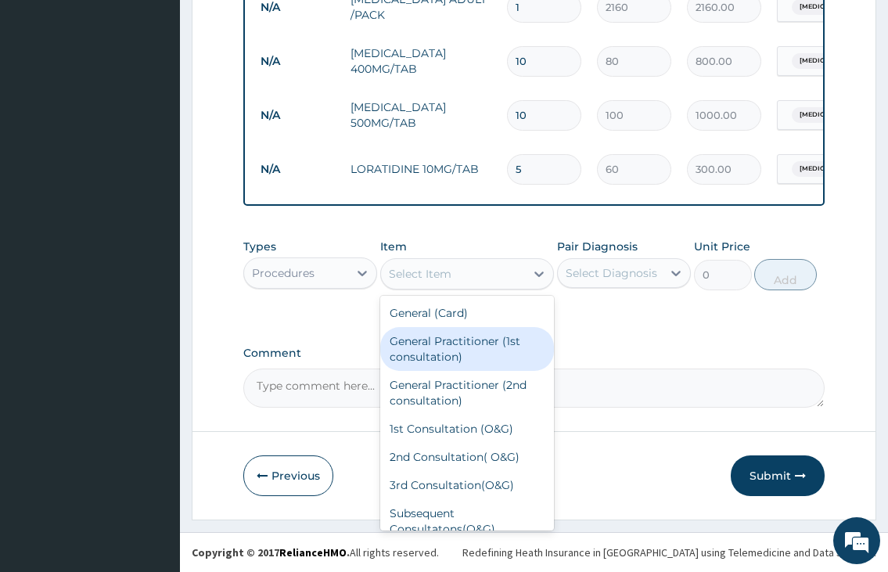
click at [422, 338] on div "General Practitioner (1st consultation)" at bounding box center [467, 349] width 174 height 44
type input "2000"
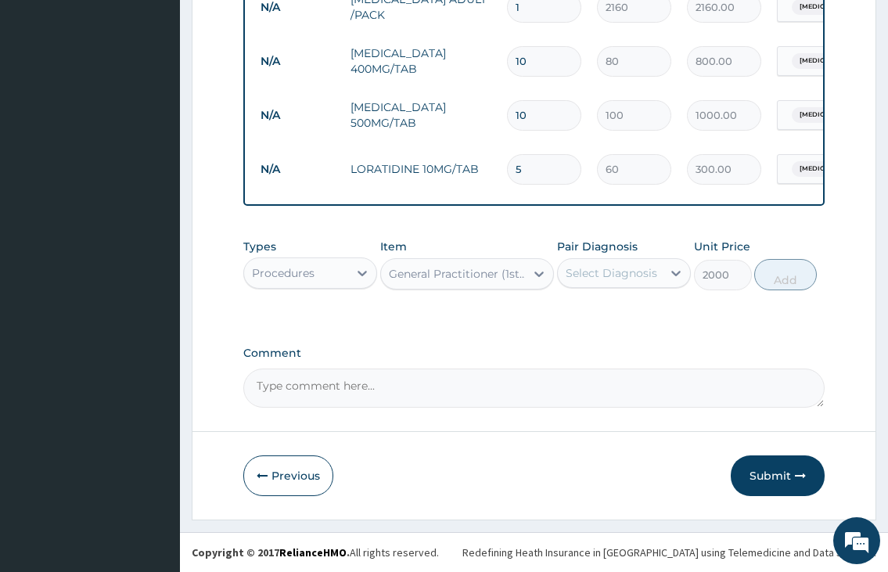
click at [572, 266] on div "Select Diagnosis" at bounding box center [611, 273] width 92 height 16
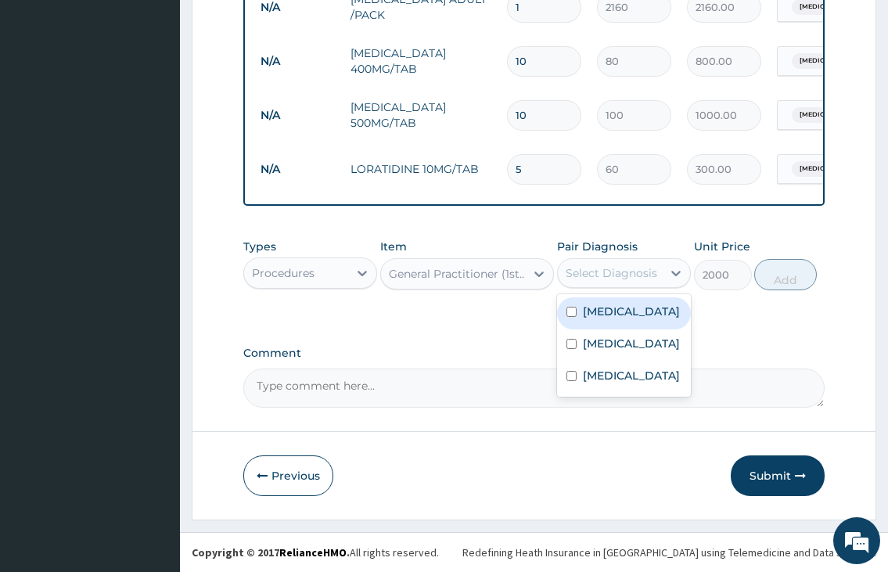
drag, startPoint x: 580, startPoint y: 307, endPoint x: 585, endPoint y: 332, distance: 26.4
click at [583, 321] on div "Malaria" at bounding box center [624, 313] width 134 height 32
checkbox input "true"
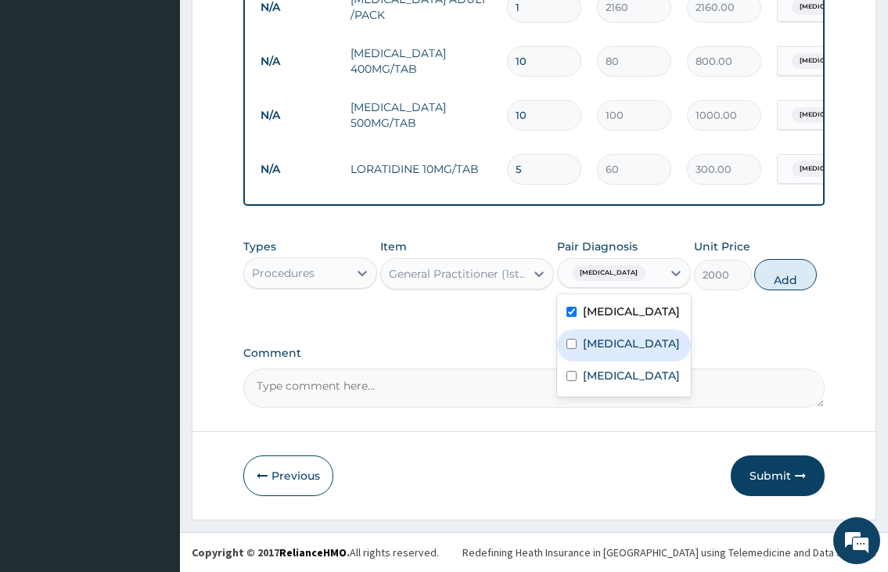
click at [585, 332] on div "Sepsis" at bounding box center [624, 345] width 134 height 32
checkbox input "true"
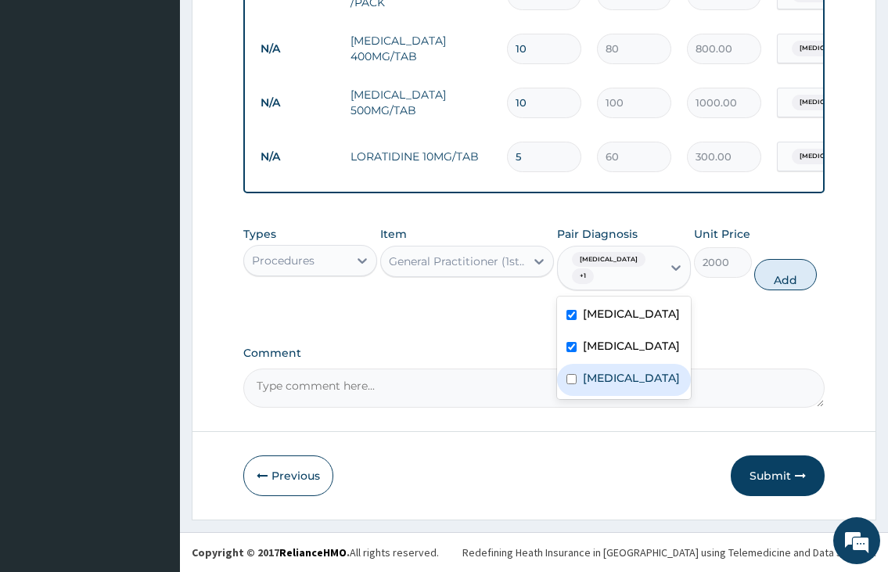
click at [585, 374] on label "Common cold" at bounding box center [631, 378] width 97 height 16
checkbox input "true"
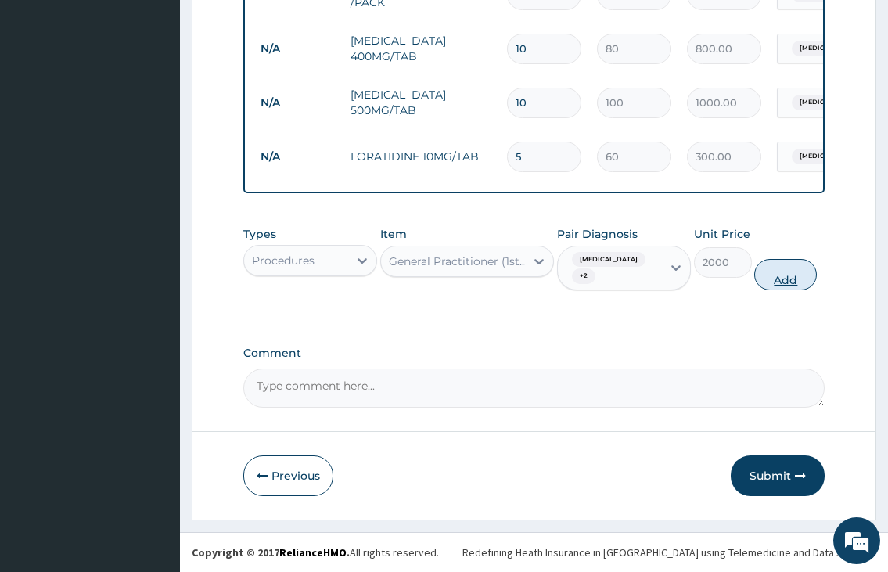
click at [778, 279] on button "Add" at bounding box center [785, 274] width 63 height 31
type input "0"
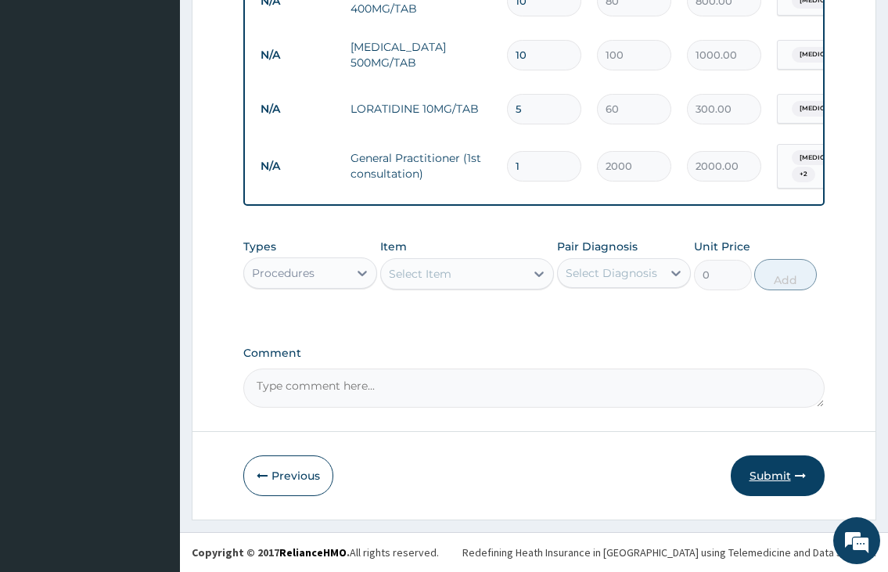
click at [770, 479] on button "Submit" at bounding box center [777, 475] width 94 height 41
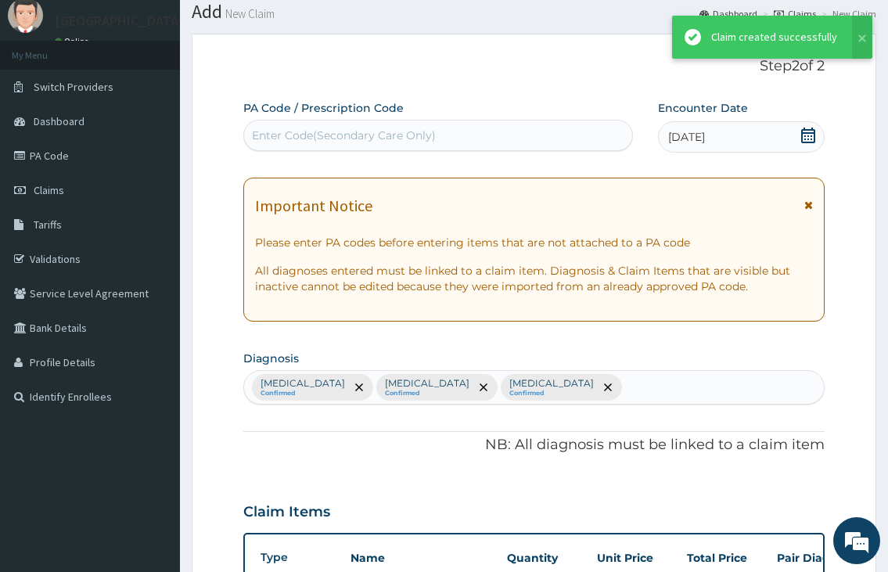
scroll to position [873, 0]
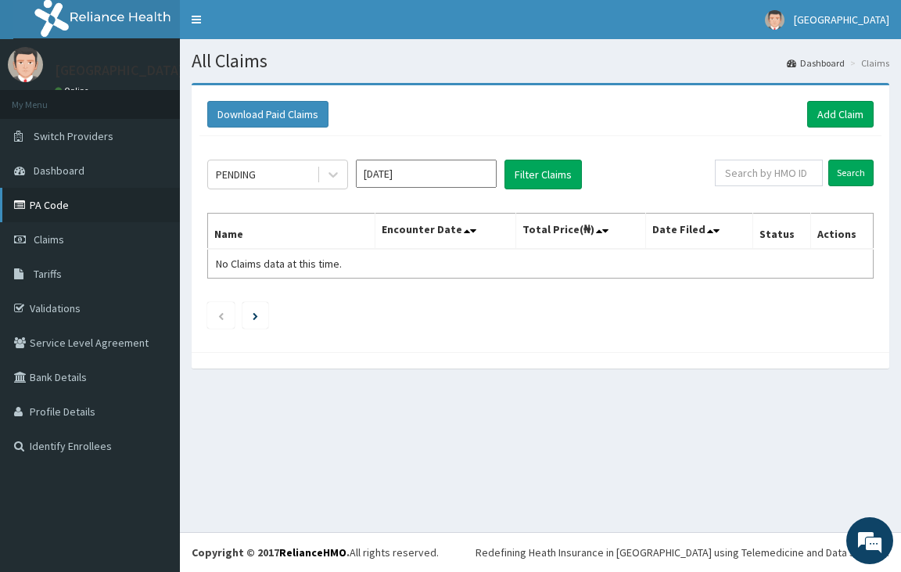
click at [44, 206] on link "PA Code" at bounding box center [90, 205] width 180 height 34
